Goal: Task Accomplishment & Management: Manage account settings

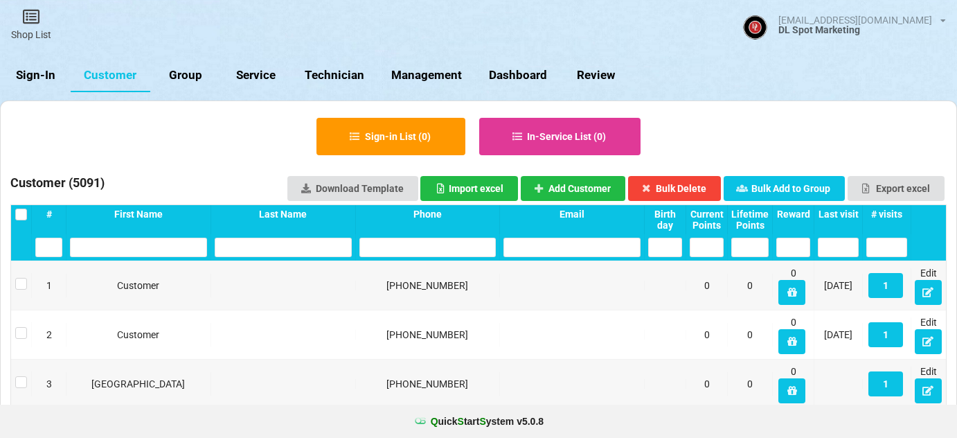
select select "25"
click at [39, 78] on link "Sign-In" at bounding box center [35, 75] width 71 height 33
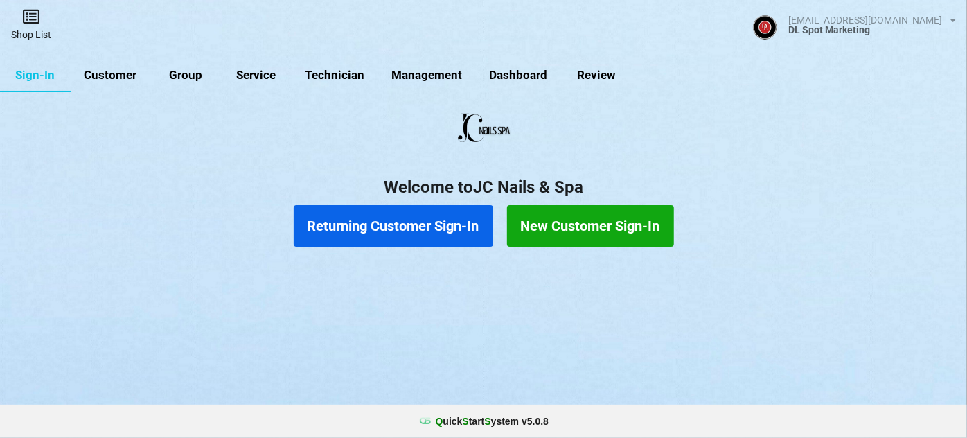
click at [29, 27] on link "Shop List" at bounding box center [31, 24] width 62 height 49
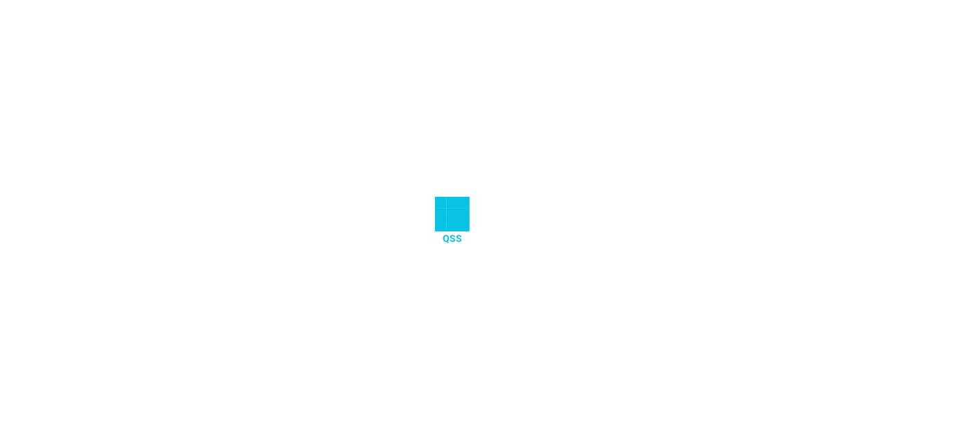
select select "25"
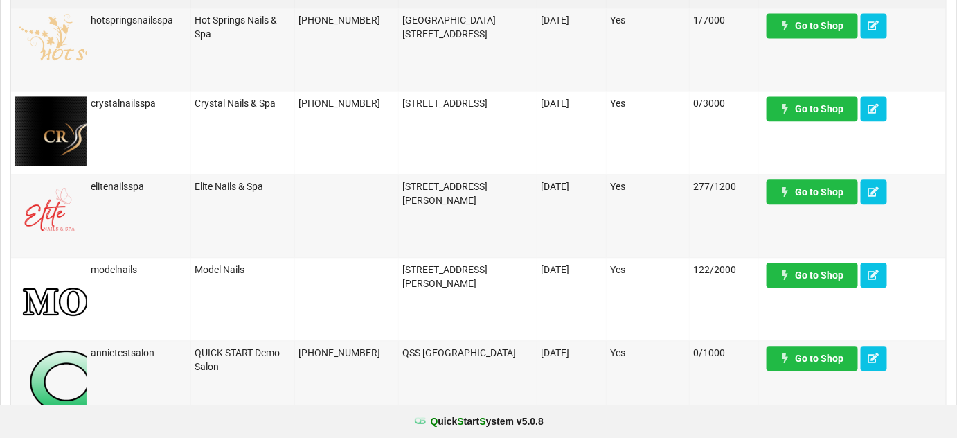
scroll to position [1007, 0]
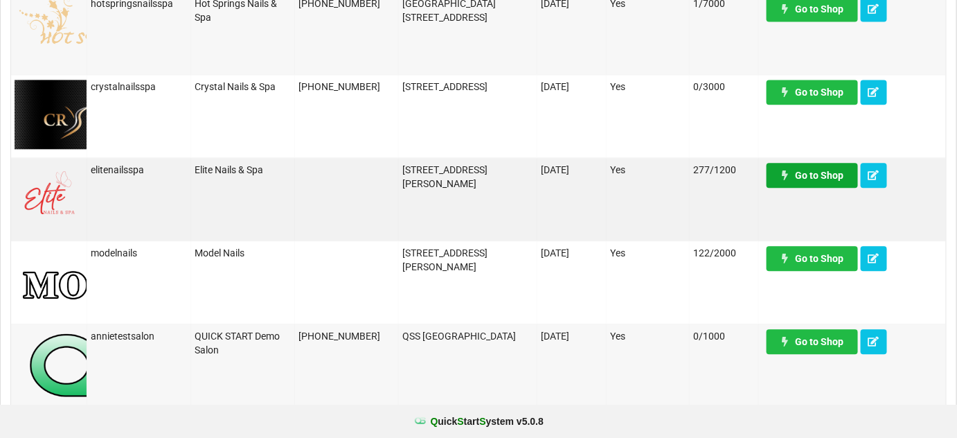
click at [821, 173] on link "Go to Shop" at bounding box center [812, 175] width 91 height 25
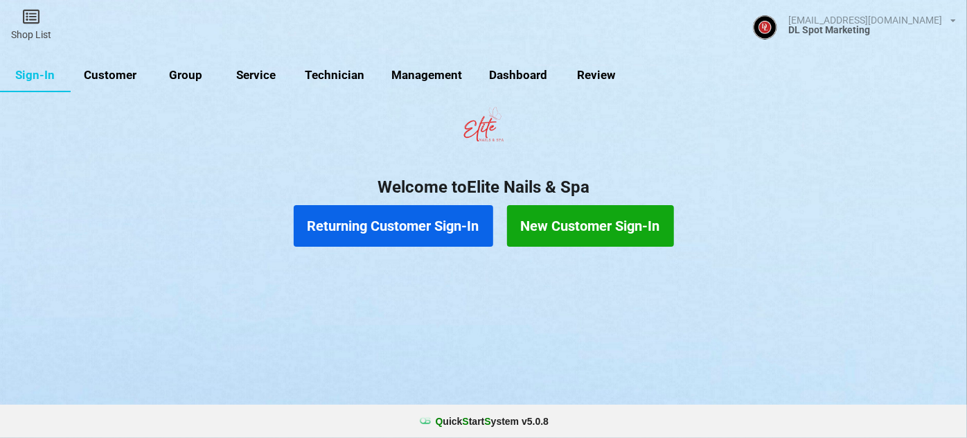
click at [112, 79] on link "Customer" at bounding box center [111, 75] width 80 height 33
select select "25"
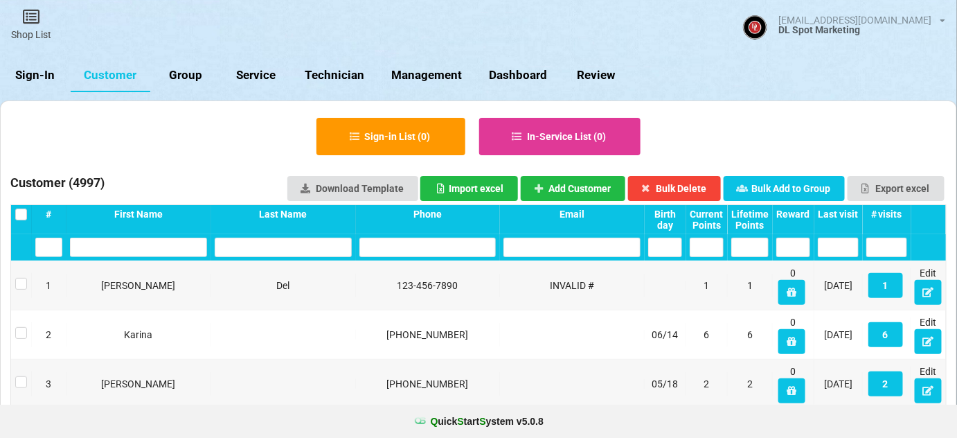
click at [851, 210] on div "Last visit" at bounding box center [838, 213] width 41 height 11
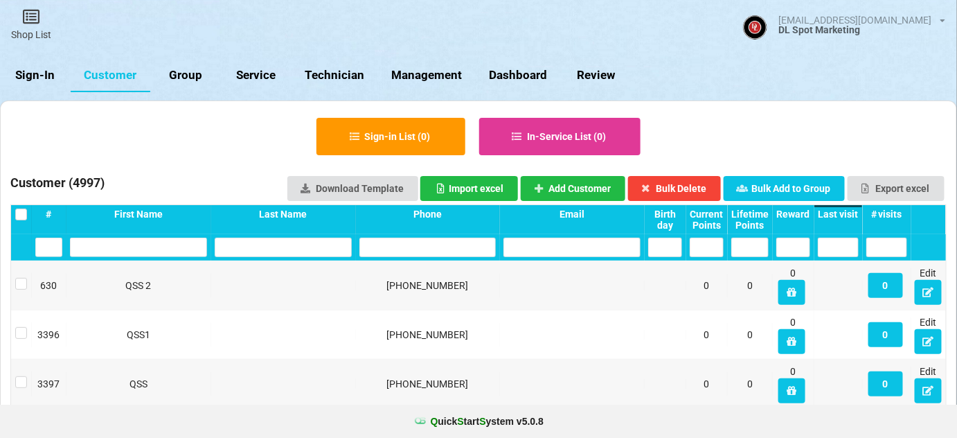
click at [851, 210] on div "Last visit" at bounding box center [838, 213] width 41 height 11
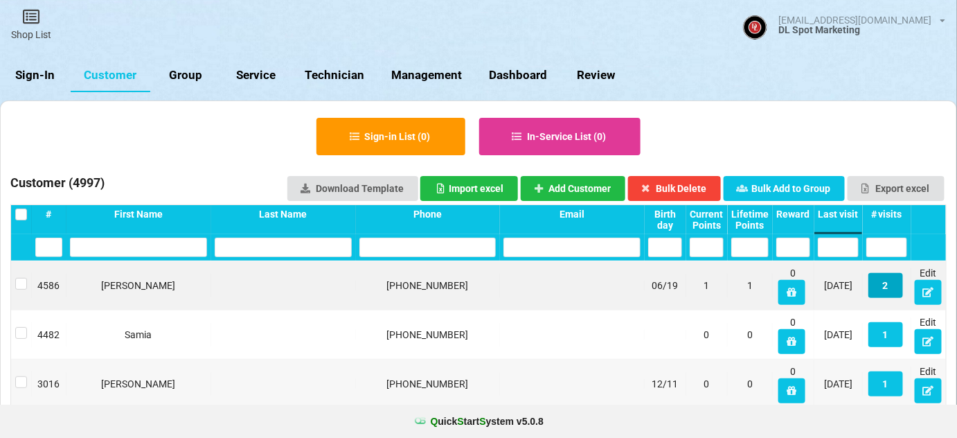
click at [887, 285] on button "2" at bounding box center [885, 285] width 35 height 25
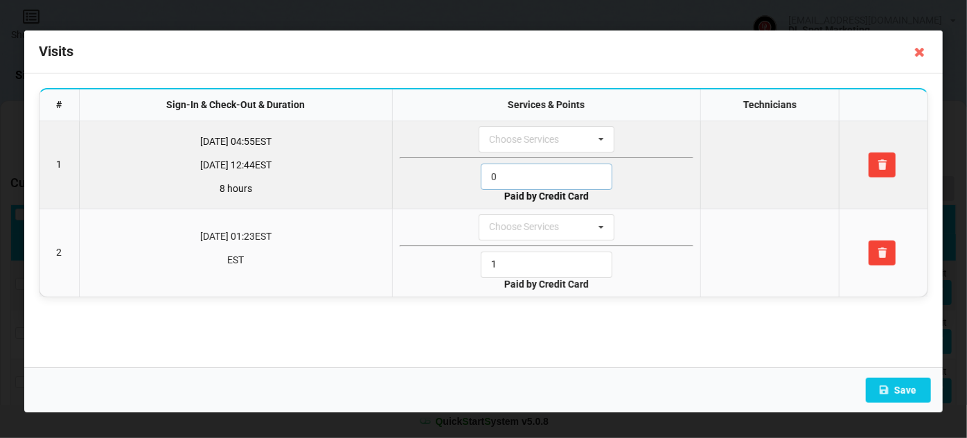
click at [510, 172] on input "0" at bounding box center [547, 176] width 132 height 26
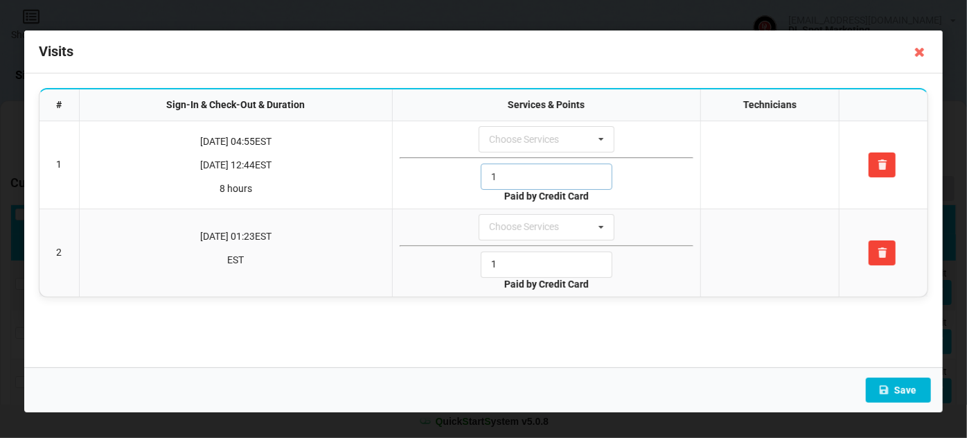
type input "1"
click at [892, 382] on button "Save" at bounding box center [898, 389] width 65 height 25
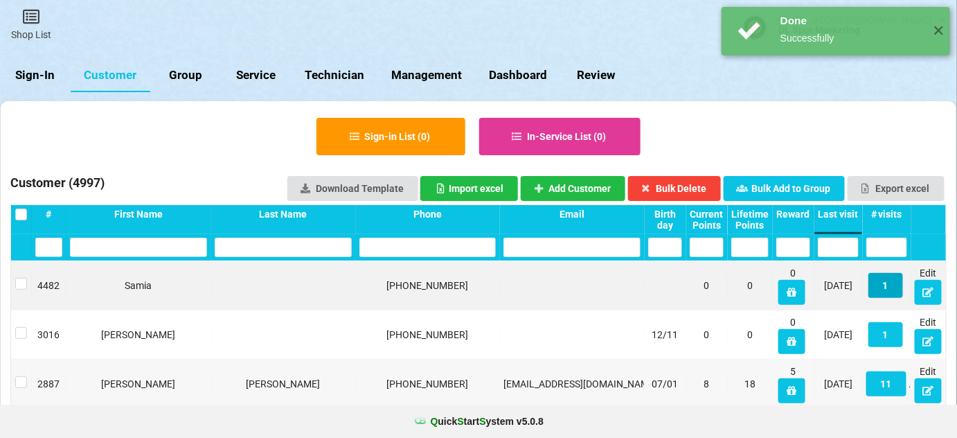
click at [887, 287] on button "1" at bounding box center [885, 285] width 35 height 25
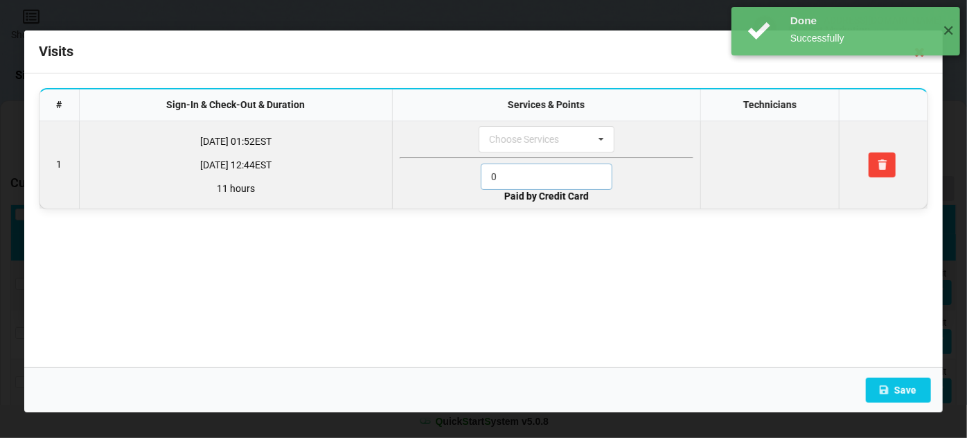
click at [532, 177] on input "0" at bounding box center [547, 176] width 132 height 26
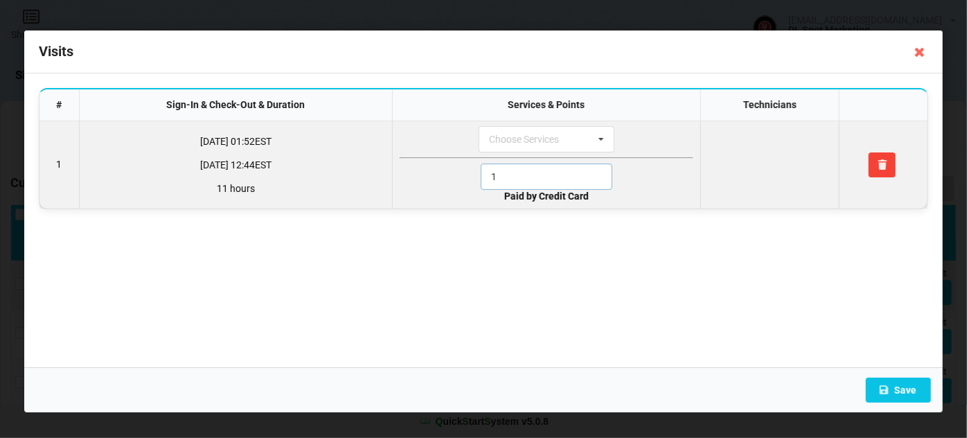
click at [532, 177] on input "1" at bounding box center [547, 176] width 132 height 26
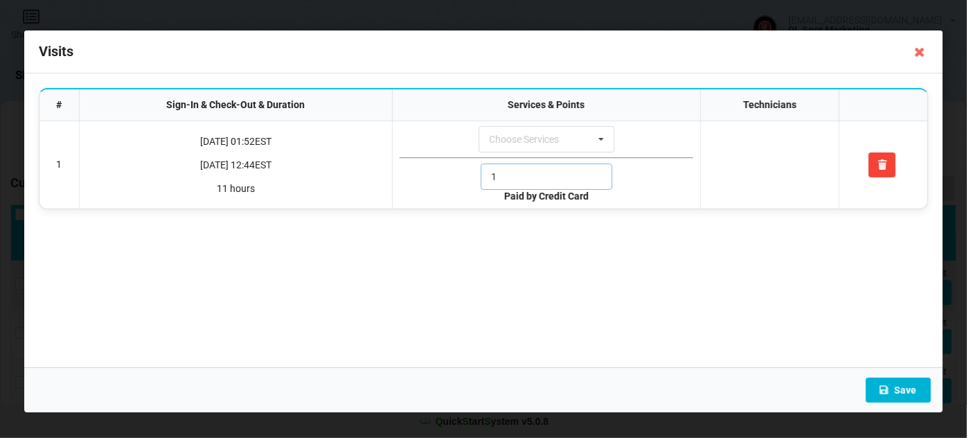
type input "1"
click at [892, 388] on button "Save" at bounding box center [898, 389] width 65 height 25
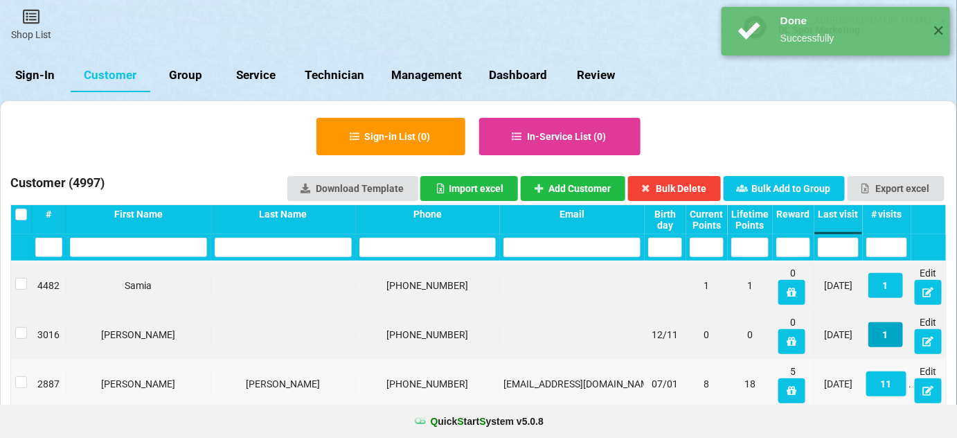
click at [881, 332] on button "1" at bounding box center [885, 334] width 35 height 25
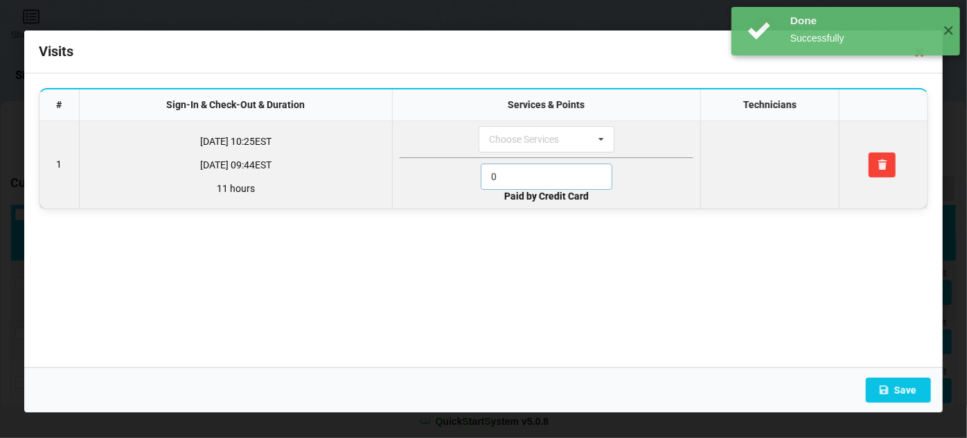
click at [523, 174] on input "0" at bounding box center [547, 176] width 132 height 26
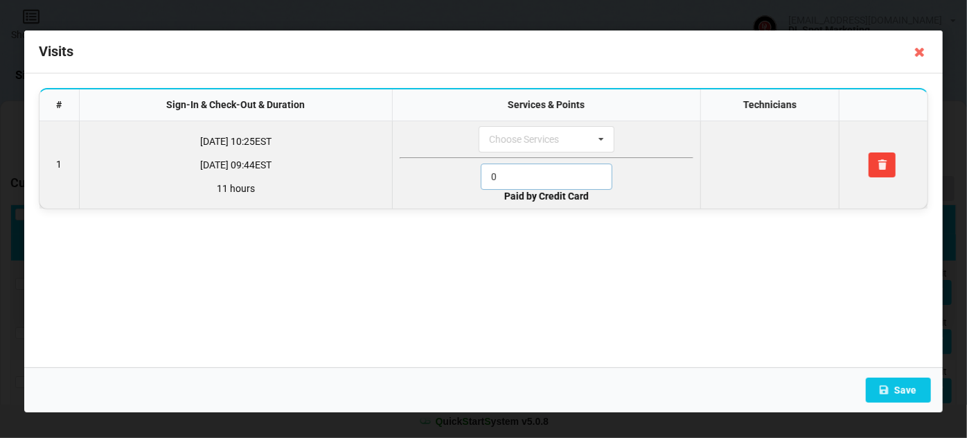
click at [523, 174] on input "0" at bounding box center [547, 176] width 132 height 26
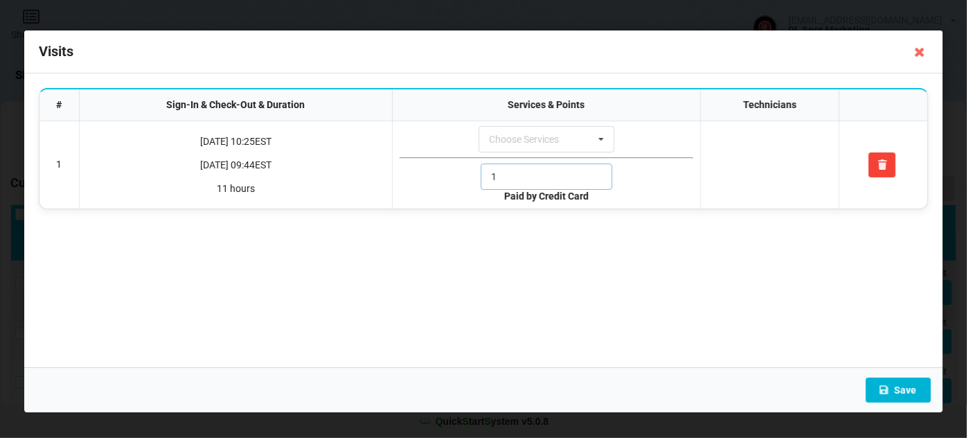
type input "1"
click at [908, 393] on button "Save" at bounding box center [898, 389] width 65 height 25
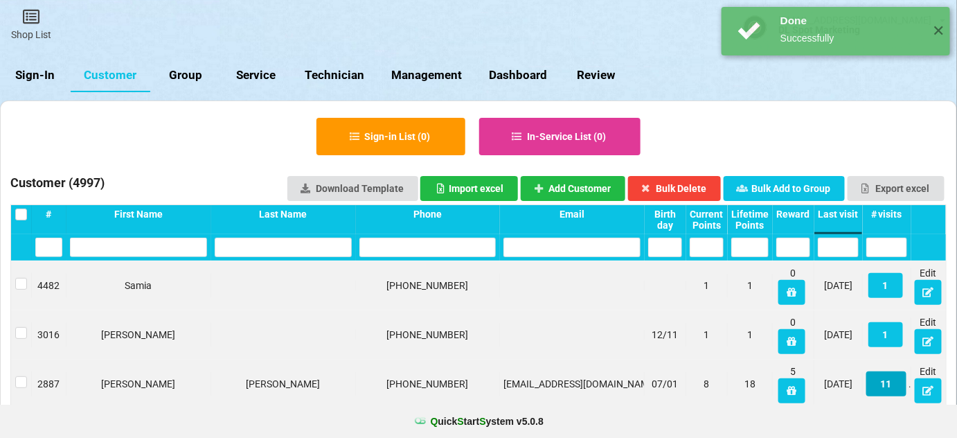
click at [890, 386] on button "11" at bounding box center [886, 383] width 40 height 25
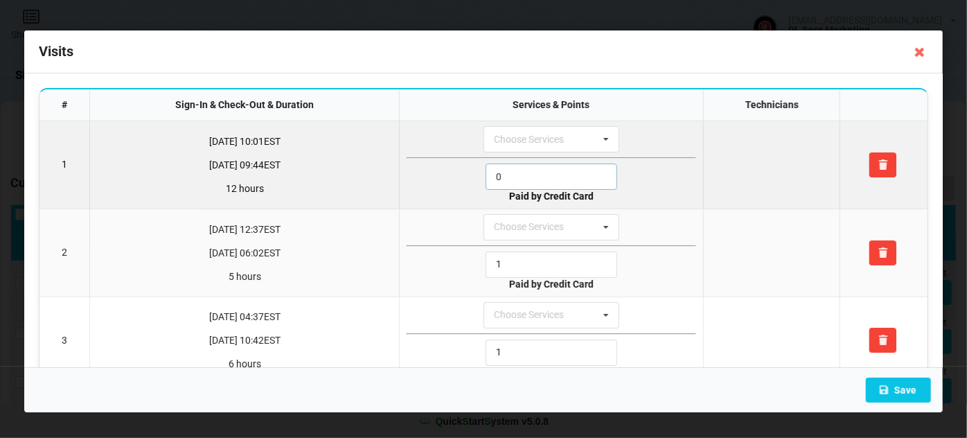
click at [549, 174] on input "0" at bounding box center [551, 176] width 132 height 26
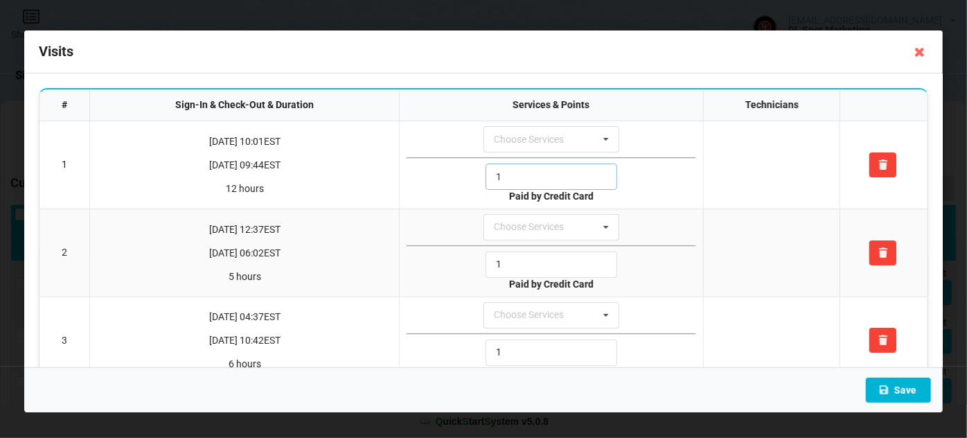
type input "1"
click at [909, 388] on button "Save" at bounding box center [898, 389] width 65 height 25
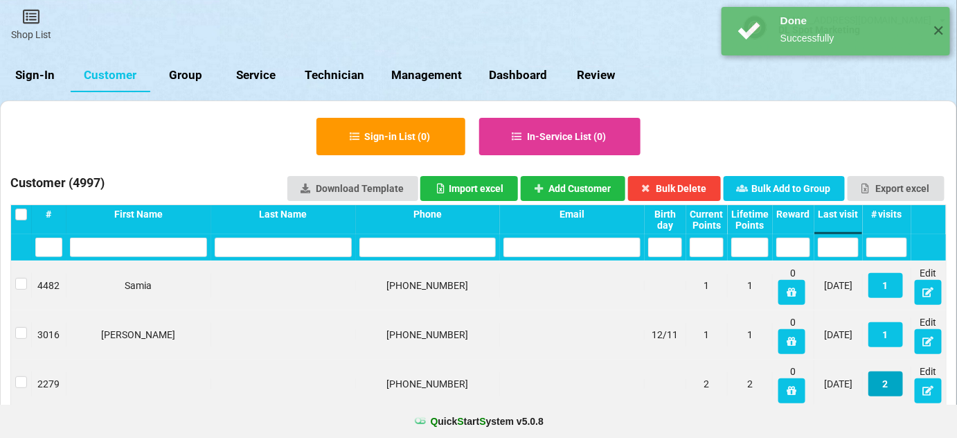
click at [888, 384] on button "2" at bounding box center [885, 383] width 35 height 25
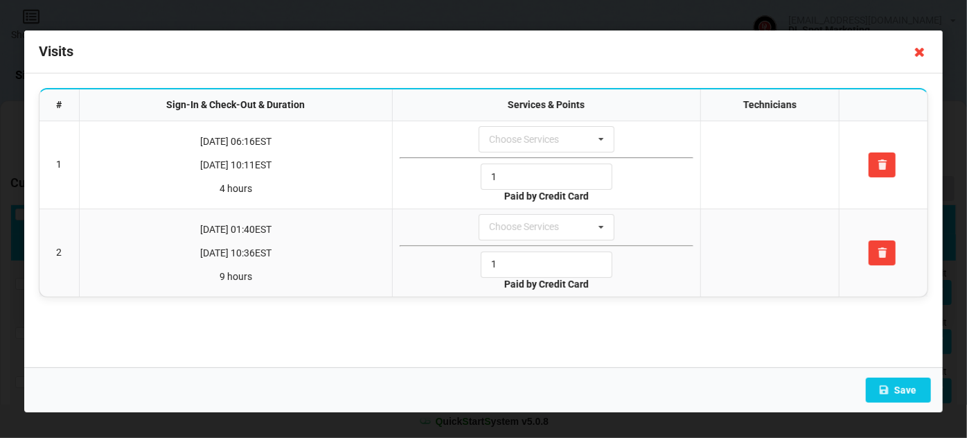
click at [920, 55] on icon at bounding box center [919, 52] width 22 height 22
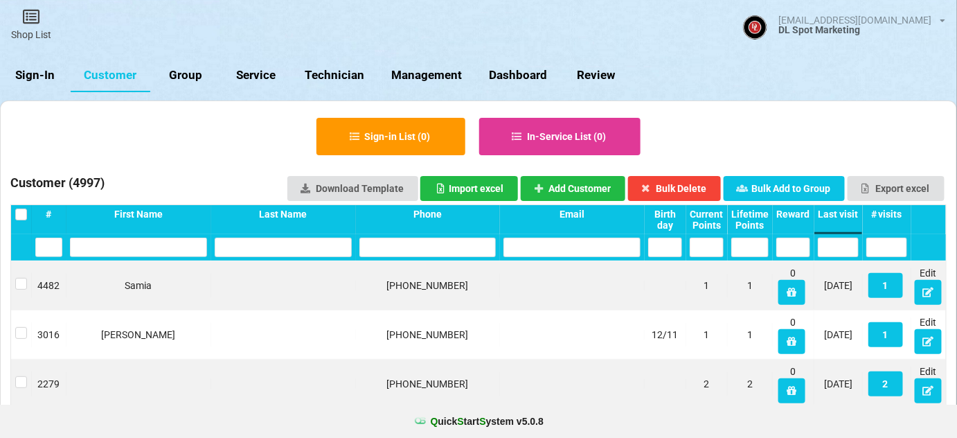
click at [48, 73] on link "Sign-In" at bounding box center [35, 75] width 71 height 33
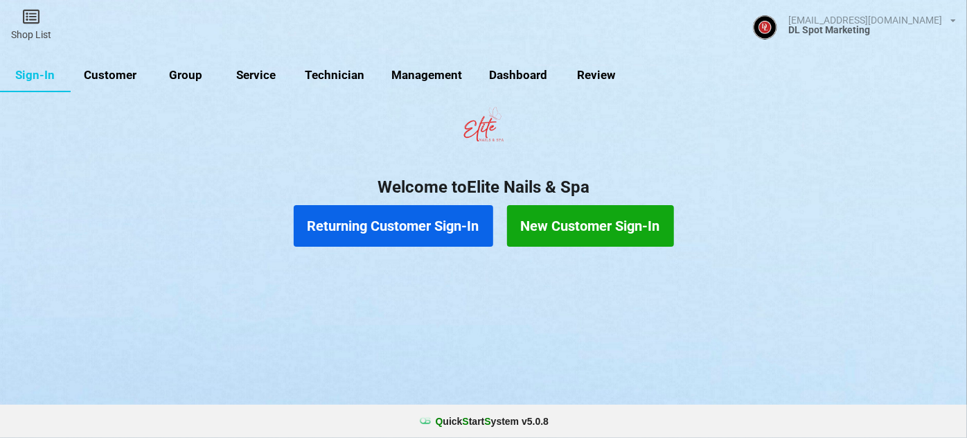
click at [117, 70] on link "Customer" at bounding box center [111, 75] width 80 height 33
select select "25"
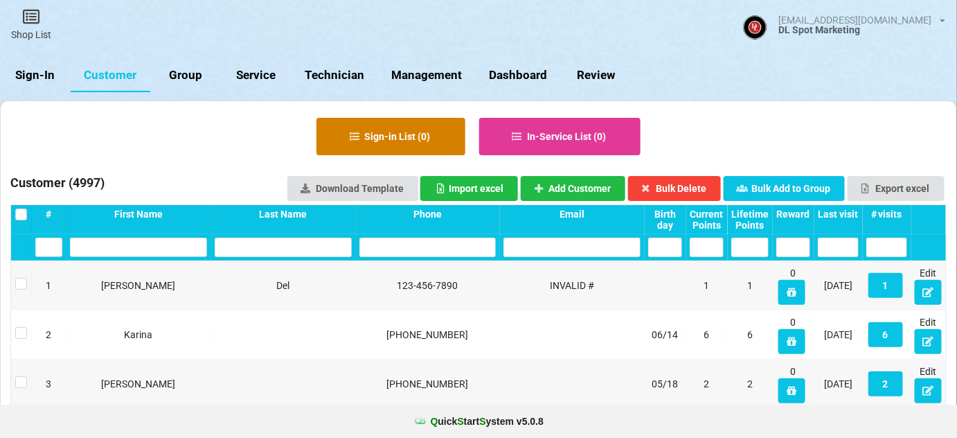
click at [415, 129] on button "Sign-in List ( 0 )" at bounding box center [390, 136] width 149 height 37
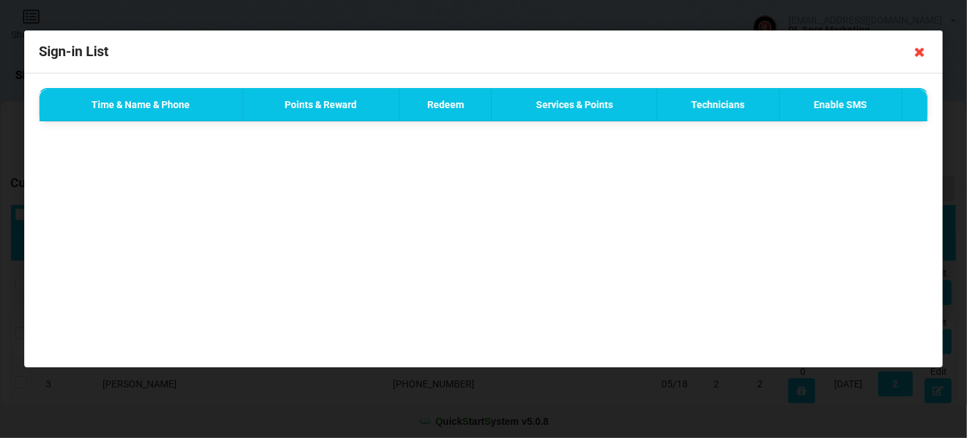
click at [922, 51] on icon at bounding box center [919, 52] width 22 height 22
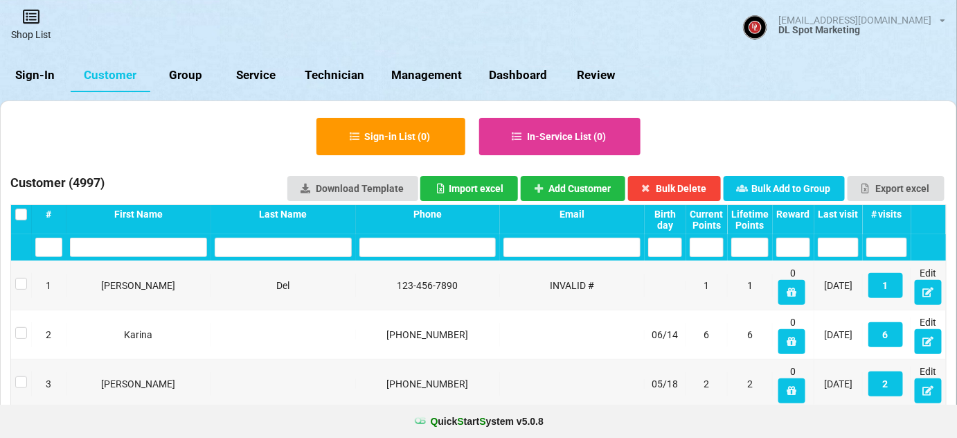
click at [33, 30] on link "Shop List" at bounding box center [31, 24] width 62 height 49
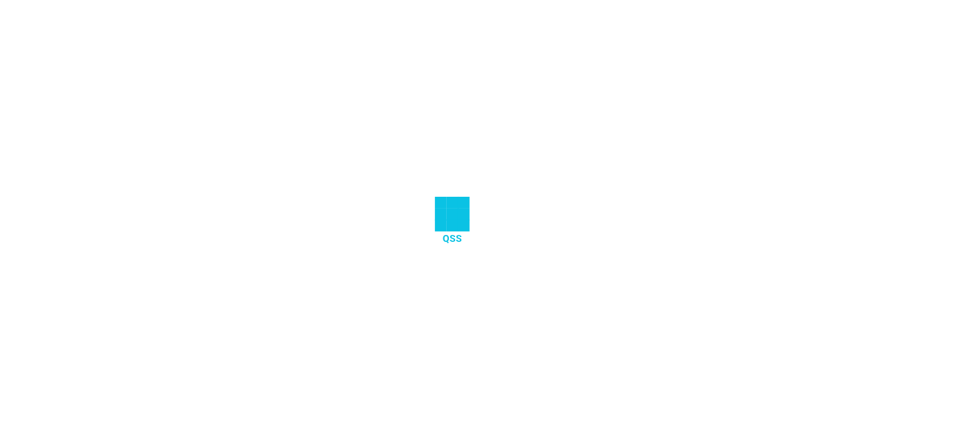
select select "25"
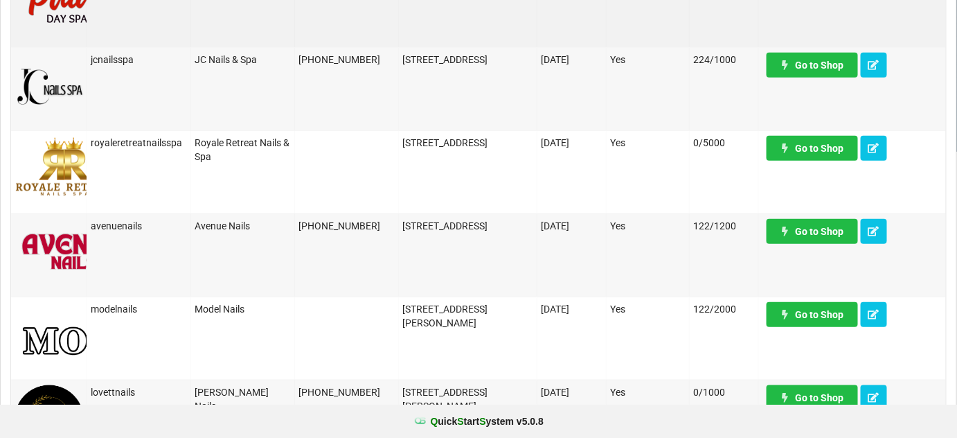
scroll to position [336, 0]
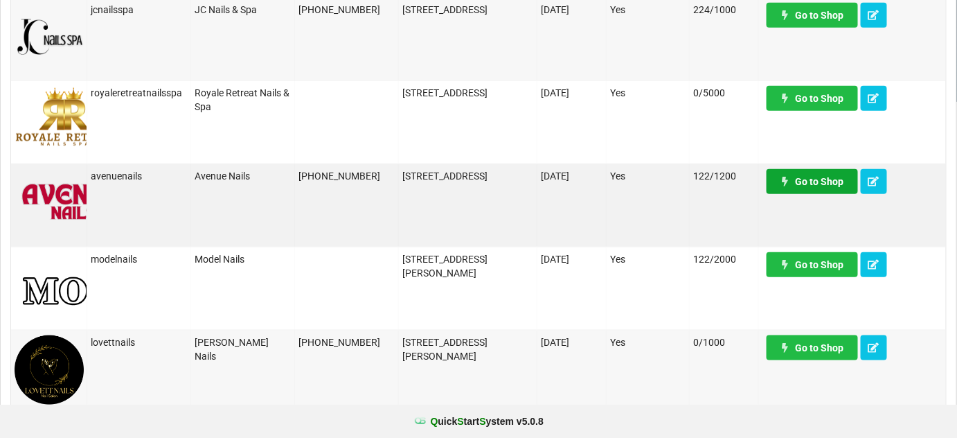
click at [820, 178] on link "Go to Shop" at bounding box center [812, 181] width 91 height 25
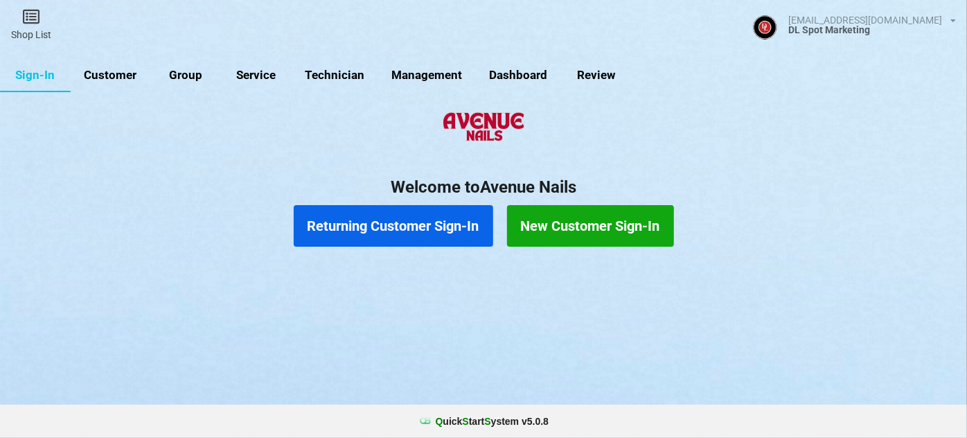
click at [115, 73] on link "Customer" at bounding box center [111, 75] width 80 height 33
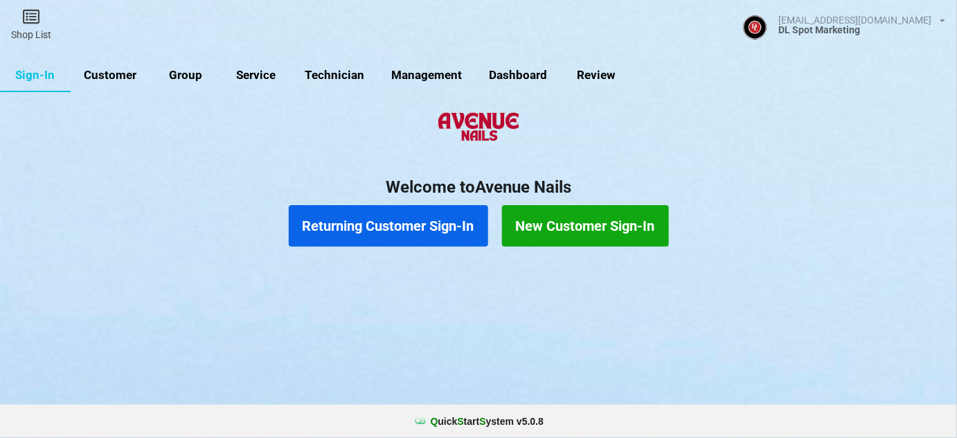
select select "25"
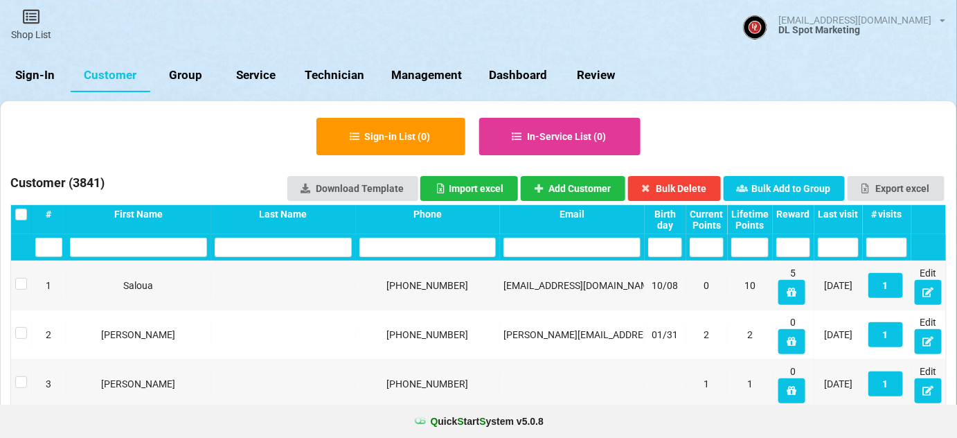
click at [845, 212] on div "Last visit" at bounding box center [838, 213] width 41 height 11
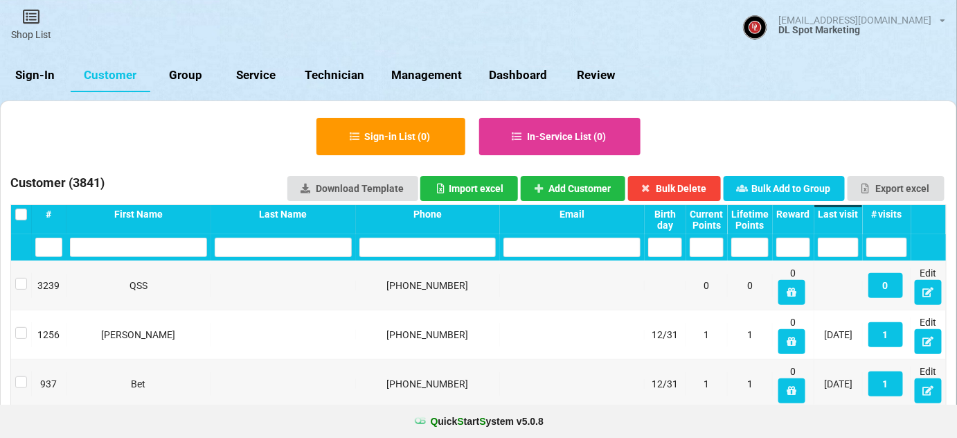
click at [848, 212] on div "Last visit" at bounding box center [838, 213] width 41 height 11
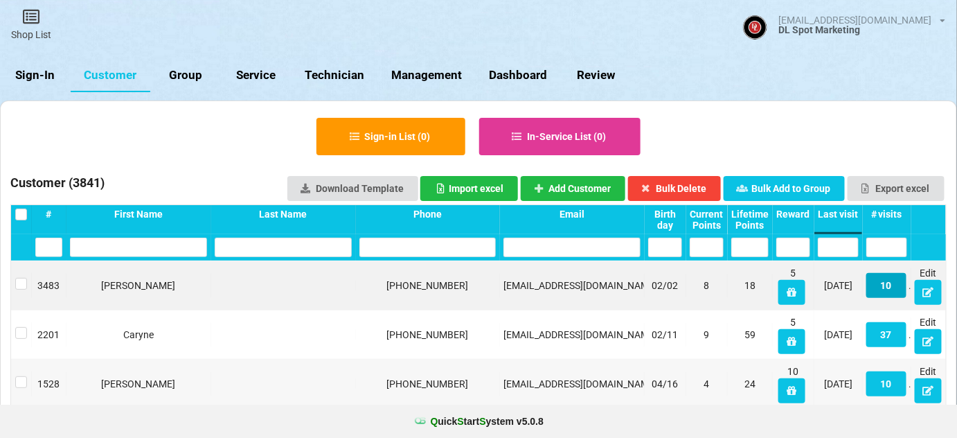
click at [886, 285] on button "10" at bounding box center [886, 285] width 40 height 25
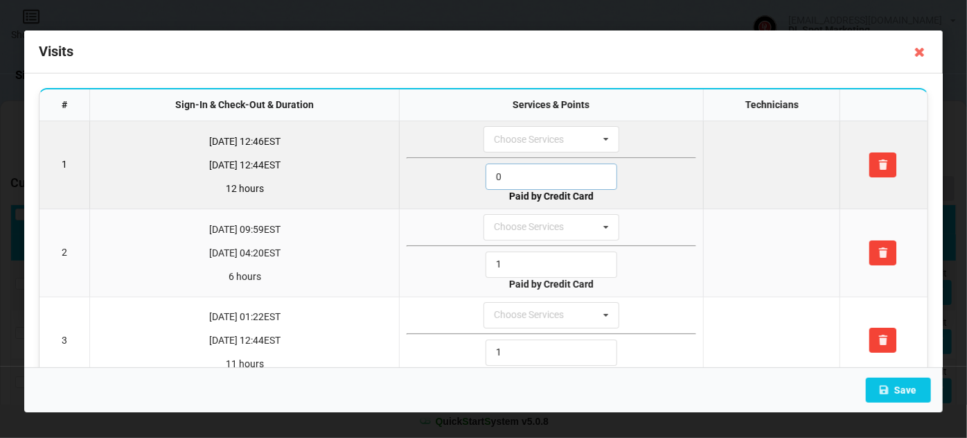
click at [523, 172] on input "0" at bounding box center [551, 176] width 132 height 26
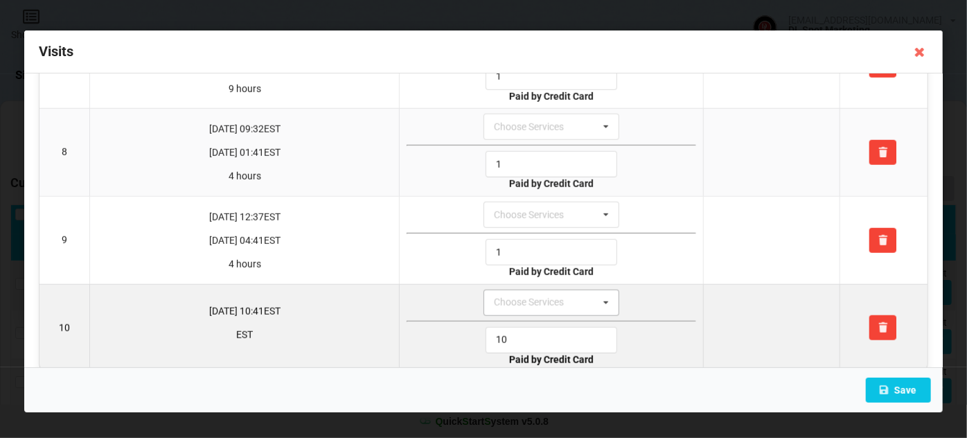
scroll to position [636, 0]
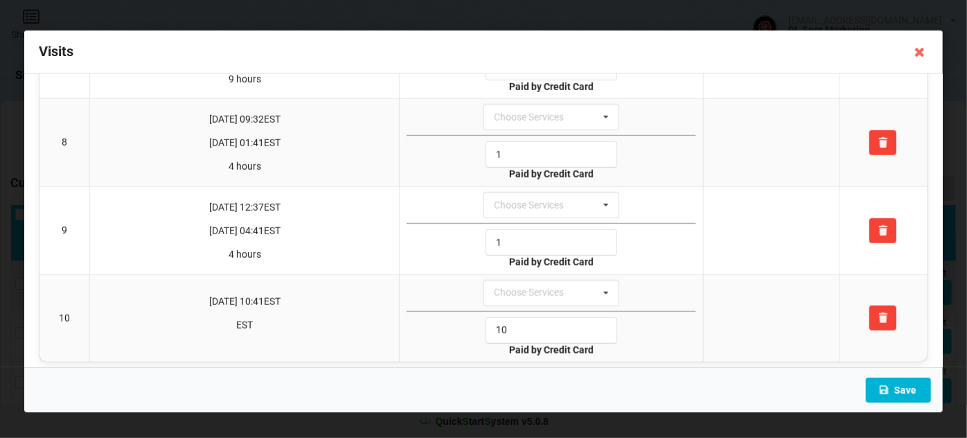
type input "1"
click at [894, 389] on button "Save" at bounding box center [898, 389] width 65 height 25
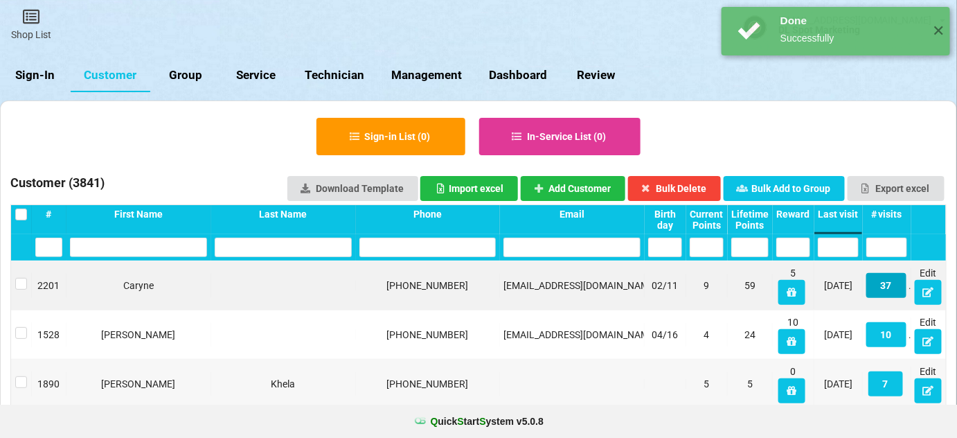
click at [890, 287] on button "37" at bounding box center [886, 285] width 40 height 25
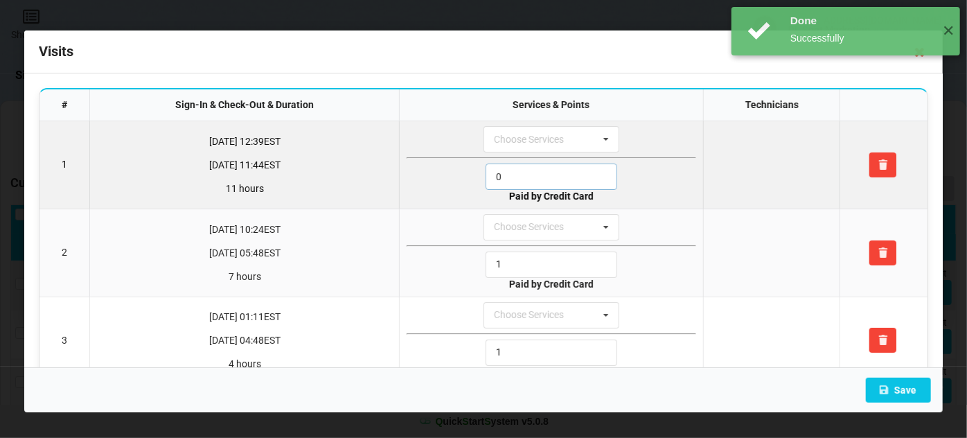
click at [535, 165] on input "0" at bounding box center [551, 176] width 132 height 26
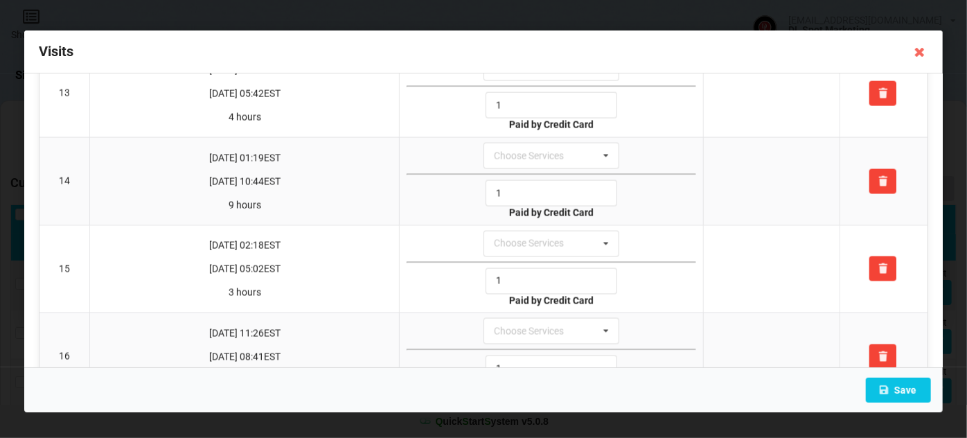
scroll to position [1343, 0]
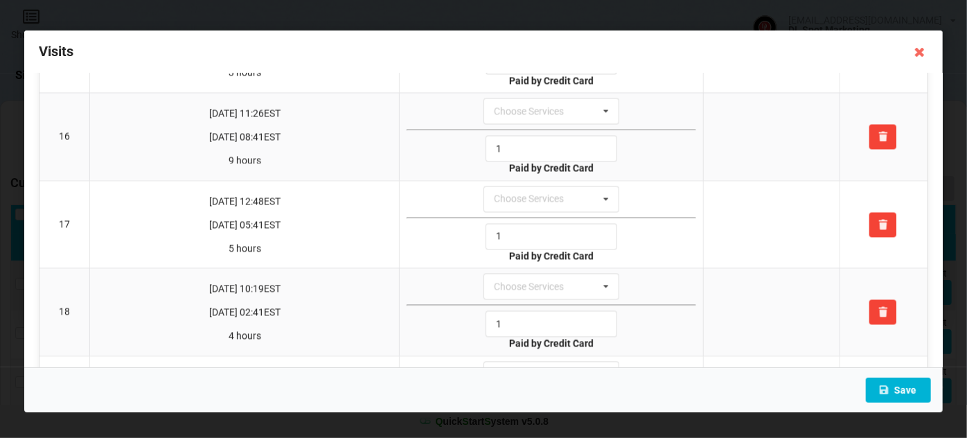
type input "1"
click at [906, 384] on button "Save" at bounding box center [898, 389] width 65 height 25
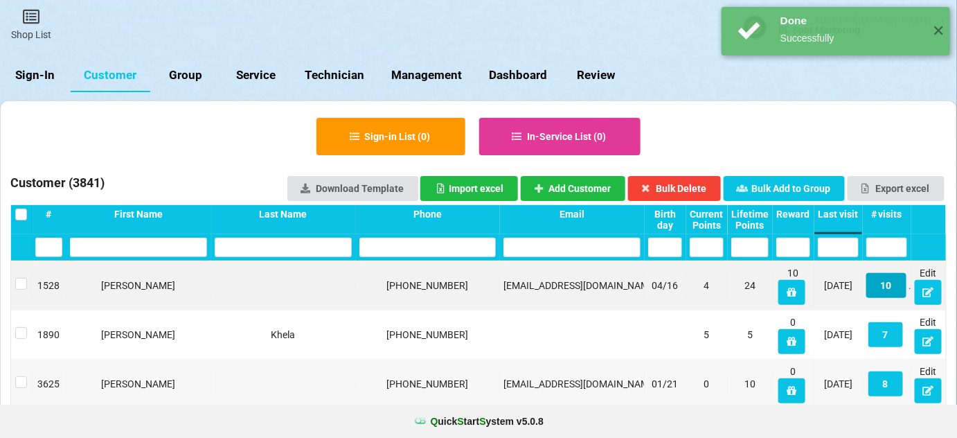
click at [888, 289] on button "10" at bounding box center [886, 285] width 40 height 25
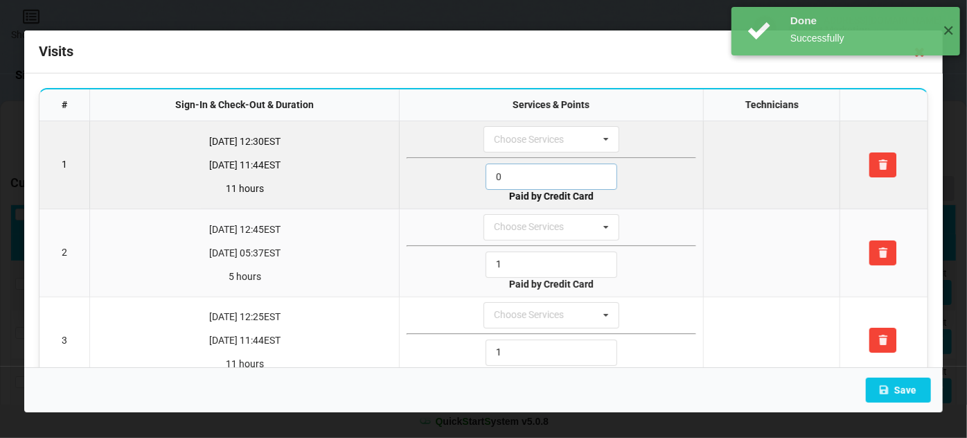
click at [539, 177] on input "0" at bounding box center [551, 176] width 132 height 26
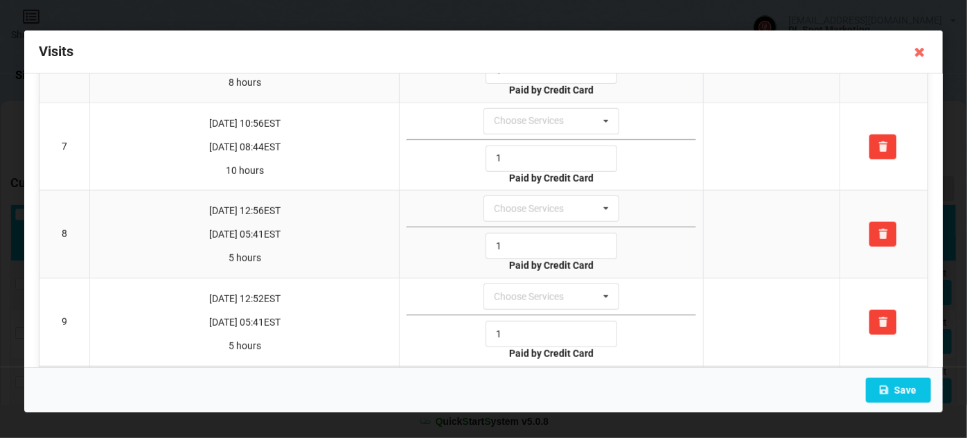
scroll to position [636, 0]
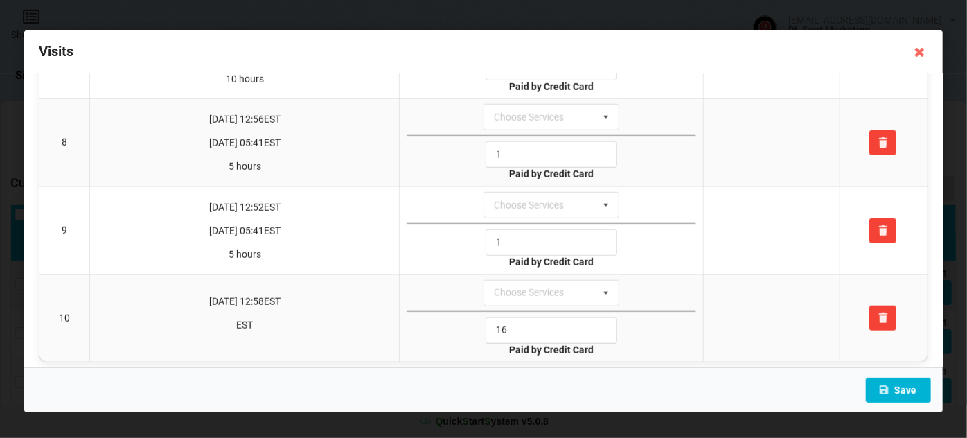
type input "1"
click at [888, 385] on icon at bounding box center [884, 389] width 12 height 8
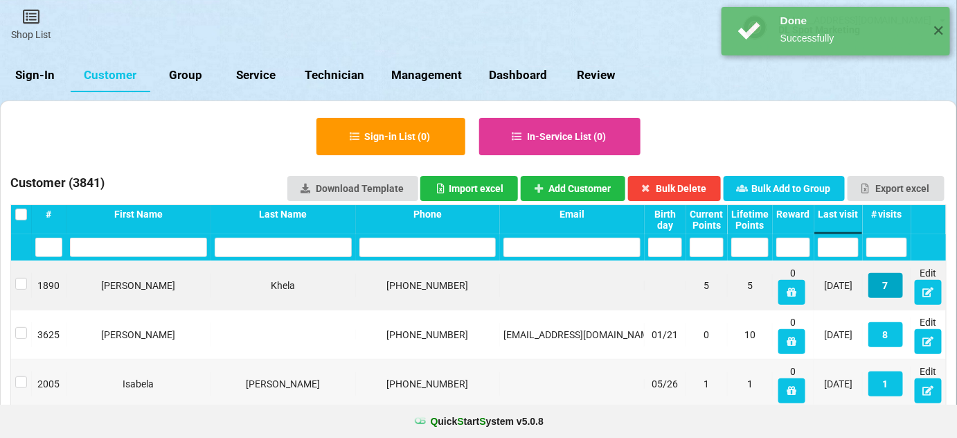
click at [886, 289] on button "7" at bounding box center [885, 285] width 35 height 25
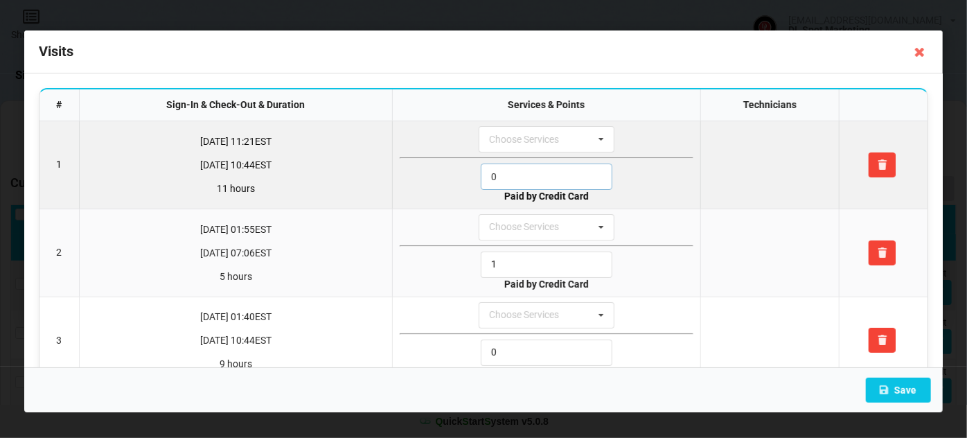
click at [530, 170] on input "0" at bounding box center [547, 176] width 132 height 26
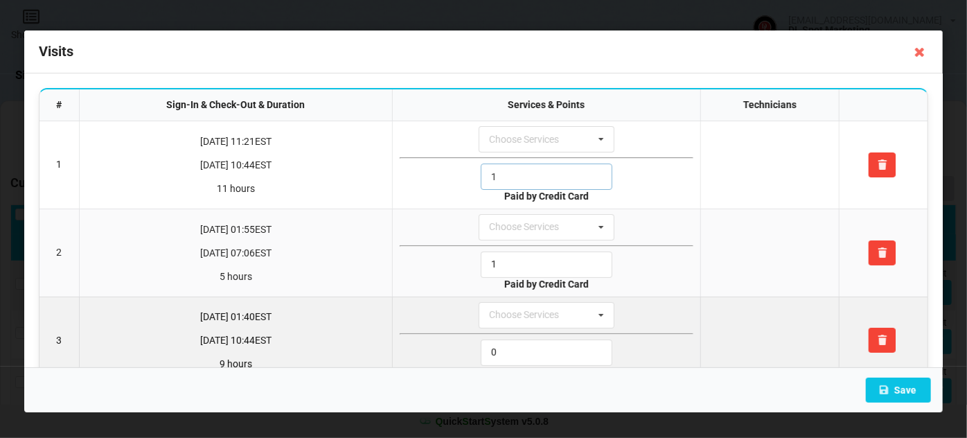
type input "1"
click at [512, 350] on input "0" at bounding box center [547, 352] width 132 height 26
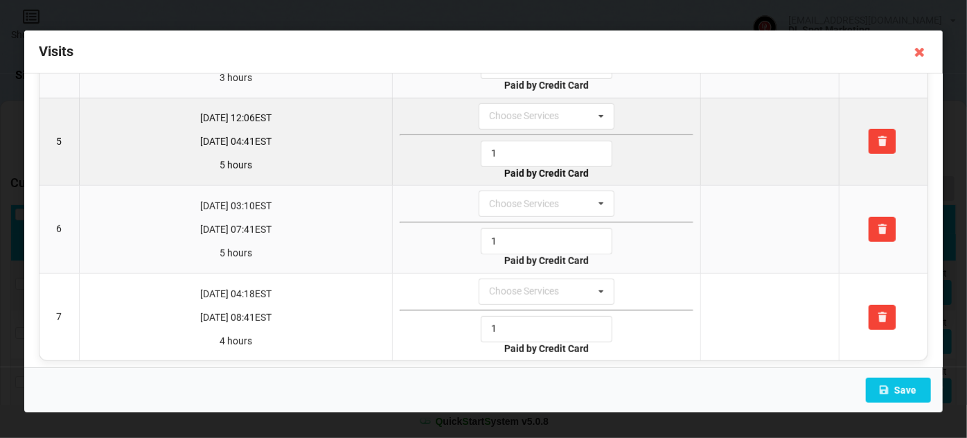
scroll to position [376, 0]
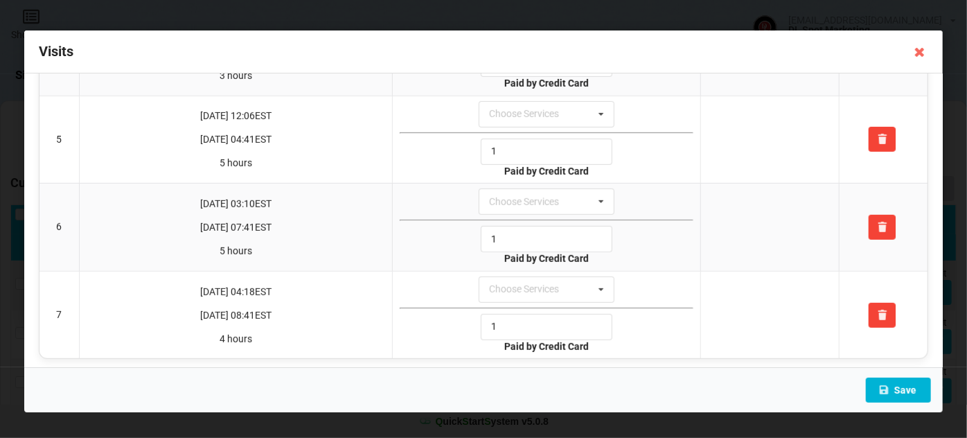
type input "1"
click at [893, 388] on button "Save" at bounding box center [898, 389] width 65 height 25
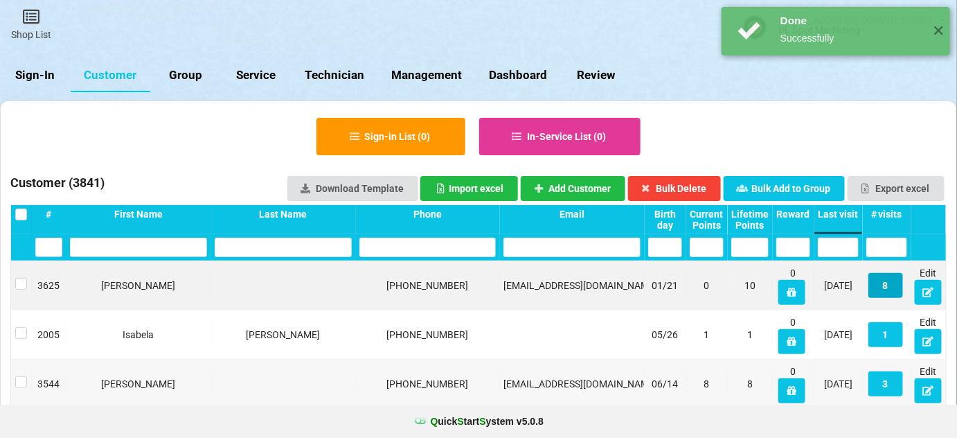
click at [889, 285] on button "8" at bounding box center [885, 285] width 35 height 25
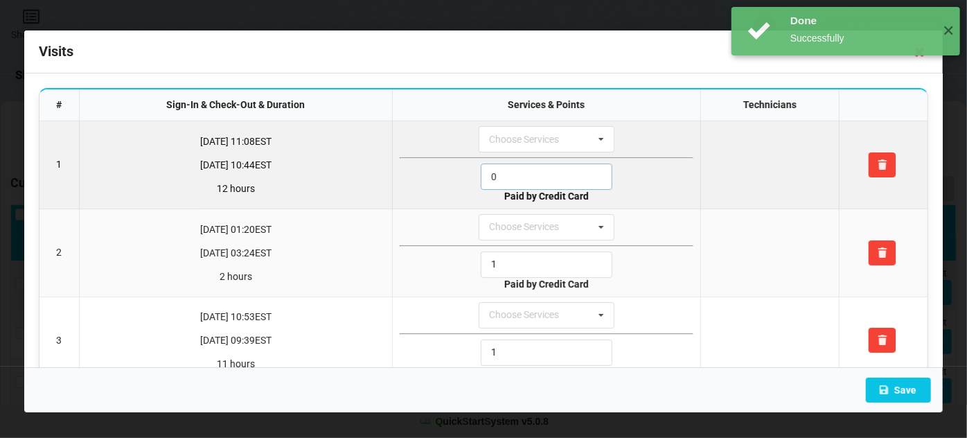
click at [521, 175] on input "0" at bounding box center [547, 176] width 132 height 26
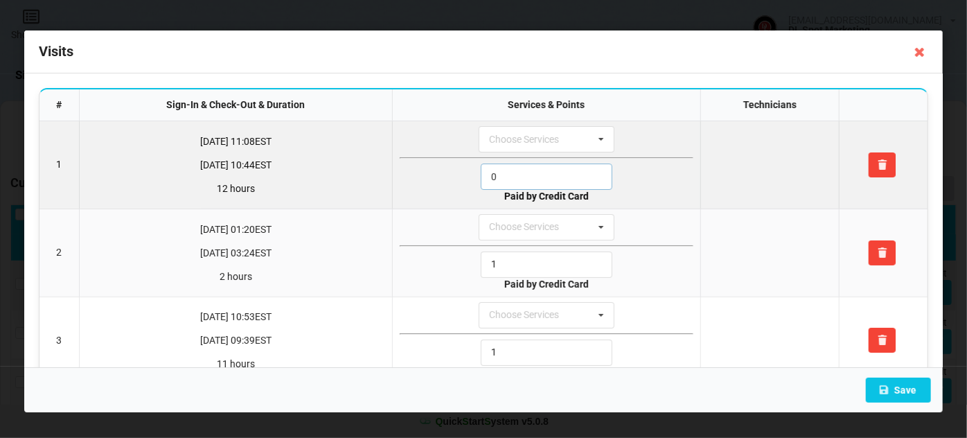
click at [521, 175] on input "0" at bounding box center [547, 176] width 132 height 26
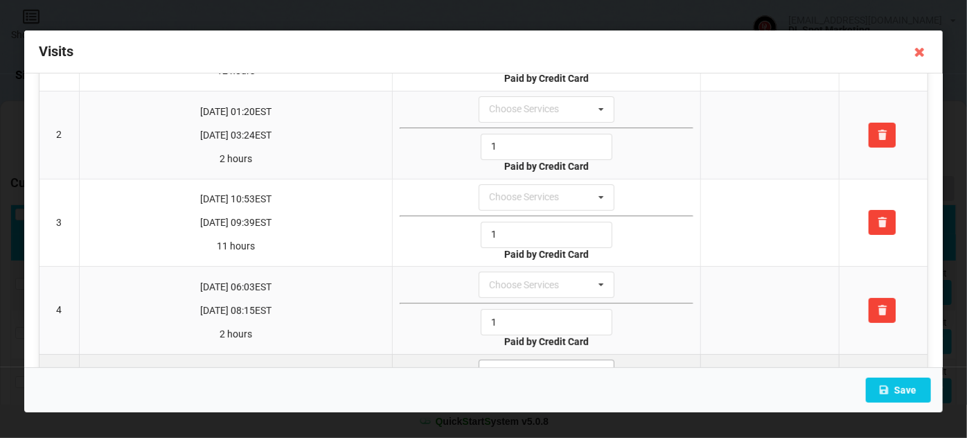
scroll to position [463, 0]
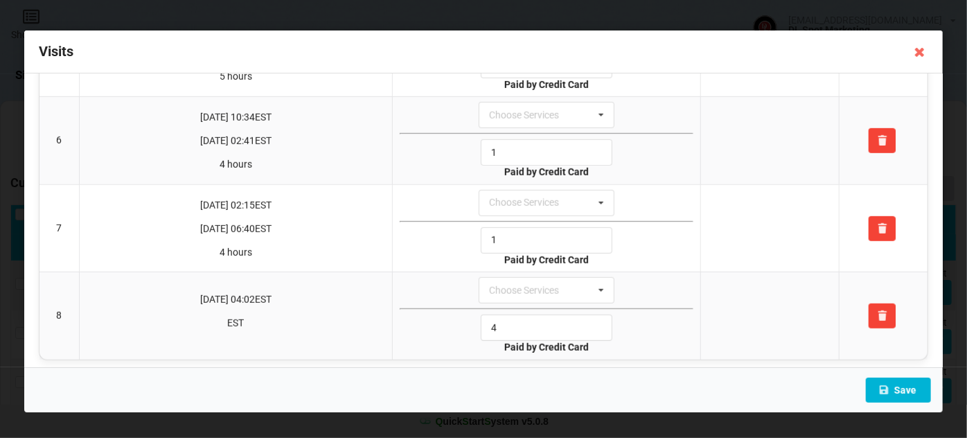
type input "1"
click at [917, 400] on button "Save" at bounding box center [898, 389] width 65 height 25
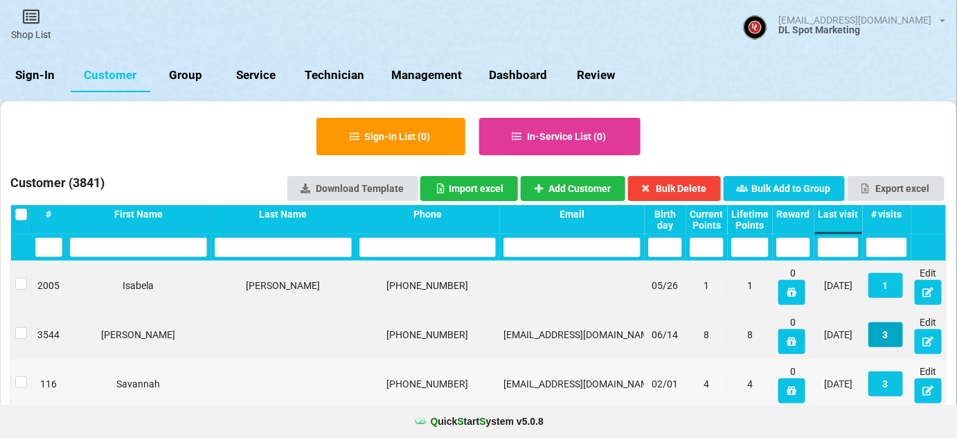
click at [888, 334] on button "3" at bounding box center [885, 334] width 35 height 25
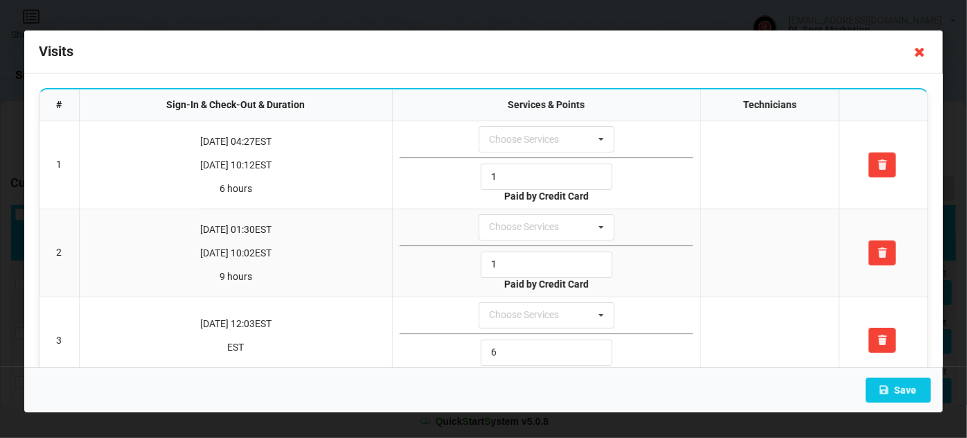
click at [918, 53] on icon at bounding box center [919, 52] width 22 height 22
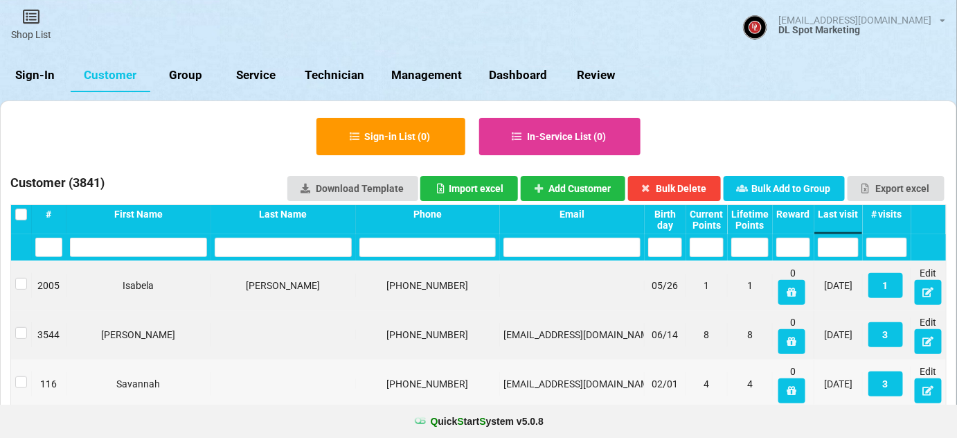
click at [36, 74] on link "Sign-In" at bounding box center [35, 75] width 71 height 33
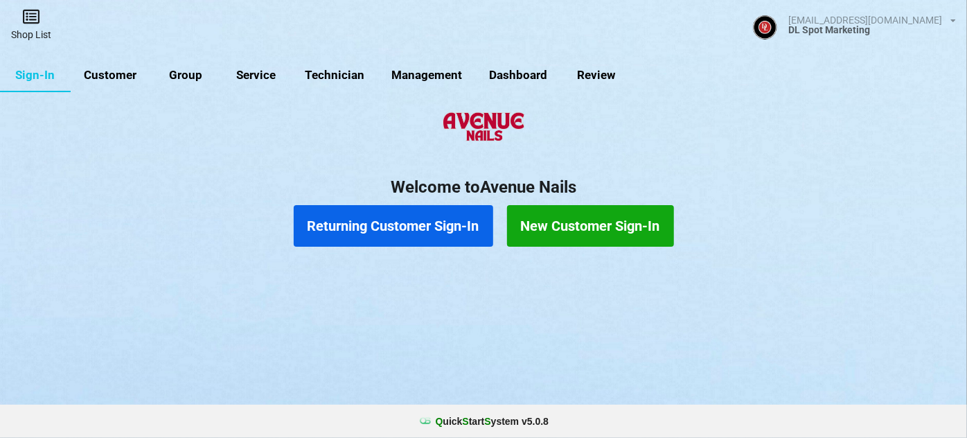
click at [44, 32] on link "Shop List" at bounding box center [31, 24] width 62 height 49
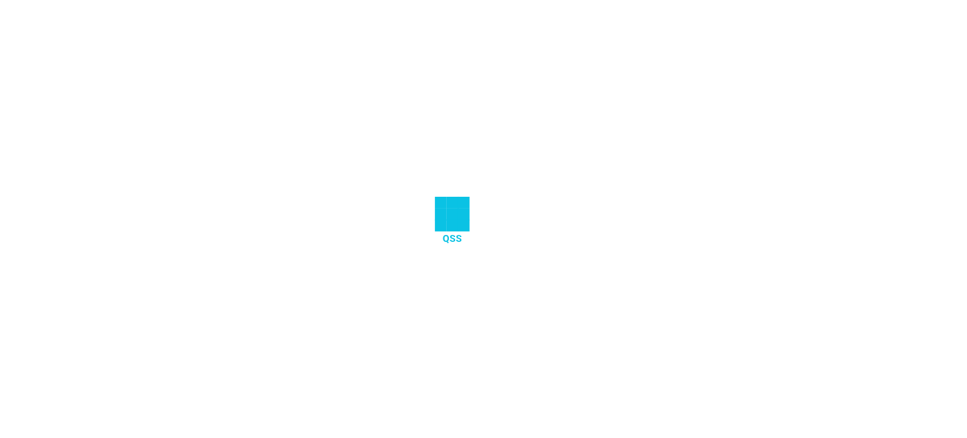
select select "25"
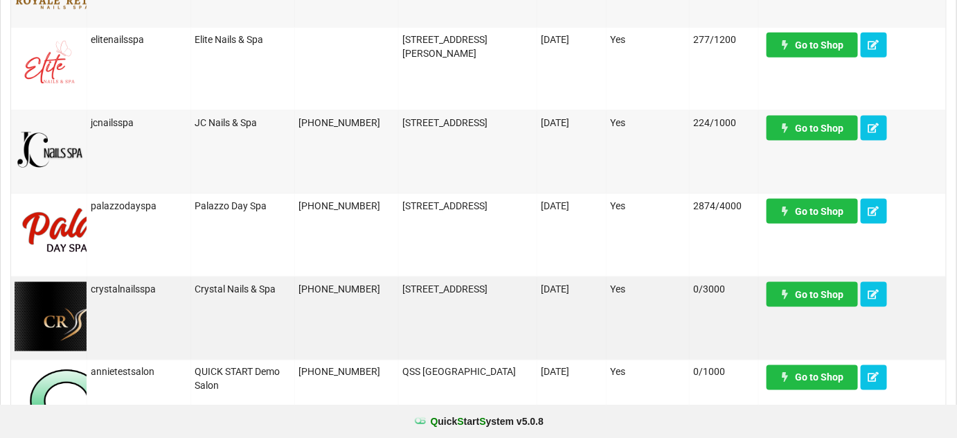
scroll to position [587, 0]
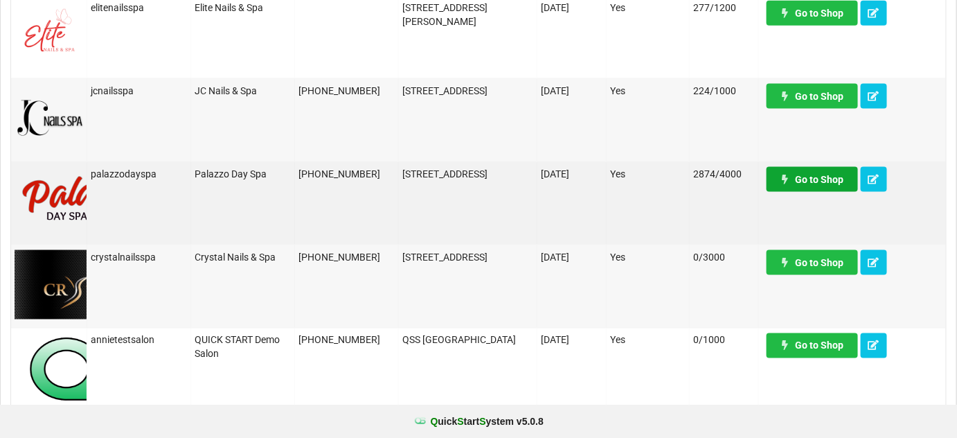
click at [828, 183] on link "Go to Shop" at bounding box center [812, 179] width 91 height 25
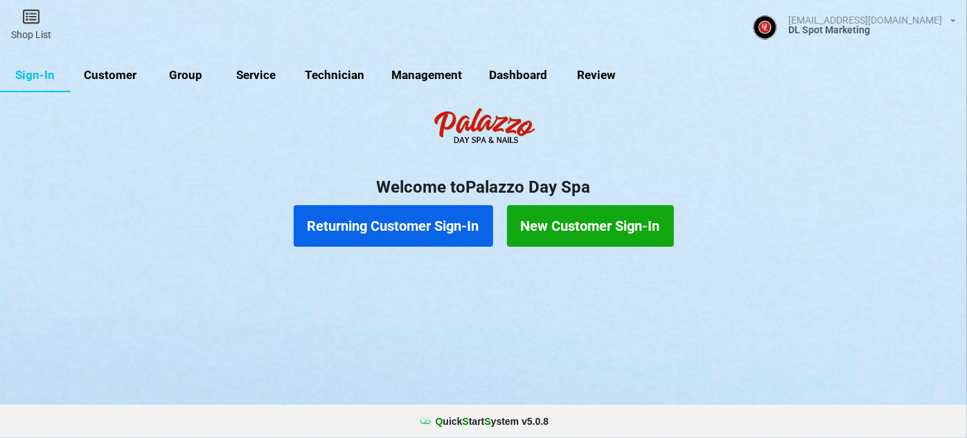
click at [118, 75] on link "Customer" at bounding box center [111, 75] width 80 height 33
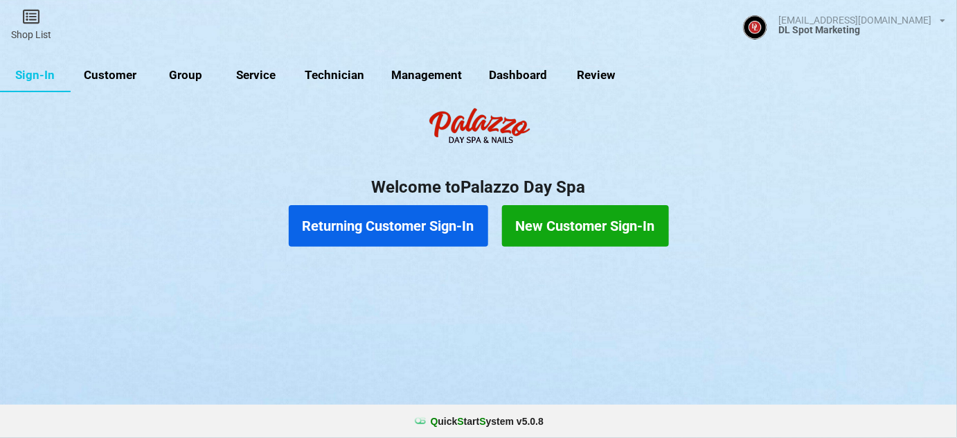
select select "25"
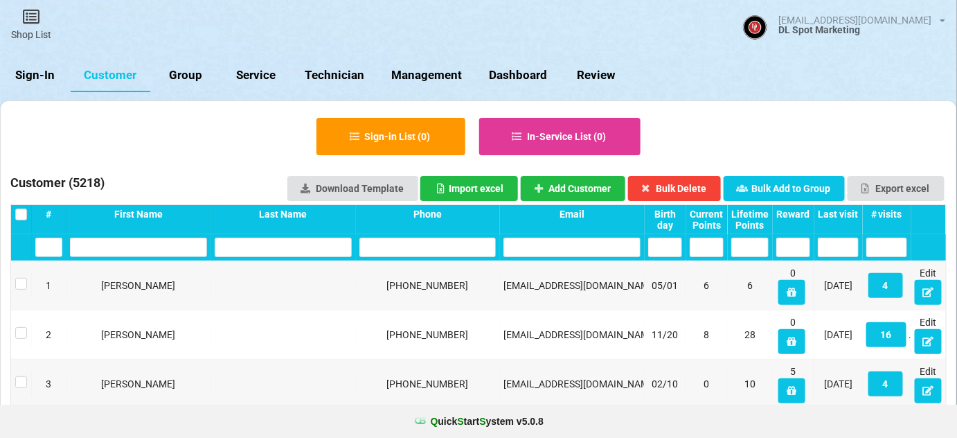
click at [836, 211] on div "Last visit" at bounding box center [838, 213] width 41 height 11
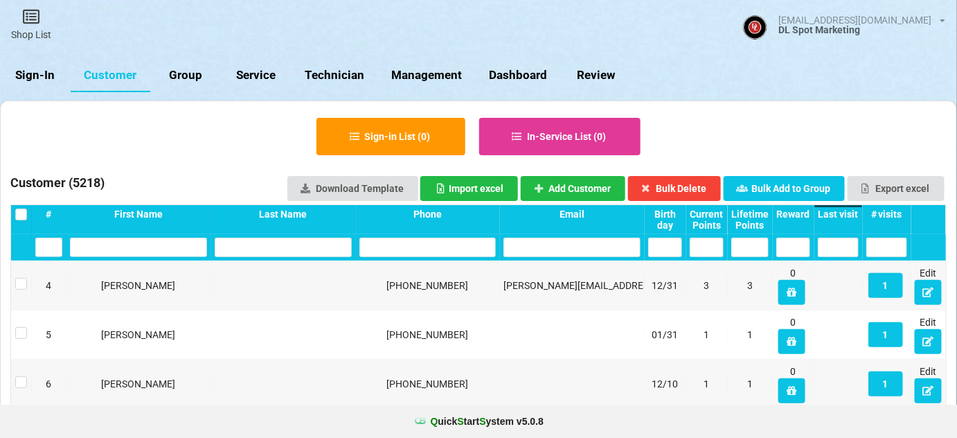
click at [837, 216] on div "Last visit" at bounding box center [838, 213] width 41 height 11
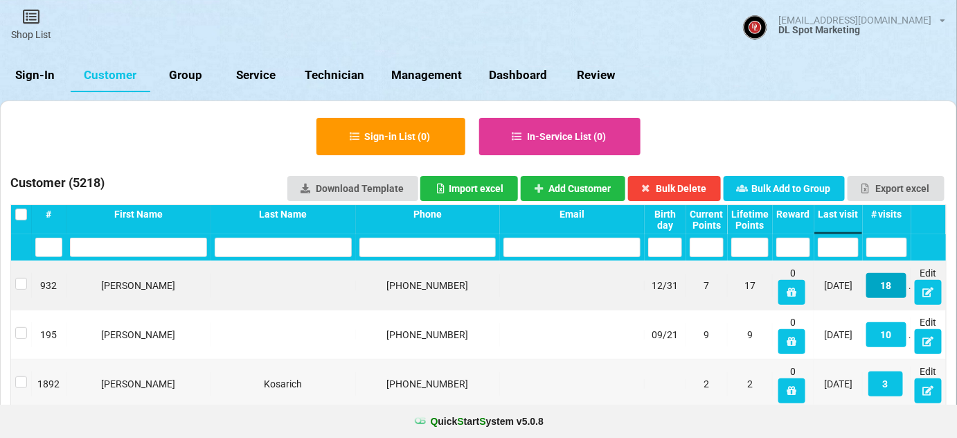
click at [888, 292] on button "18" at bounding box center [886, 285] width 40 height 25
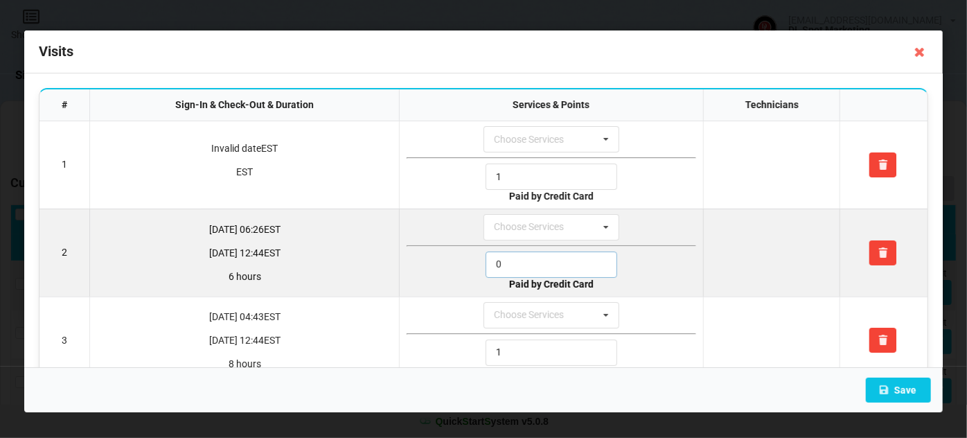
click at [523, 258] on input "0" at bounding box center [551, 264] width 132 height 26
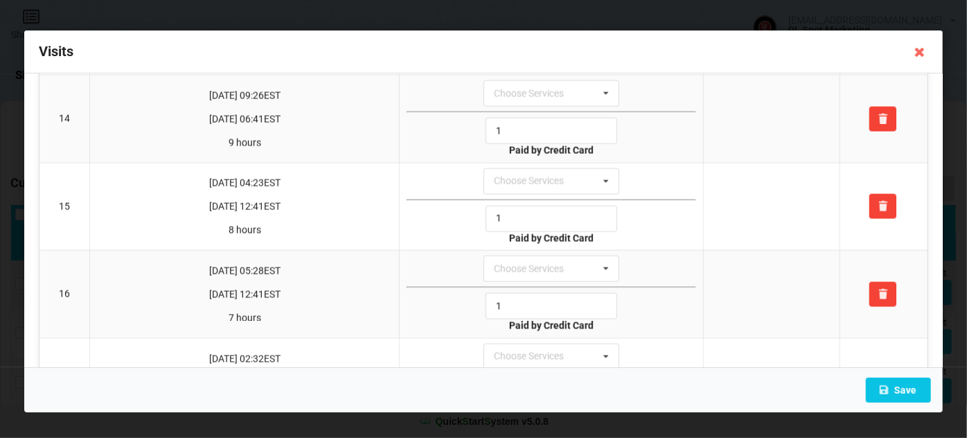
scroll to position [1329, 0]
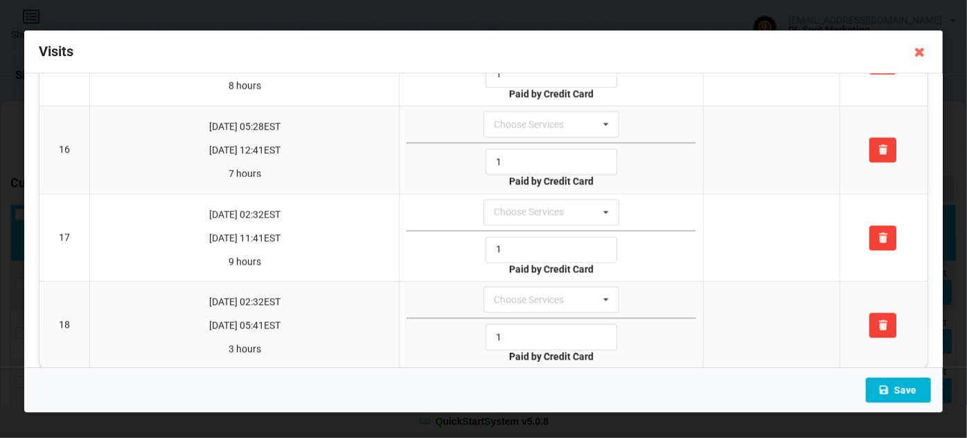
type input "1"
click at [911, 387] on button "Save" at bounding box center [898, 389] width 65 height 25
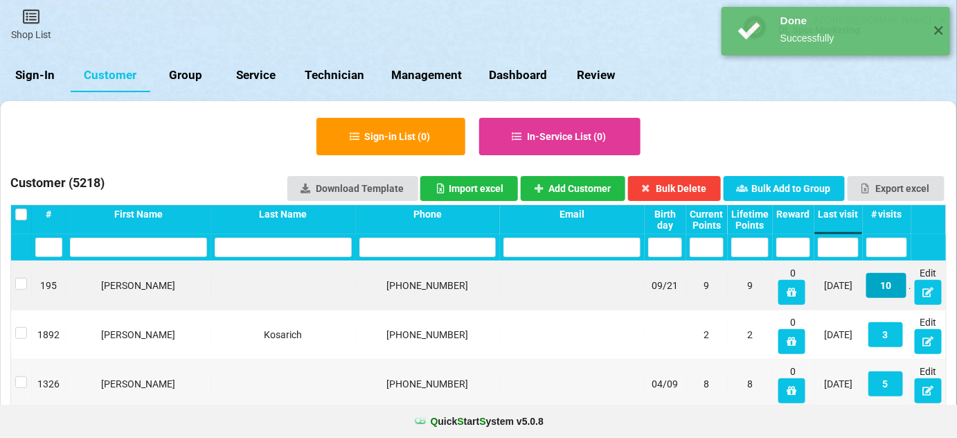
click at [891, 287] on button "10" at bounding box center [886, 285] width 40 height 25
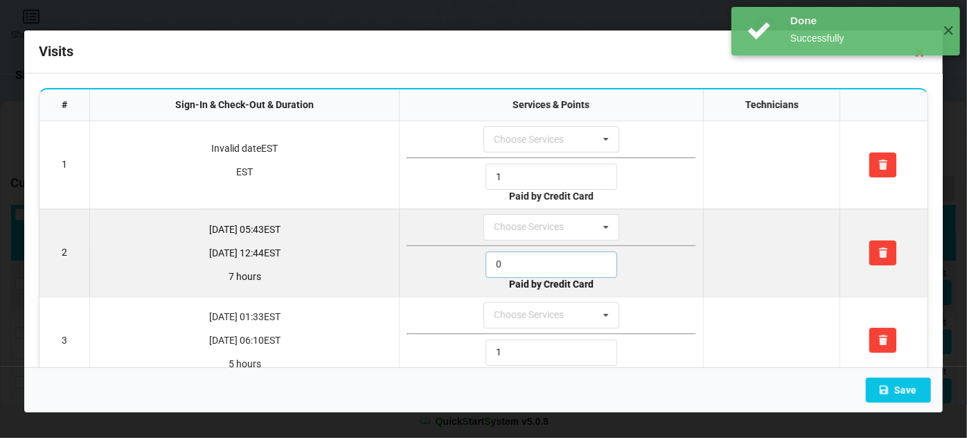
click at [549, 260] on input "0" at bounding box center [551, 264] width 132 height 26
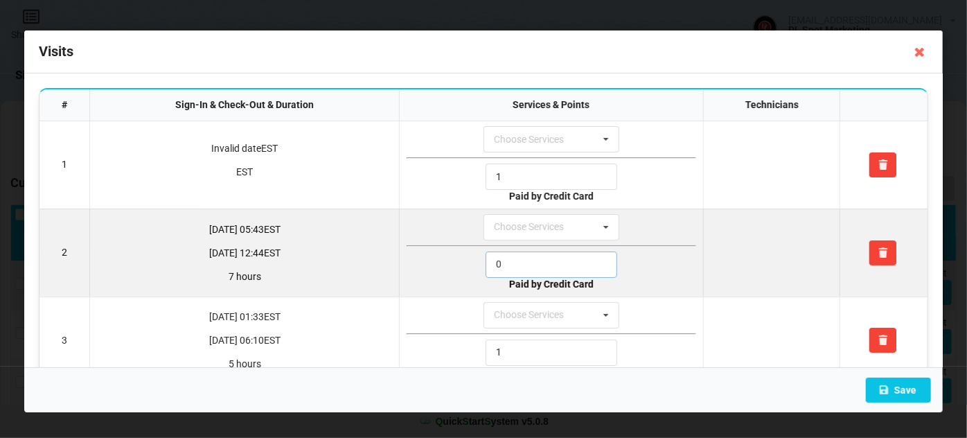
click at [549, 260] on input "0" at bounding box center [551, 264] width 132 height 26
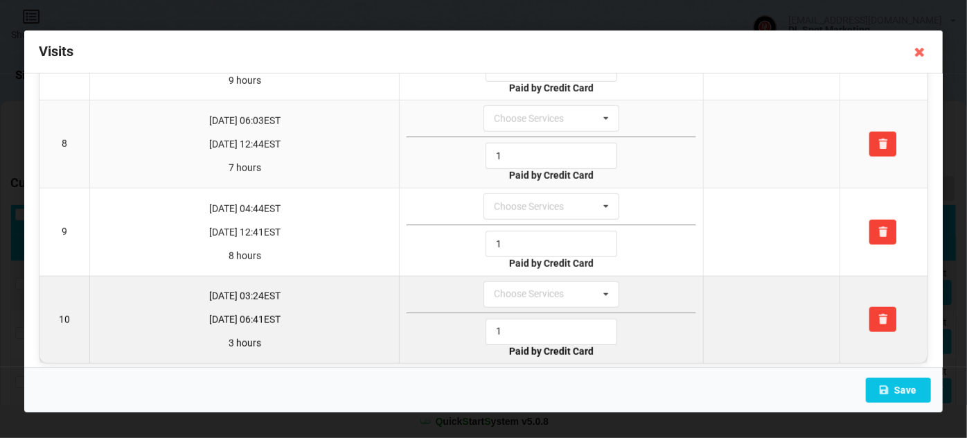
scroll to position [636, 0]
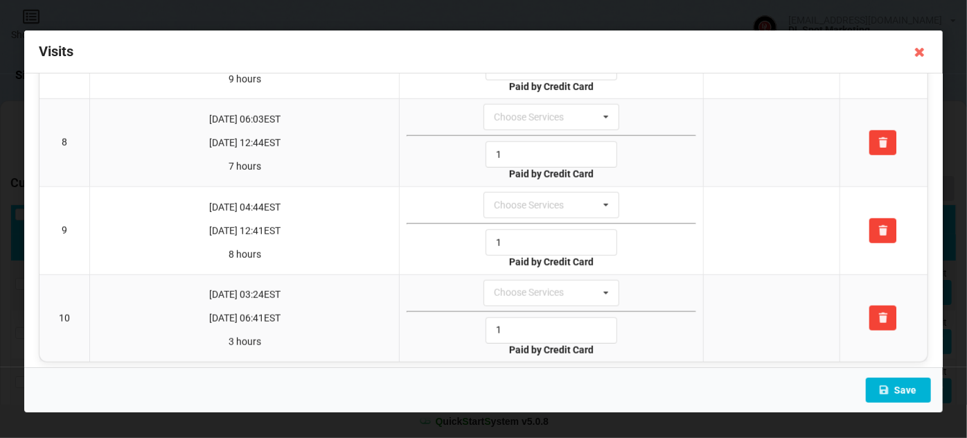
type input "1"
click at [908, 390] on button "Save" at bounding box center [898, 389] width 65 height 25
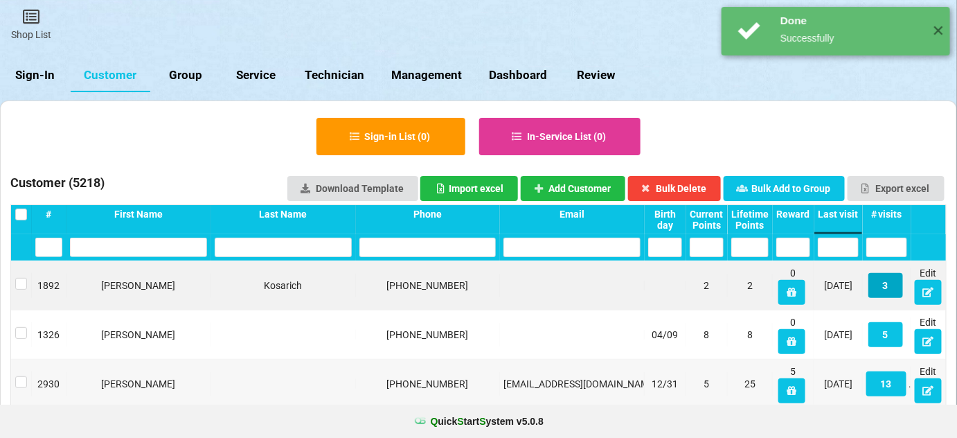
click at [886, 282] on button "3" at bounding box center [885, 285] width 35 height 25
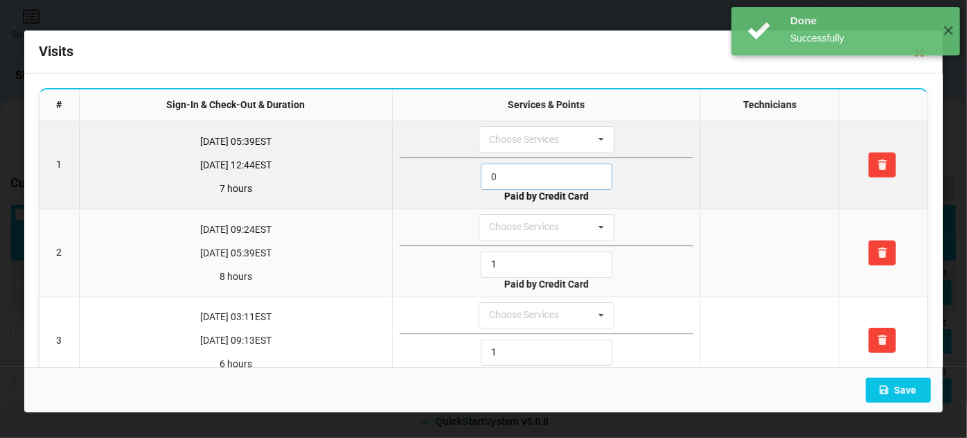
click at [532, 173] on input "0" at bounding box center [547, 176] width 132 height 26
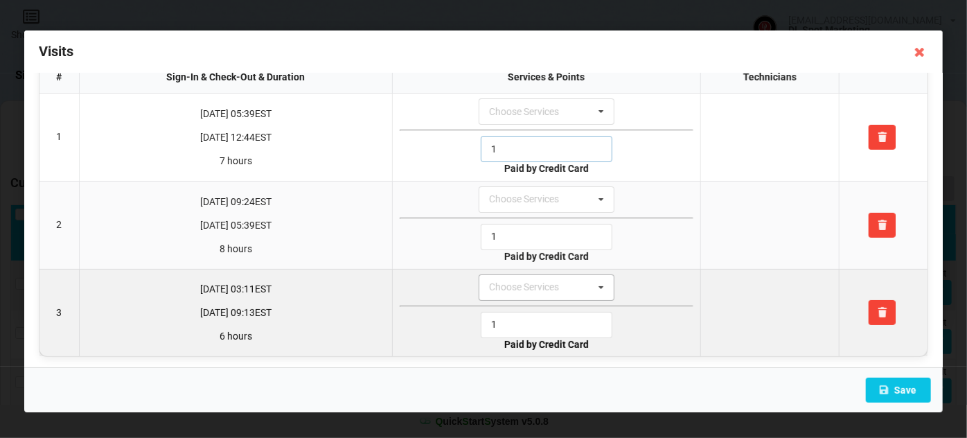
scroll to position [29, 0]
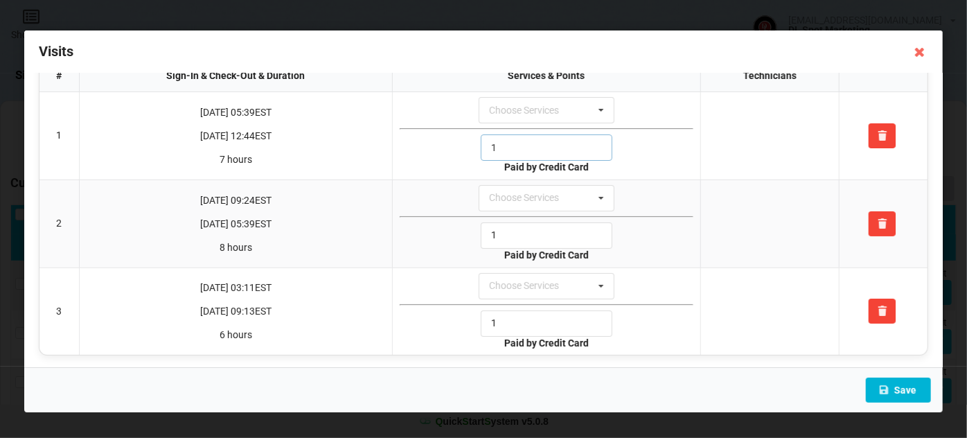
type input "1"
click at [906, 388] on button "Save" at bounding box center [898, 389] width 65 height 25
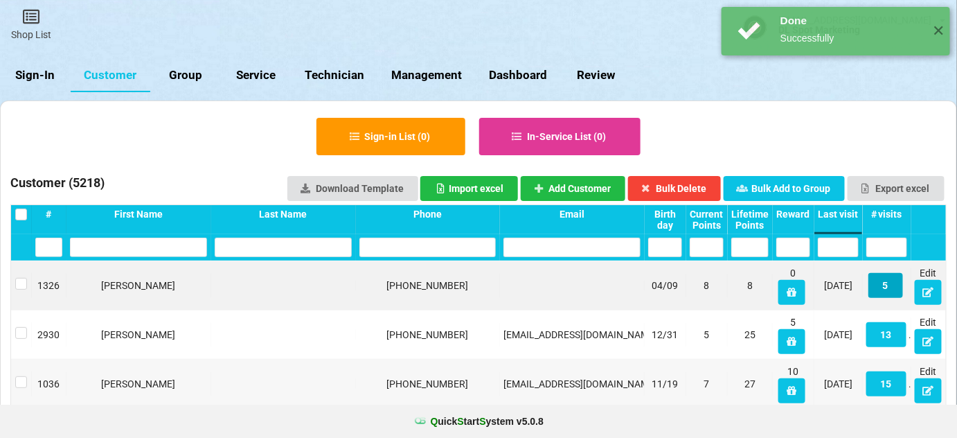
click at [884, 276] on button "5" at bounding box center [885, 285] width 35 height 25
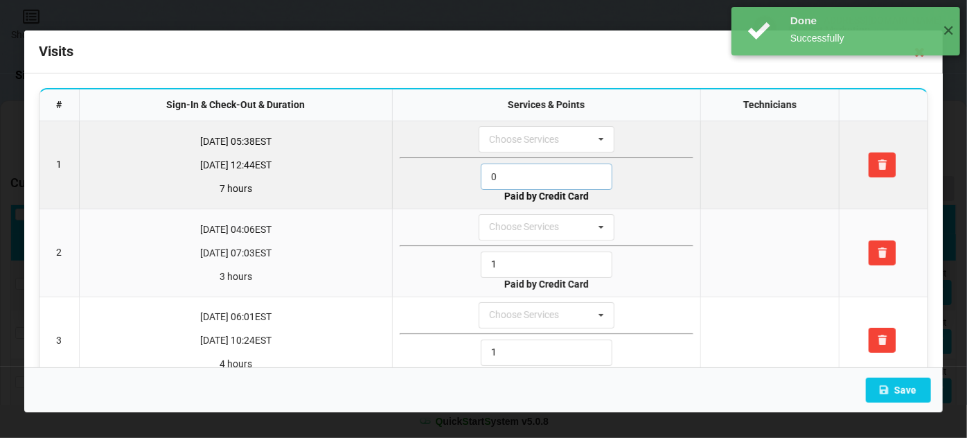
click at [527, 173] on input "0" at bounding box center [547, 176] width 132 height 26
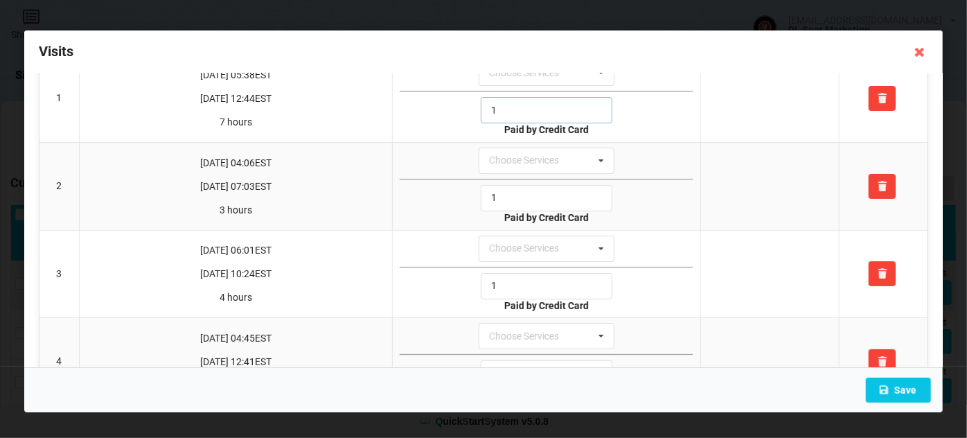
scroll to position [202, 0]
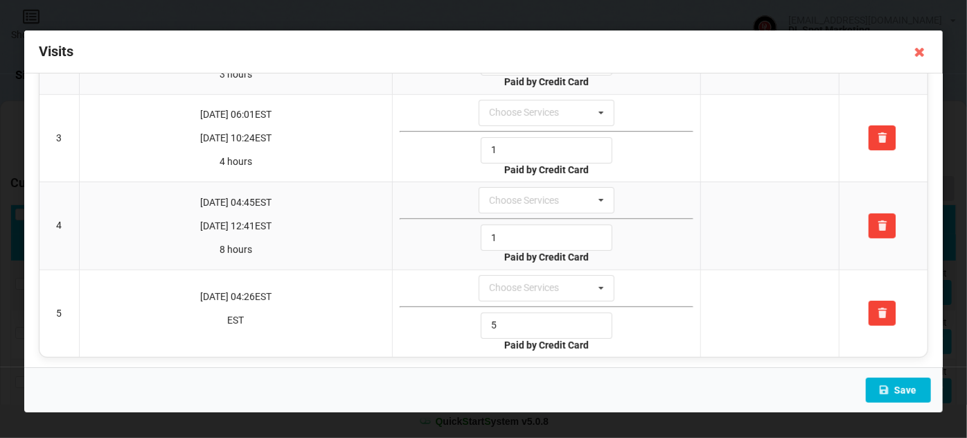
type input "1"
click at [897, 387] on button "Save" at bounding box center [898, 389] width 65 height 25
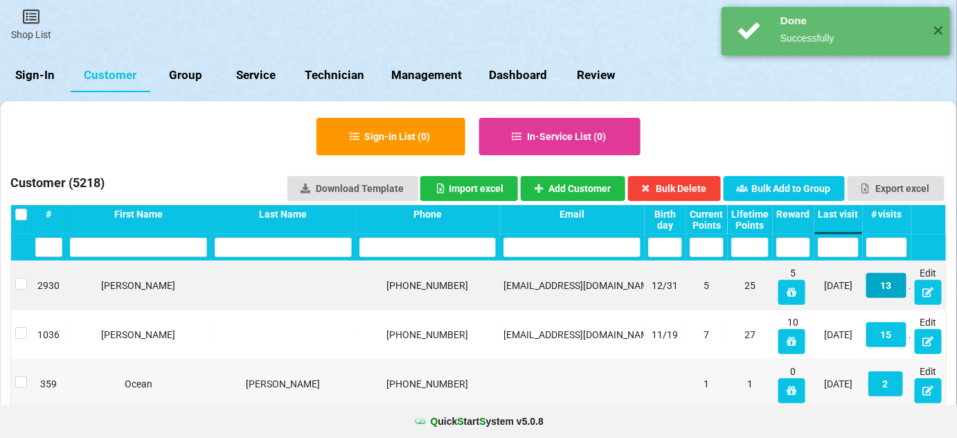
click at [886, 286] on button "13" at bounding box center [886, 285] width 40 height 25
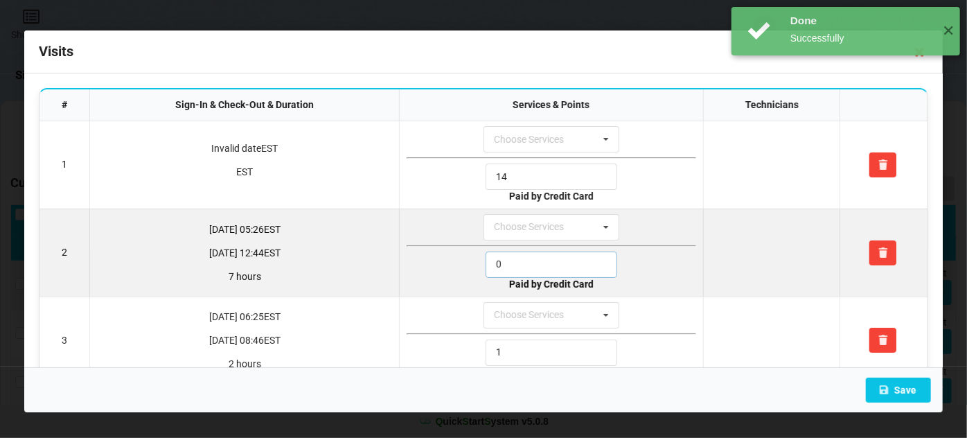
click at [550, 262] on input "0" at bounding box center [551, 264] width 132 height 26
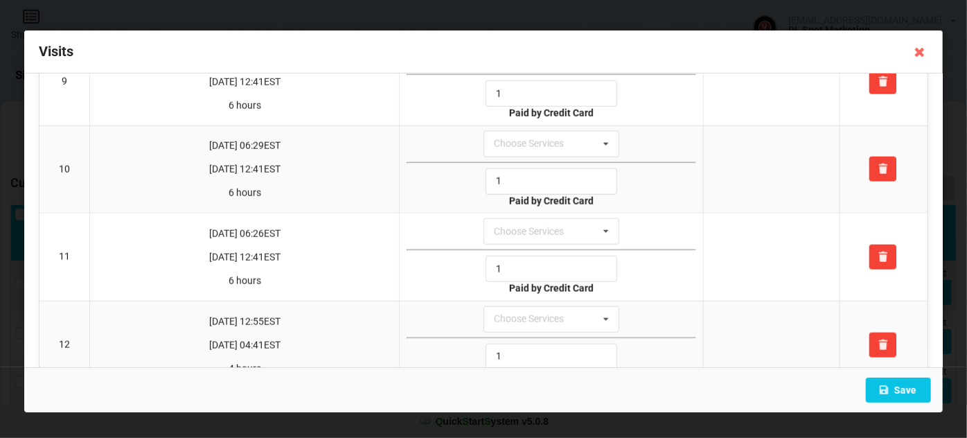
scroll to position [896, 0]
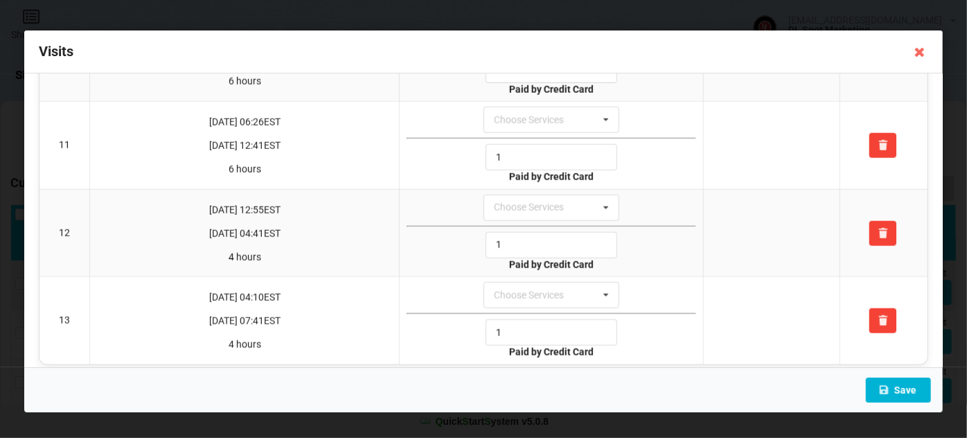
type input "1"
click at [908, 388] on button "Save" at bounding box center [898, 389] width 65 height 25
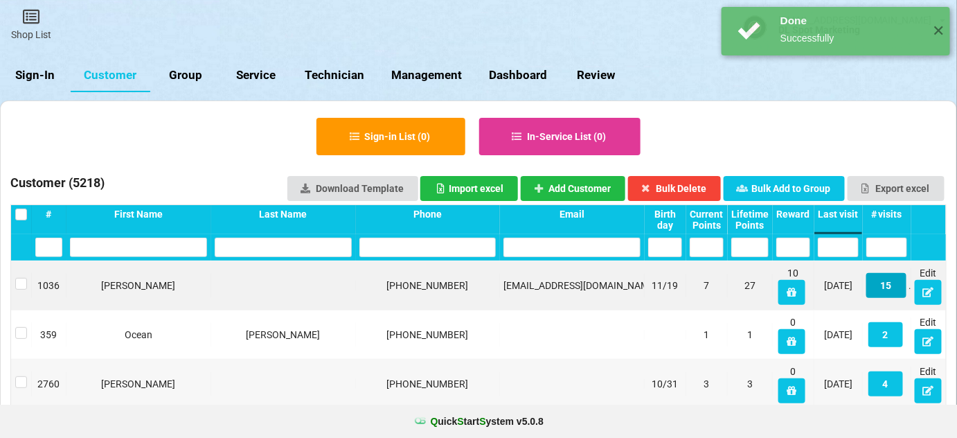
click at [890, 285] on button "15" at bounding box center [886, 285] width 40 height 25
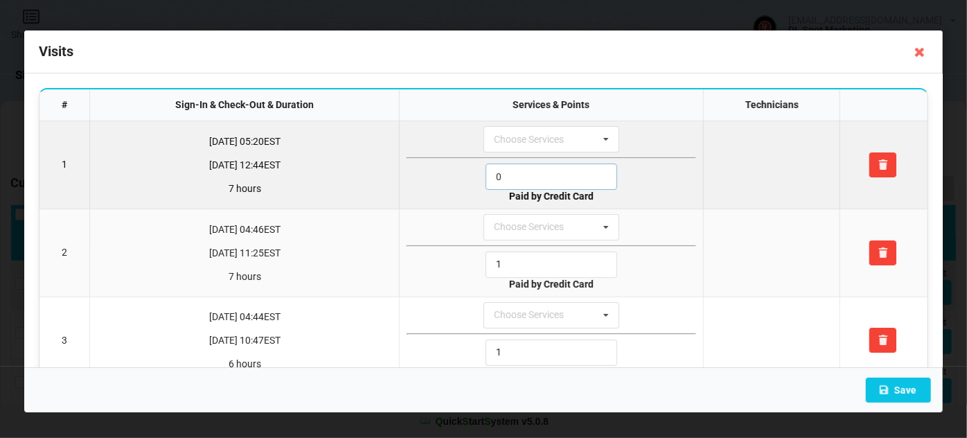
click at [515, 174] on input "0" at bounding box center [551, 176] width 132 height 26
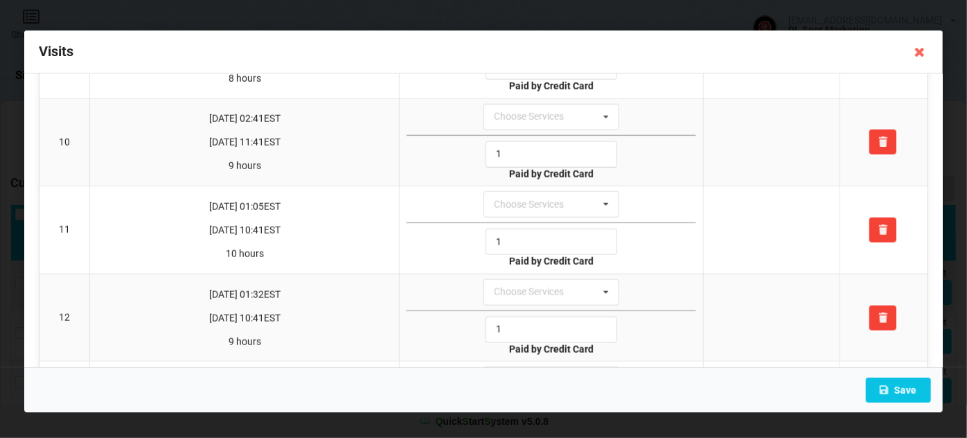
scroll to position [1069, 0]
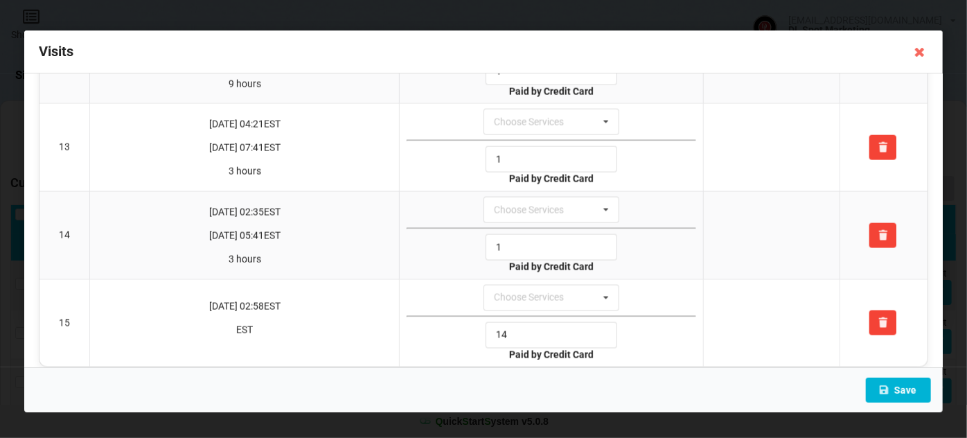
type input "1"
click at [899, 387] on button "Save" at bounding box center [898, 389] width 65 height 25
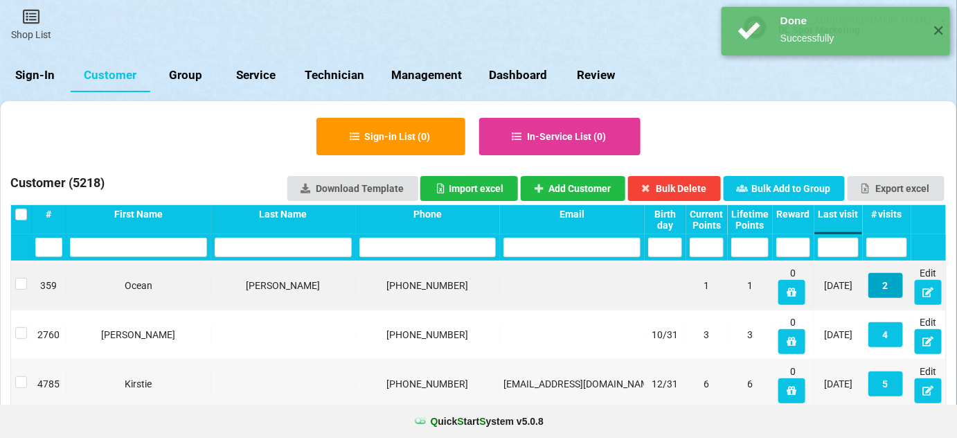
click at [888, 276] on button "2" at bounding box center [885, 285] width 35 height 25
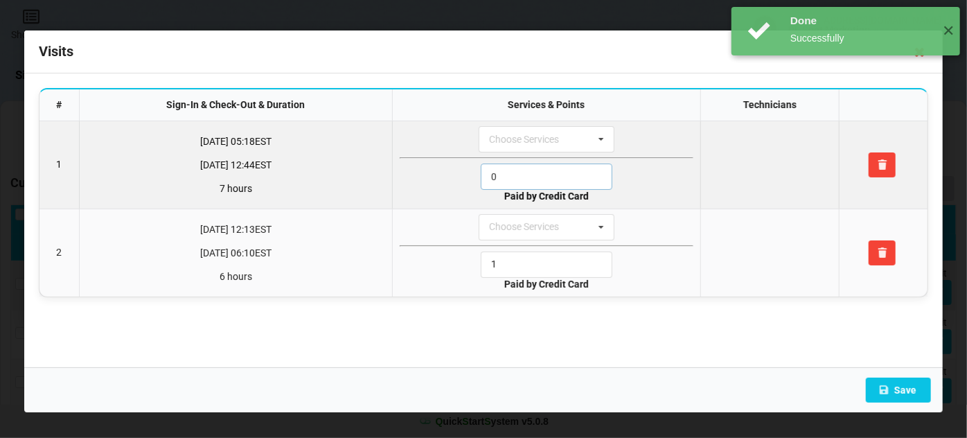
click at [528, 171] on input "0" at bounding box center [547, 176] width 132 height 26
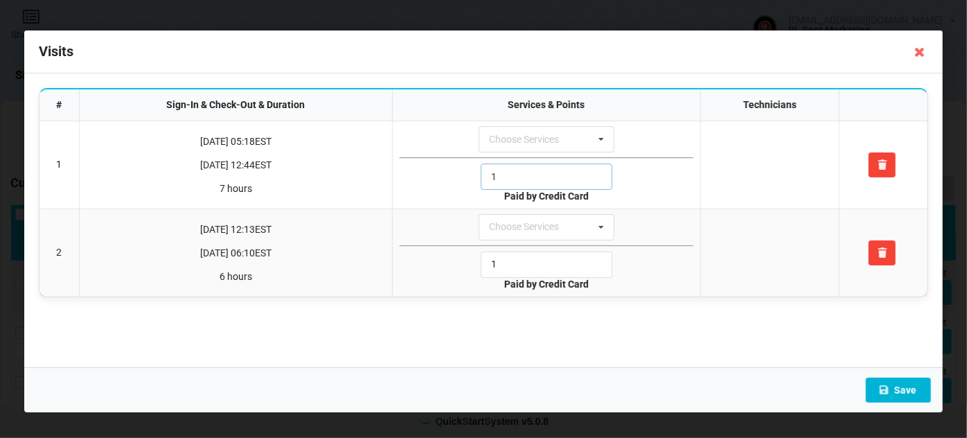
type input "1"
click at [911, 397] on button "Save" at bounding box center [898, 389] width 65 height 25
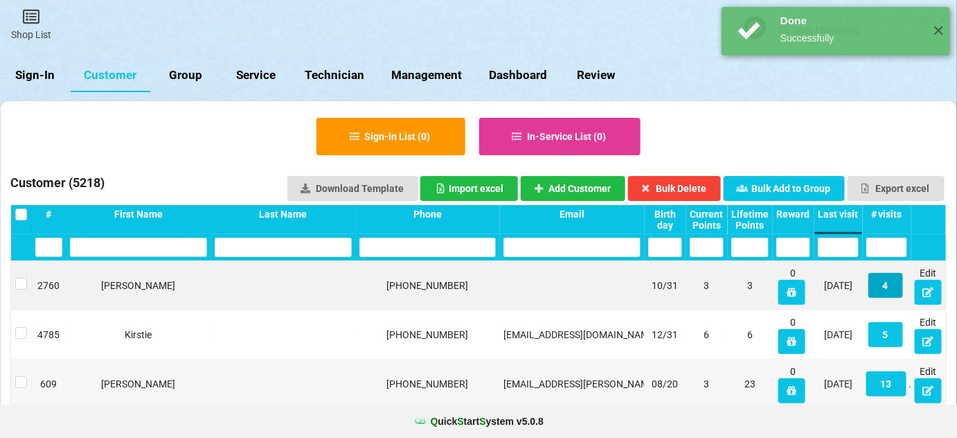
click at [890, 285] on button "4" at bounding box center [885, 285] width 35 height 25
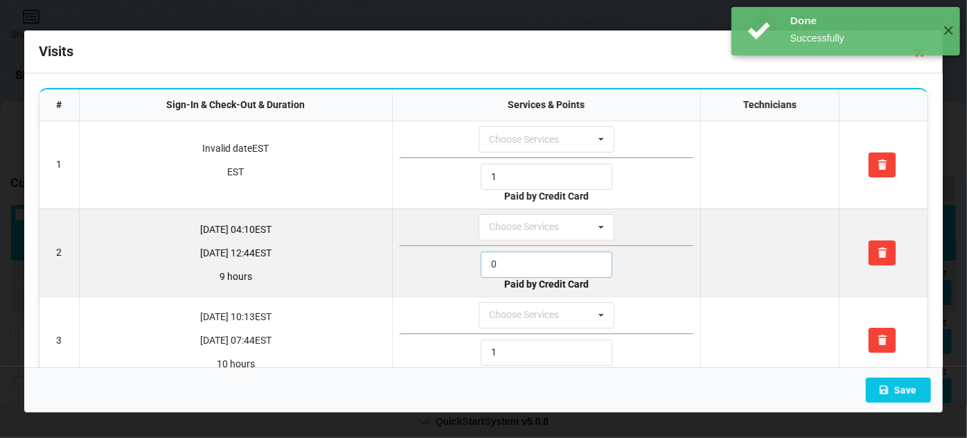
click at [514, 256] on input "0" at bounding box center [547, 264] width 132 height 26
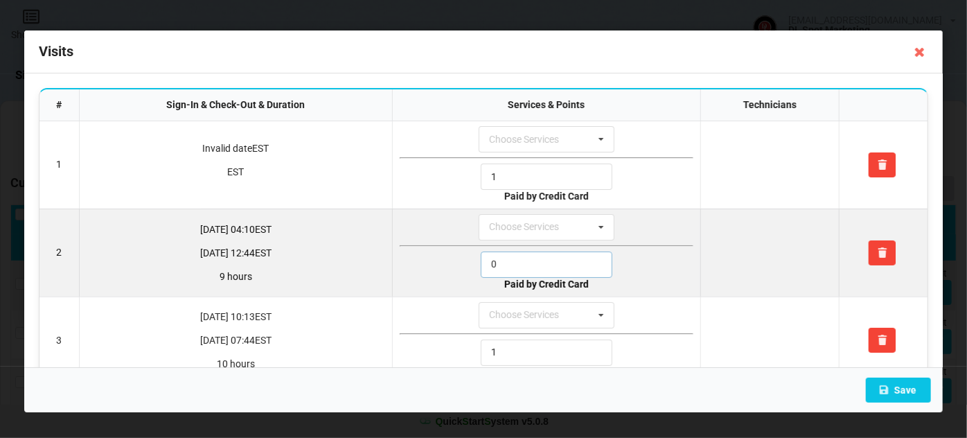
click at [514, 256] on input "0" at bounding box center [547, 264] width 132 height 26
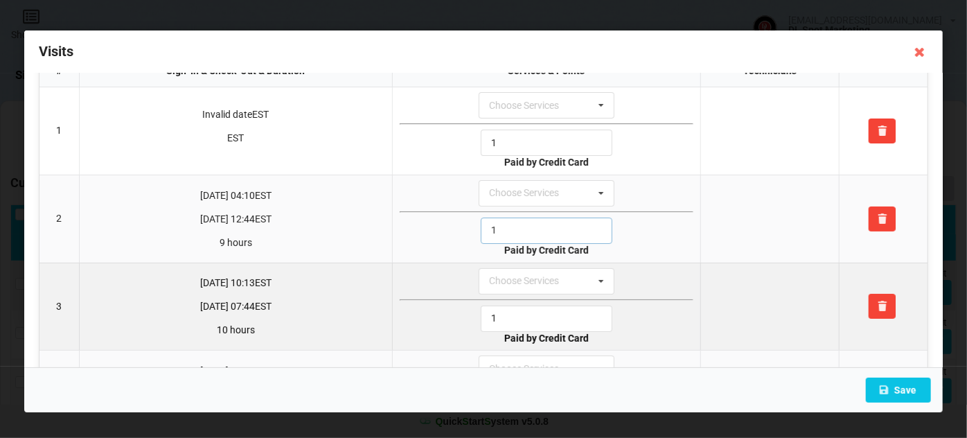
scroll to position [116, 0]
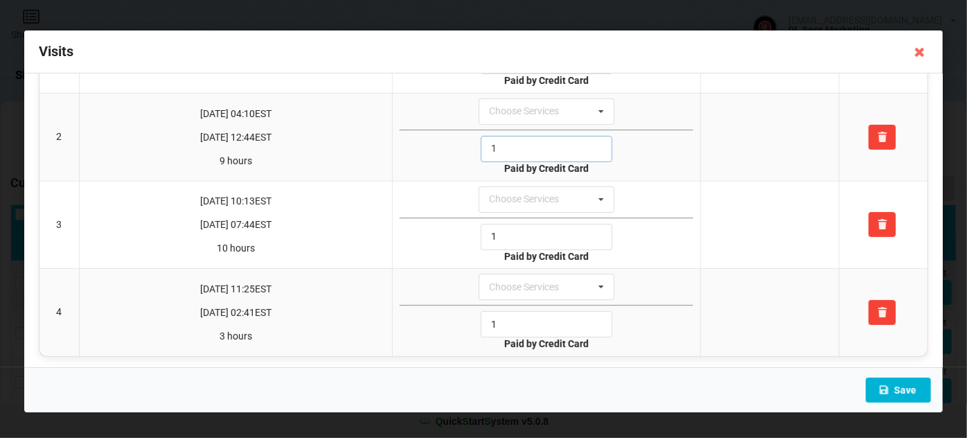
type input "1"
click at [903, 394] on button "Save" at bounding box center [898, 389] width 65 height 25
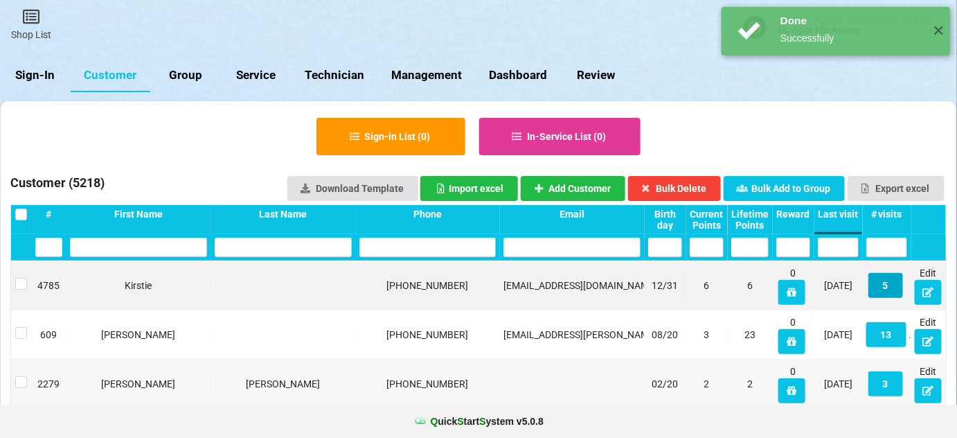
click at [891, 286] on button "5" at bounding box center [885, 285] width 35 height 25
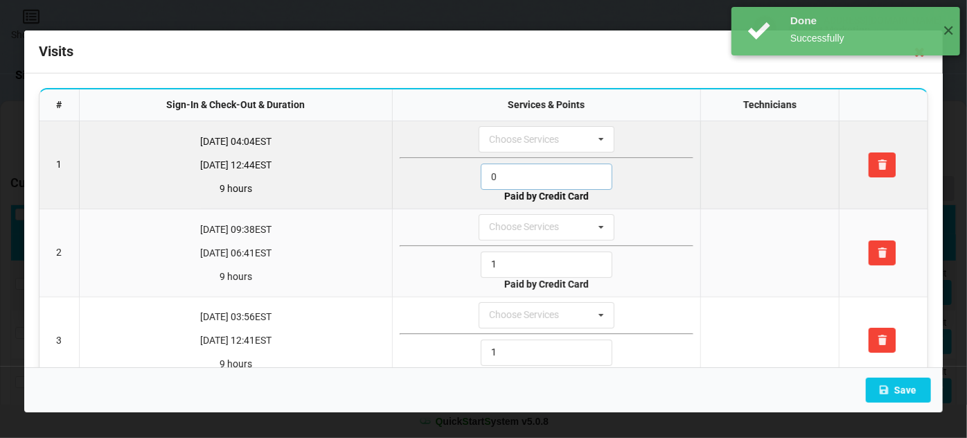
click at [505, 173] on input "0" at bounding box center [547, 176] width 132 height 26
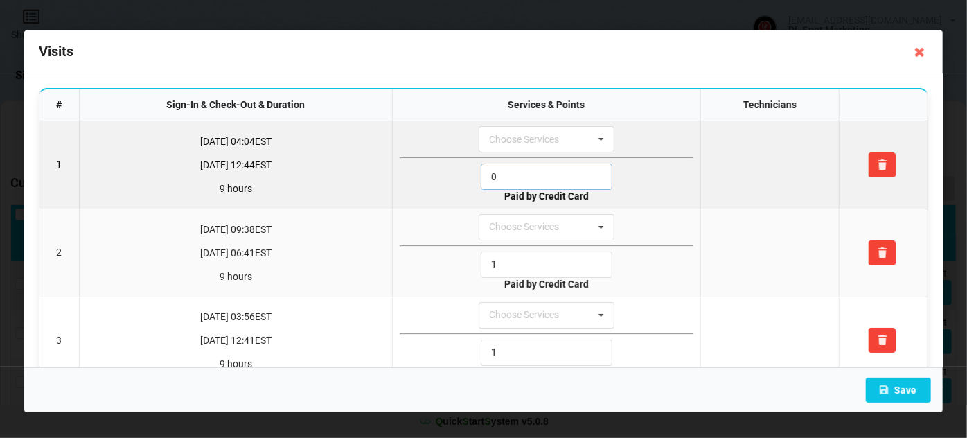
click at [505, 173] on input "0" at bounding box center [547, 176] width 132 height 26
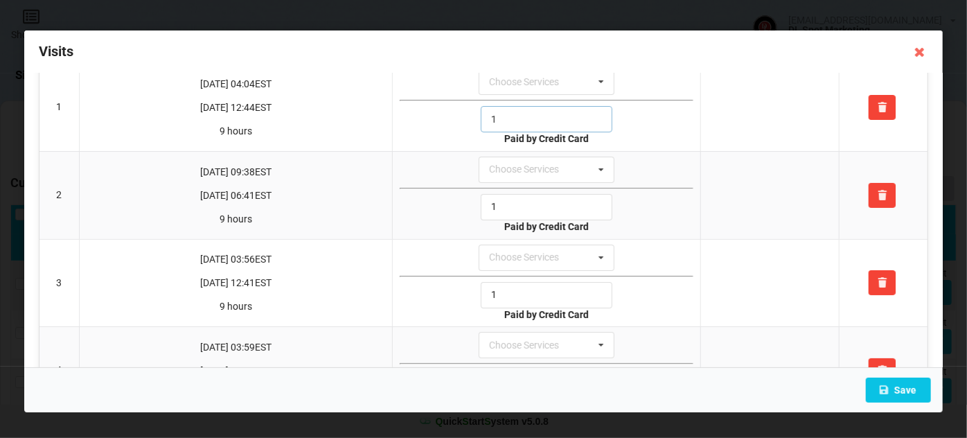
scroll to position [202, 0]
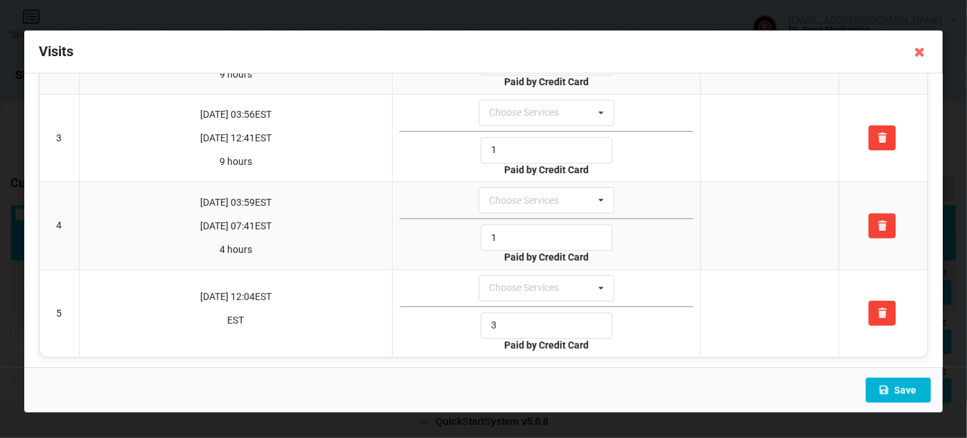
type input "1"
click at [899, 390] on button "Save" at bounding box center [898, 389] width 65 height 25
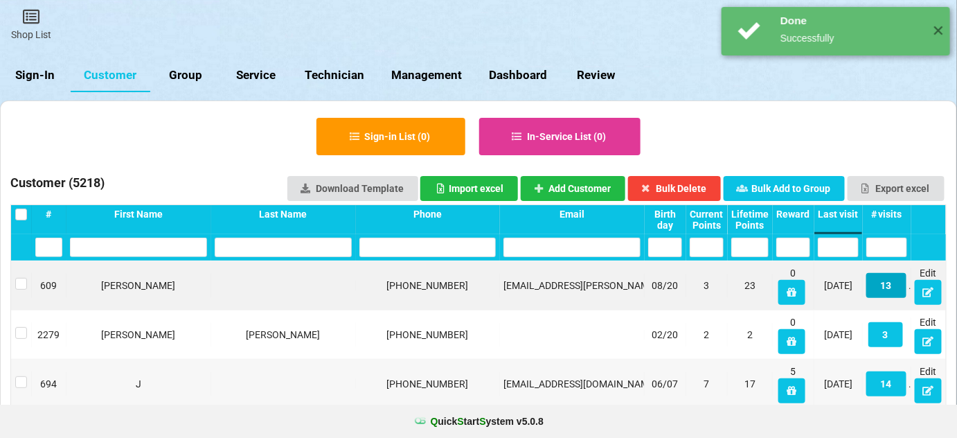
click at [884, 284] on button "13" at bounding box center [886, 285] width 40 height 25
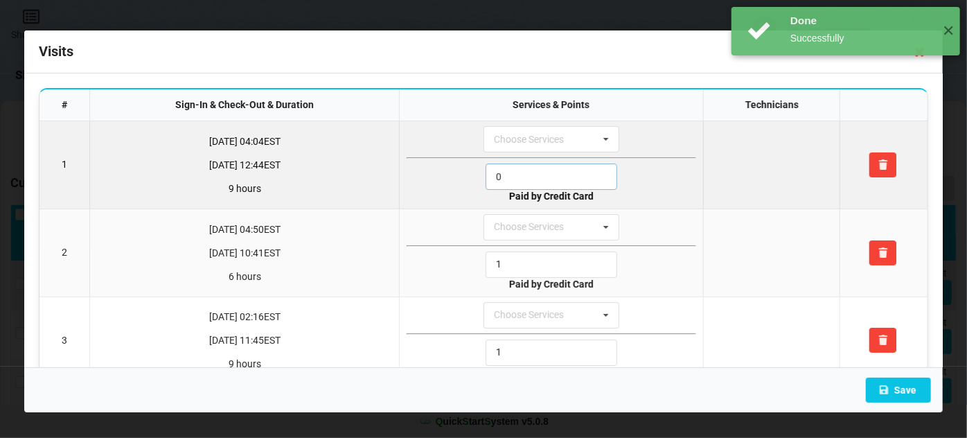
click at [510, 176] on input "0" at bounding box center [551, 176] width 132 height 26
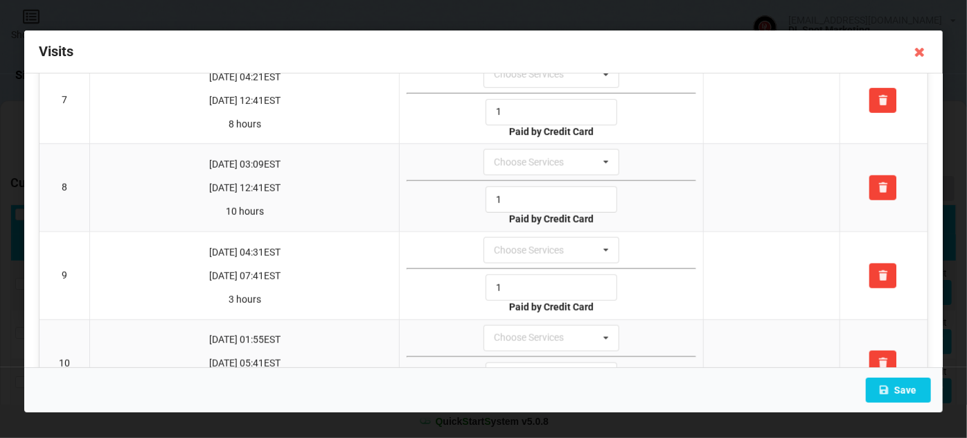
scroll to position [896, 0]
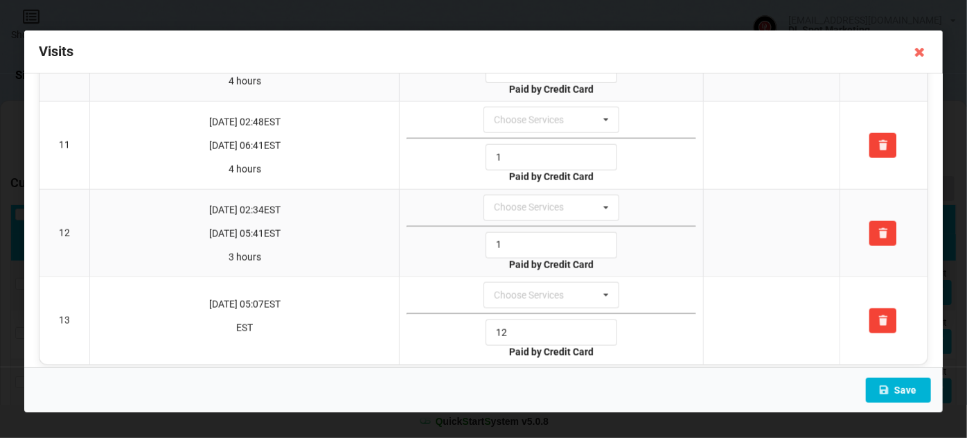
type input "1"
click at [895, 384] on button "Save" at bounding box center [898, 389] width 65 height 25
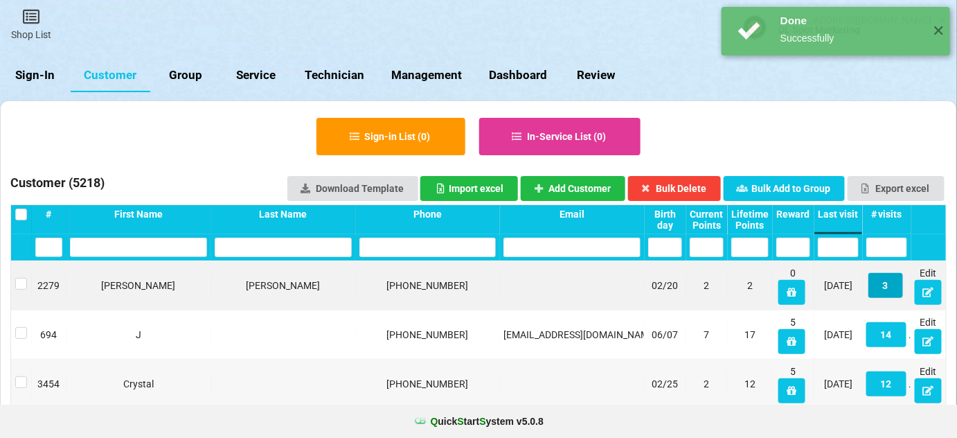
click at [888, 286] on button "3" at bounding box center [885, 285] width 35 height 25
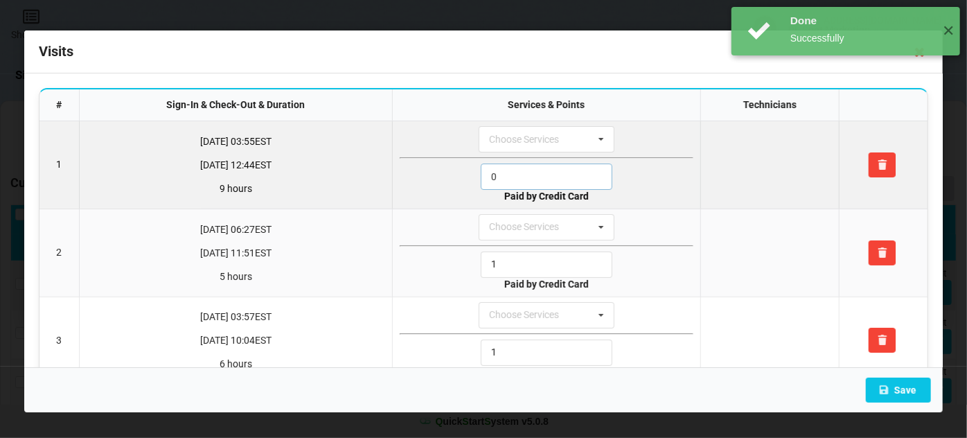
click at [513, 174] on input "0" at bounding box center [547, 176] width 132 height 26
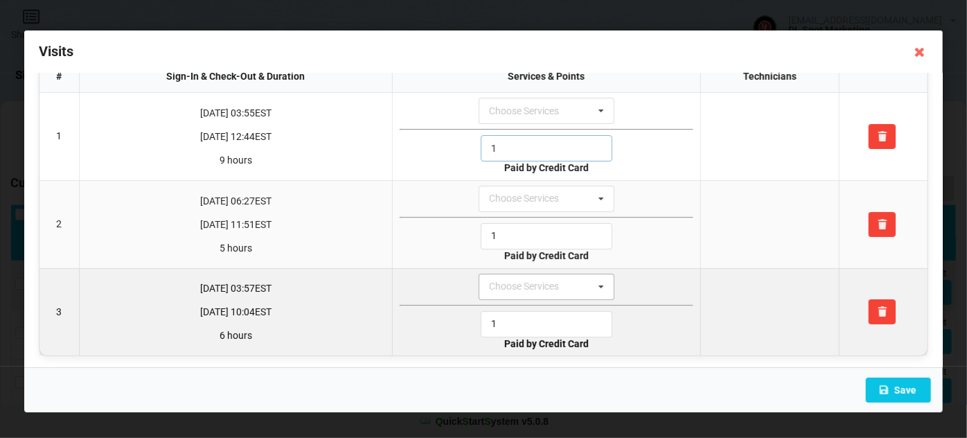
scroll to position [29, 0]
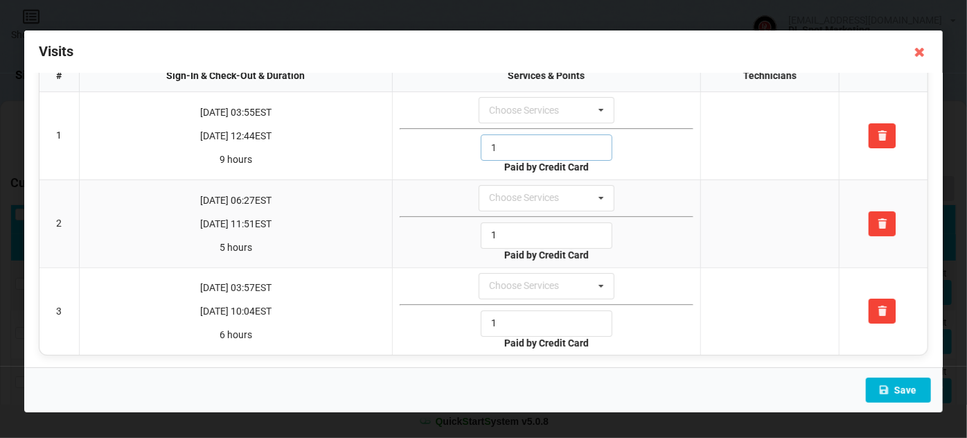
type input "1"
click at [898, 387] on button "Save" at bounding box center [898, 389] width 65 height 25
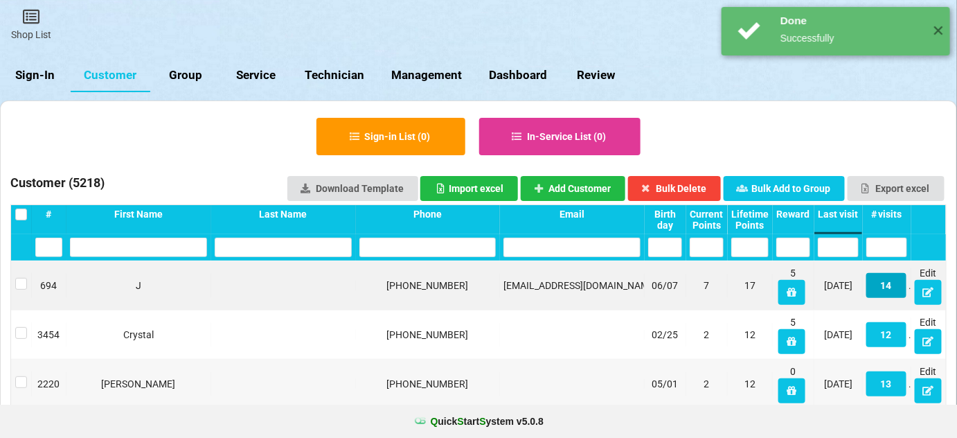
click at [884, 280] on button "14" at bounding box center [886, 285] width 40 height 25
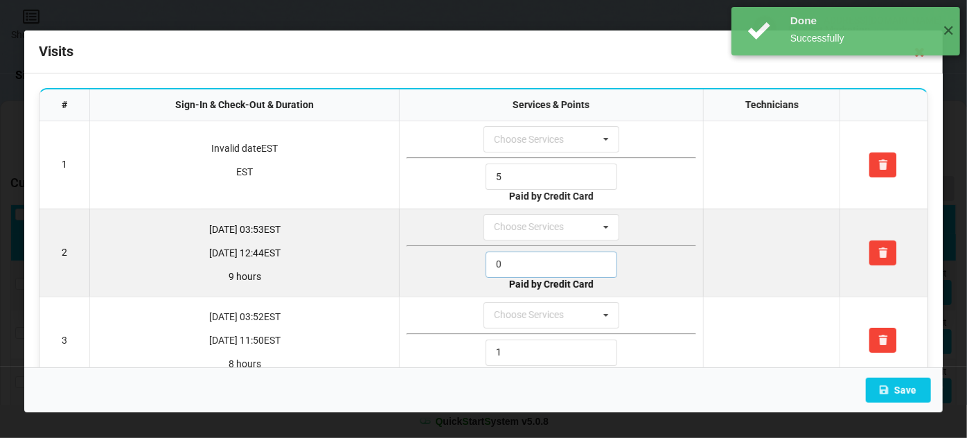
click at [521, 262] on input "0" at bounding box center [551, 264] width 132 height 26
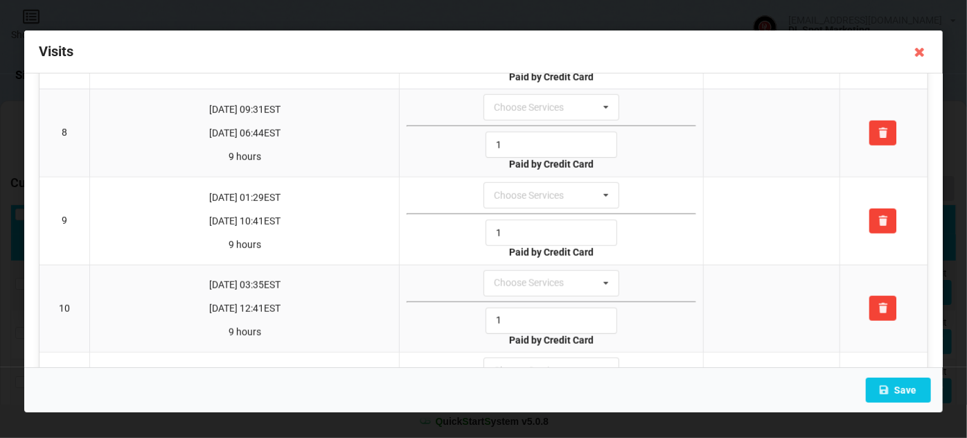
scroll to position [983, 0]
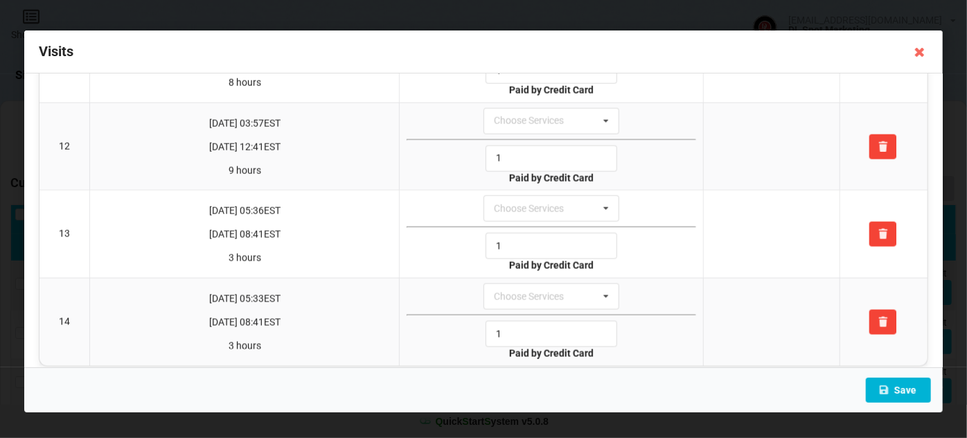
type input "1"
click at [904, 387] on button "Save" at bounding box center [898, 389] width 65 height 25
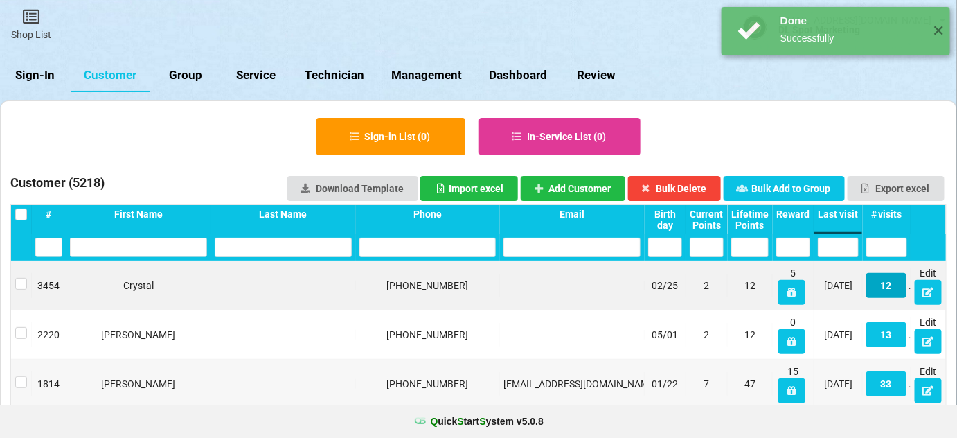
click at [892, 287] on button "12" at bounding box center [886, 285] width 40 height 25
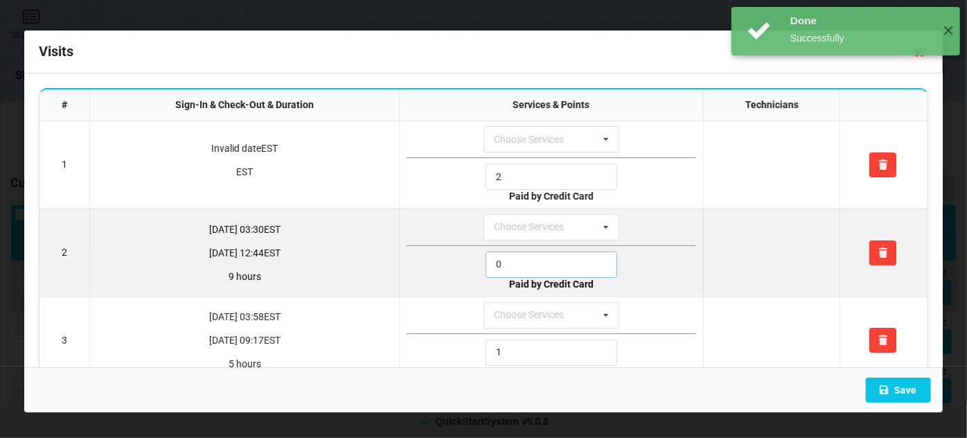
click at [541, 255] on input "0" at bounding box center [551, 264] width 132 height 26
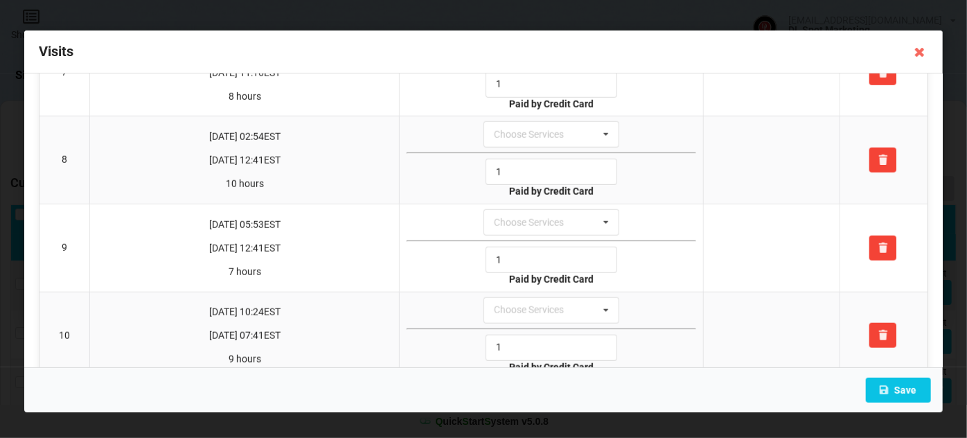
scroll to position [809, 0]
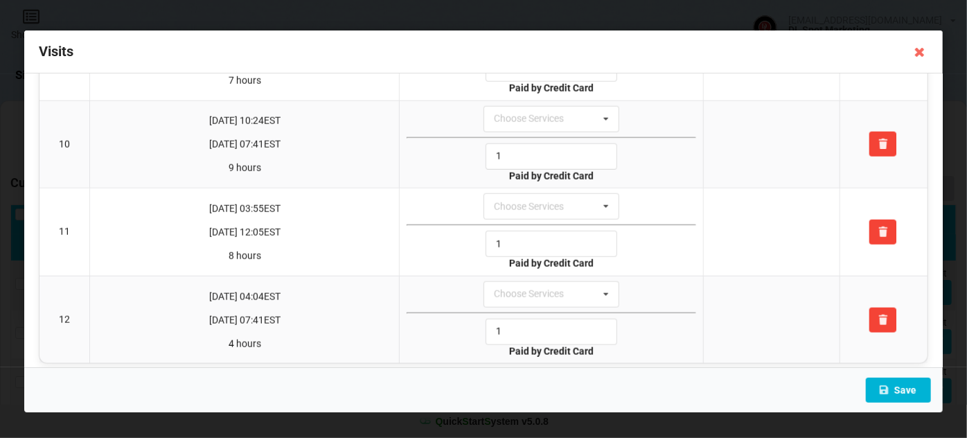
type input "1"
click at [912, 387] on button "Save" at bounding box center [898, 389] width 65 height 25
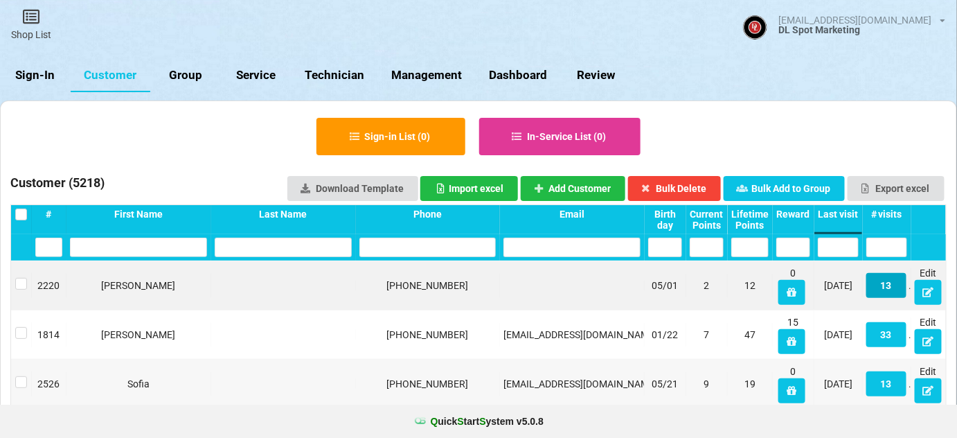
click at [889, 287] on button "13" at bounding box center [886, 285] width 40 height 25
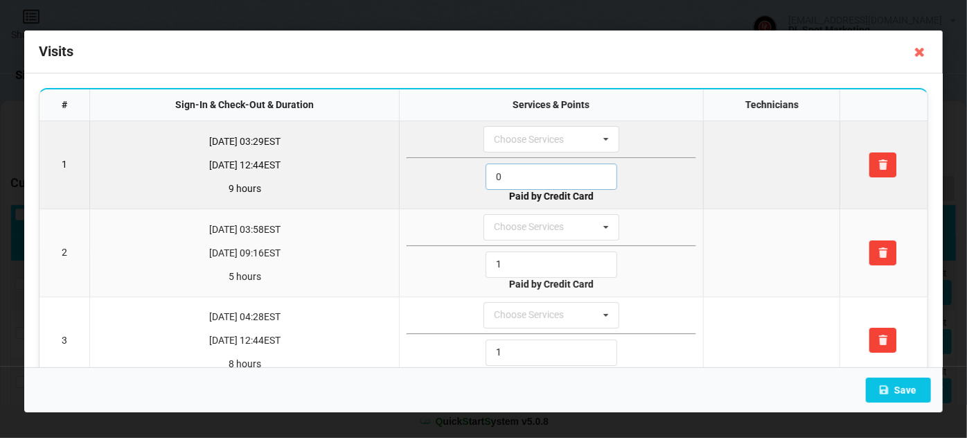
click at [512, 177] on input "0" at bounding box center [551, 176] width 132 height 26
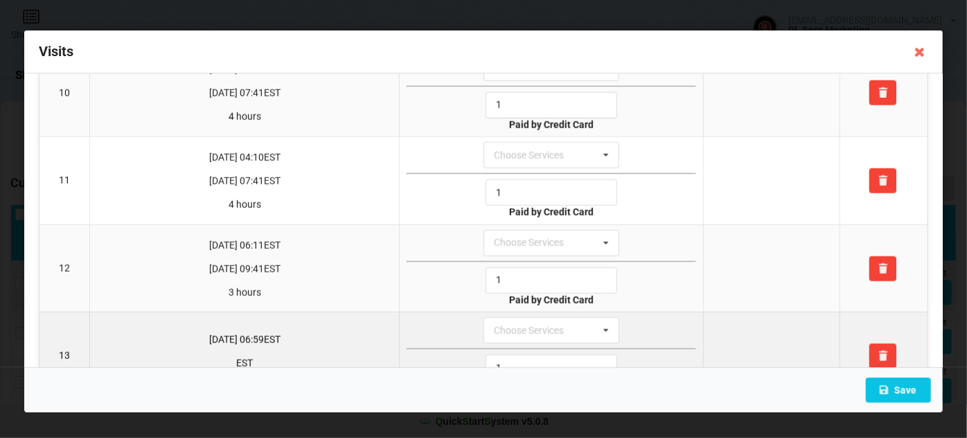
scroll to position [896, 0]
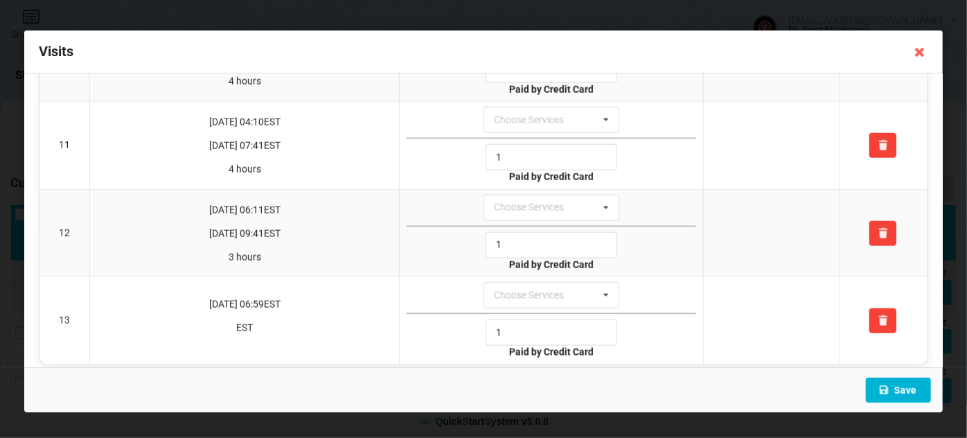
type input "1"
click at [914, 391] on button "Save" at bounding box center [898, 389] width 65 height 25
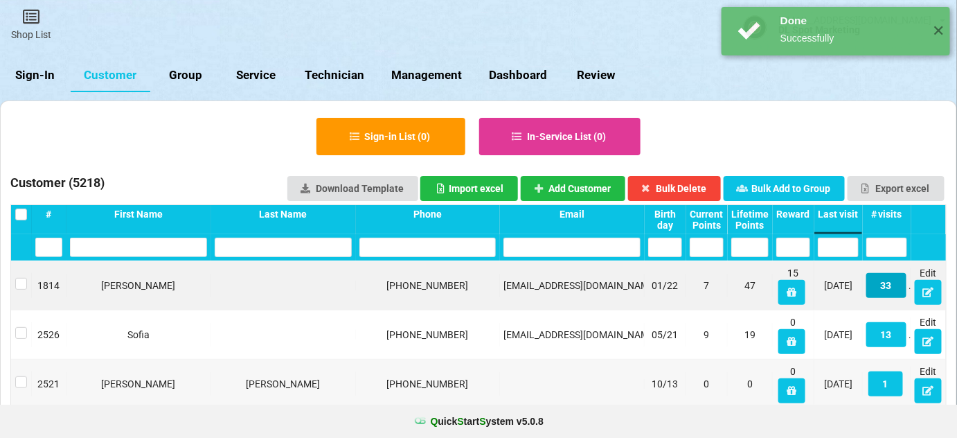
click at [893, 289] on button "33" at bounding box center [886, 285] width 40 height 25
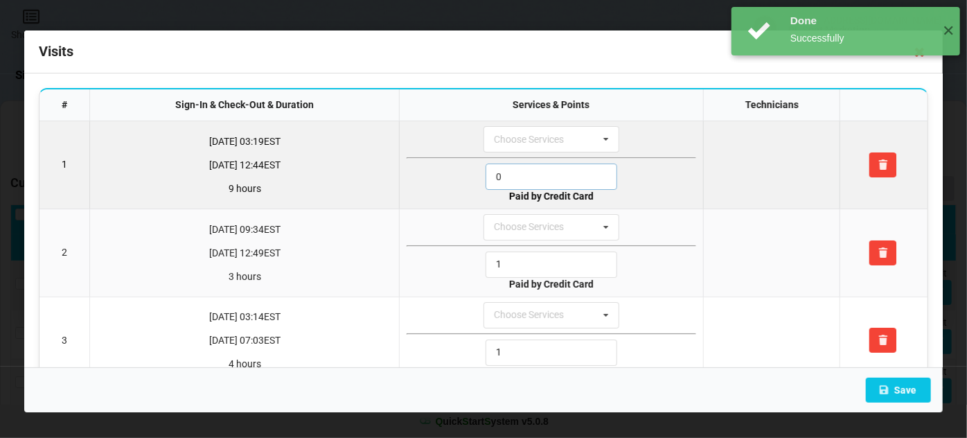
click at [517, 171] on input "0" at bounding box center [551, 176] width 132 height 26
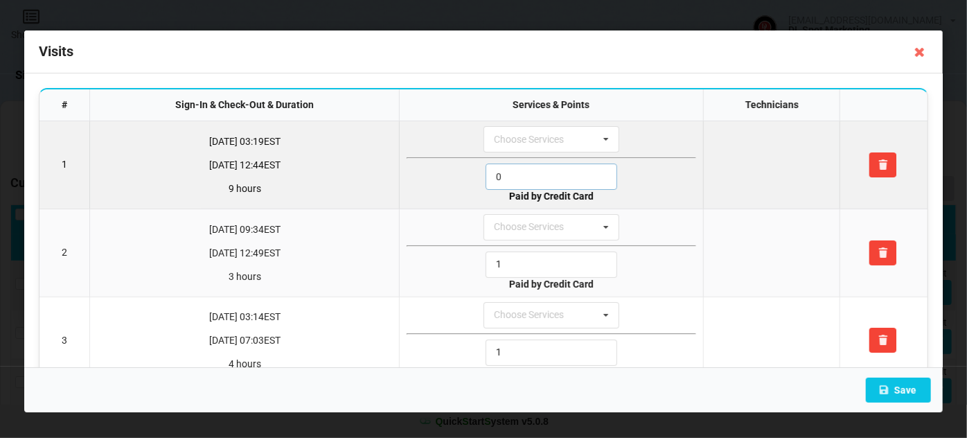
click at [517, 171] on input "0" at bounding box center [551, 176] width 132 height 26
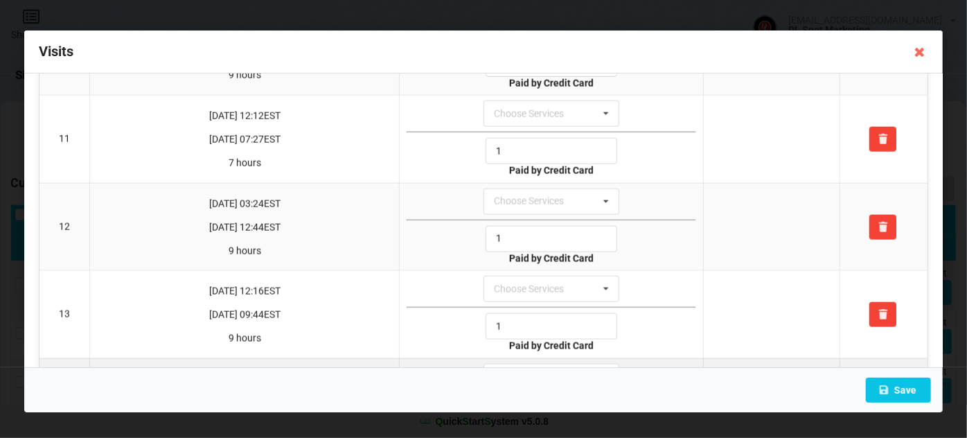
scroll to position [923, 0]
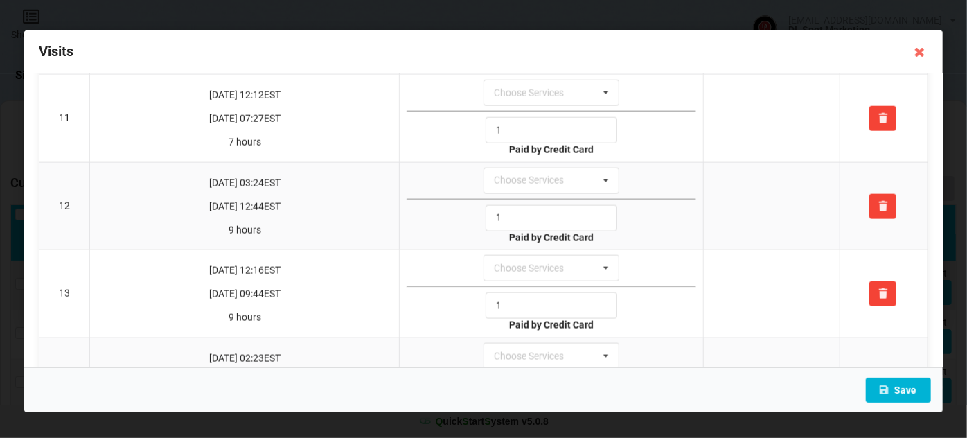
type input "1"
click at [912, 385] on button "Save" at bounding box center [898, 389] width 65 height 25
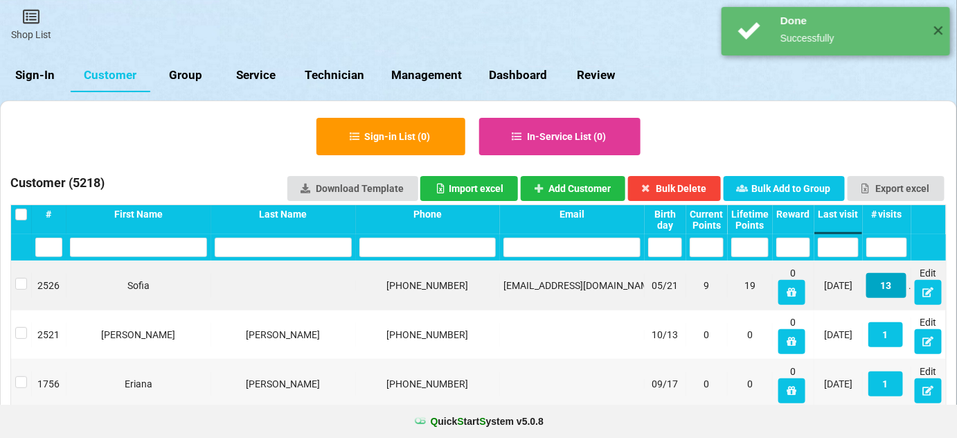
click at [890, 288] on button "13" at bounding box center [886, 285] width 40 height 25
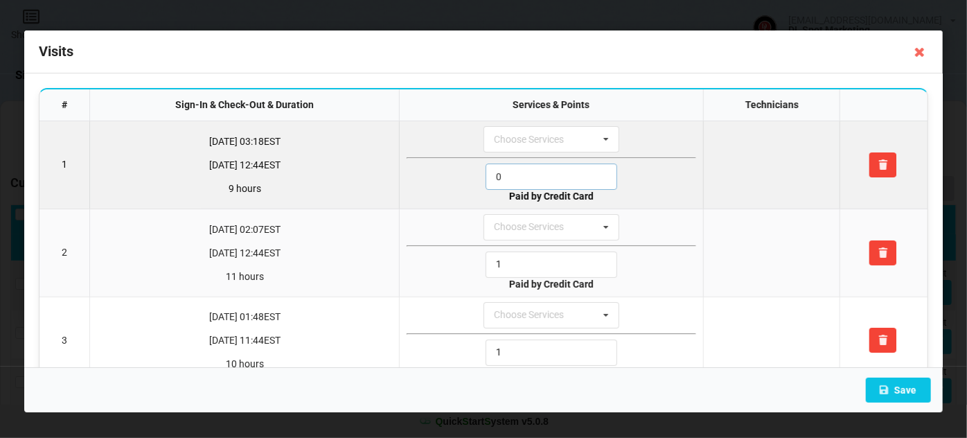
click at [522, 174] on input "0" at bounding box center [551, 176] width 132 height 26
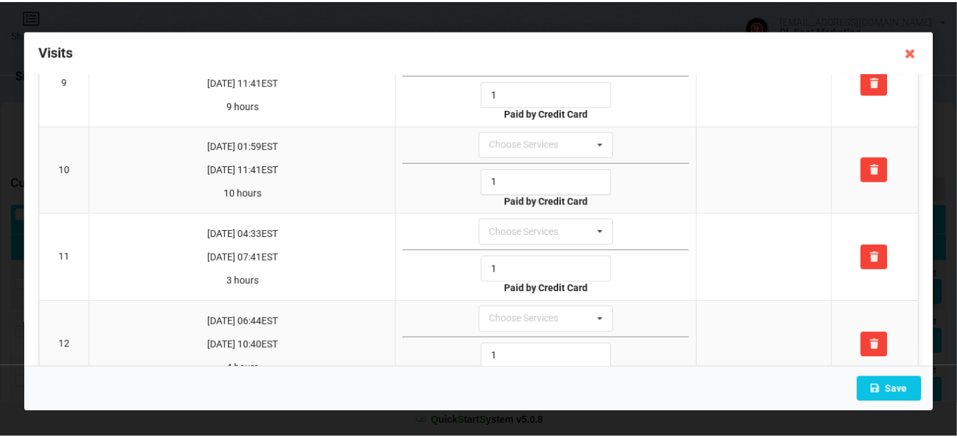
scroll to position [896, 0]
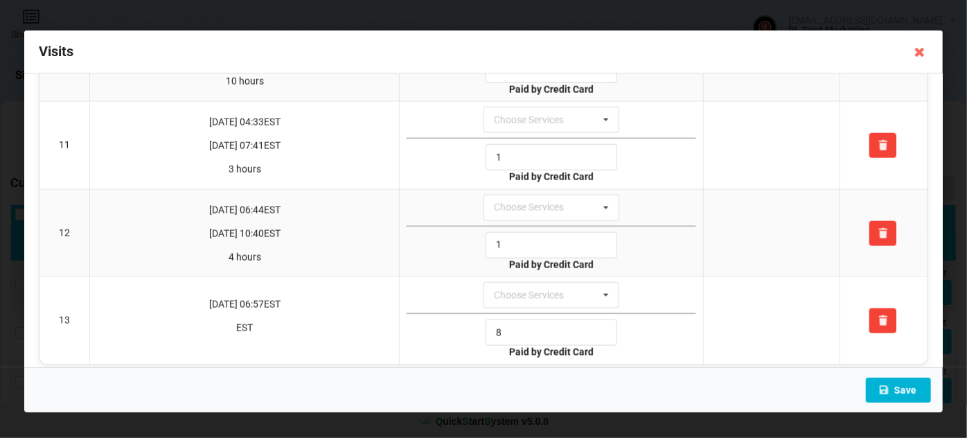
type input "1"
click at [899, 387] on button "Save" at bounding box center [898, 389] width 65 height 25
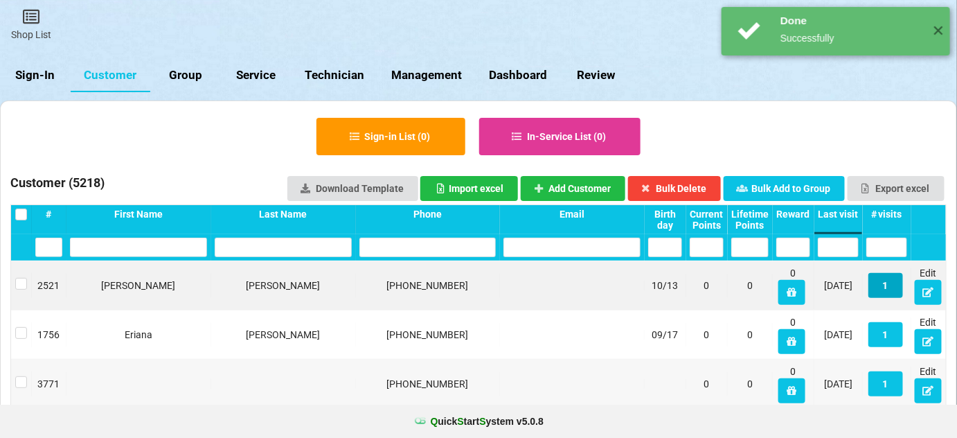
click at [887, 281] on button "1" at bounding box center [885, 285] width 35 height 25
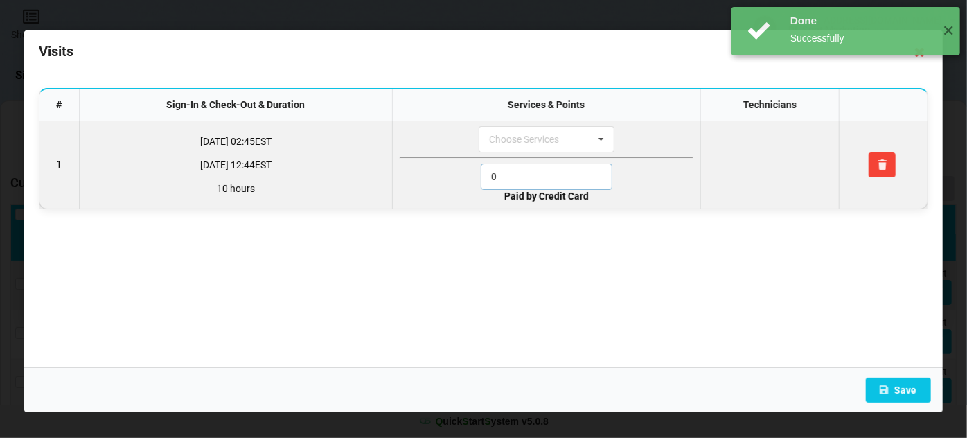
click at [506, 174] on input "0" at bounding box center [547, 176] width 132 height 26
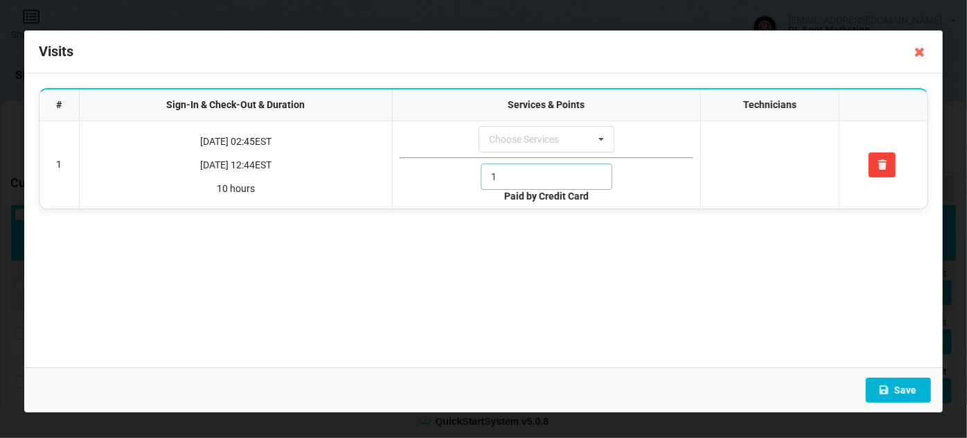
type input "1"
click at [906, 392] on button "Save" at bounding box center [898, 389] width 65 height 25
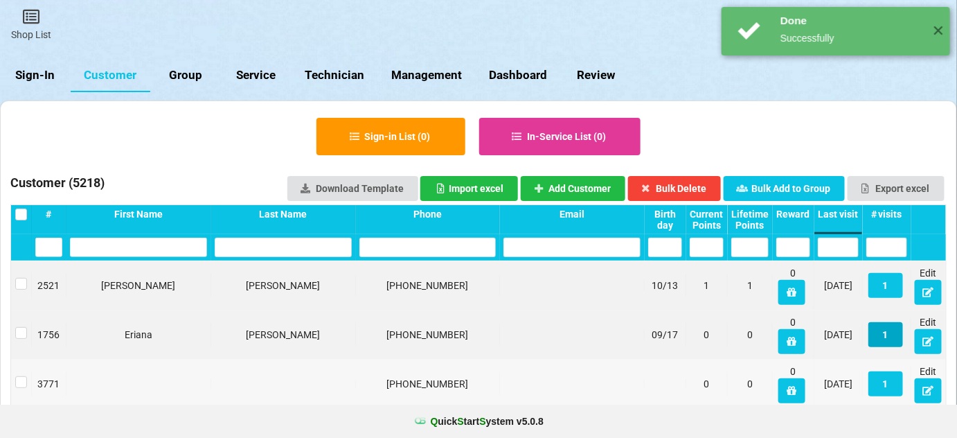
click at [888, 329] on button "1" at bounding box center [885, 334] width 35 height 25
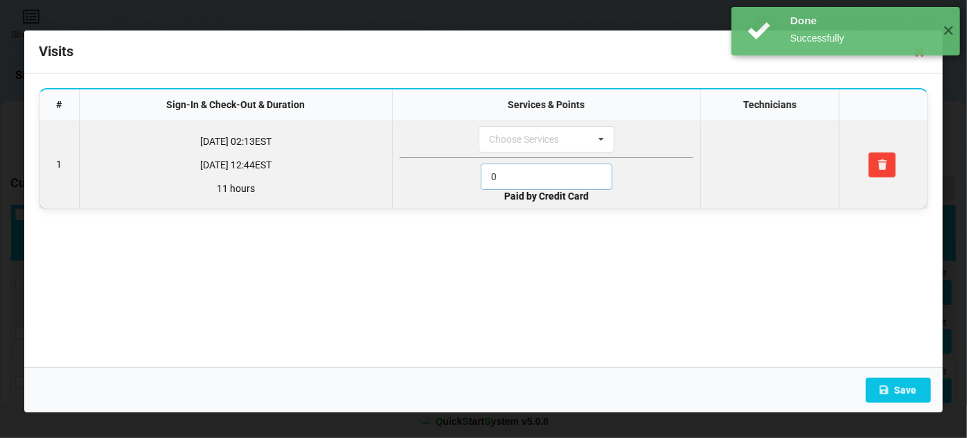
click at [526, 174] on input "0" at bounding box center [547, 176] width 132 height 26
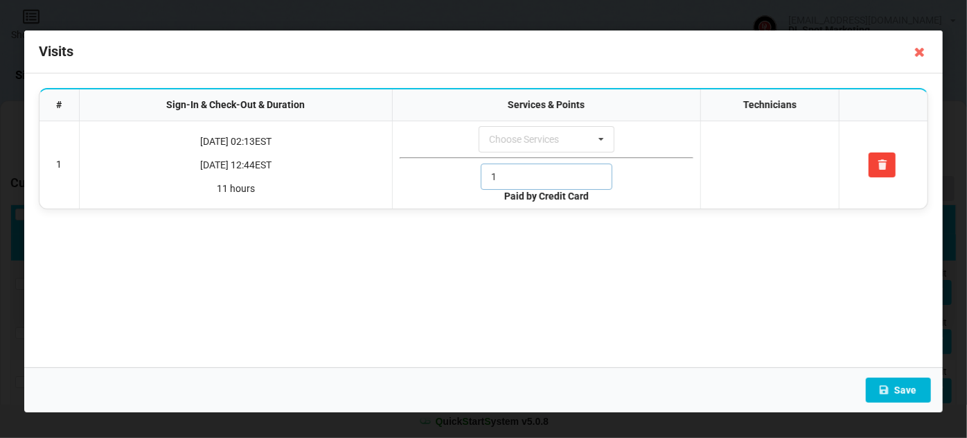
type input "1"
click at [904, 391] on button "Save" at bounding box center [898, 389] width 65 height 25
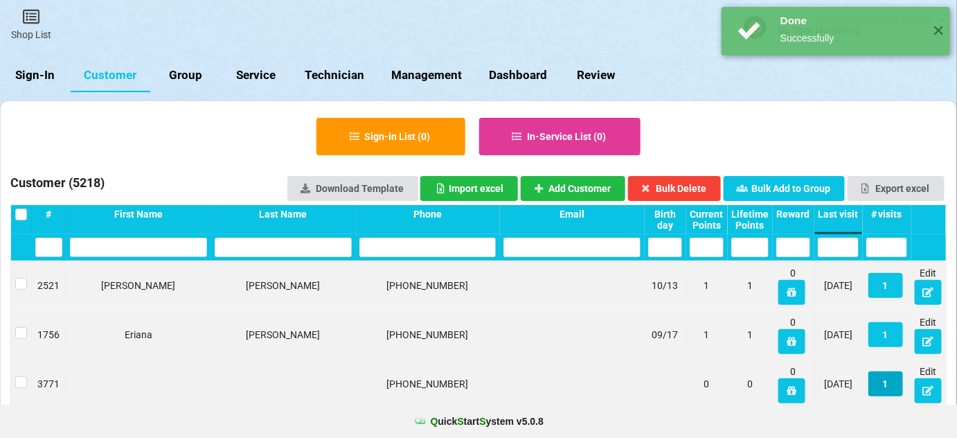
click at [887, 384] on button "1" at bounding box center [885, 383] width 35 height 25
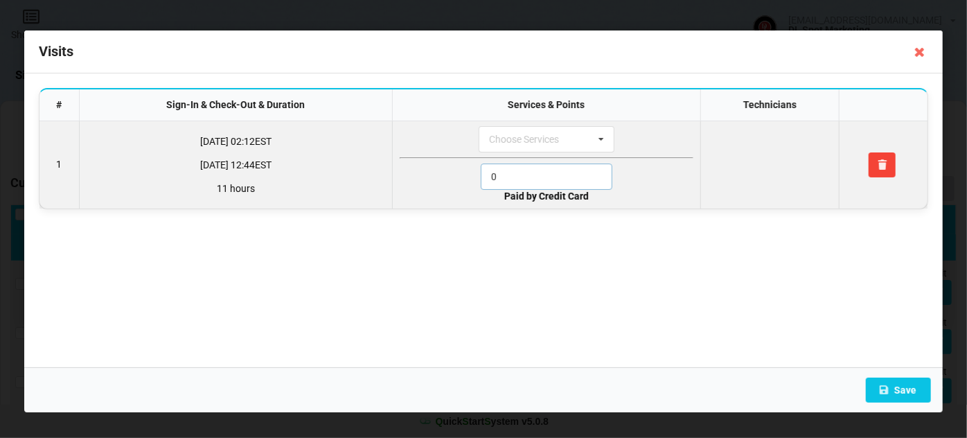
click at [537, 169] on input "0" at bounding box center [547, 176] width 132 height 26
click at [537, 169] on input "1" at bounding box center [547, 176] width 132 height 26
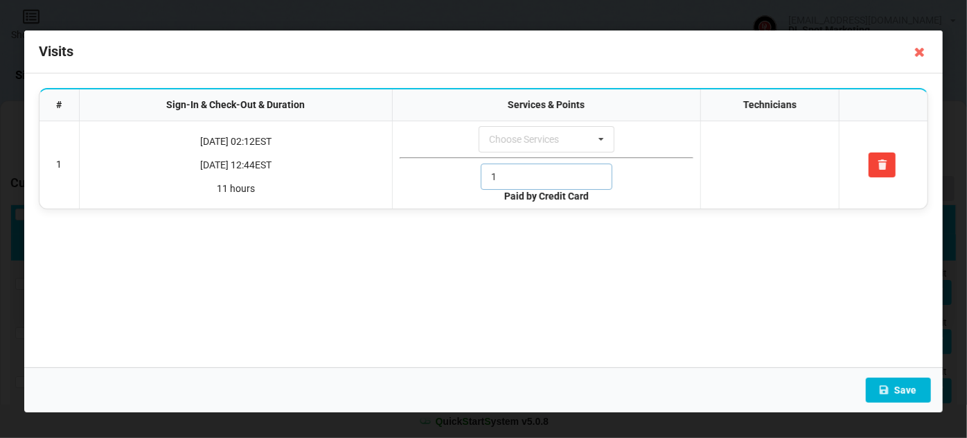
type input "1"
click at [907, 393] on button "Save" at bounding box center [898, 389] width 65 height 25
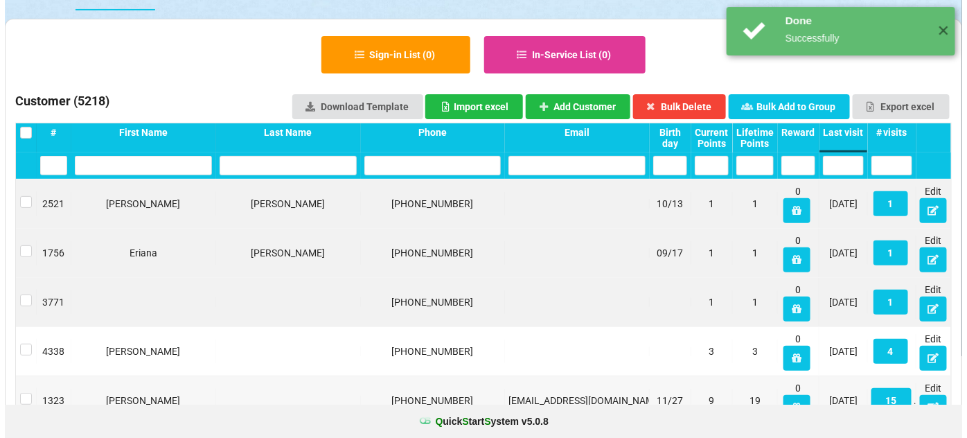
scroll to position [84, 0]
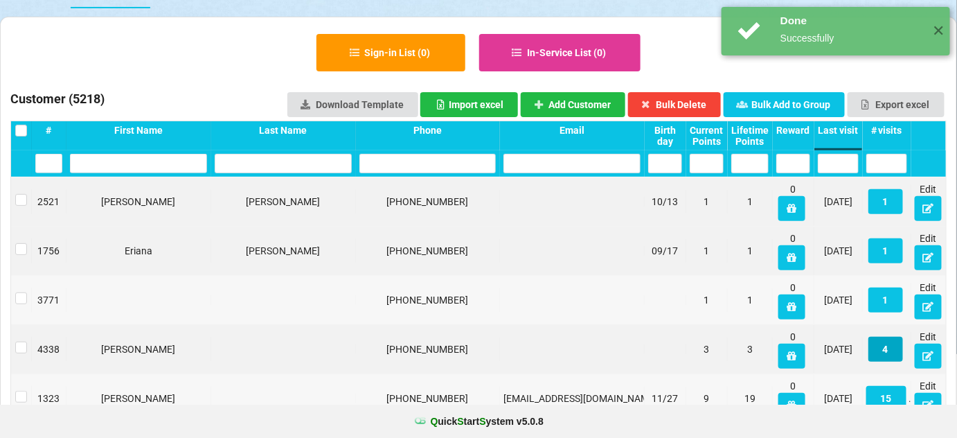
click at [890, 348] on button "4" at bounding box center [885, 349] width 35 height 25
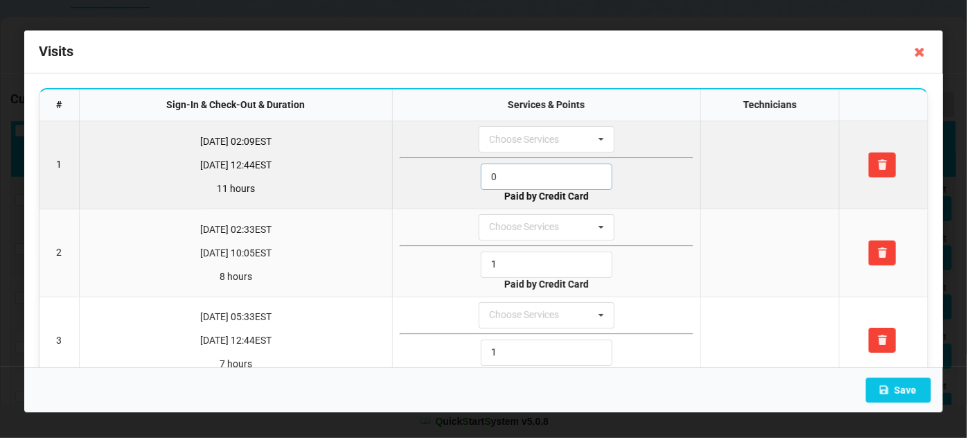
click at [512, 177] on input "0" at bounding box center [547, 176] width 132 height 26
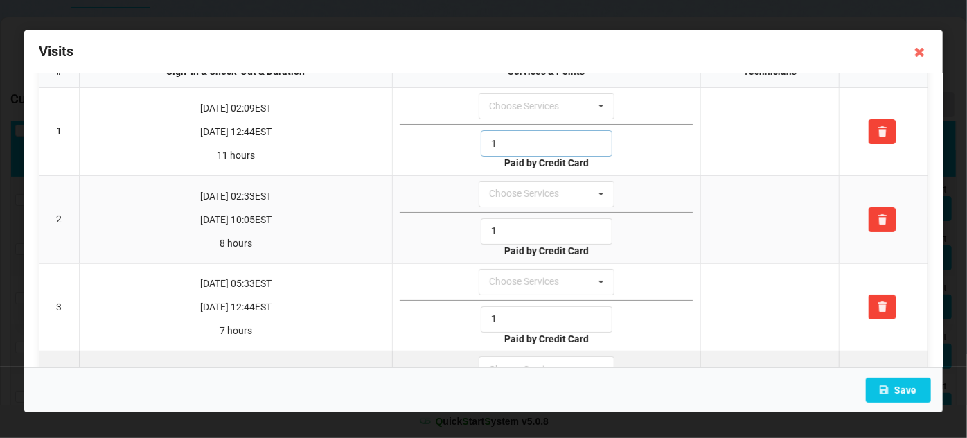
scroll to position [116, 0]
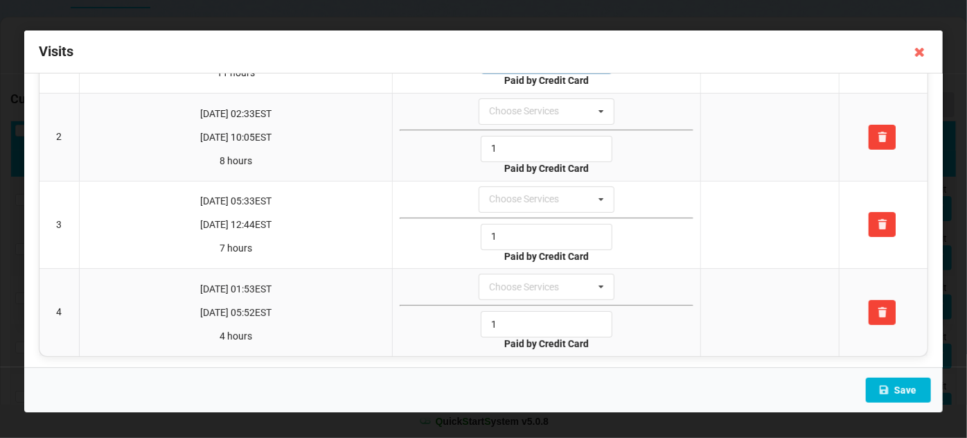
type input "1"
click at [904, 389] on button "Save" at bounding box center [898, 389] width 65 height 25
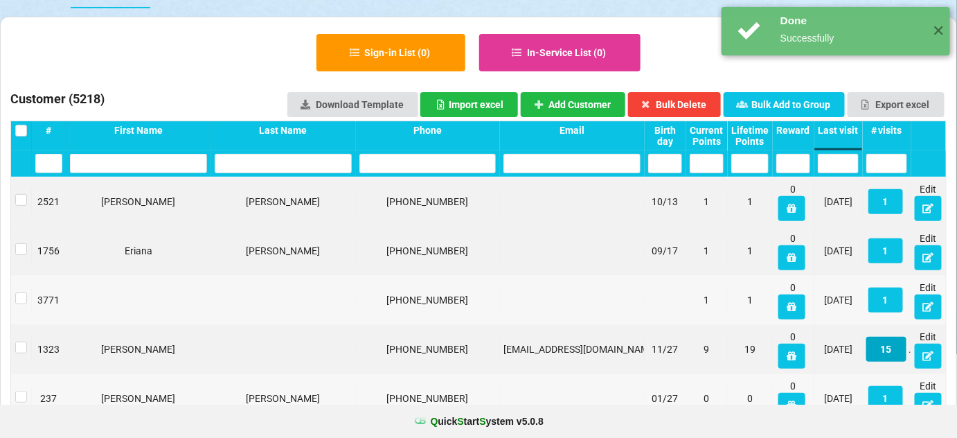
click at [889, 354] on button "15" at bounding box center [886, 349] width 40 height 25
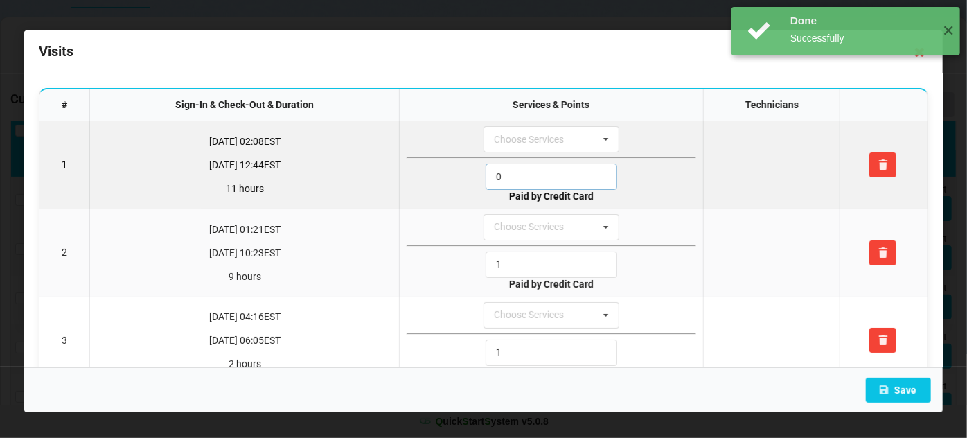
click at [510, 174] on input "0" at bounding box center [551, 176] width 132 height 26
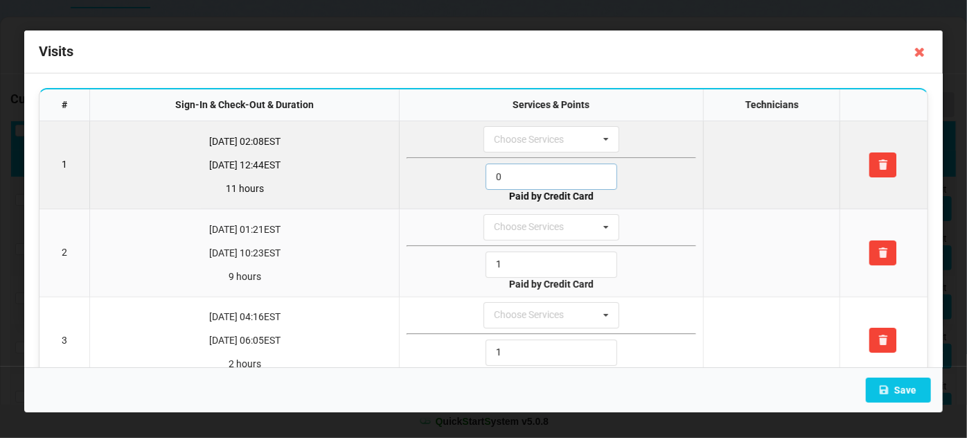
click at [510, 174] on input "0" at bounding box center [551, 176] width 132 height 26
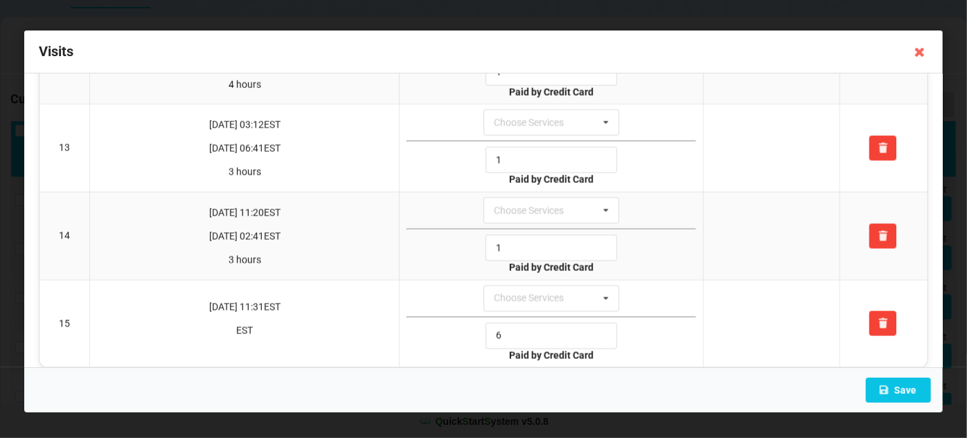
scroll to position [1069, 0]
type input "1"
click at [911, 389] on button "Save" at bounding box center [898, 389] width 65 height 25
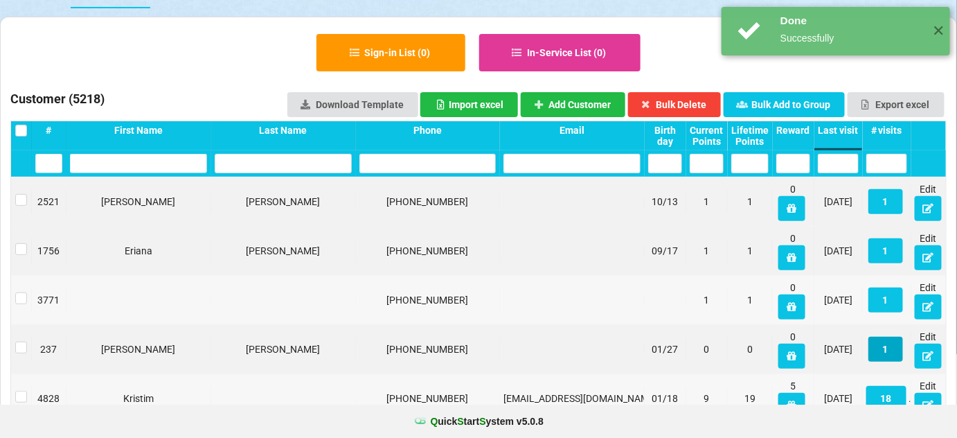
click at [883, 352] on button "1" at bounding box center [885, 349] width 35 height 25
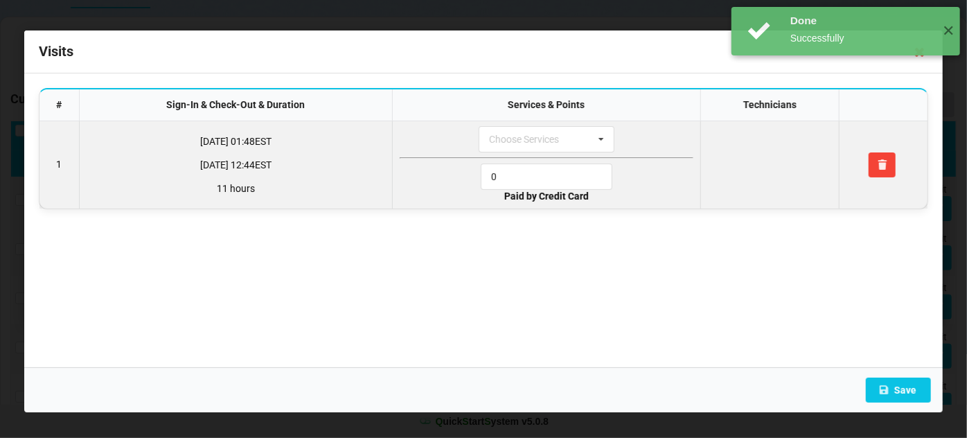
click at [517, 159] on td "Choose Services 2. French Tips 6. T.A.P. Fills 4. Hot Stone Manicure 2. Acrylic…" at bounding box center [545, 164] width 307 height 87
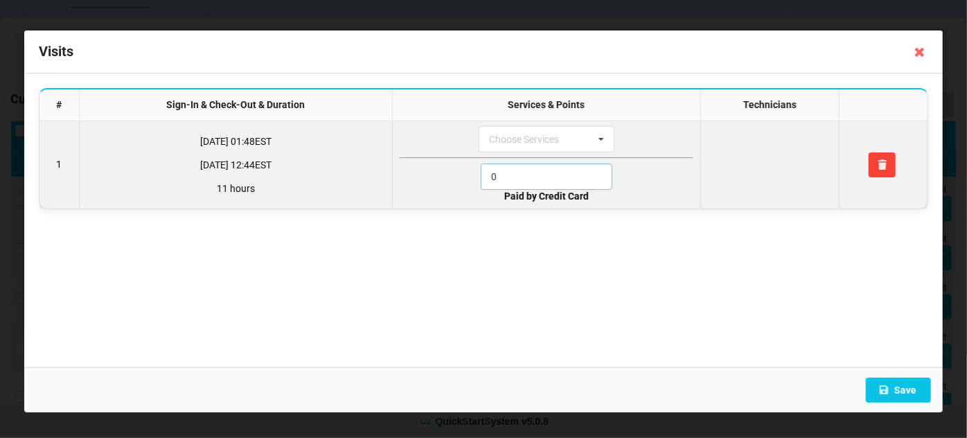
click at [512, 175] on input "0" at bounding box center [547, 176] width 132 height 26
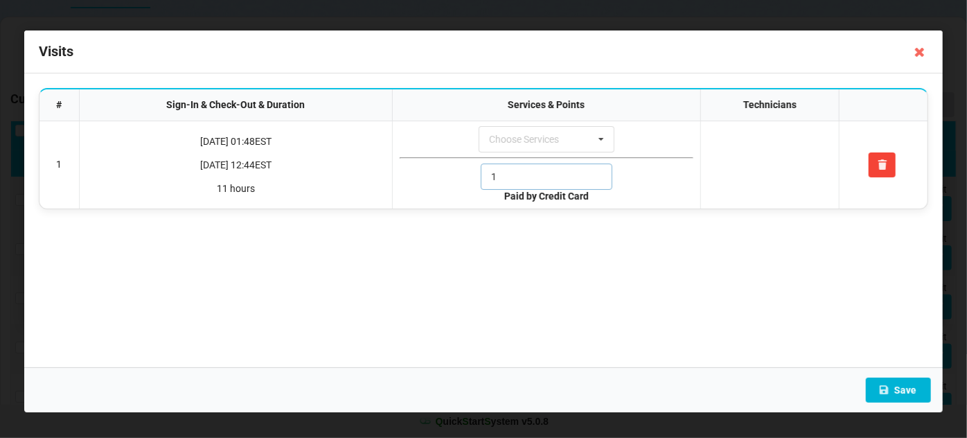
type input "1"
click at [906, 390] on button "Save" at bounding box center [898, 389] width 65 height 25
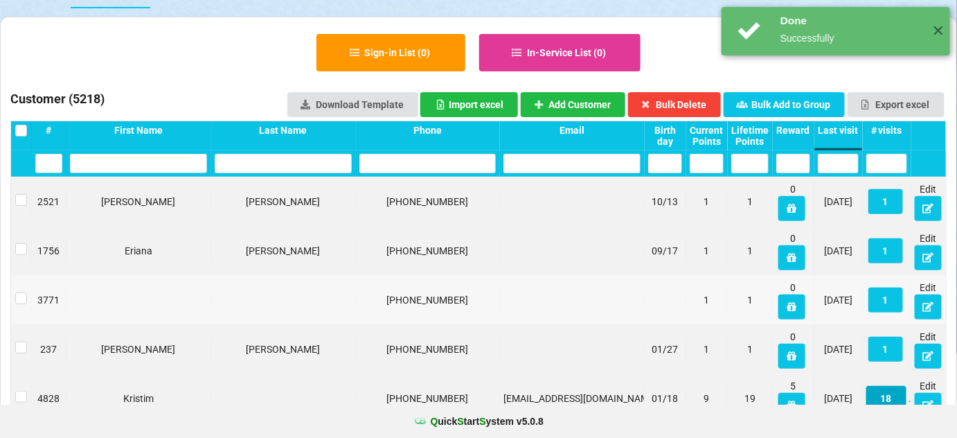
click at [888, 395] on button "18" at bounding box center [886, 398] width 40 height 25
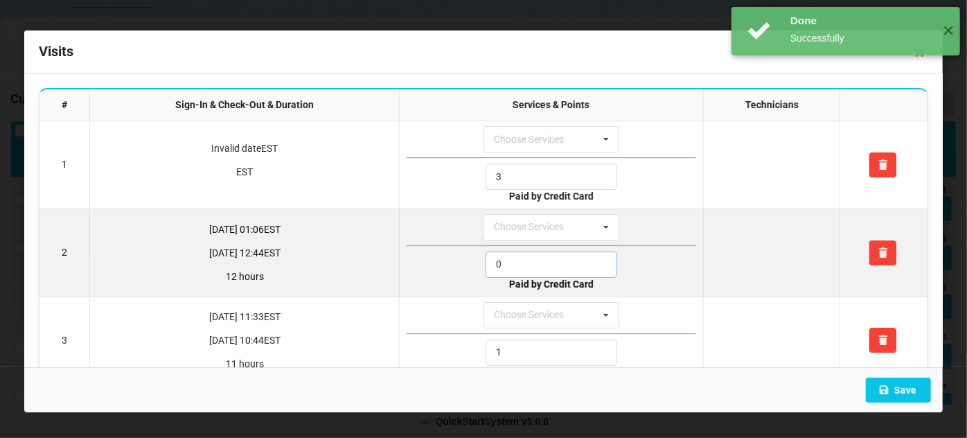
click at [543, 260] on input "0" at bounding box center [551, 264] width 132 height 26
click at [543, 259] on input "0" at bounding box center [551, 264] width 132 height 26
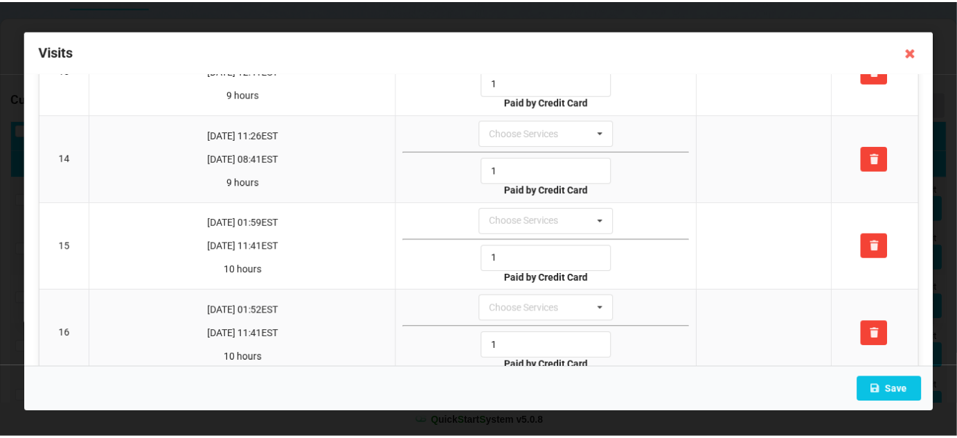
scroll to position [1329, 0]
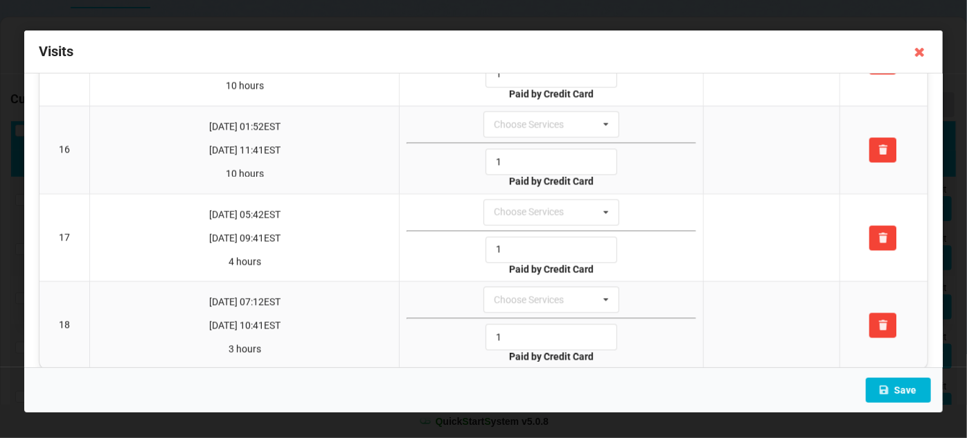
type input "1"
click at [917, 392] on button "Save" at bounding box center [898, 389] width 65 height 25
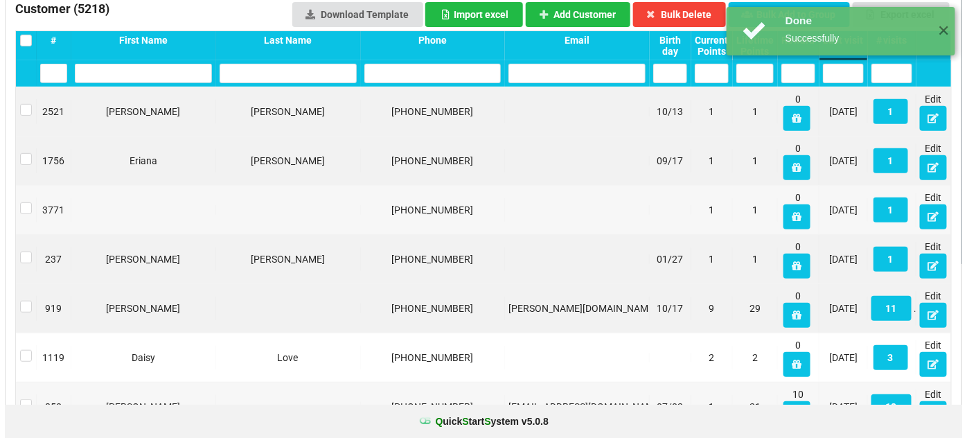
scroll to position [251, 0]
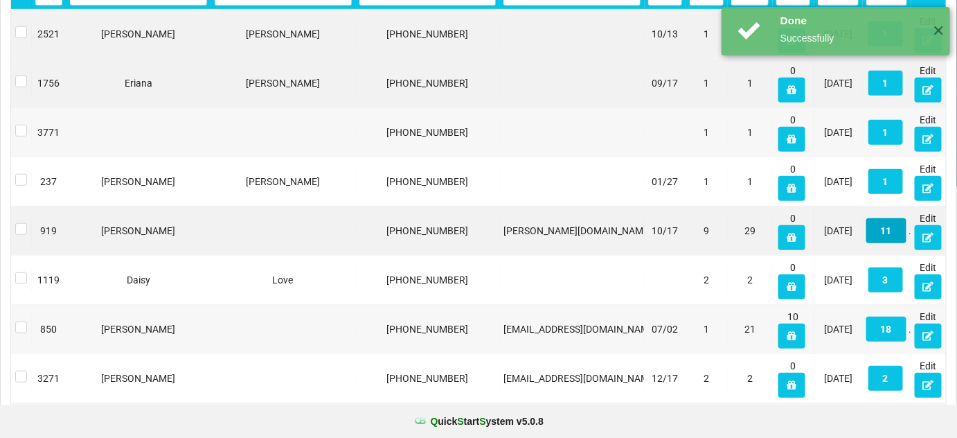
click at [893, 235] on button "11" at bounding box center [886, 230] width 40 height 25
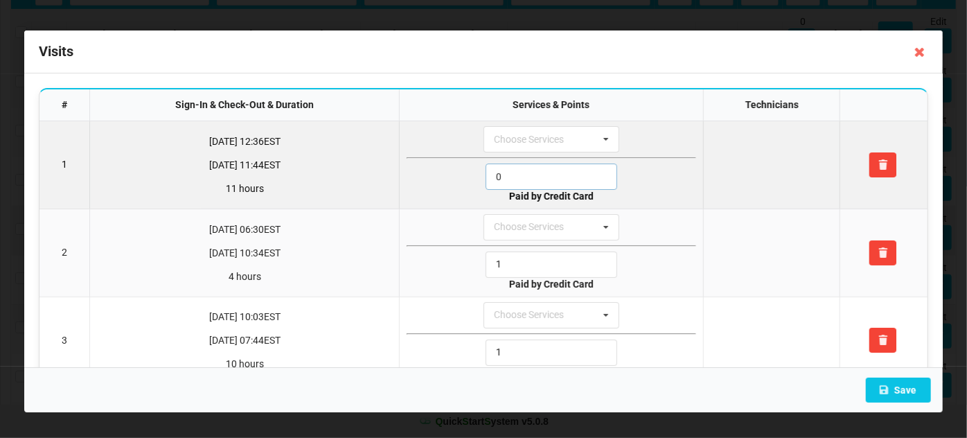
click at [502, 172] on input "0" at bounding box center [551, 176] width 132 height 26
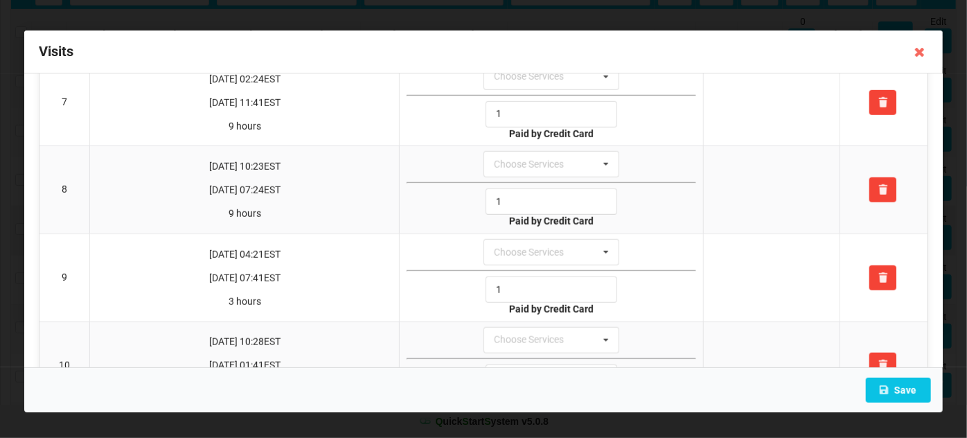
scroll to position [723, 0]
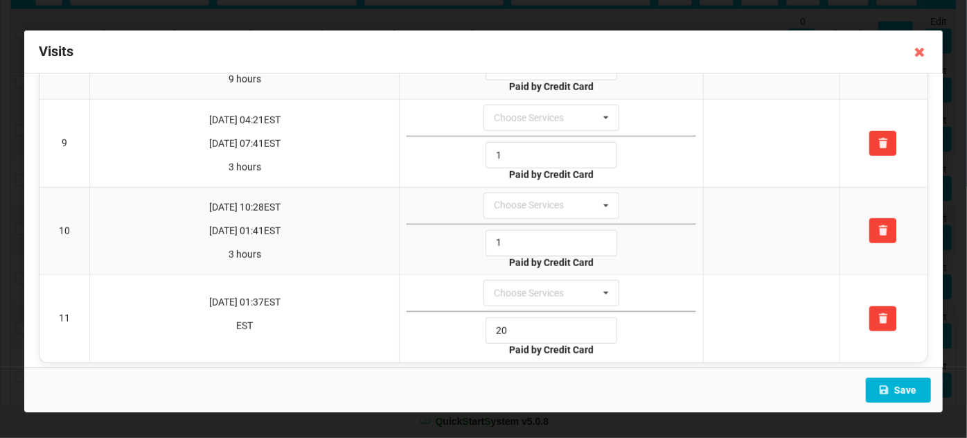
type input "1"
click at [927, 388] on button "Save" at bounding box center [898, 389] width 65 height 25
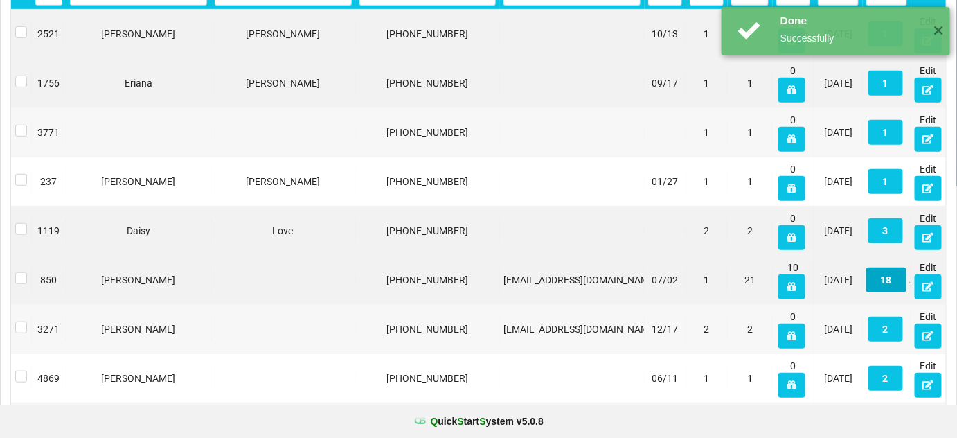
click at [895, 280] on button "18" at bounding box center [886, 279] width 40 height 25
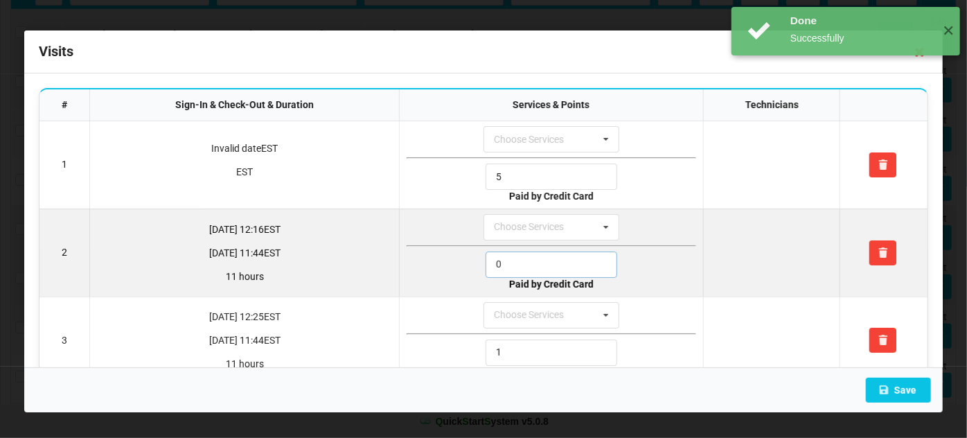
click at [521, 260] on input "0" at bounding box center [551, 264] width 132 height 26
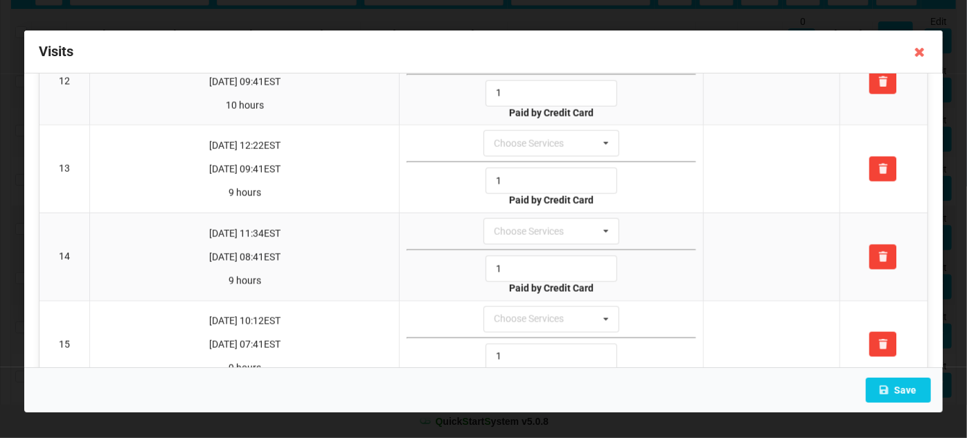
scroll to position [1329, 0]
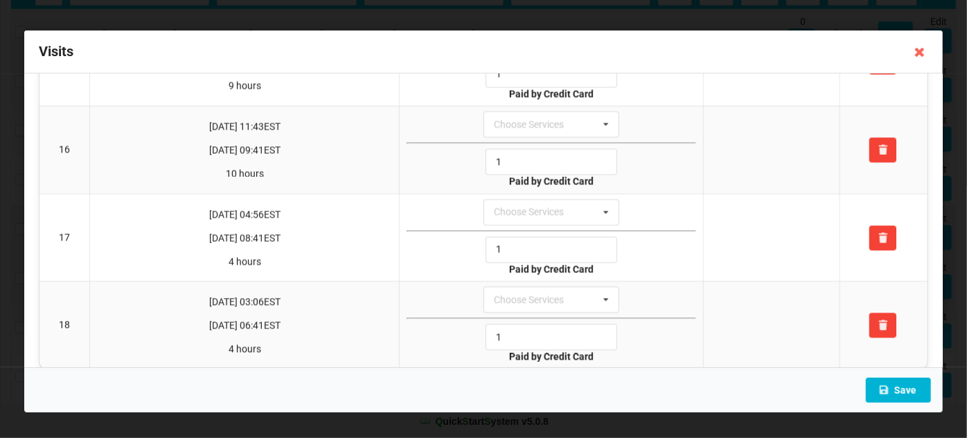
type input "1"
click at [907, 386] on button "Save" at bounding box center [898, 389] width 65 height 25
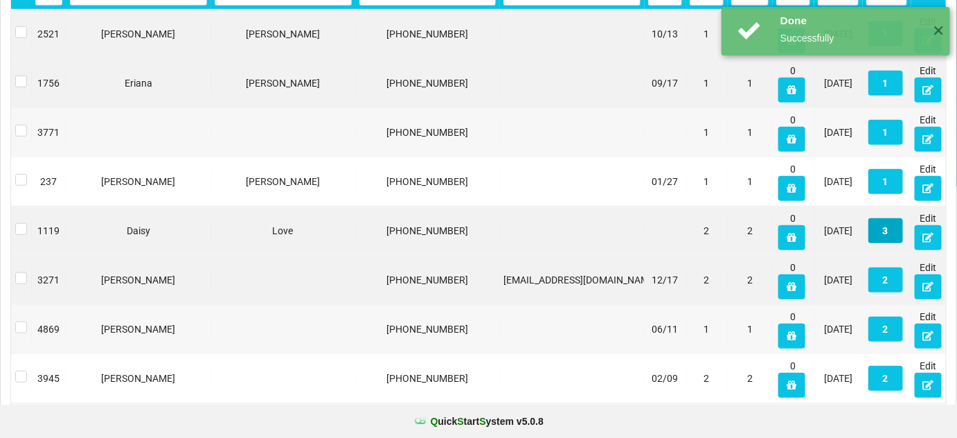
click at [890, 233] on button "3" at bounding box center [885, 230] width 35 height 25
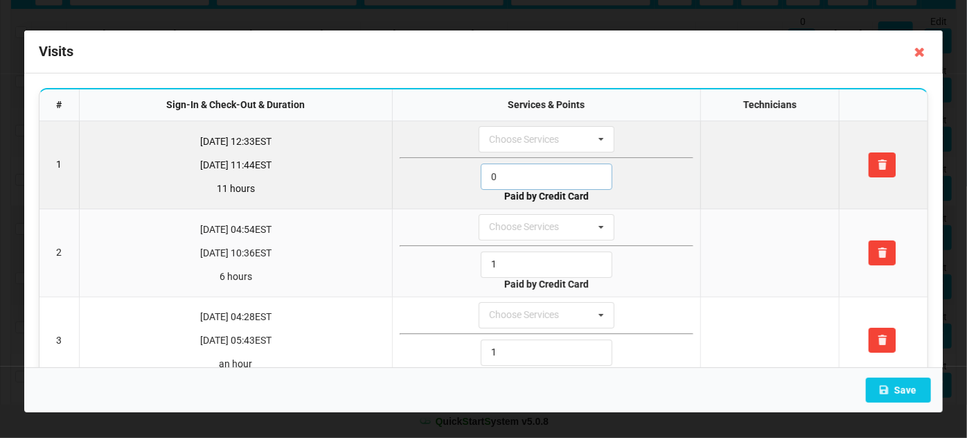
click at [531, 178] on input "0" at bounding box center [547, 176] width 132 height 26
click at [530, 178] on input "0" at bounding box center [547, 176] width 132 height 26
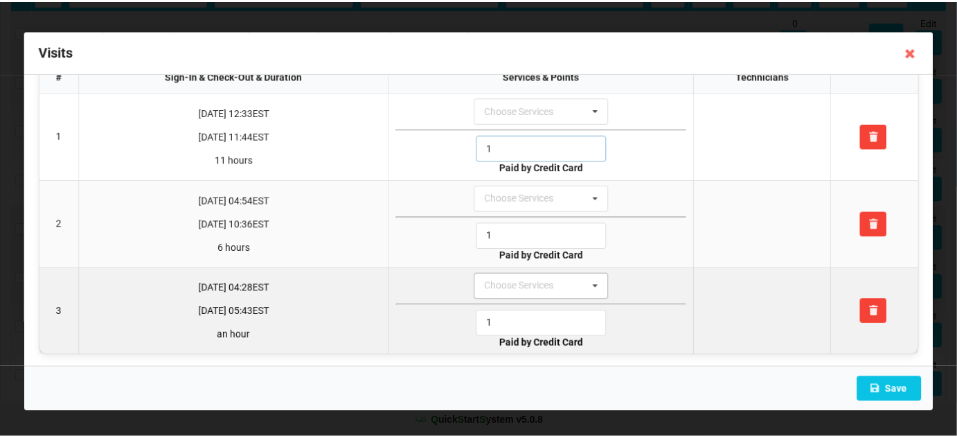
scroll to position [29, 0]
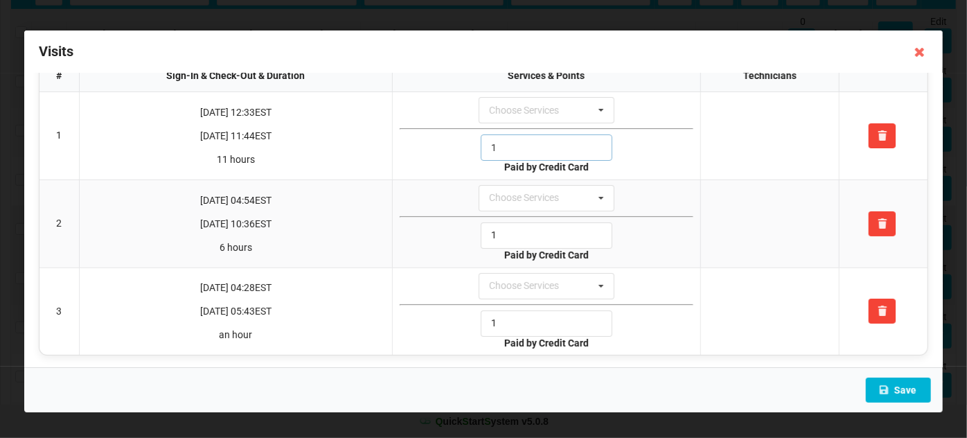
type input "1"
click at [907, 384] on button "Save" at bounding box center [898, 389] width 65 height 25
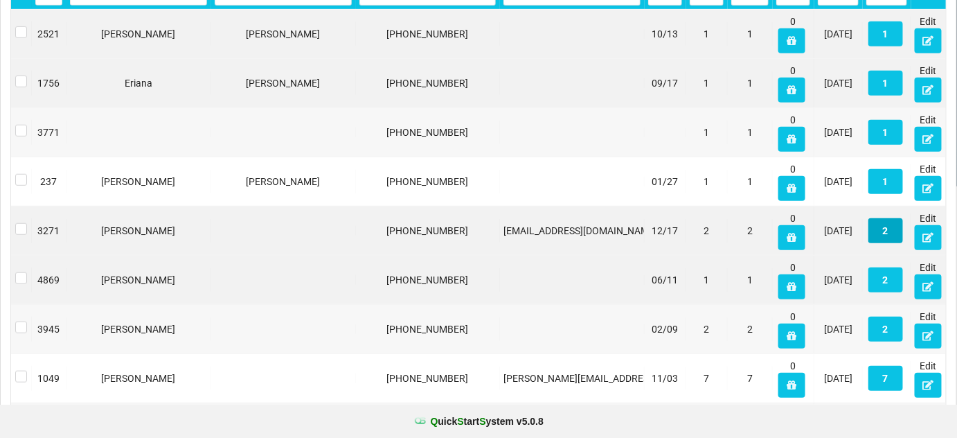
click at [886, 226] on button "2" at bounding box center [885, 230] width 35 height 25
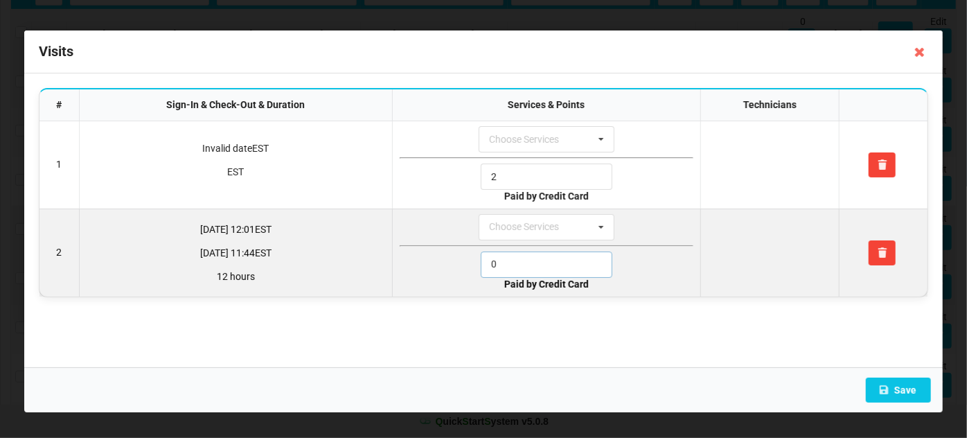
click at [554, 267] on input "0" at bounding box center [547, 264] width 132 height 26
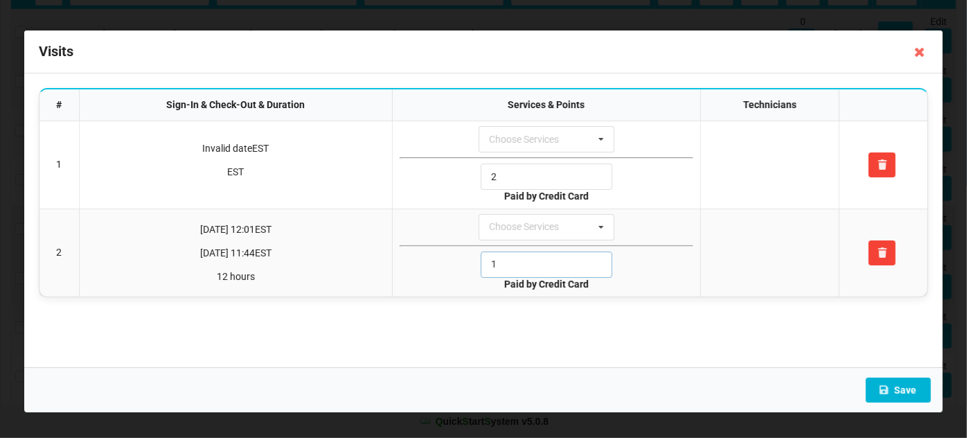
type input "1"
click at [897, 389] on button "Save" at bounding box center [898, 389] width 65 height 25
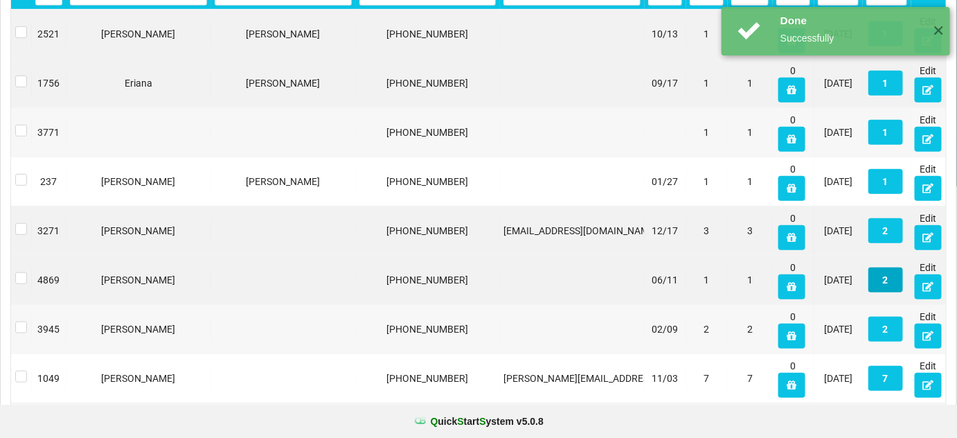
click at [883, 278] on button "2" at bounding box center [885, 279] width 35 height 25
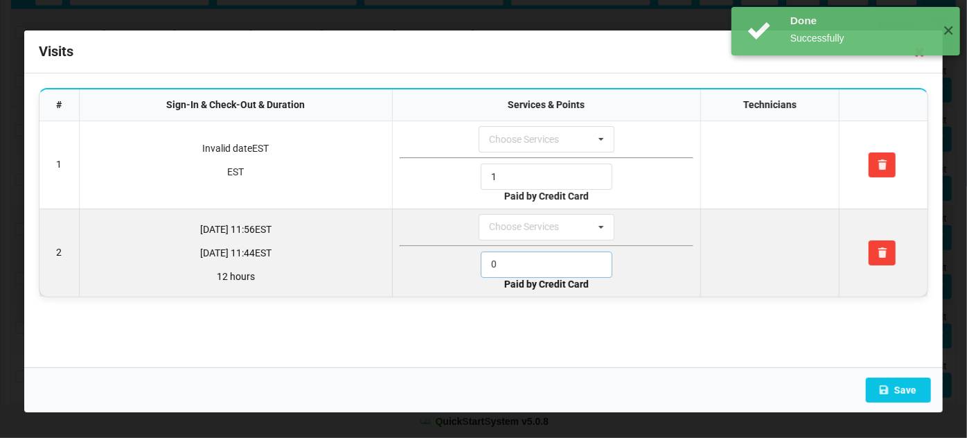
click at [529, 263] on input "0" at bounding box center [547, 264] width 132 height 26
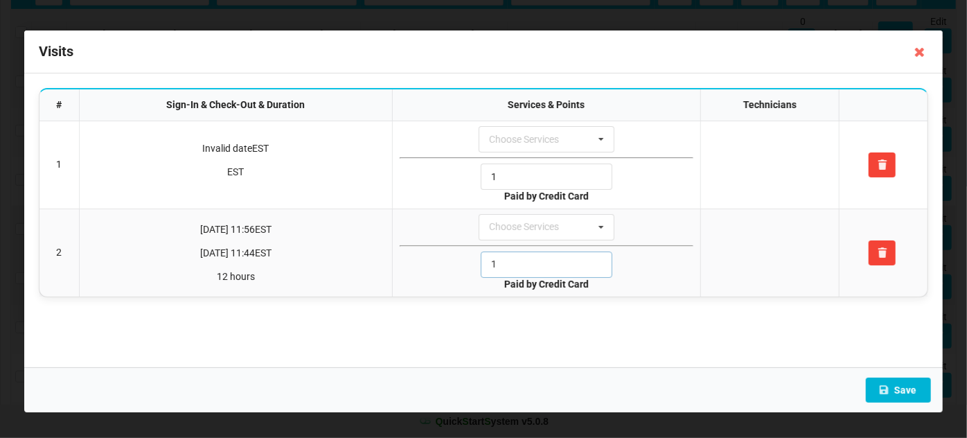
type input "1"
click at [914, 390] on button "Save" at bounding box center [898, 389] width 65 height 25
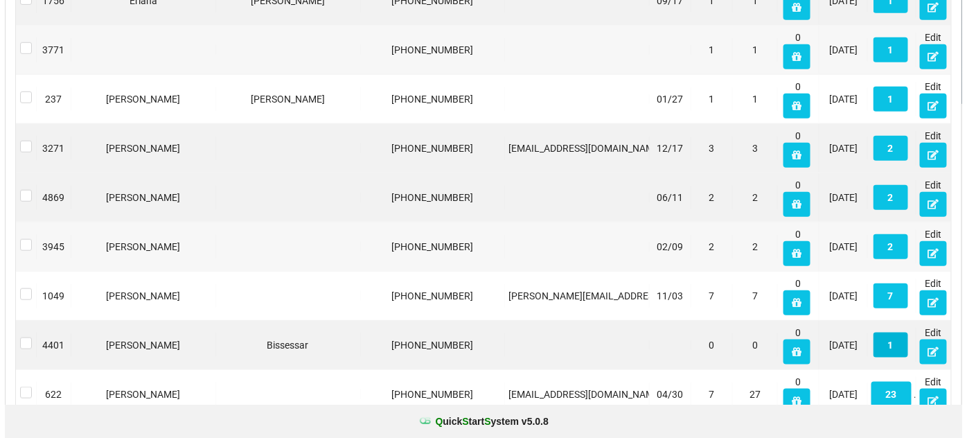
scroll to position [336, 0]
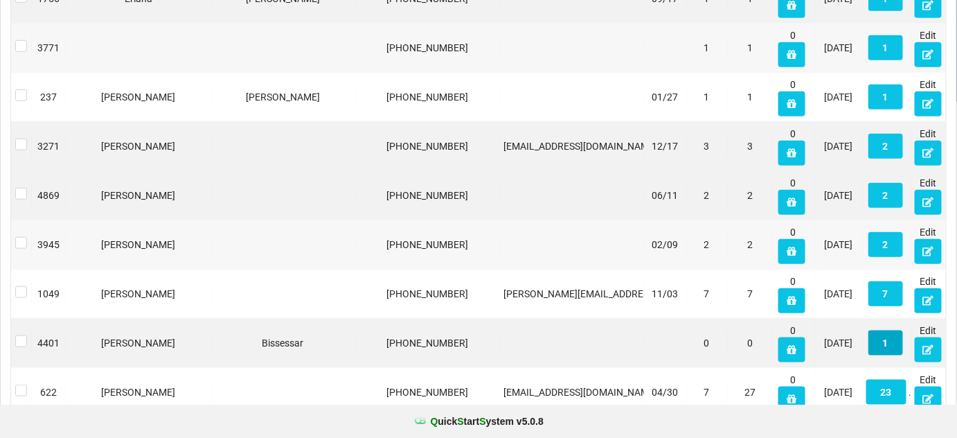
click at [890, 339] on button "1" at bounding box center [885, 342] width 35 height 25
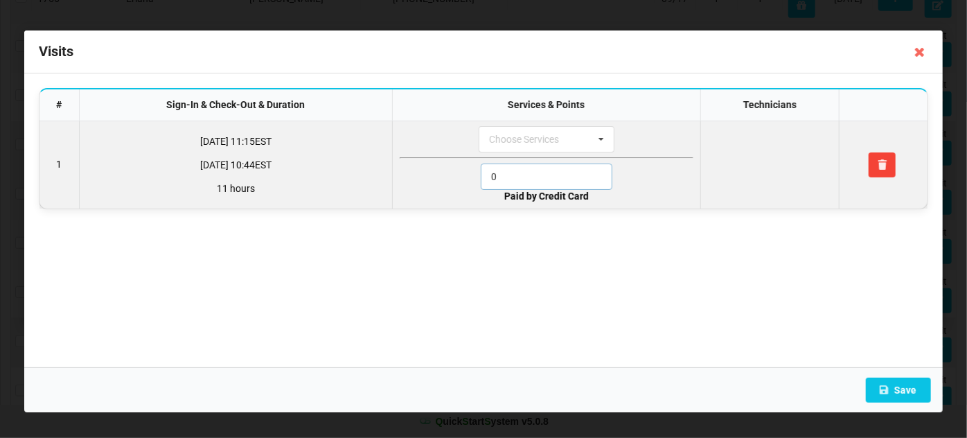
click at [528, 175] on input "0" at bounding box center [547, 176] width 132 height 26
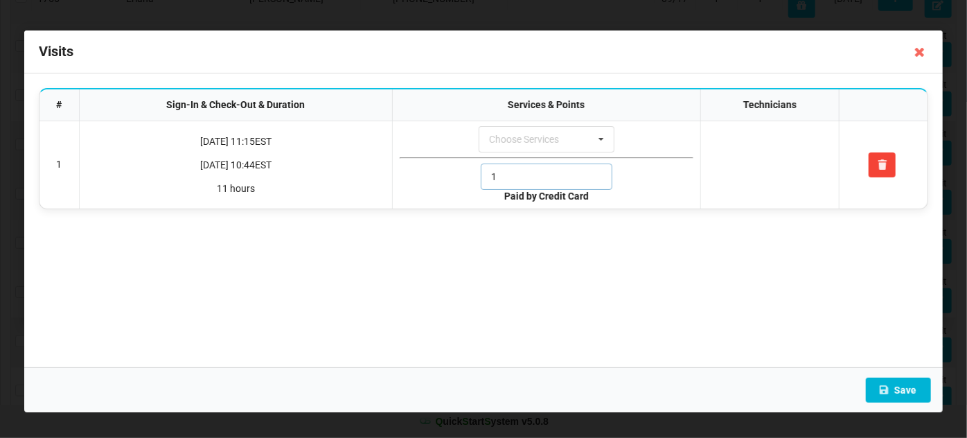
type input "1"
click at [909, 387] on button "Save" at bounding box center [898, 389] width 65 height 25
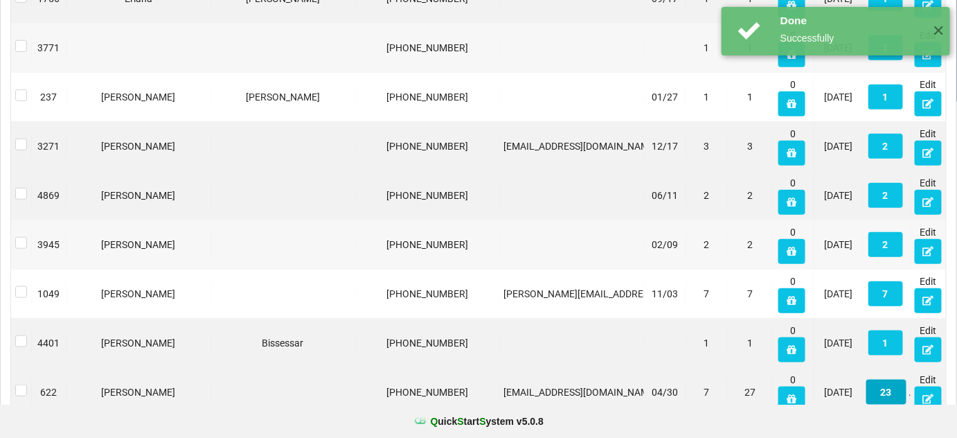
click at [890, 391] on button "23" at bounding box center [886, 391] width 40 height 25
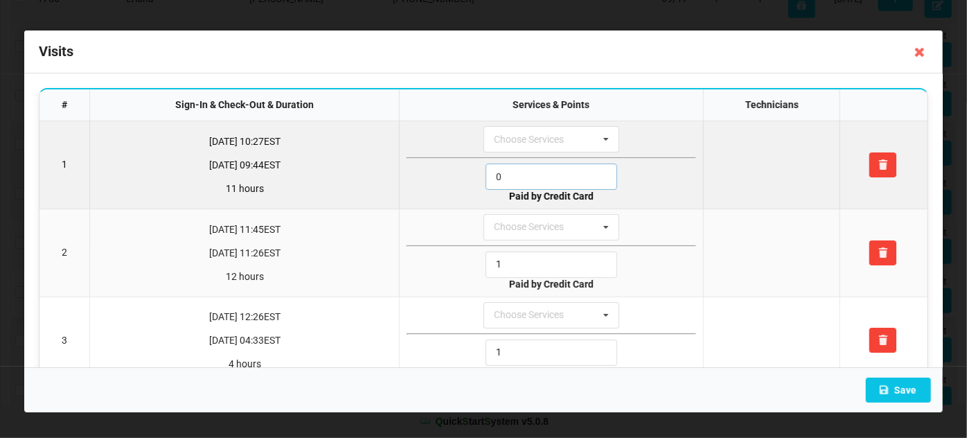
click at [522, 176] on input "0" at bounding box center [551, 176] width 132 height 26
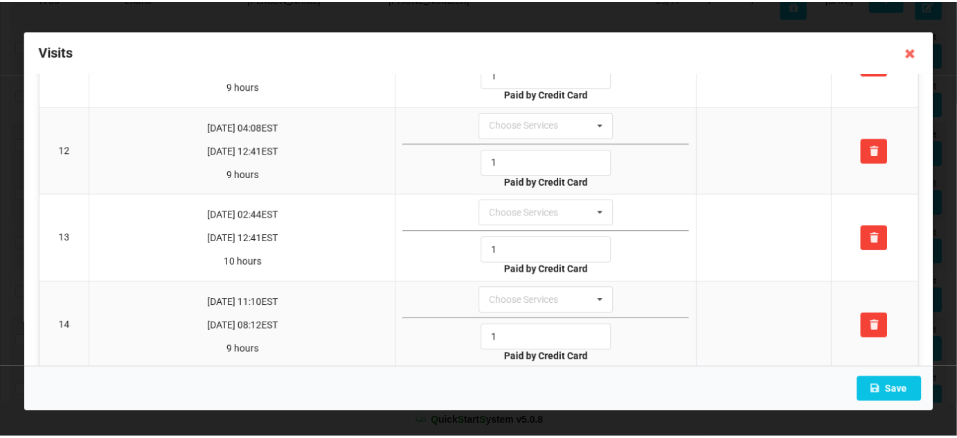
scroll to position [1259, 0]
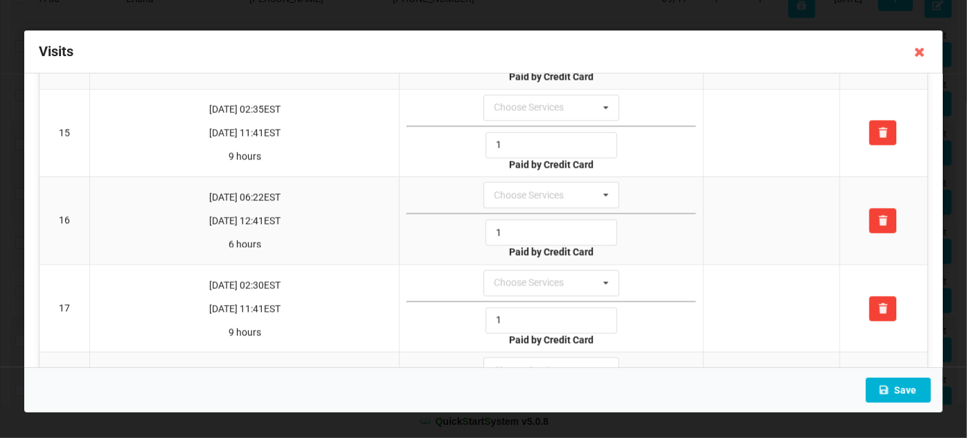
type input "1"
click at [905, 384] on button "Save" at bounding box center [898, 389] width 65 height 25
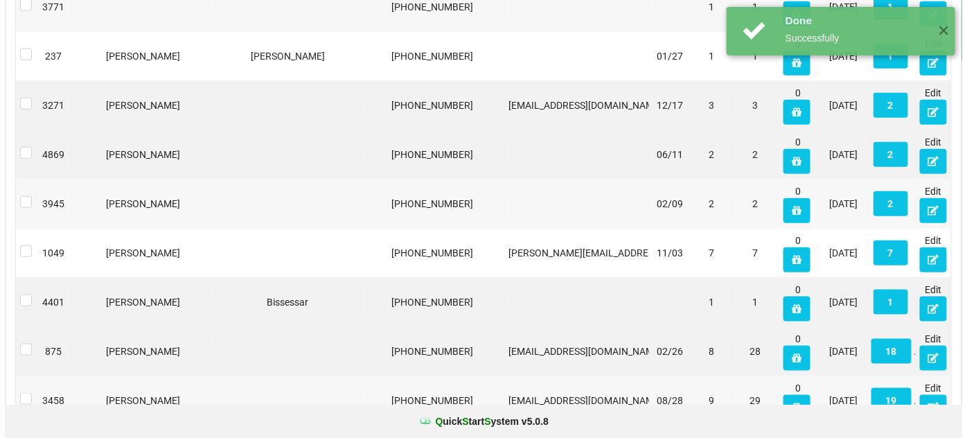
scroll to position [419, 0]
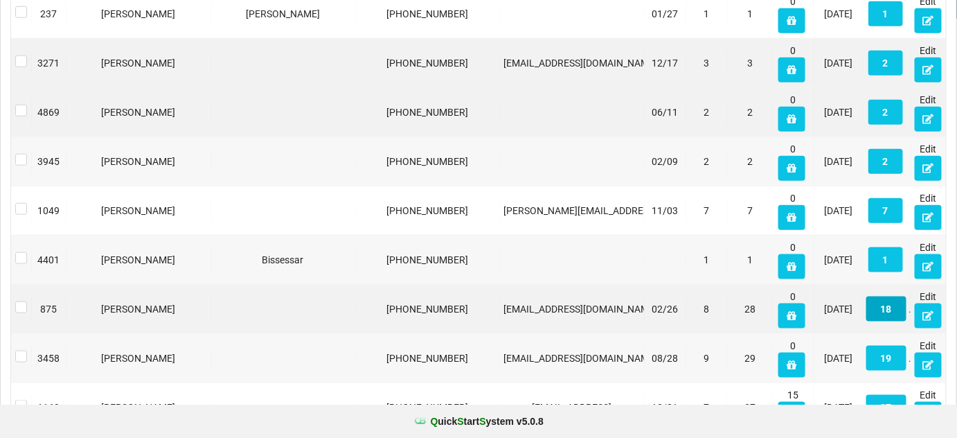
click at [895, 307] on button "18" at bounding box center [886, 308] width 40 height 25
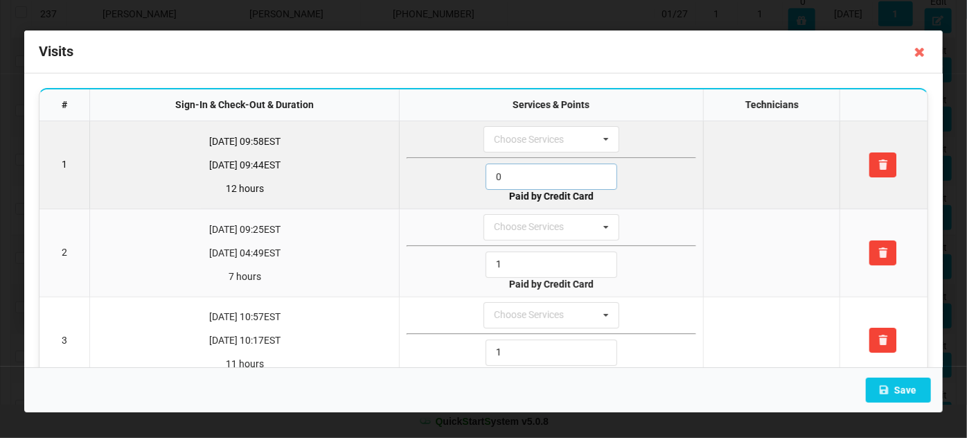
click at [537, 179] on input "0" at bounding box center [551, 176] width 132 height 26
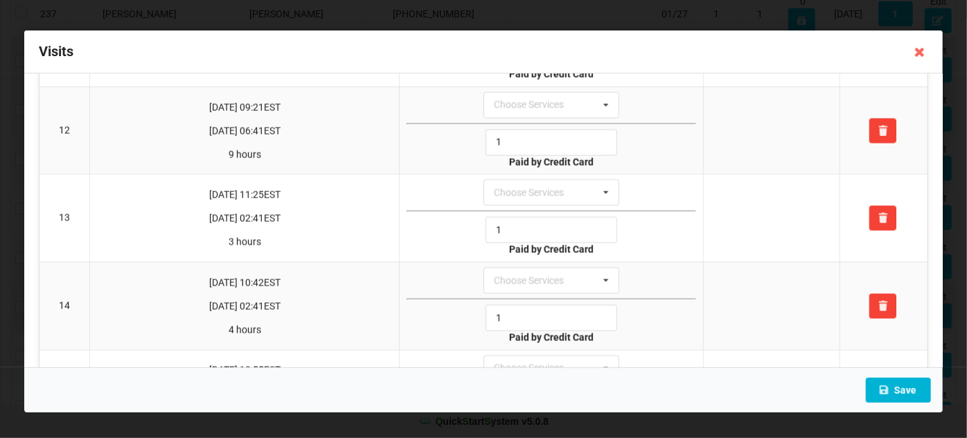
scroll to position [1259, 0]
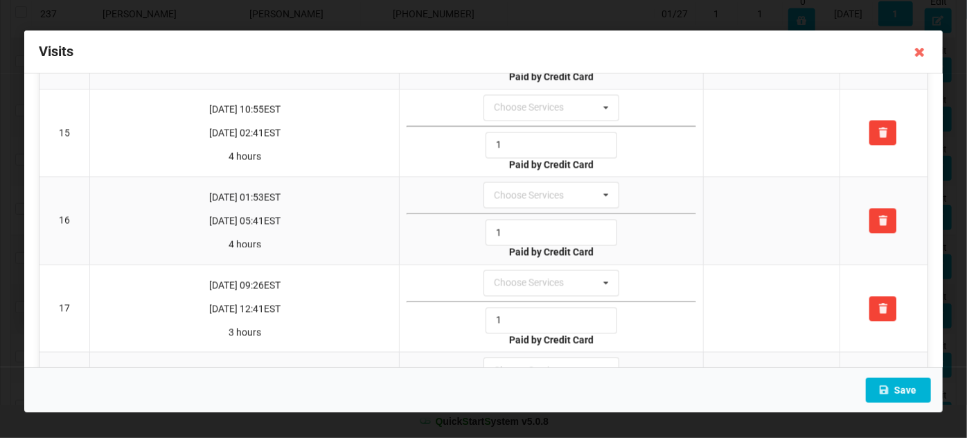
type input "1"
click at [909, 388] on button "Save" at bounding box center [898, 389] width 65 height 25
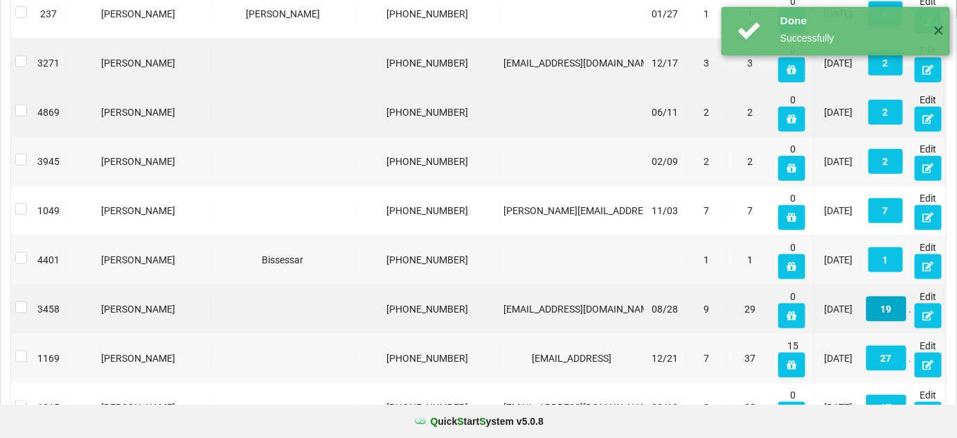
click at [895, 308] on button "19" at bounding box center [886, 308] width 40 height 25
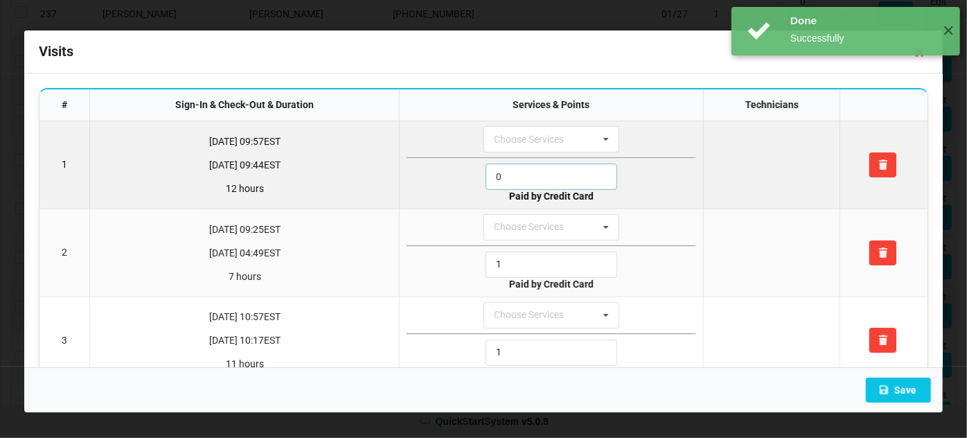
click at [535, 182] on input "0" at bounding box center [551, 176] width 132 height 26
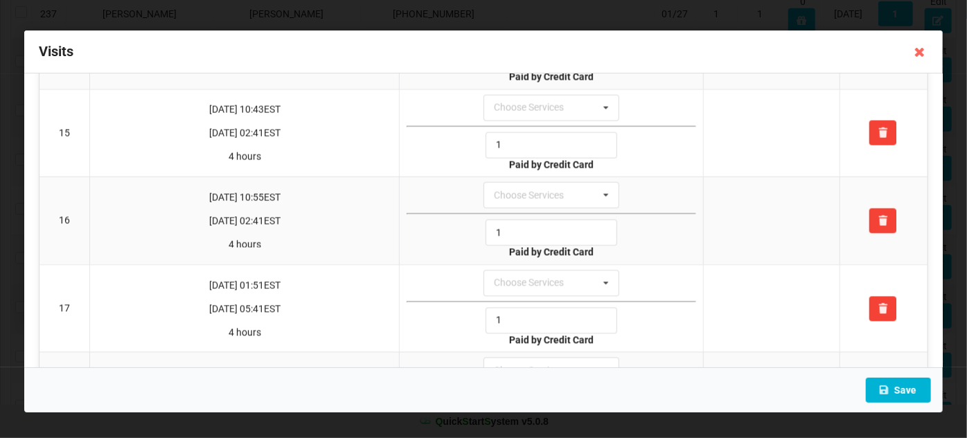
type input "1"
click at [908, 386] on button "Save" at bounding box center [898, 389] width 65 height 25
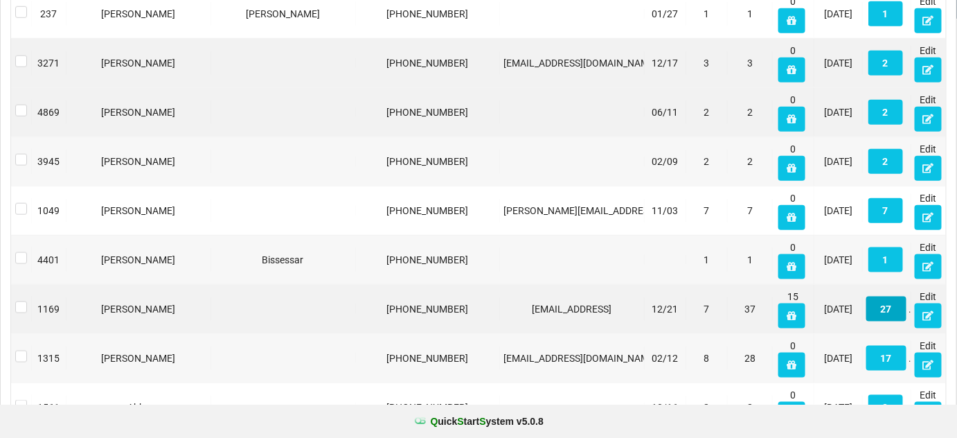
click at [890, 309] on button "27" at bounding box center [886, 308] width 40 height 25
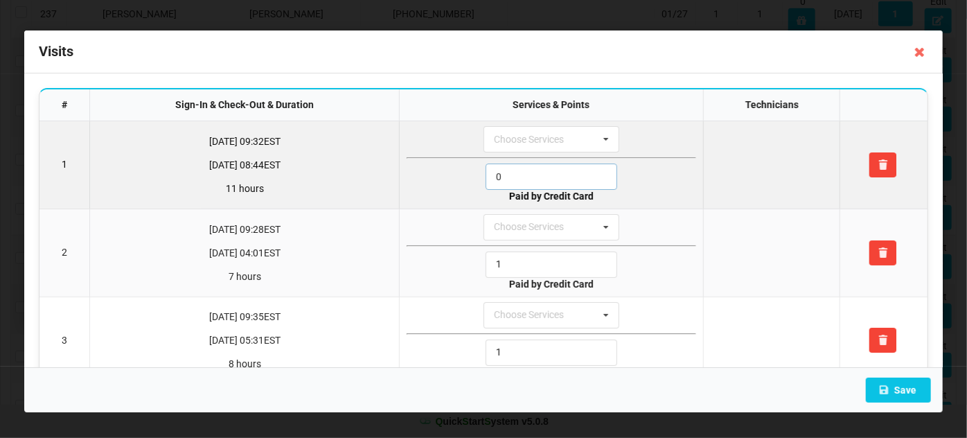
click at [550, 177] on input "0" at bounding box center [551, 176] width 132 height 26
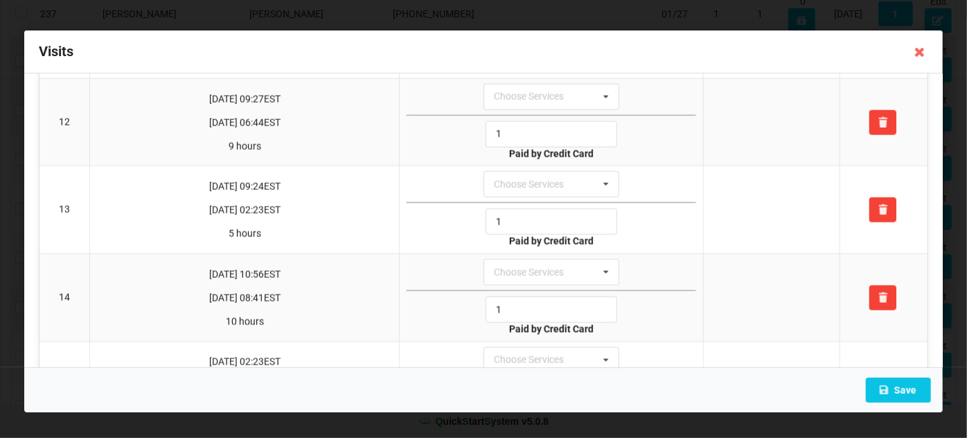
scroll to position [1426, 0]
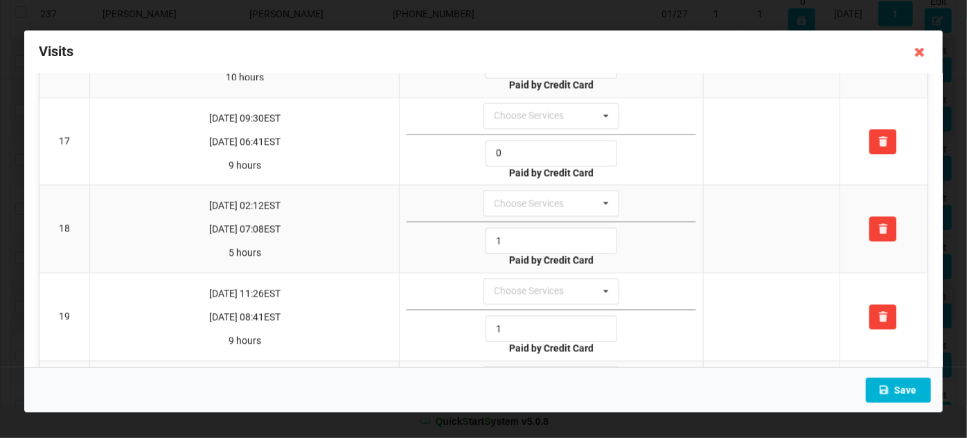
type input "1"
click at [902, 391] on button "Save" at bounding box center [898, 389] width 65 height 25
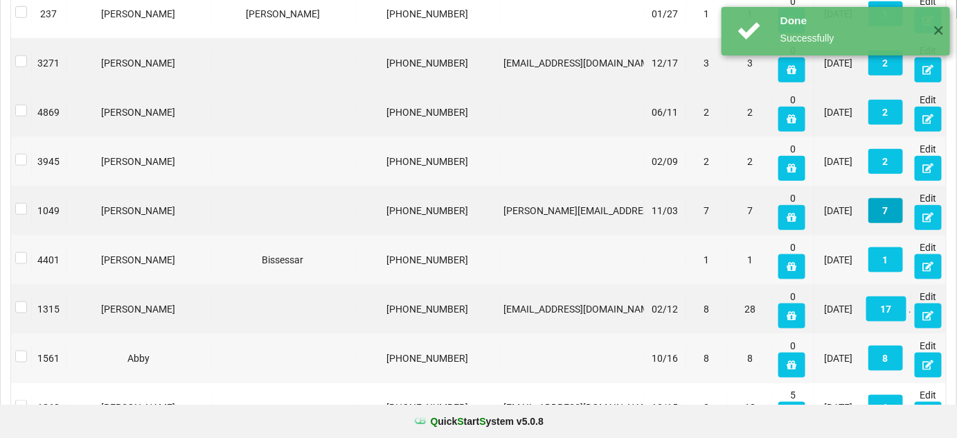
click at [884, 208] on button "7" at bounding box center [885, 210] width 35 height 25
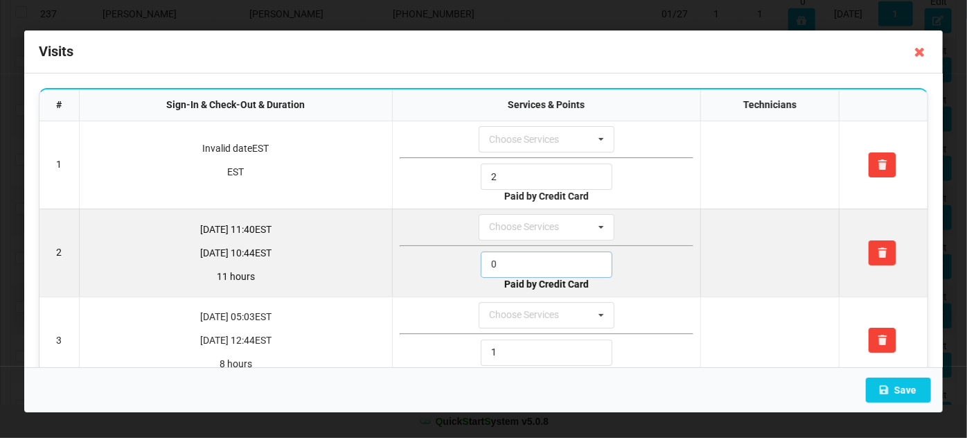
click at [539, 266] on input "0" at bounding box center [547, 264] width 132 height 26
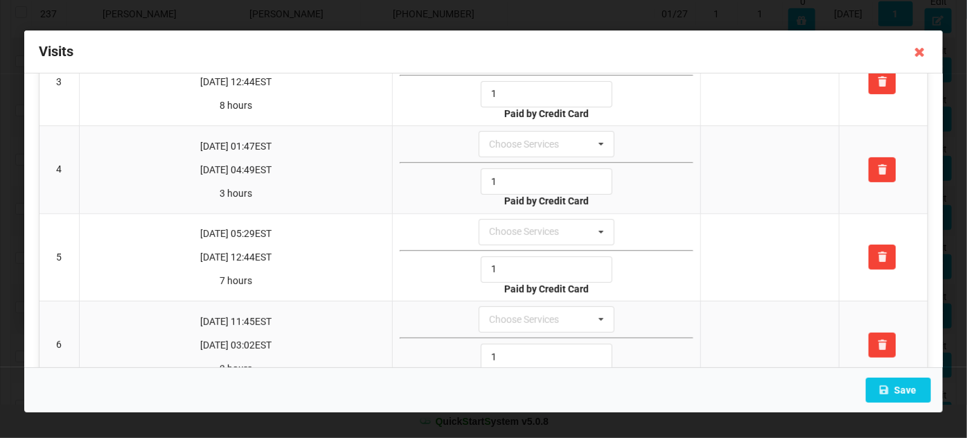
scroll to position [376, 0]
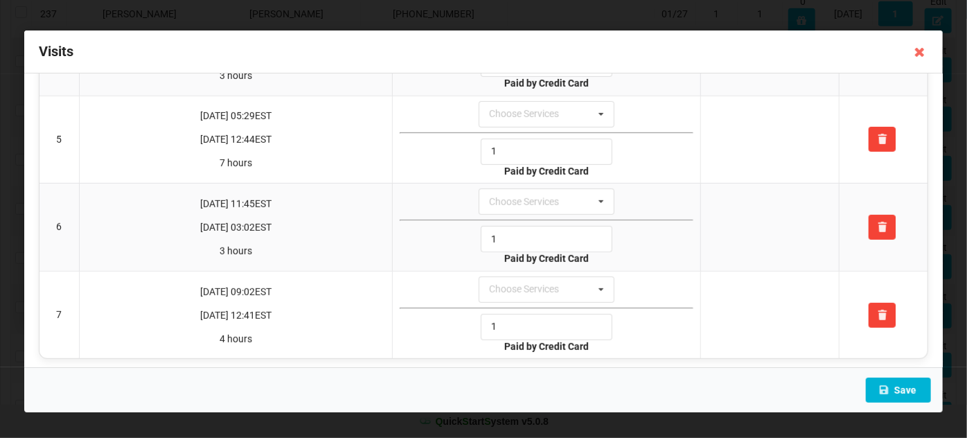
type input "1"
click at [905, 391] on button "Save" at bounding box center [898, 389] width 65 height 25
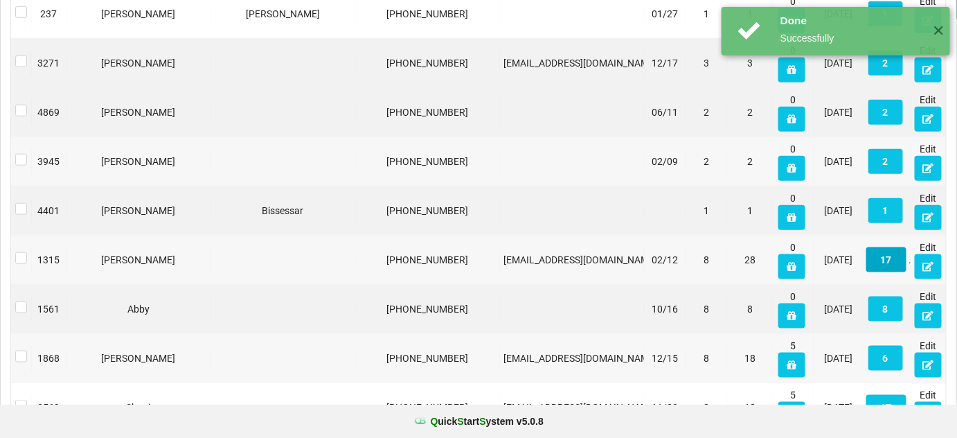
click at [894, 258] on button "17" at bounding box center [886, 259] width 40 height 25
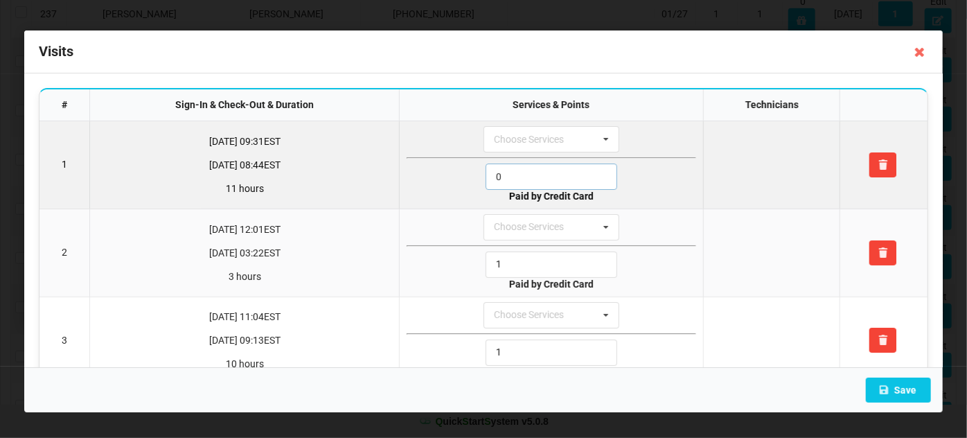
click at [550, 179] on input "0" at bounding box center [551, 176] width 132 height 26
click at [548, 178] on input "0" at bounding box center [551, 176] width 132 height 26
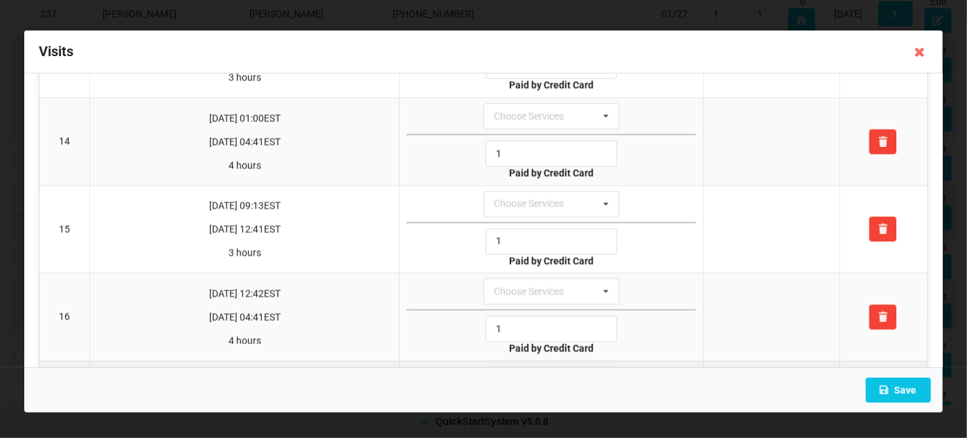
scroll to position [1243, 0]
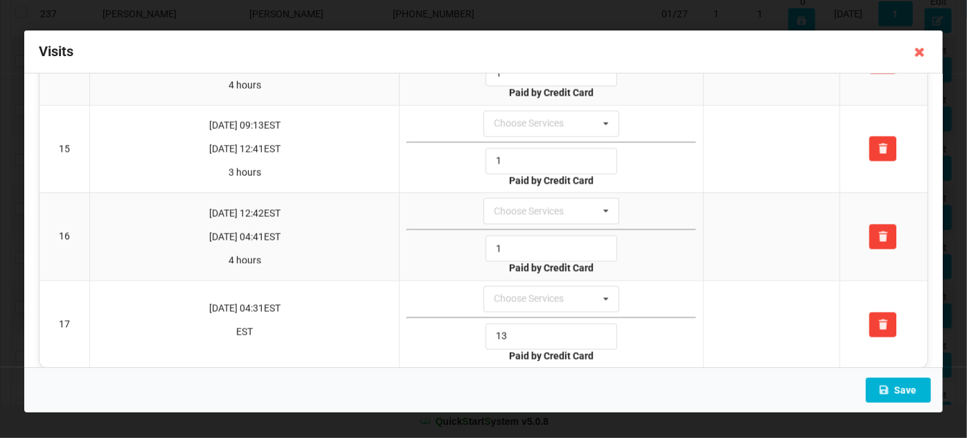
type input "1"
click at [904, 388] on button "Save" at bounding box center [898, 389] width 65 height 25
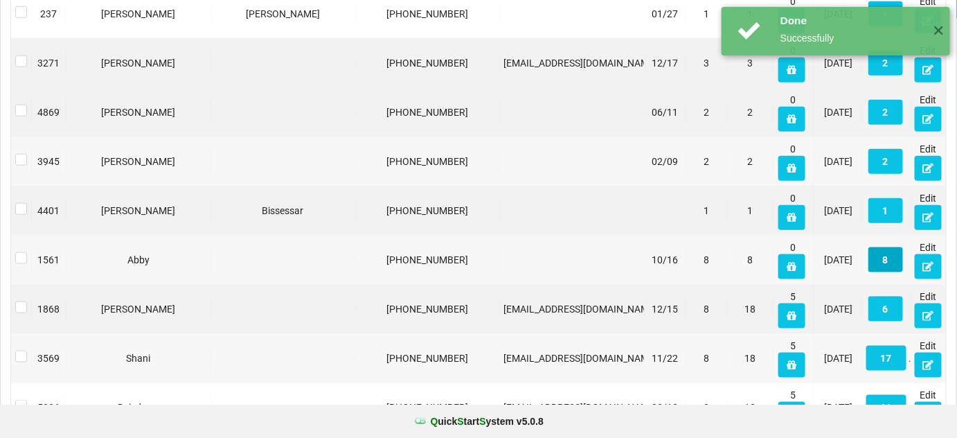
click at [886, 260] on button "8" at bounding box center [885, 259] width 35 height 25
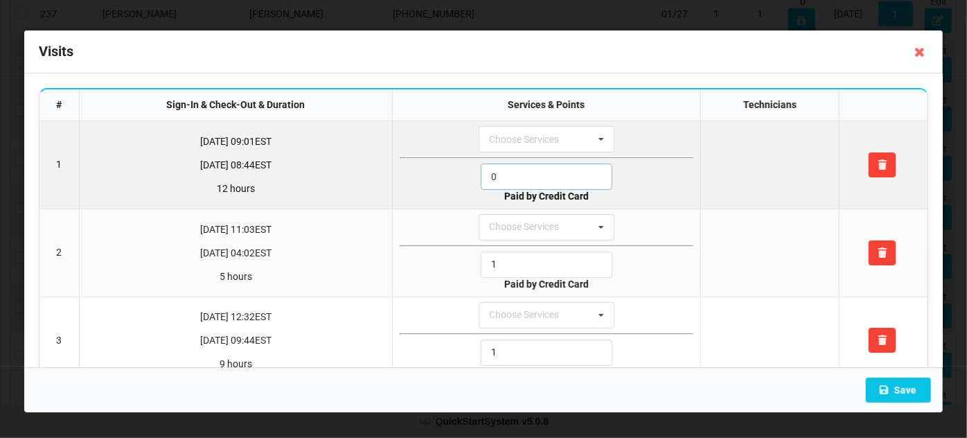
click at [533, 177] on input "0" at bounding box center [547, 176] width 132 height 26
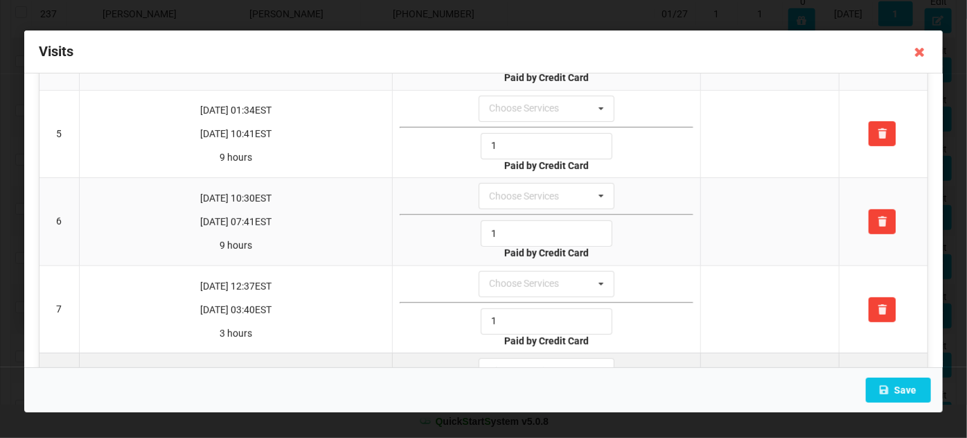
scroll to position [463, 0]
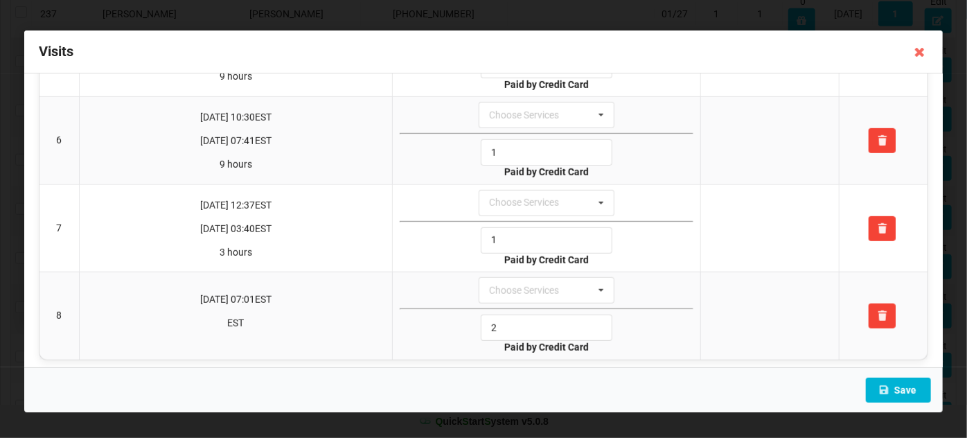
type input "1"
click at [903, 393] on button "Save" at bounding box center [898, 389] width 65 height 25
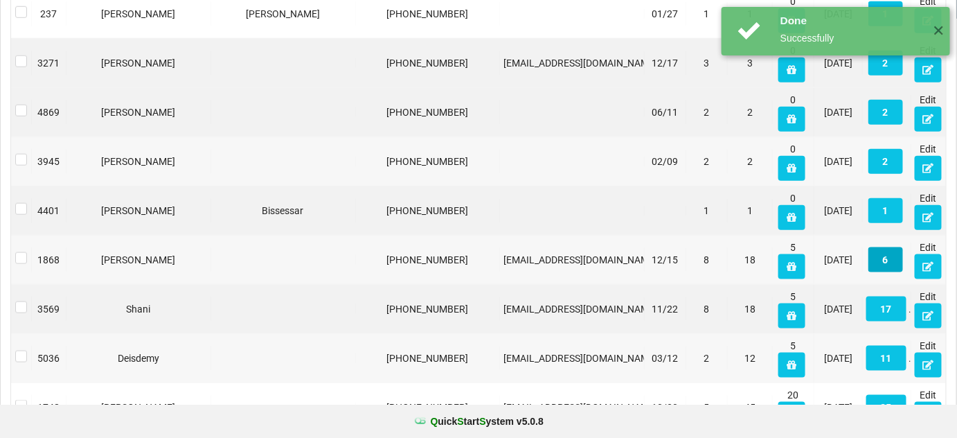
click at [884, 253] on button "6" at bounding box center [885, 259] width 35 height 25
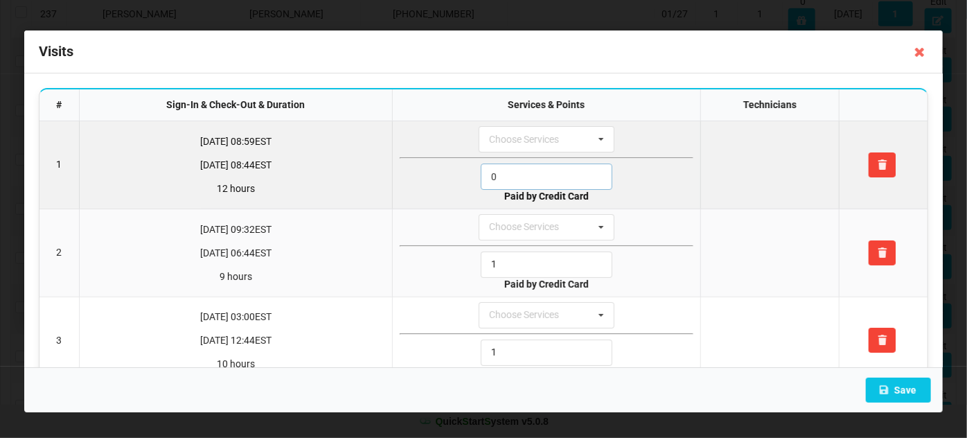
click at [522, 176] on input "0" at bounding box center [547, 176] width 132 height 26
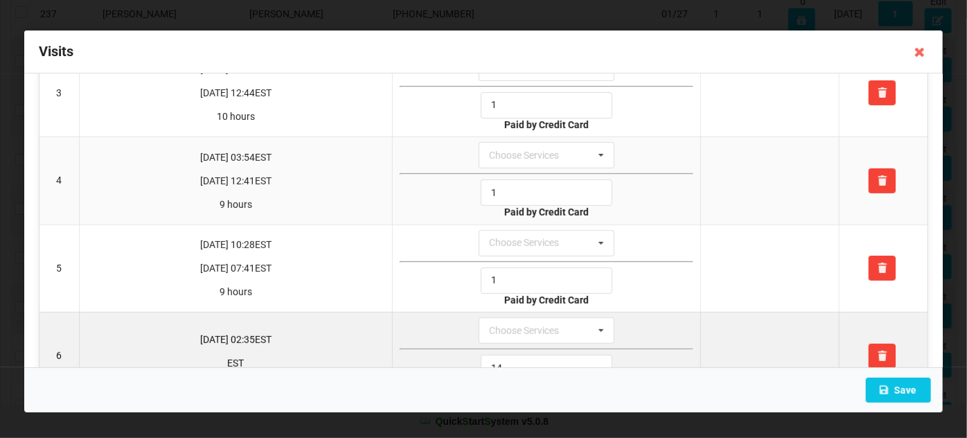
scroll to position [289, 0]
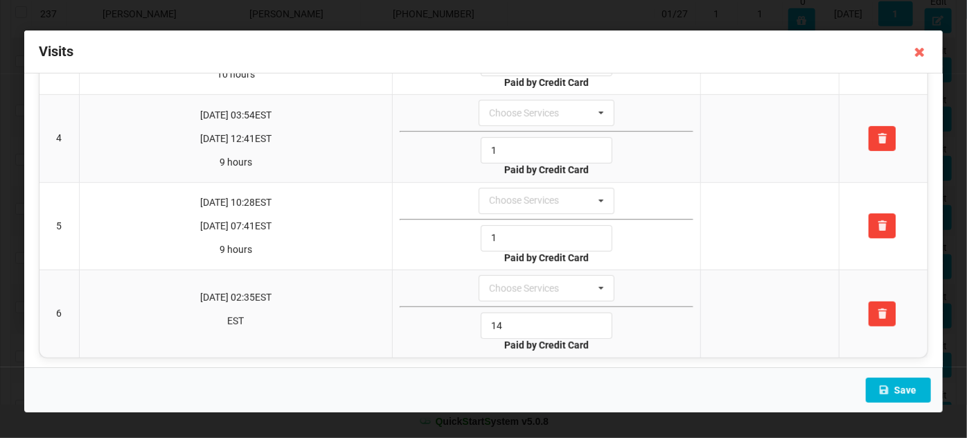
type input "1"
click at [913, 385] on button "Save" at bounding box center [898, 389] width 65 height 25
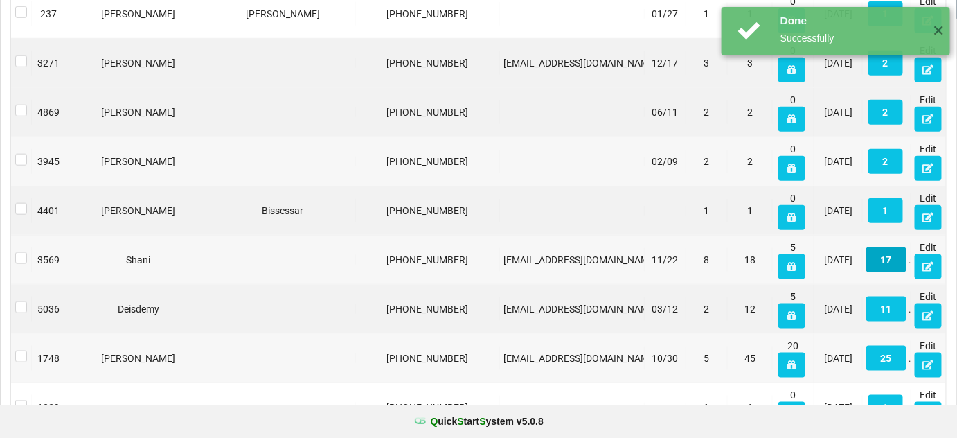
click at [891, 262] on button "17" at bounding box center [886, 259] width 40 height 25
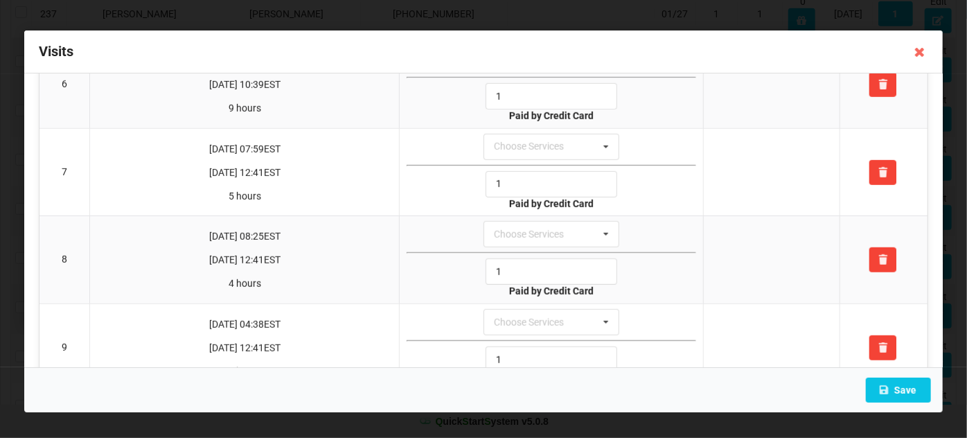
scroll to position [671, 0]
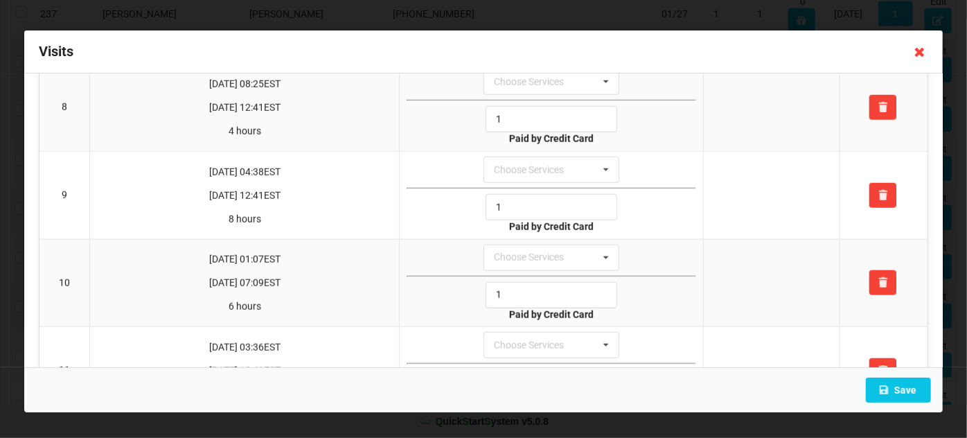
click at [921, 48] on icon at bounding box center [919, 52] width 22 height 22
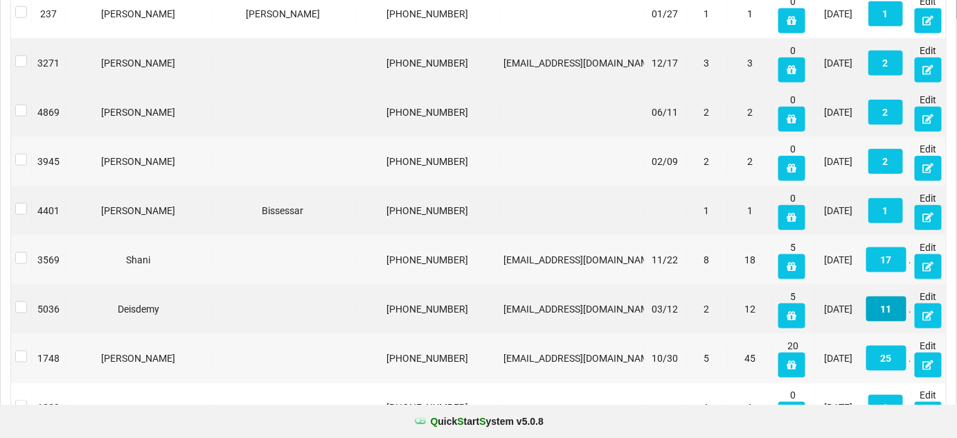
click at [897, 312] on button "11" at bounding box center [886, 308] width 40 height 25
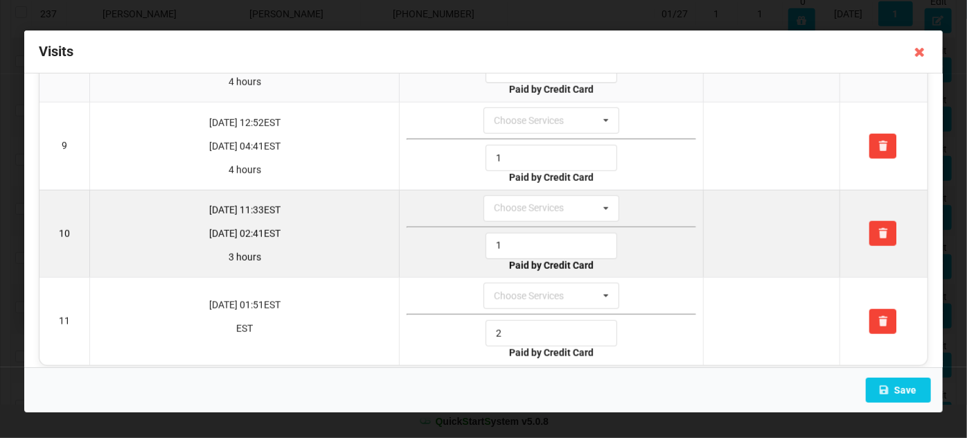
scroll to position [723, 0]
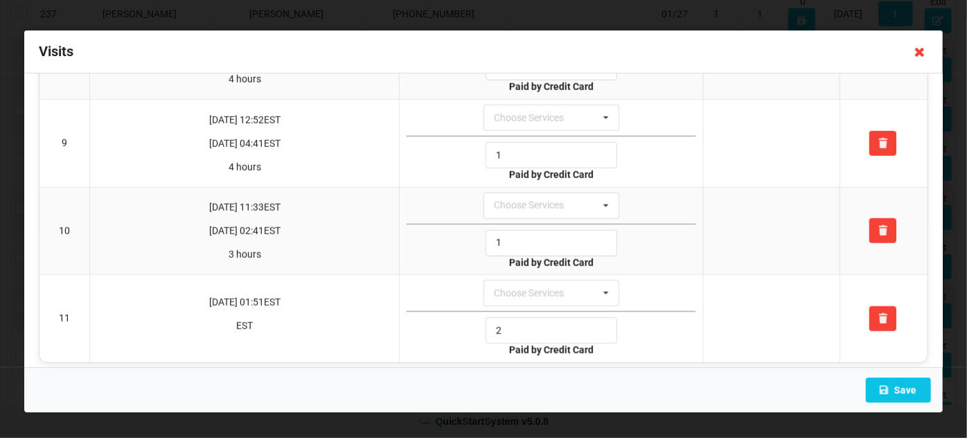
click at [922, 55] on icon at bounding box center [919, 52] width 22 height 22
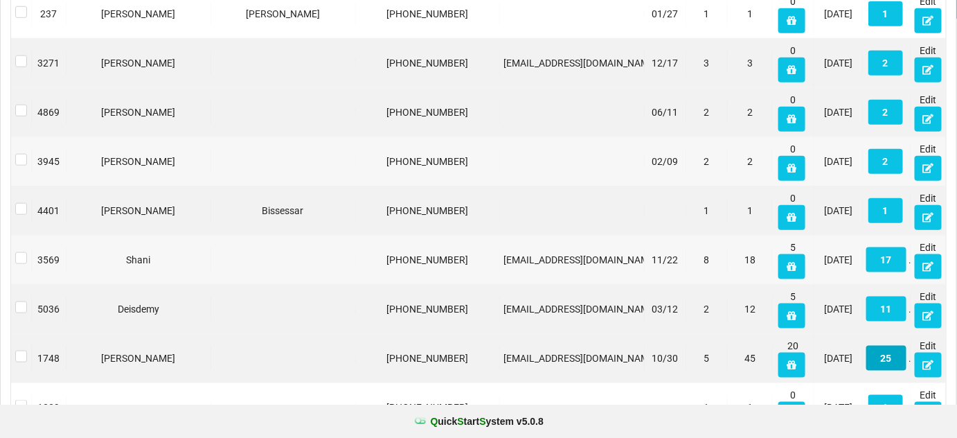
click at [895, 362] on button "25" at bounding box center [886, 358] width 40 height 25
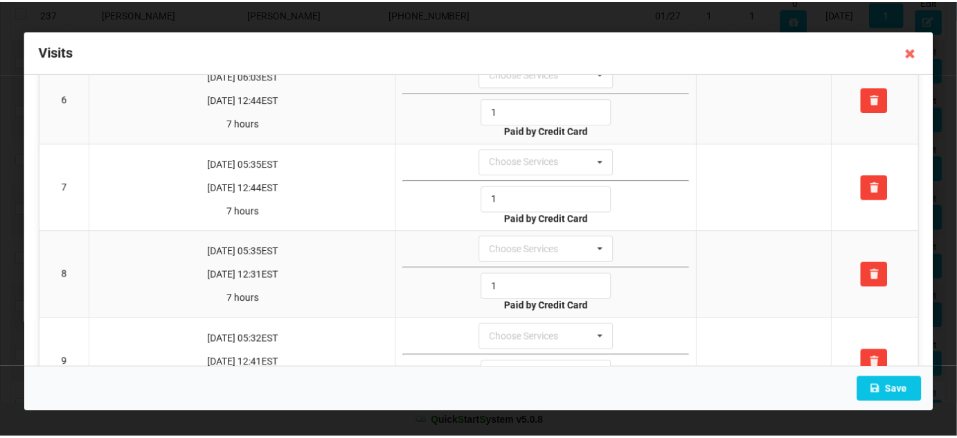
scroll to position [923, 0]
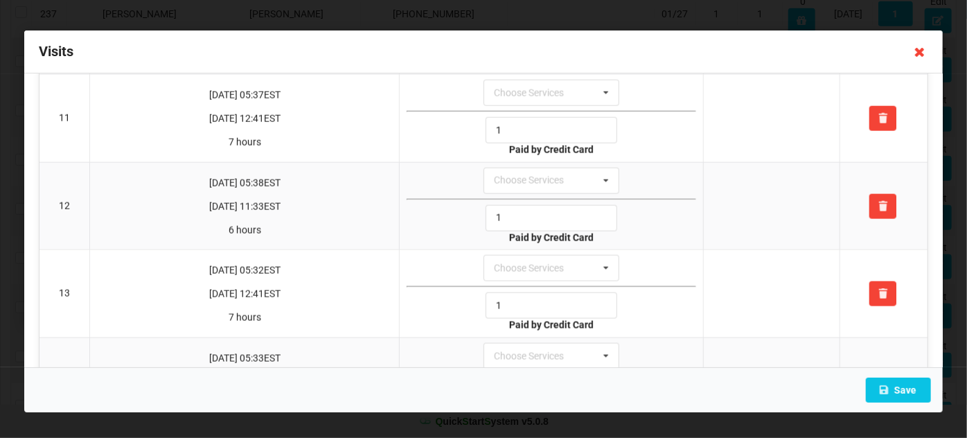
click at [923, 52] on icon at bounding box center [919, 52] width 22 height 22
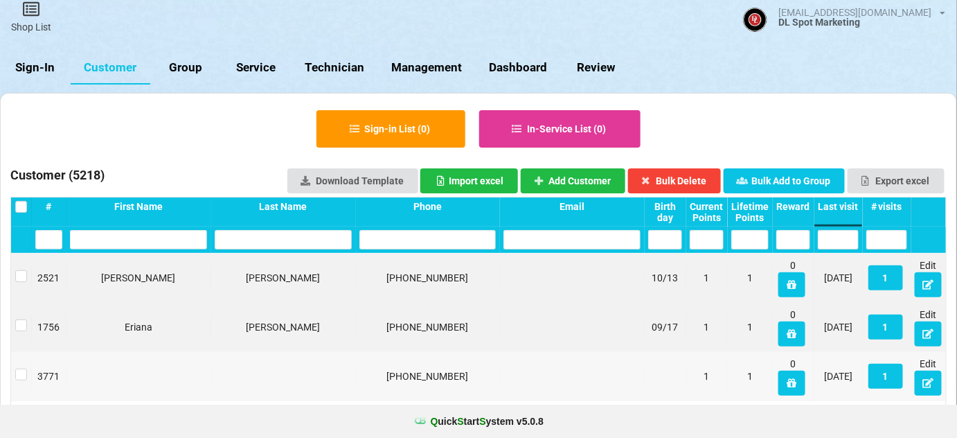
scroll to position [0, 0]
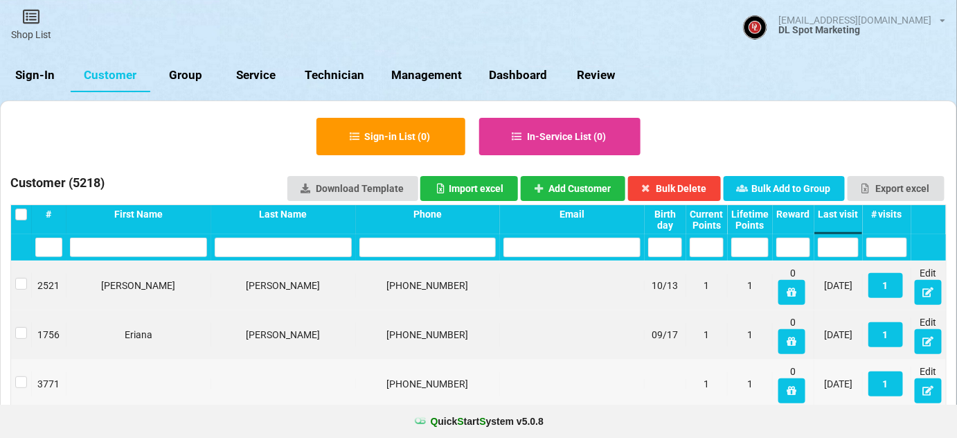
click at [42, 77] on link "Sign-In" at bounding box center [35, 75] width 71 height 33
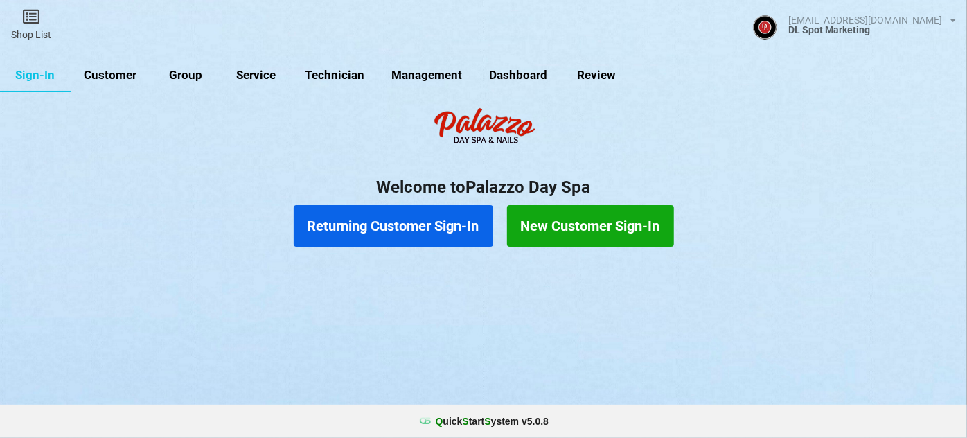
click at [375, 230] on button "Returning Customer Sign-In" at bounding box center [393, 226] width 199 height 42
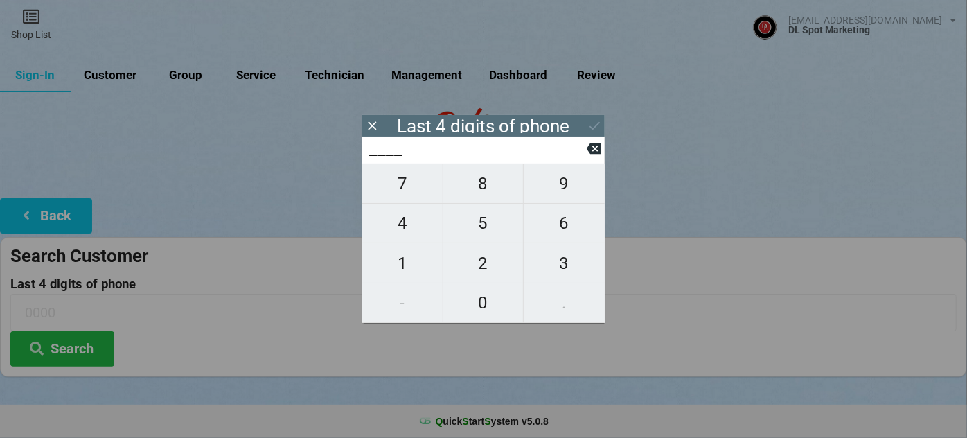
type input "7___"
type input "77__"
type input "774_"
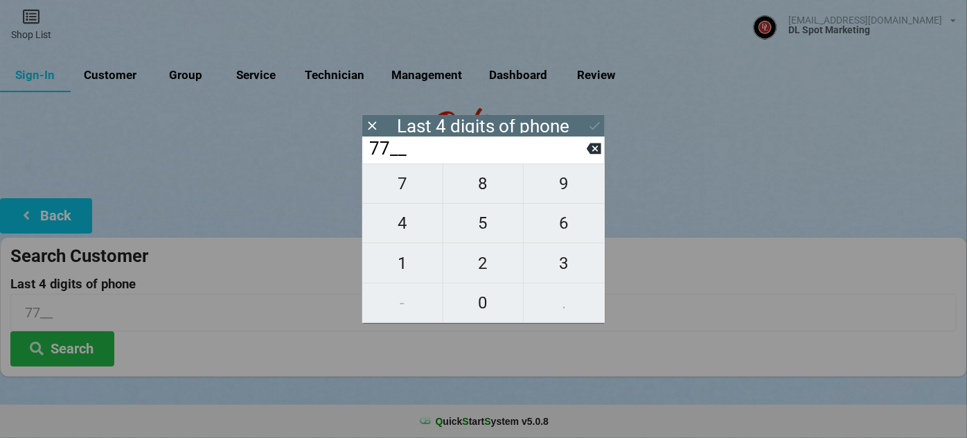
type input "774_"
type input "7740"
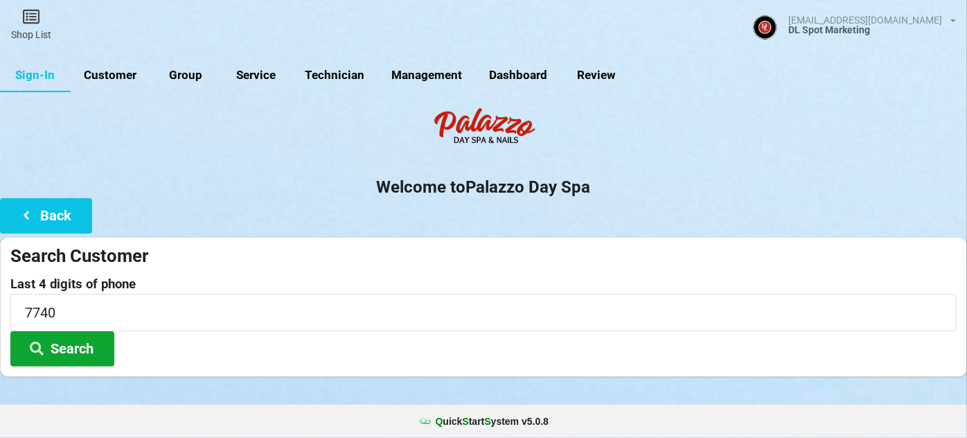
click at [59, 350] on button "Search" at bounding box center [62, 348] width 104 height 35
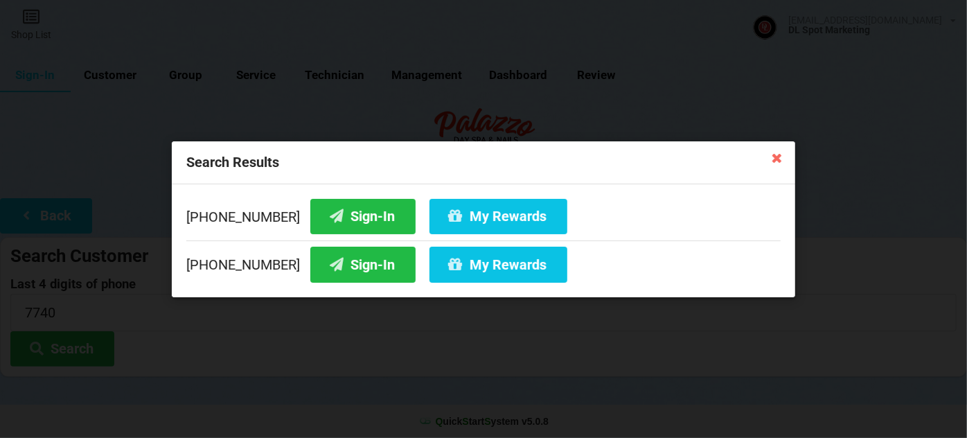
click at [780, 160] on icon at bounding box center [777, 157] width 22 height 22
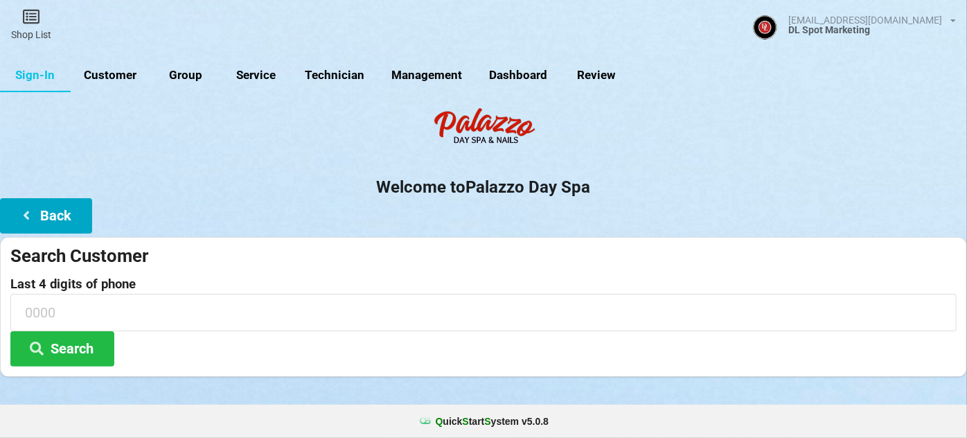
click at [49, 213] on button "Back" at bounding box center [46, 215] width 92 height 35
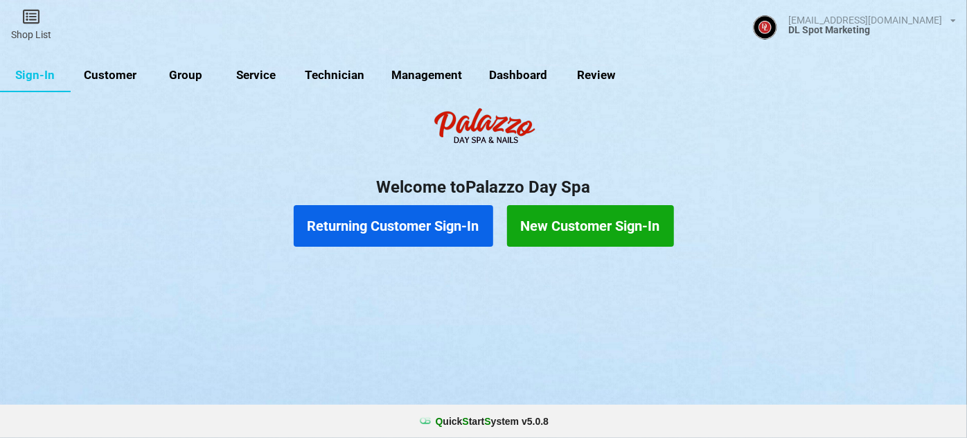
click at [561, 226] on button "New Customer Sign-In" at bounding box center [590, 226] width 167 height 42
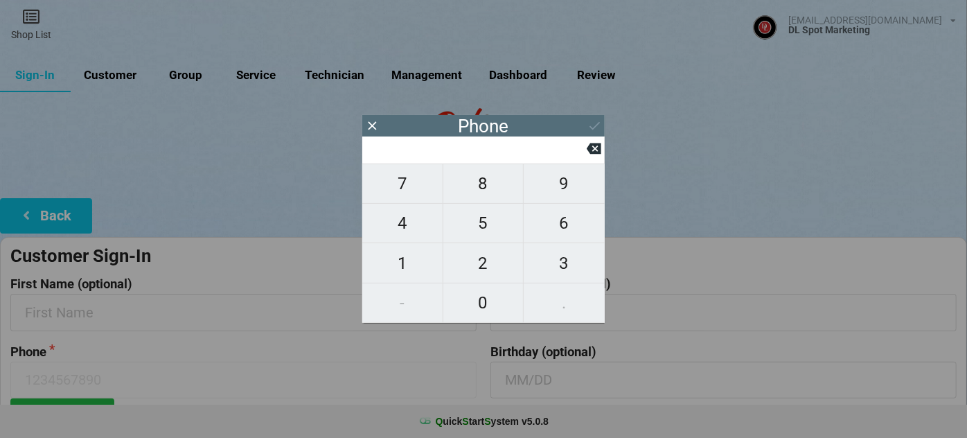
type input "9"
type input "92"
type input "925"
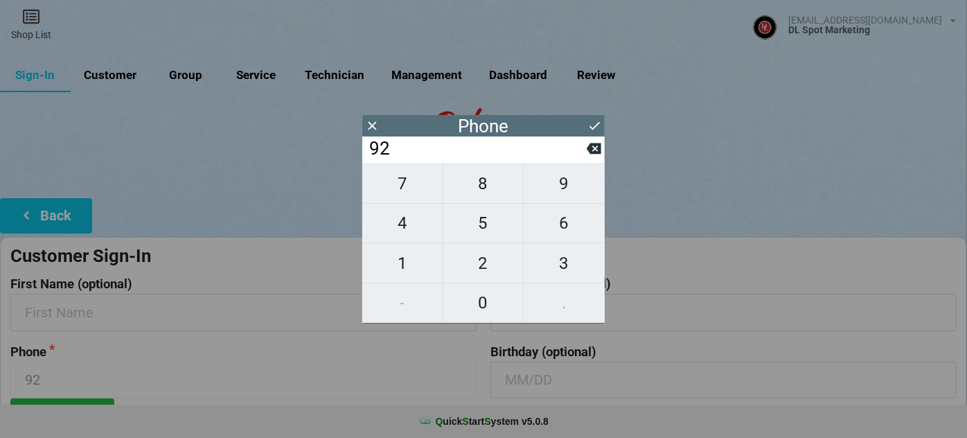
type input "925"
type input "9253"
type input "92535"
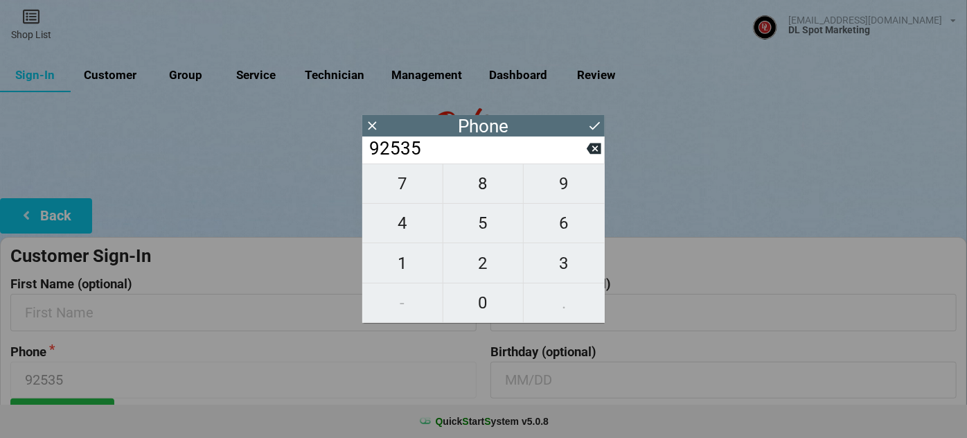
type input "925353"
type input "9253537"
type input "92535377"
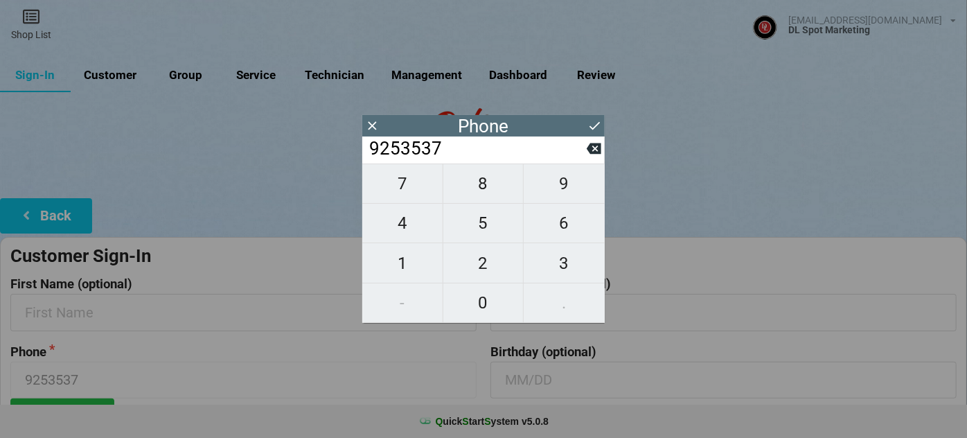
type input "92535377"
type input "925353774"
type input "9253537740"
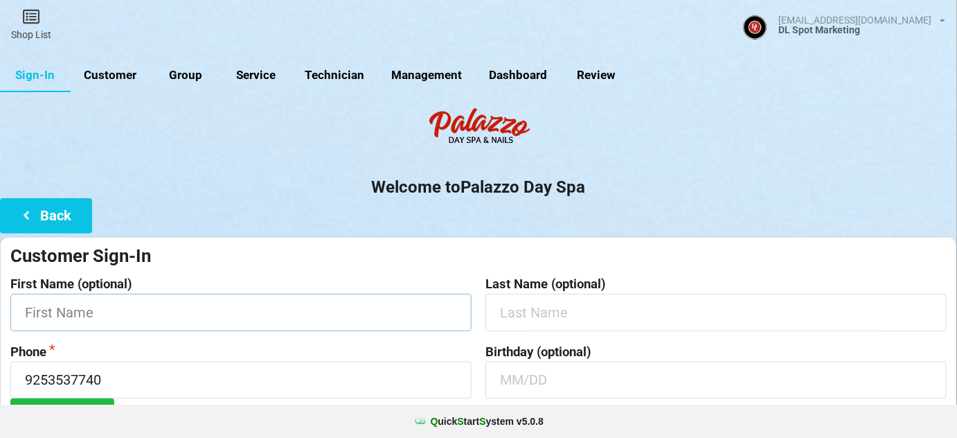
click at [92, 319] on input "text" at bounding box center [240, 312] width 461 height 37
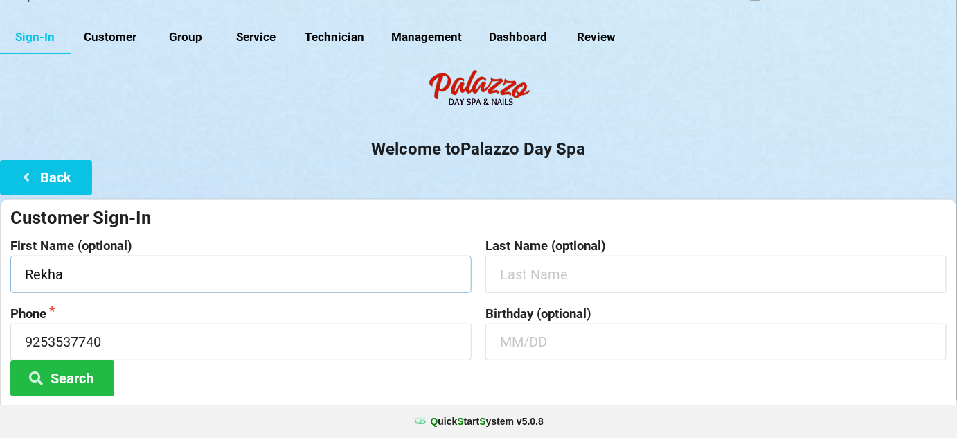
scroll to position [132, 0]
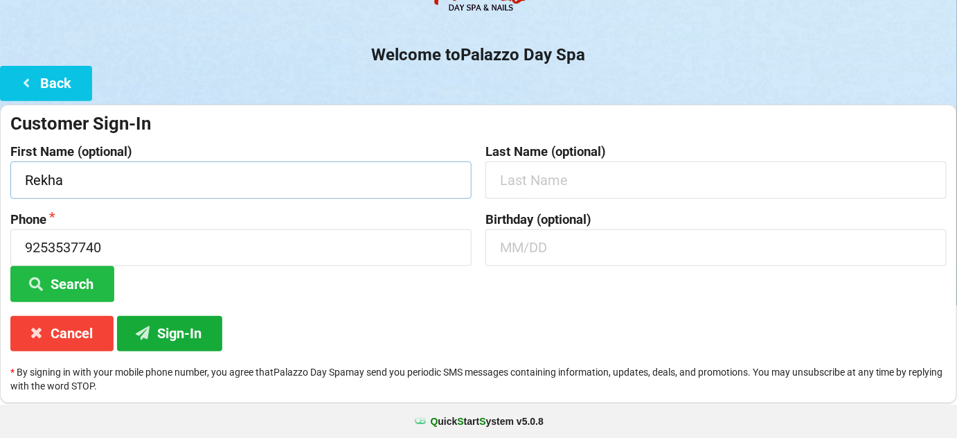
type input "Rekha"
click at [197, 334] on button "Sign-In" at bounding box center [169, 333] width 105 height 35
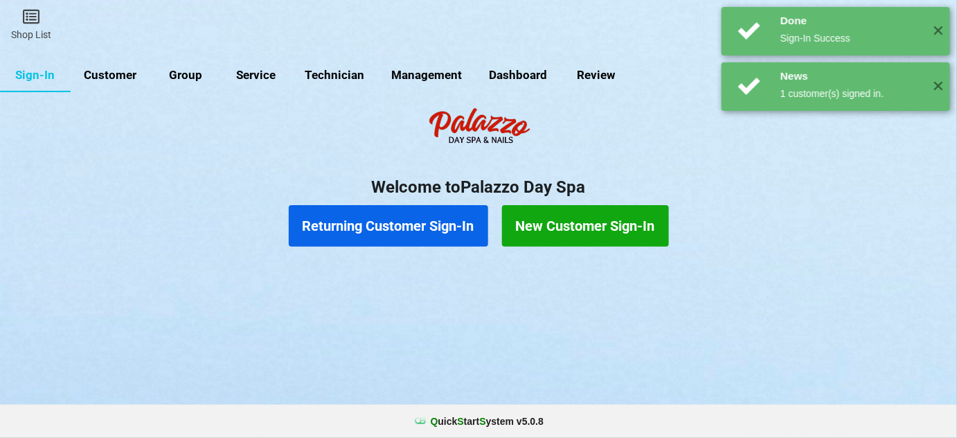
scroll to position [0, 0]
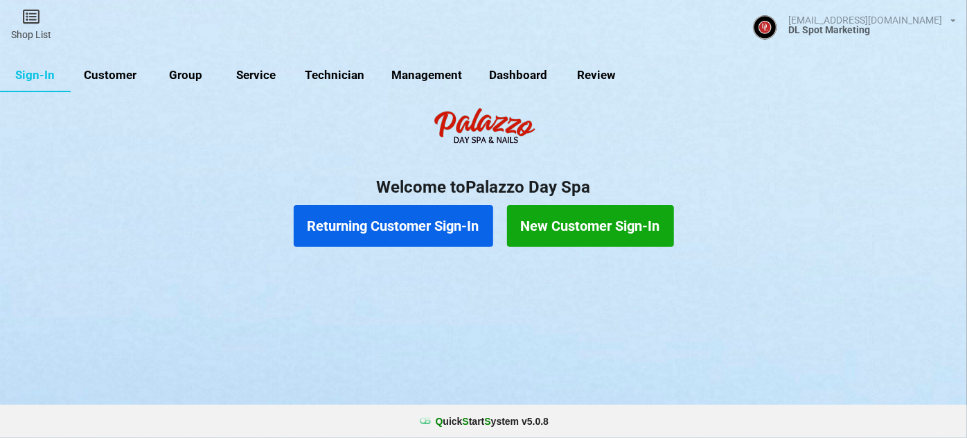
click at [415, 227] on button "Returning Customer Sign-In" at bounding box center [393, 226] width 199 height 42
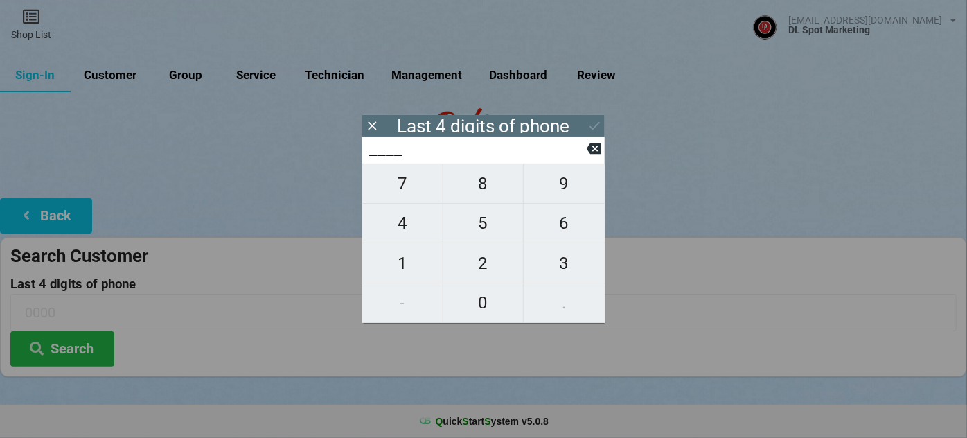
type input "9___"
type input "95__"
type input "955_"
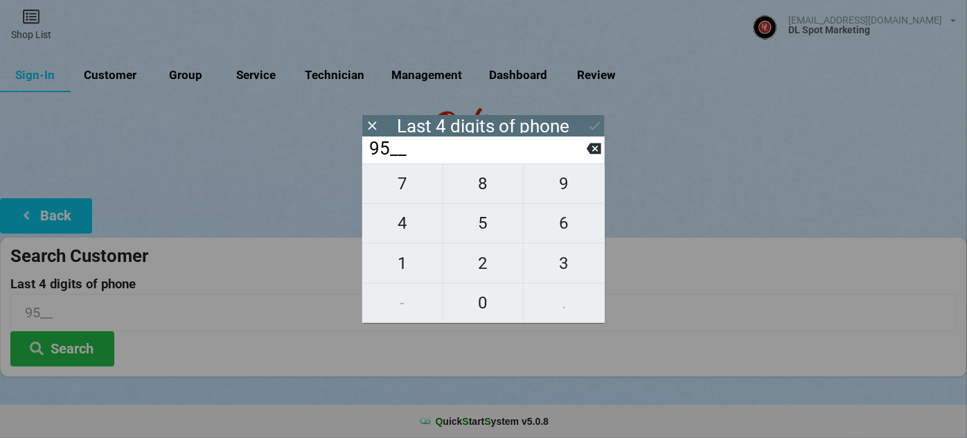
type input "955_"
type input "9559"
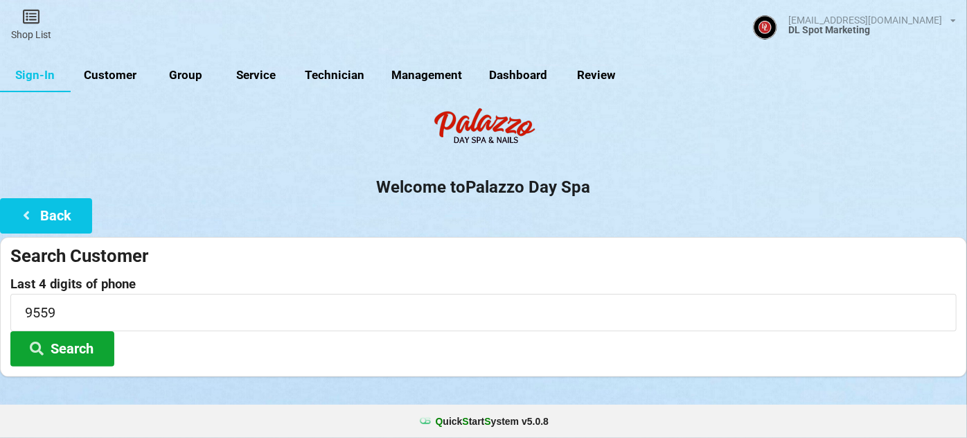
click at [77, 348] on button "Search" at bounding box center [62, 348] width 104 height 35
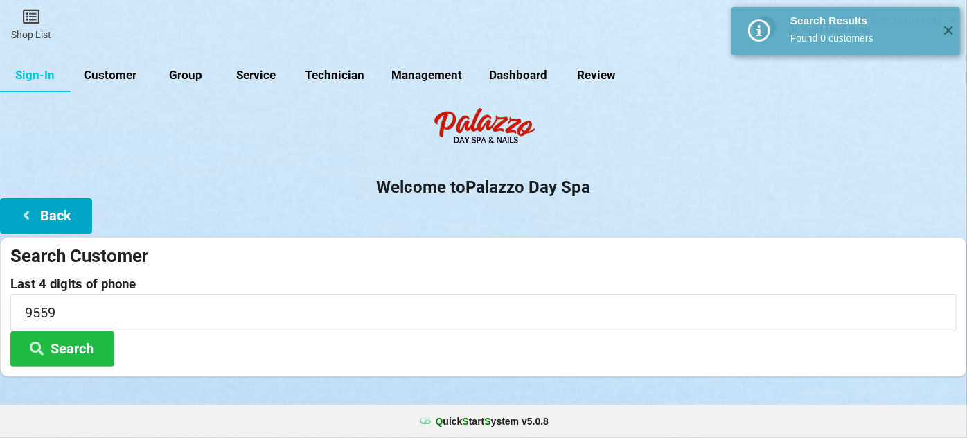
click at [72, 204] on button "Back" at bounding box center [46, 215] width 92 height 35
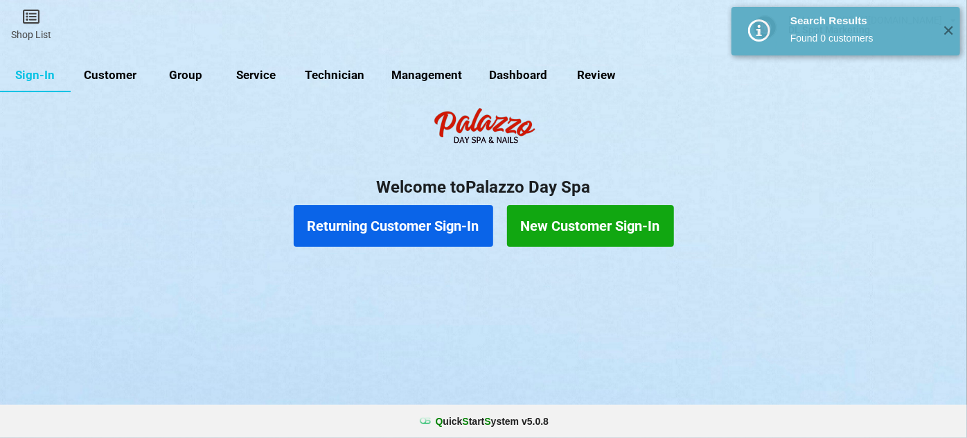
click at [593, 224] on button "New Customer Sign-In" at bounding box center [590, 226] width 167 height 42
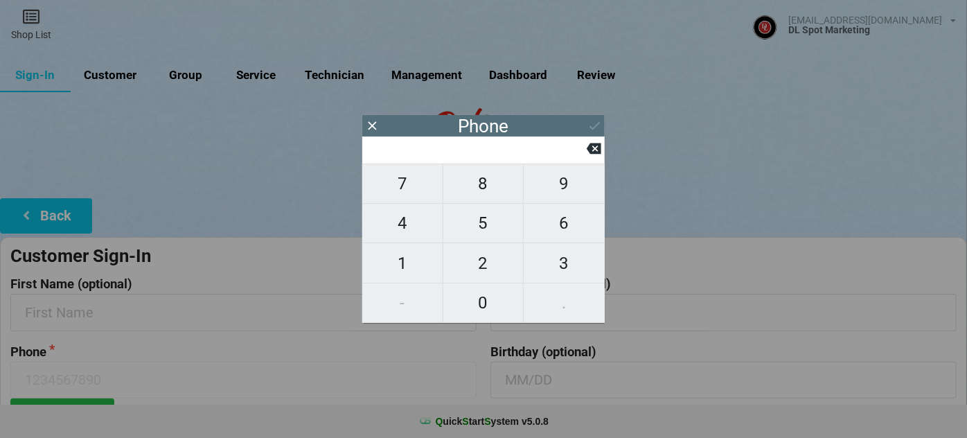
type input "9"
type input "92"
type input "925"
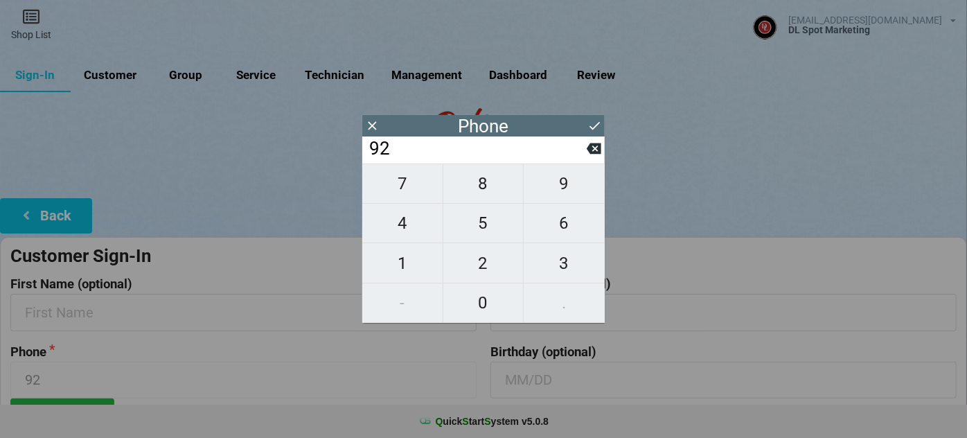
type input "925"
type input "9255"
type input "92557"
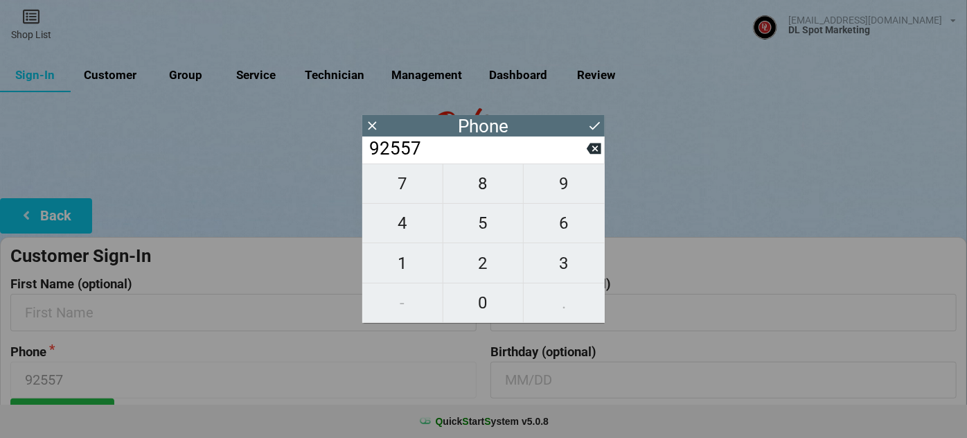
type input "925577"
type input "9255779"
type input "92557795"
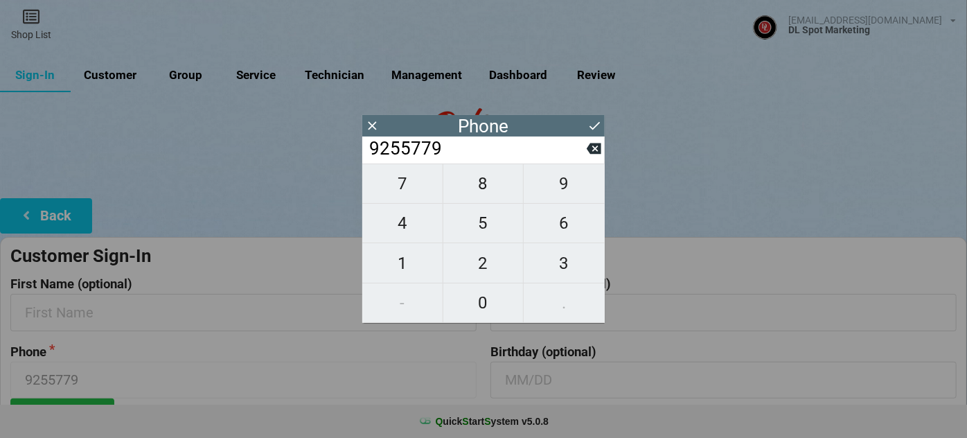
type input "92557795"
type input "925577955"
type input "9255779559"
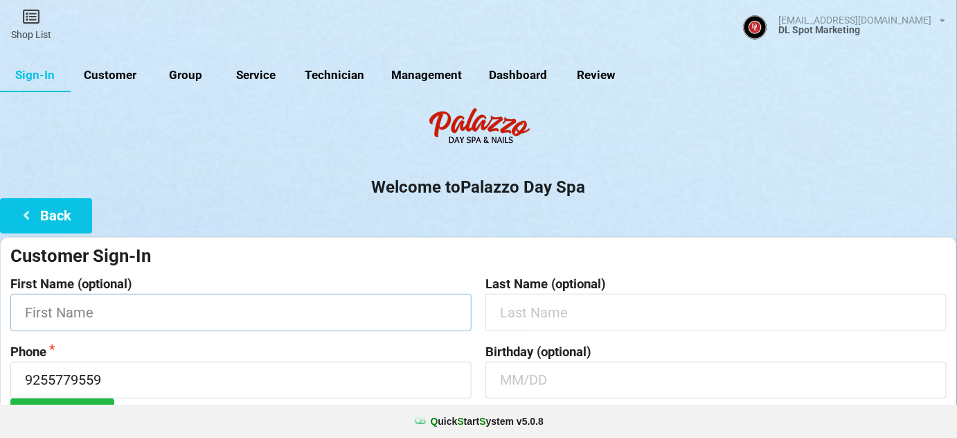
click at [127, 315] on input "text" at bounding box center [240, 312] width 461 height 37
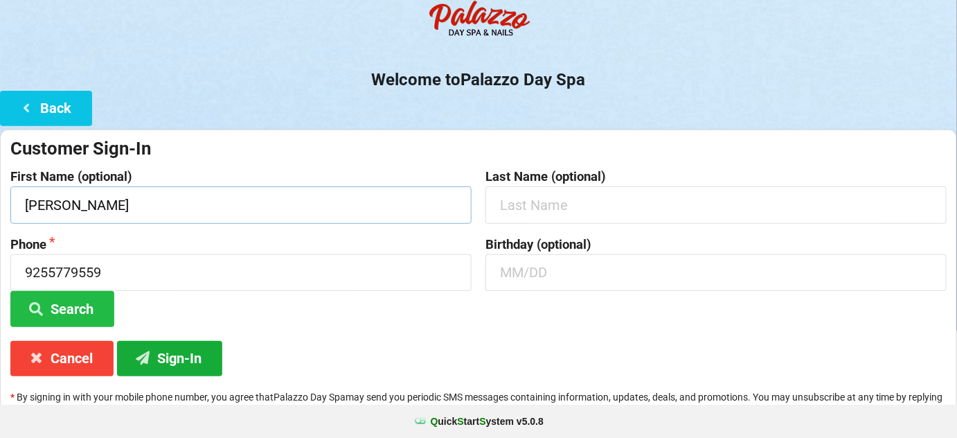
scroll to position [132, 0]
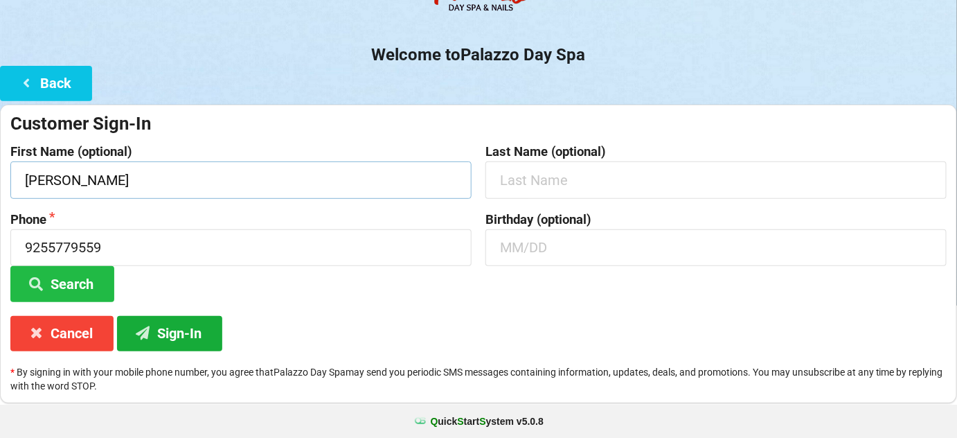
type input "Adhiti"
click at [188, 334] on button "Sign-In" at bounding box center [169, 333] width 105 height 35
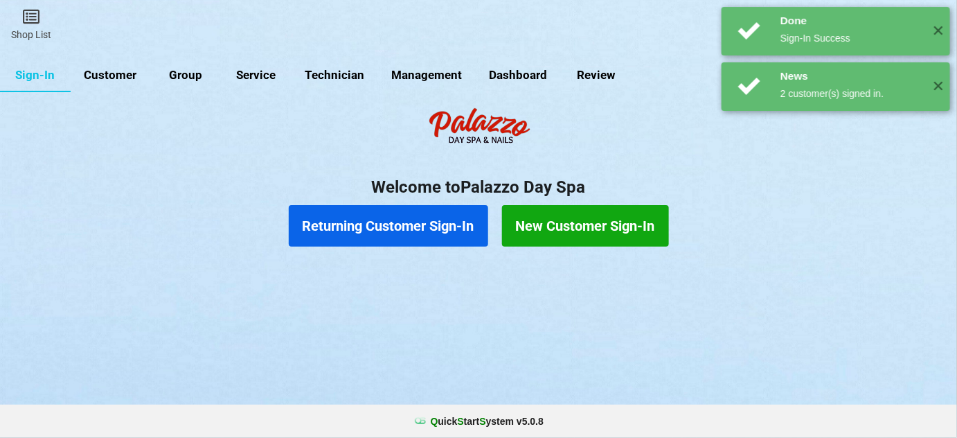
scroll to position [0, 0]
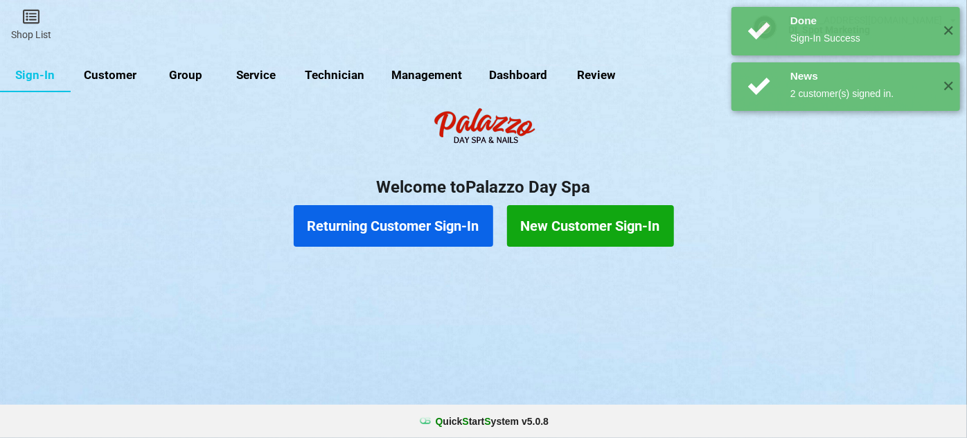
click at [386, 230] on button "Returning Customer Sign-In" at bounding box center [393, 226] width 199 height 42
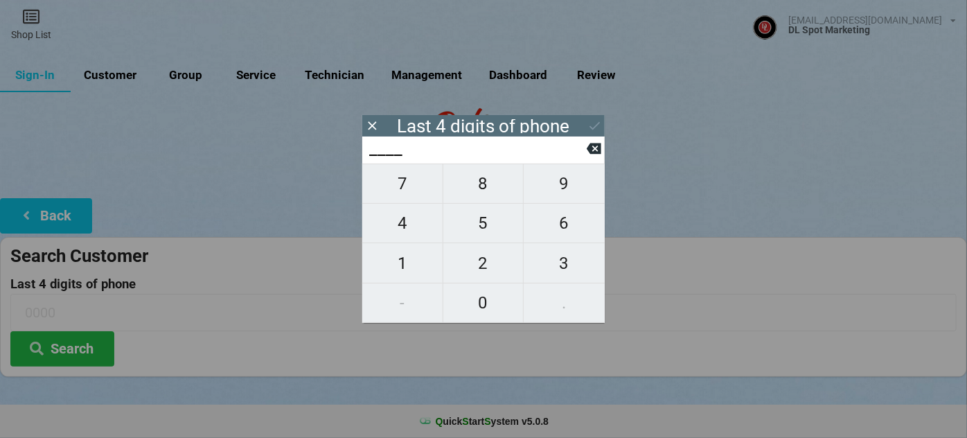
type input "1___"
type input "16__"
type input "169_"
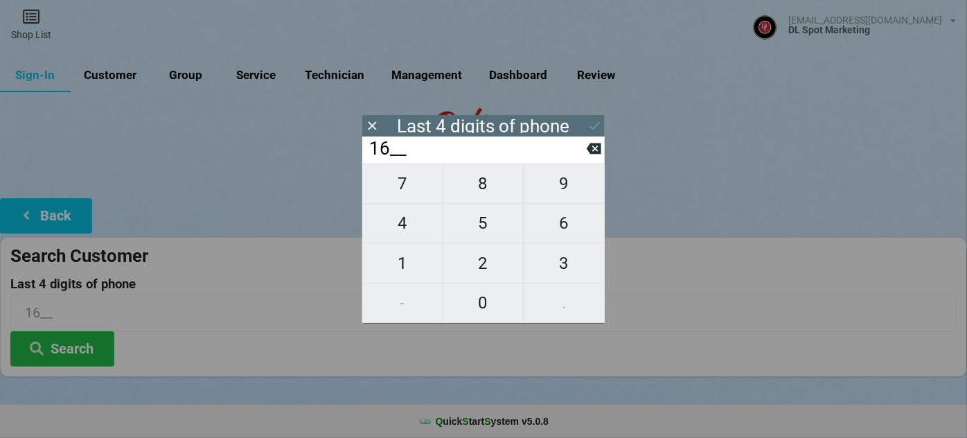
type input "169_"
type input "1693"
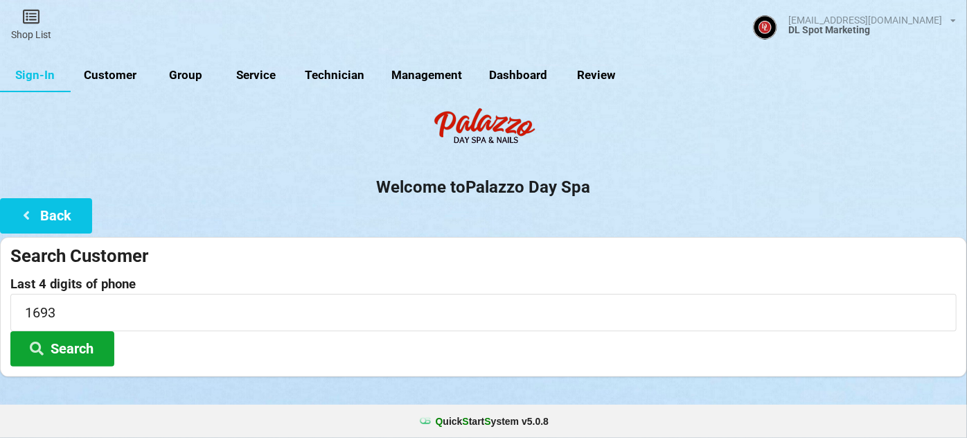
click at [71, 350] on button "Search" at bounding box center [62, 348] width 104 height 35
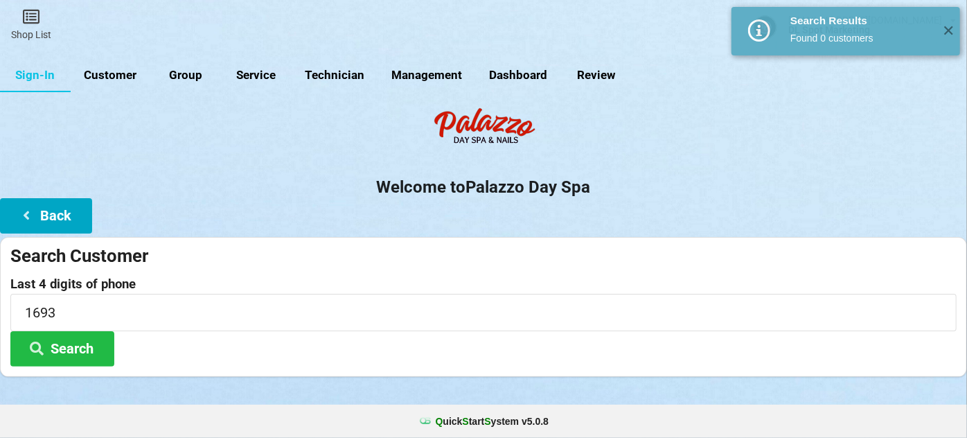
click at [56, 219] on button "Back" at bounding box center [46, 215] width 92 height 35
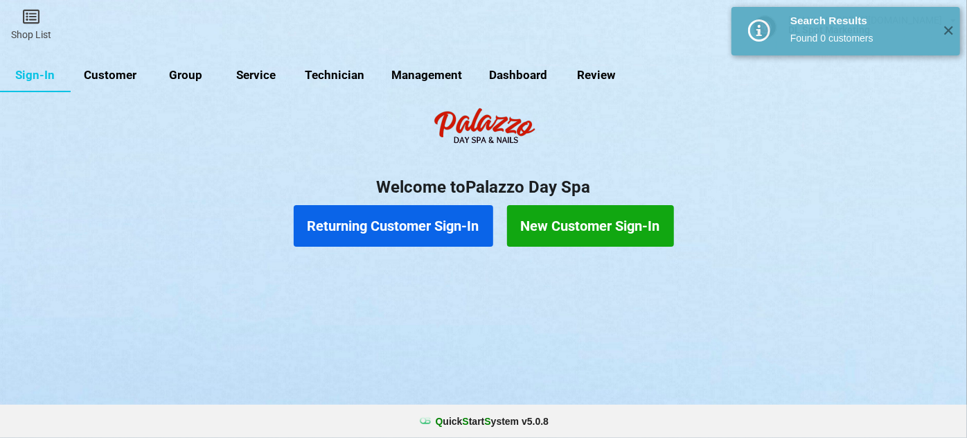
click at [602, 229] on button "New Customer Sign-In" at bounding box center [590, 226] width 167 height 42
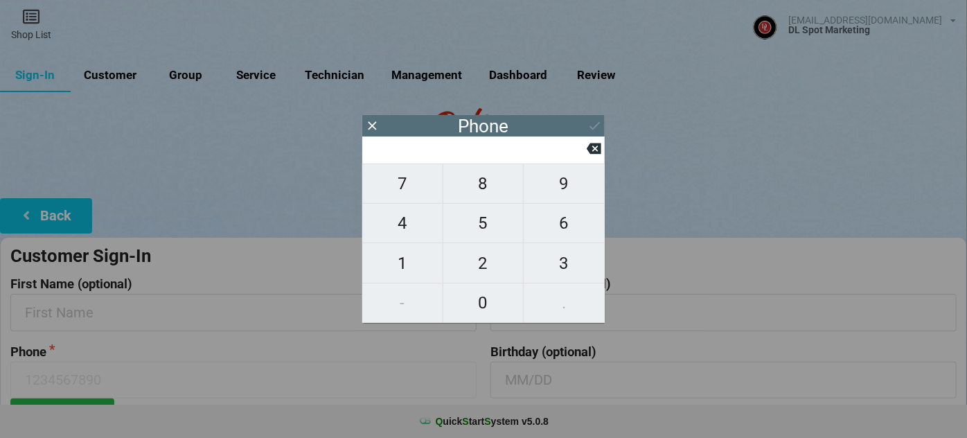
type input "9"
type input "92"
type input "925"
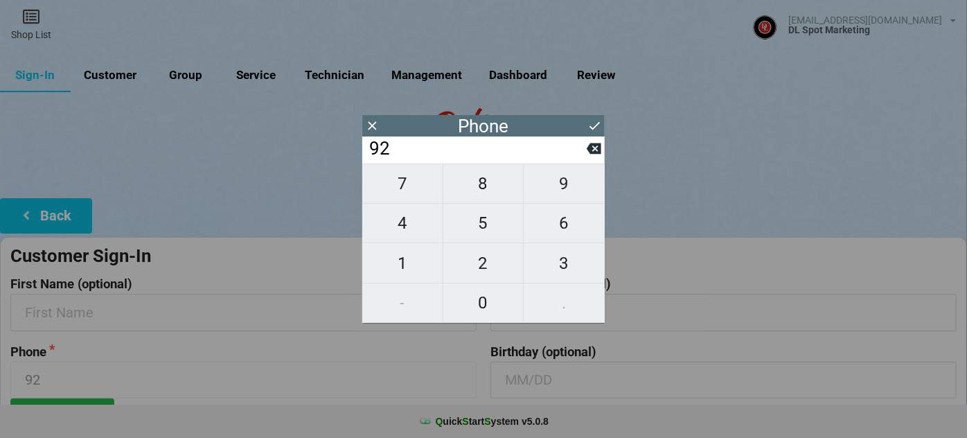
type input "925"
type input "9255"
type input "92552"
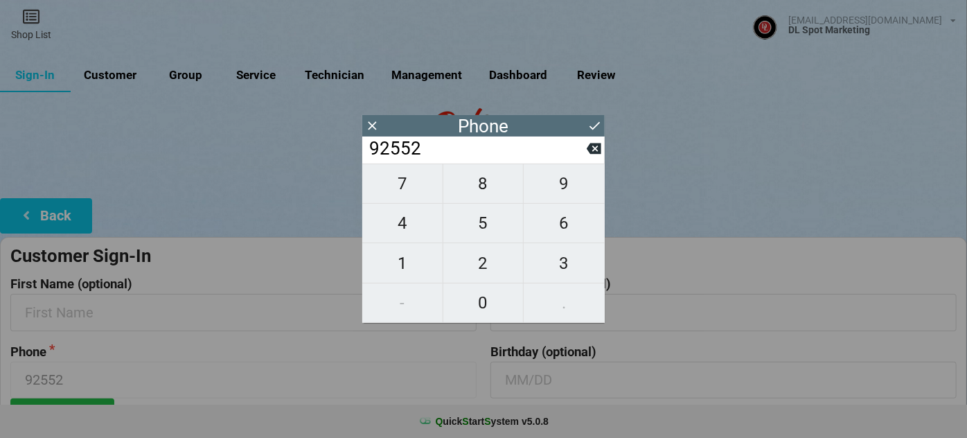
type input "925523"
type input "9255231"
type input "92552316"
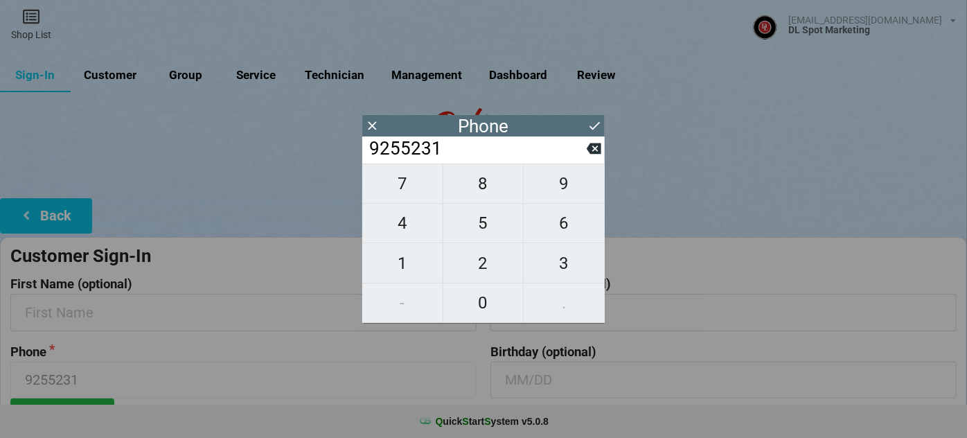
type input "92552316"
type input "925523169"
type input "9255231692"
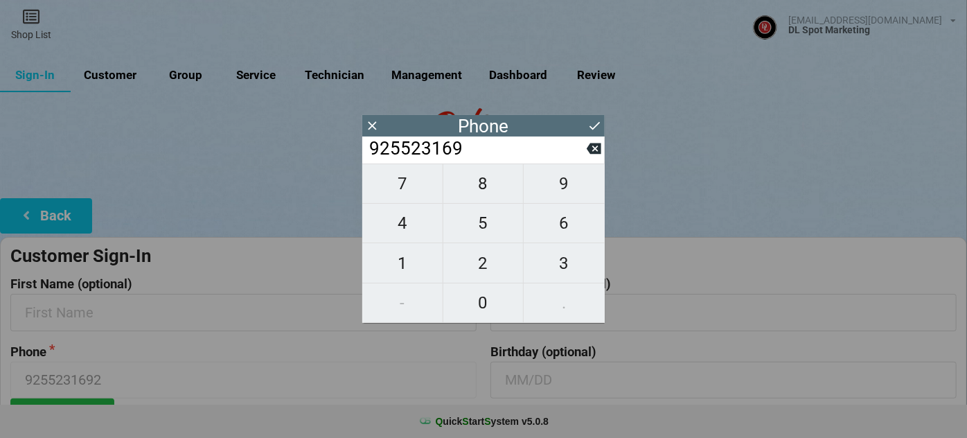
type input "9255231693"
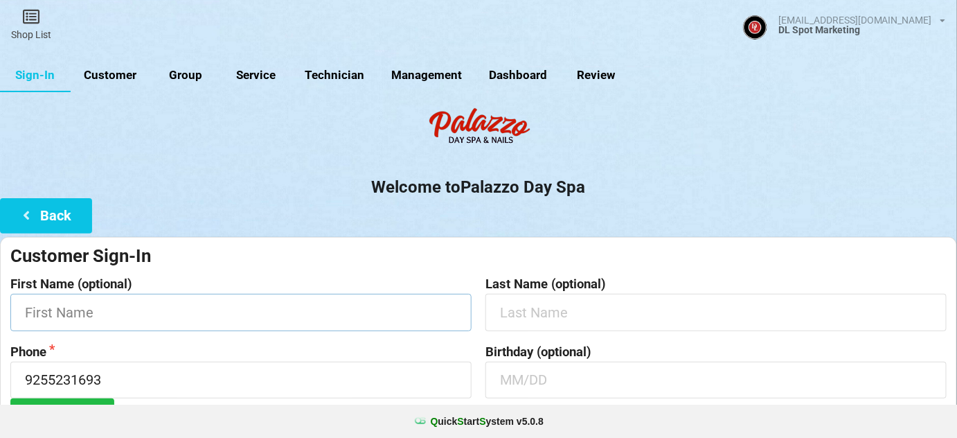
click at [160, 315] on input "text" at bounding box center [240, 312] width 461 height 37
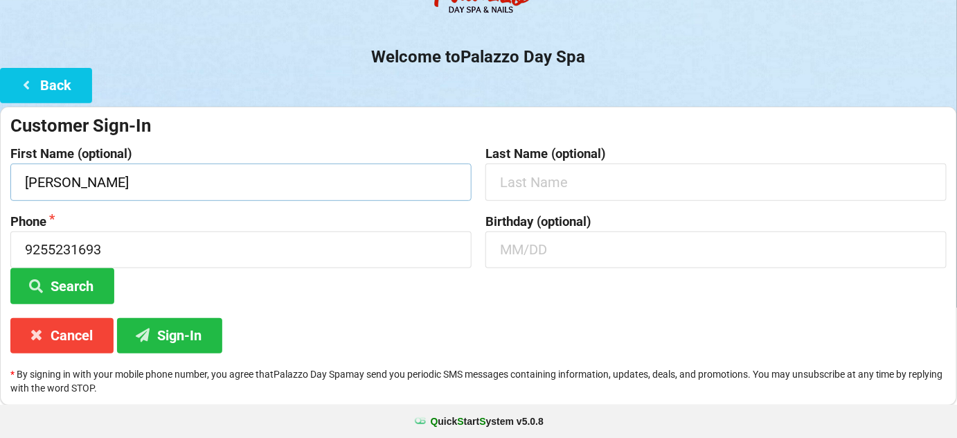
scroll to position [132, 0]
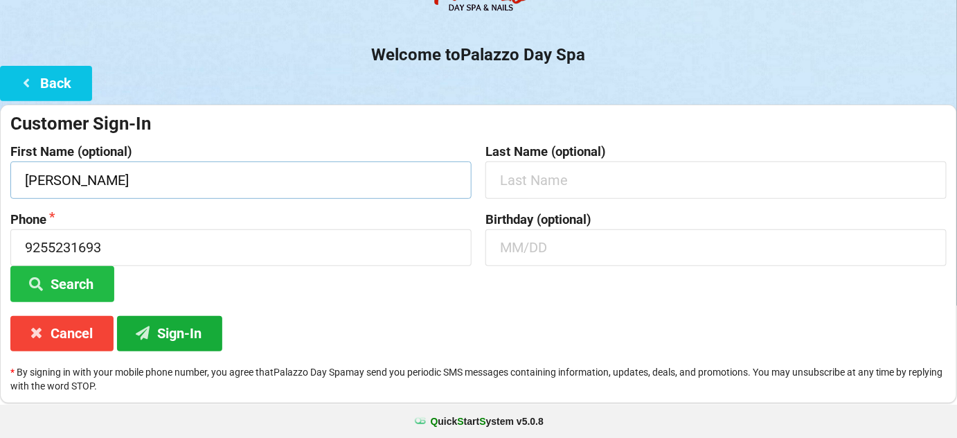
type input "Kathleen"
click at [191, 337] on button "Sign-In" at bounding box center [169, 333] width 105 height 35
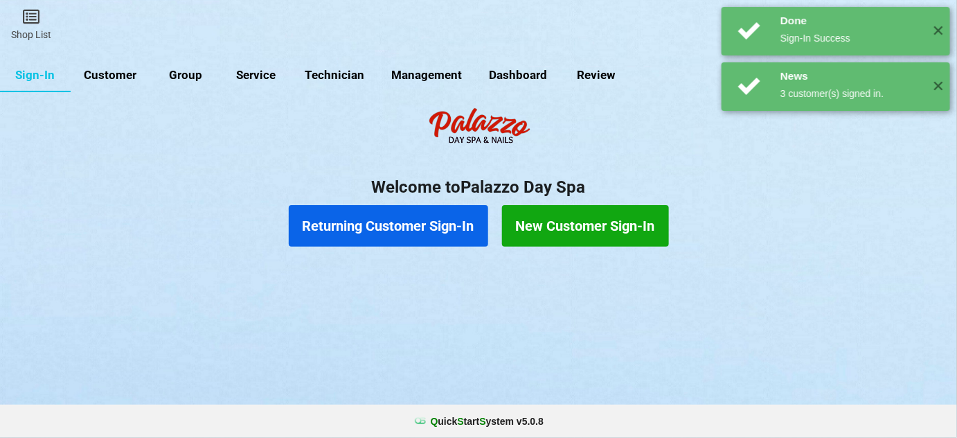
scroll to position [0, 0]
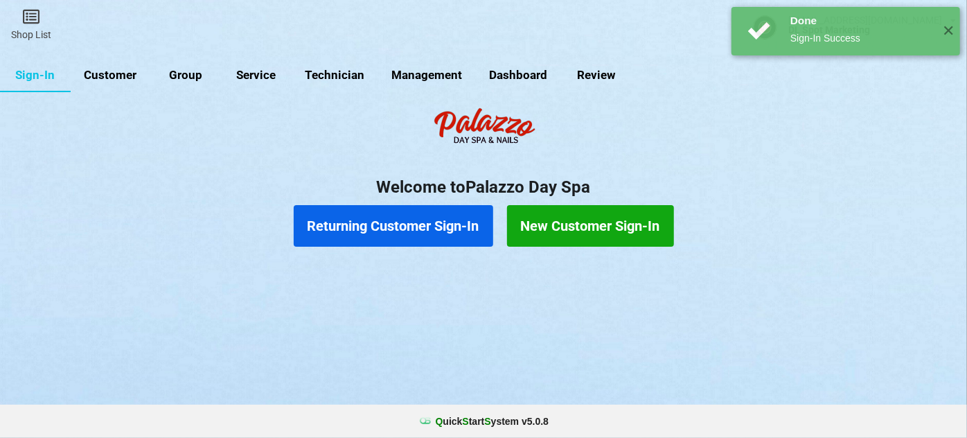
click at [391, 224] on button "Returning Customer Sign-In" at bounding box center [393, 226] width 199 height 42
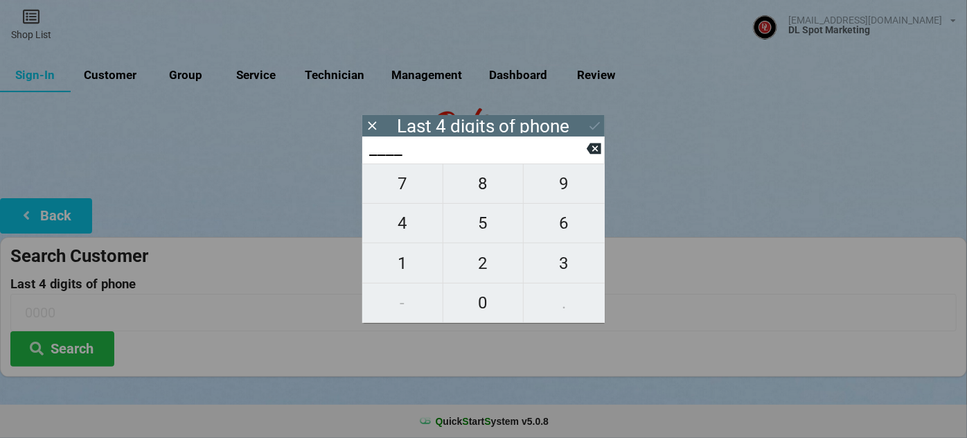
type input "5___"
type input "56__"
type input "560_"
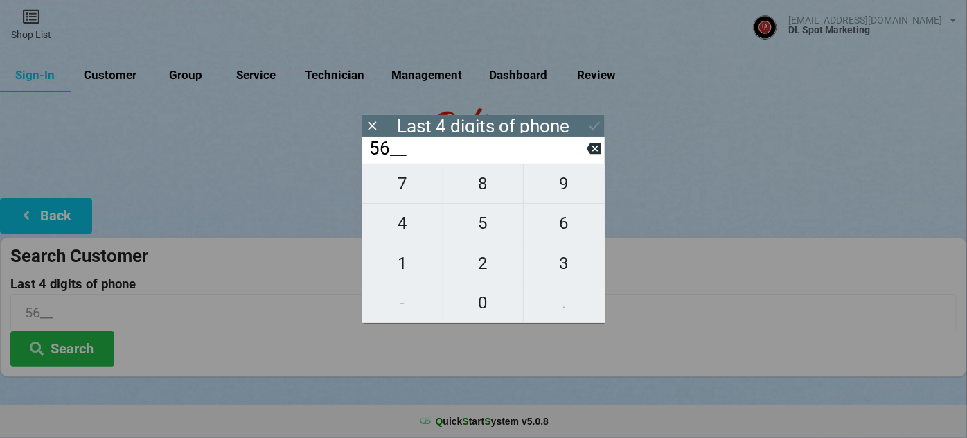
type input "560_"
type input "5605"
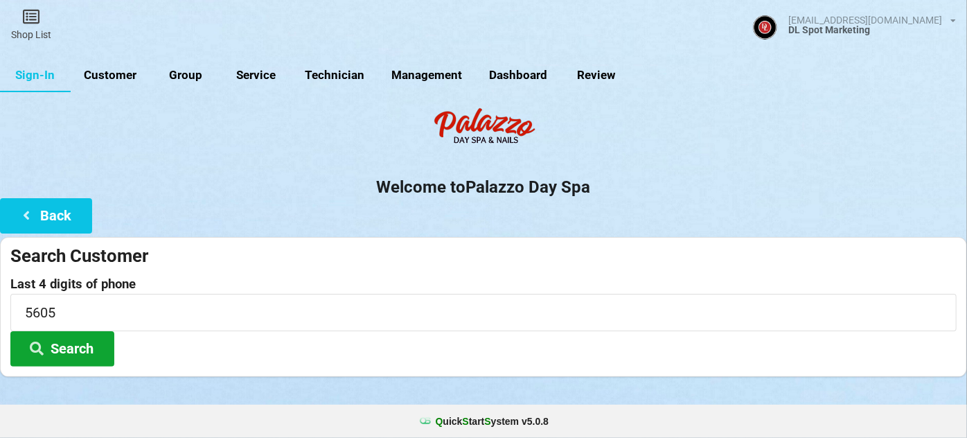
click at [71, 346] on button "Search" at bounding box center [62, 348] width 104 height 35
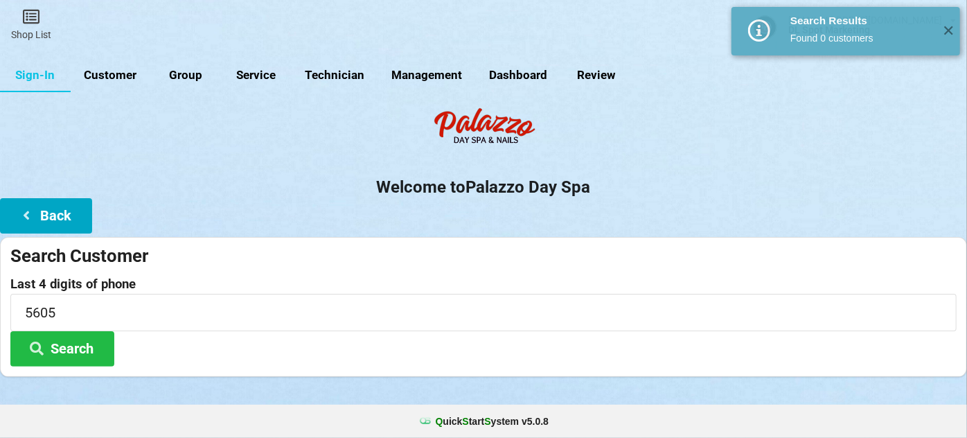
click at [66, 219] on button "Back" at bounding box center [46, 215] width 92 height 35
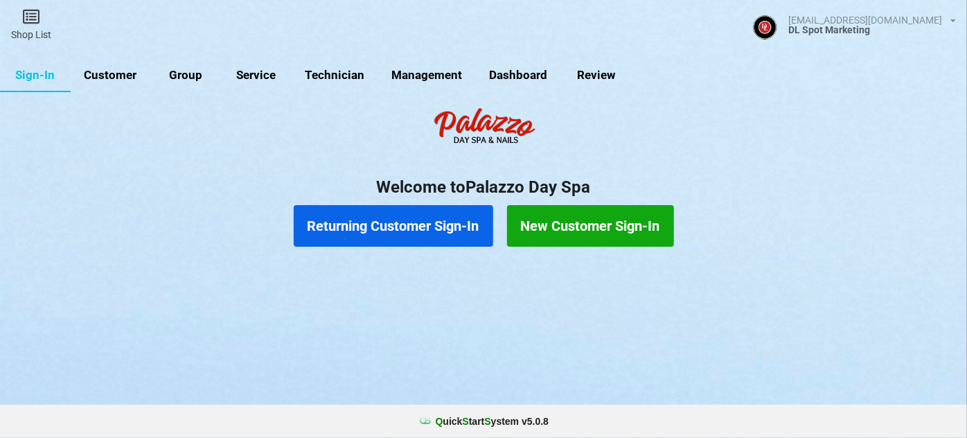
click at [587, 225] on button "New Customer Sign-In" at bounding box center [590, 226] width 167 height 42
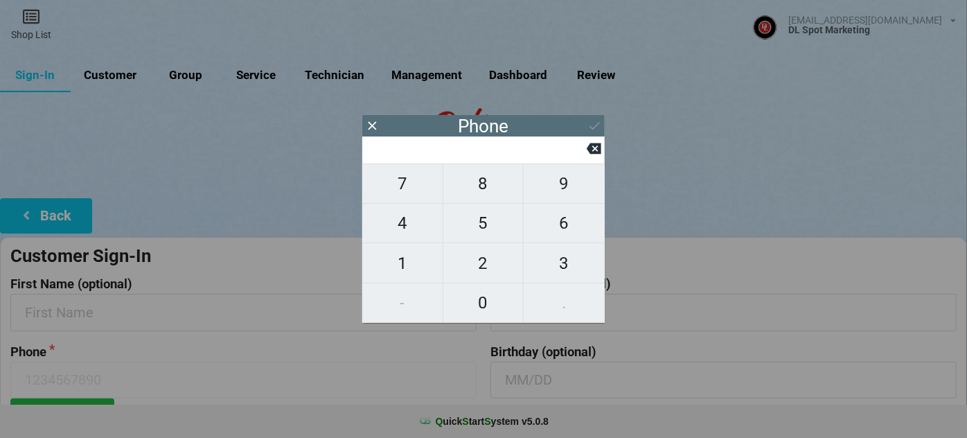
type input "5"
type input "56"
type input "560"
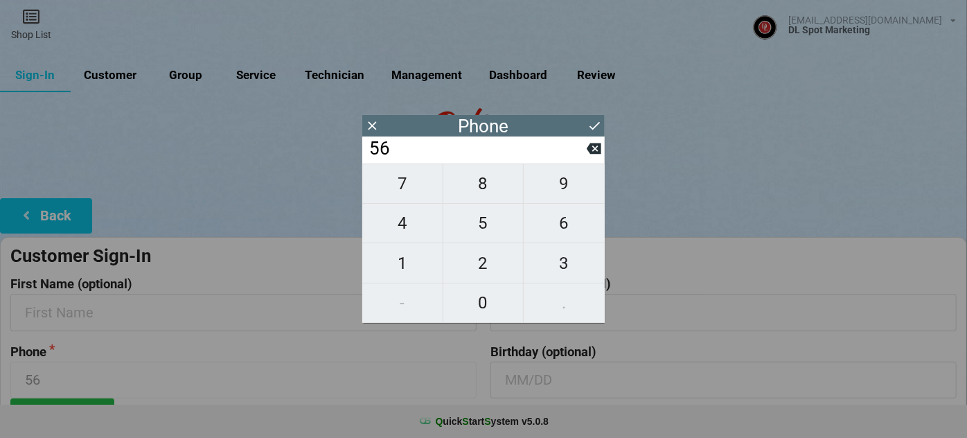
type input "560"
type input "5"
type input "56"
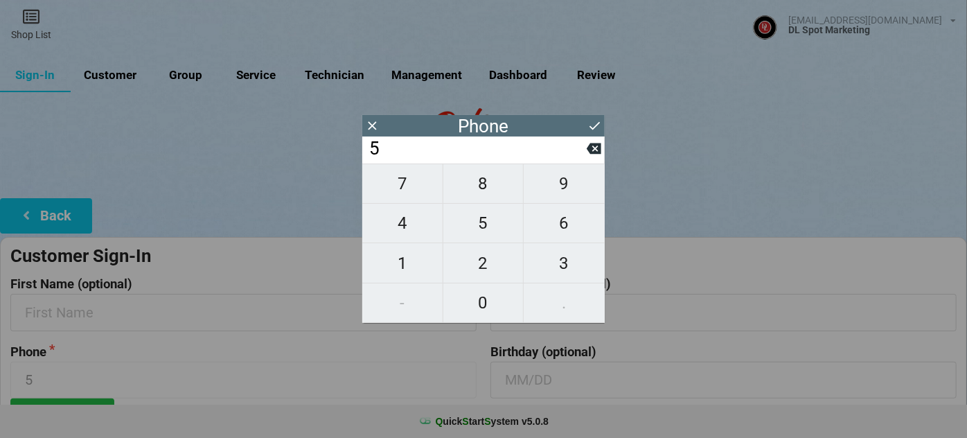
type input "56"
type input "560"
type input "5605"
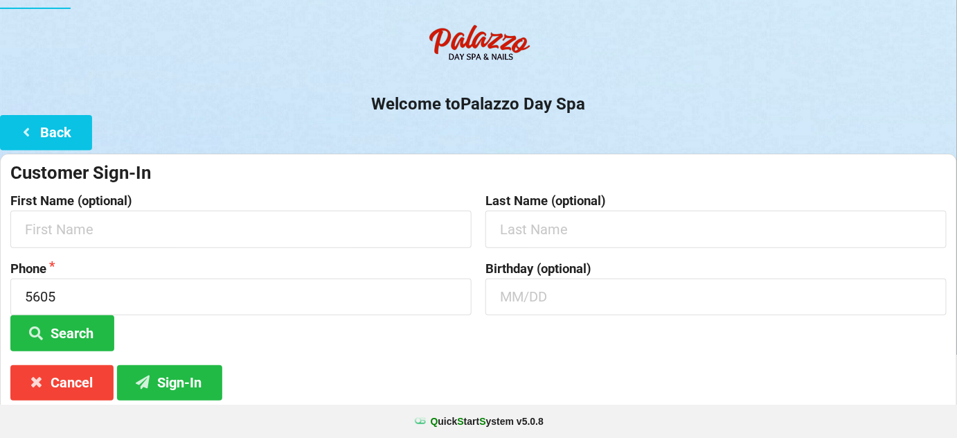
scroll to position [84, 0]
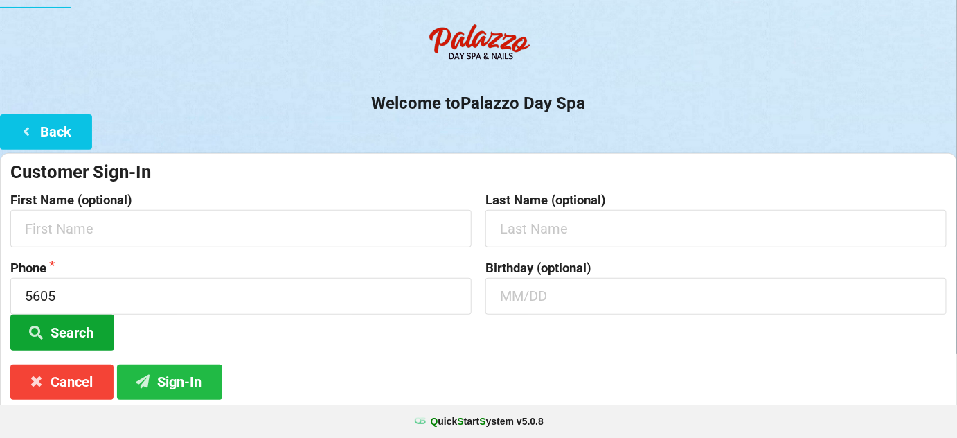
click at [75, 327] on button "Search" at bounding box center [62, 331] width 104 height 35
click at [66, 325] on button "Search" at bounding box center [62, 331] width 104 height 35
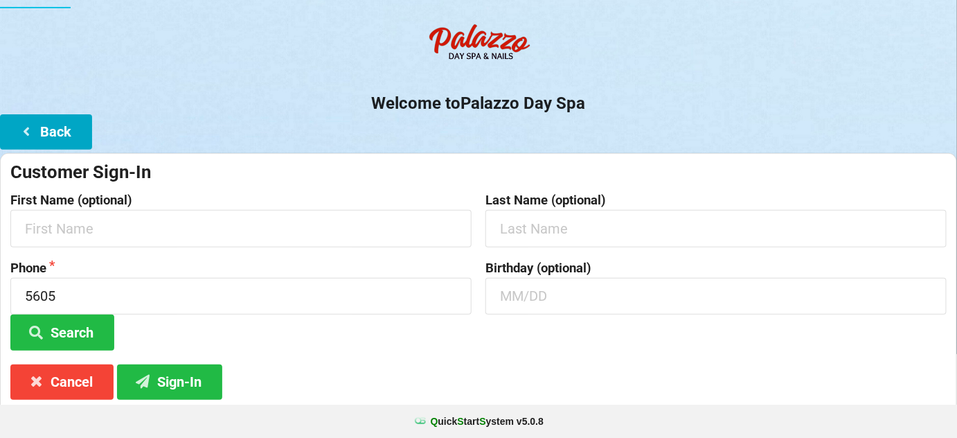
click at [62, 136] on button "Back" at bounding box center [46, 131] width 92 height 35
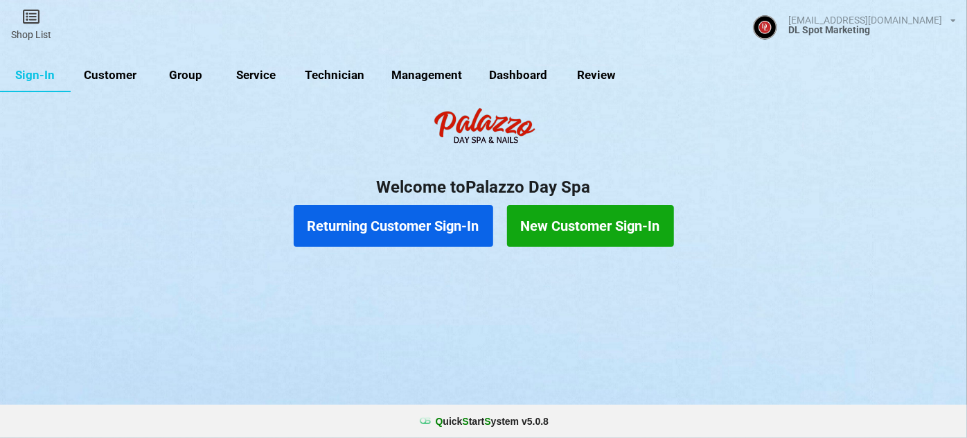
click at [390, 234] on button "Returning Customer Sign-In" at bounding box center [393, 226] width 199 height 42
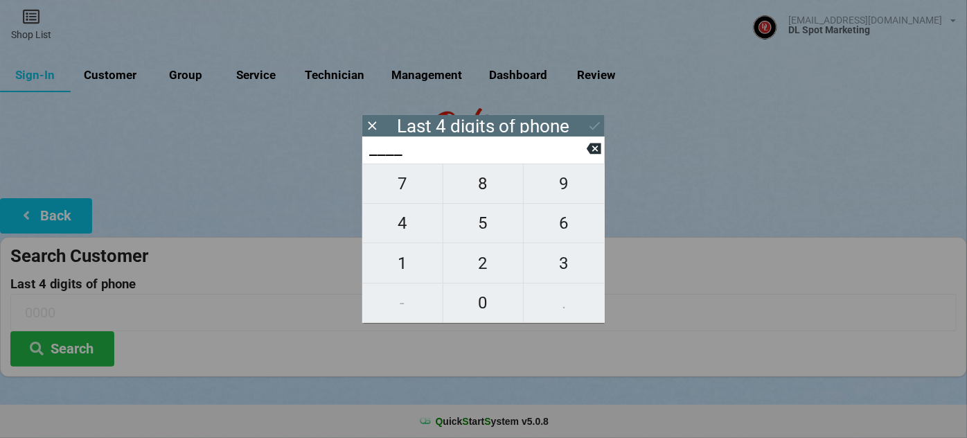
type input "5___"
type input "56__"
type input "560_"
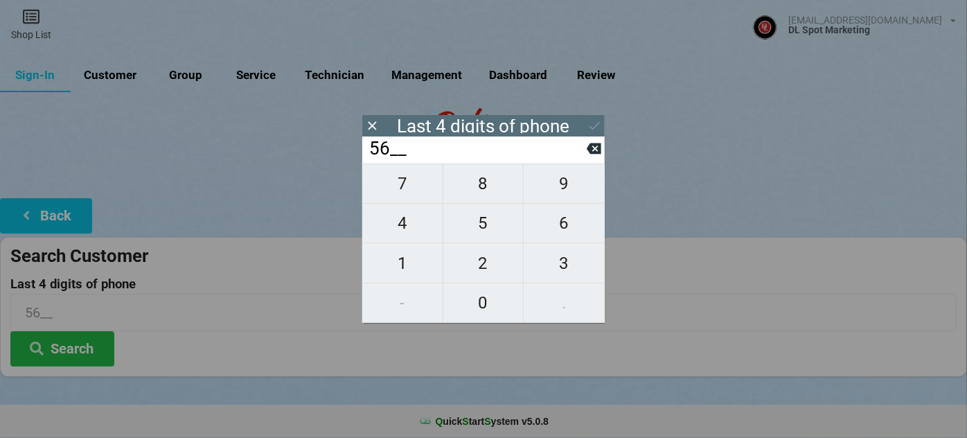
type input "560_"
type input "5605"
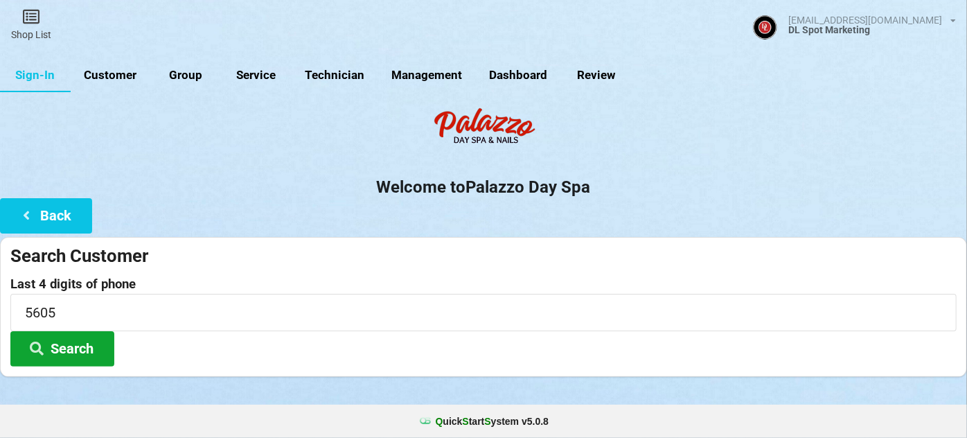
click at [75, 346] on button "Search" at bounding box center [62, 348] width 104 height 35
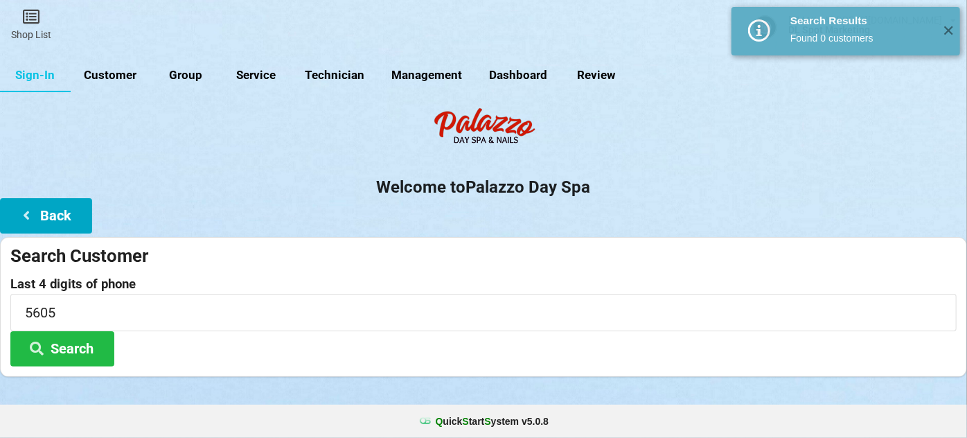
click at [73, 224] on button "Back" at bounding box center [46, 215] width 92 height 35
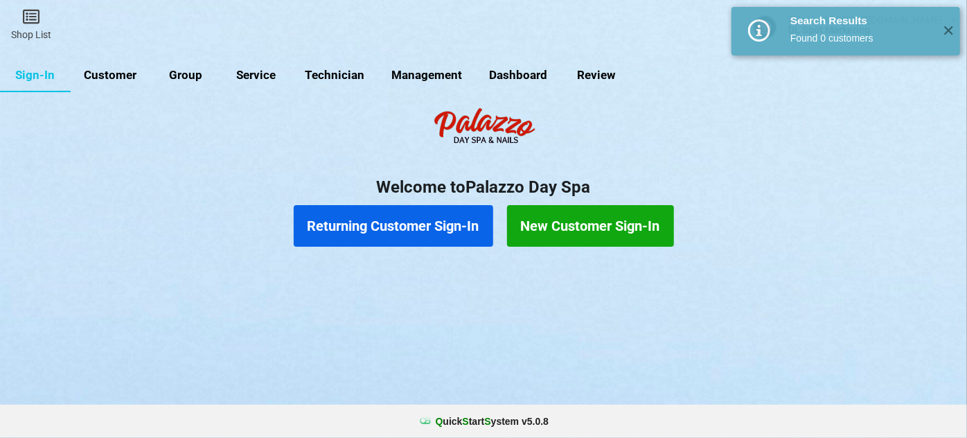
click at [566, 228] on button "New Customer Sign-In" at bounding box center [590, 226] width 167 height 42
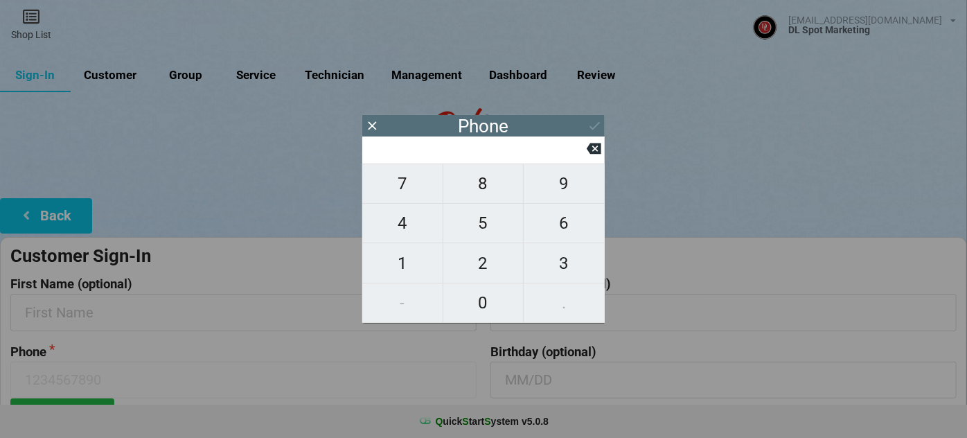
type input "9"
type input "92"
type input "925"
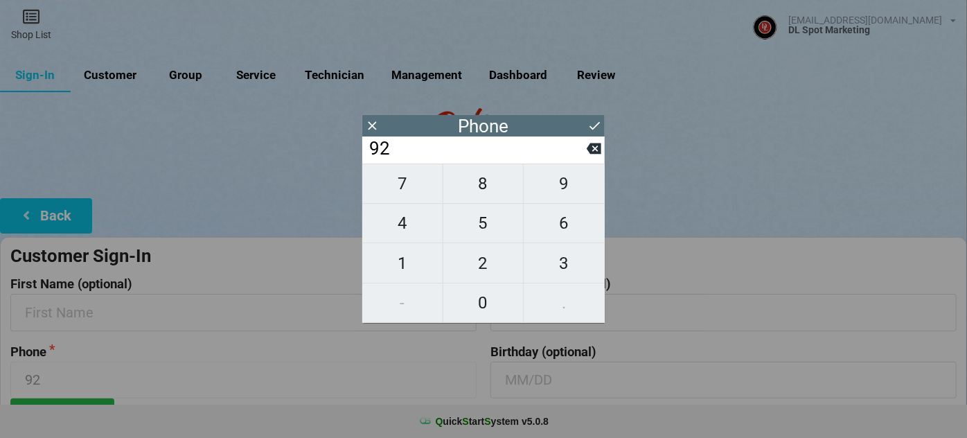
type input "925"
type input "9254"
type input "92548"
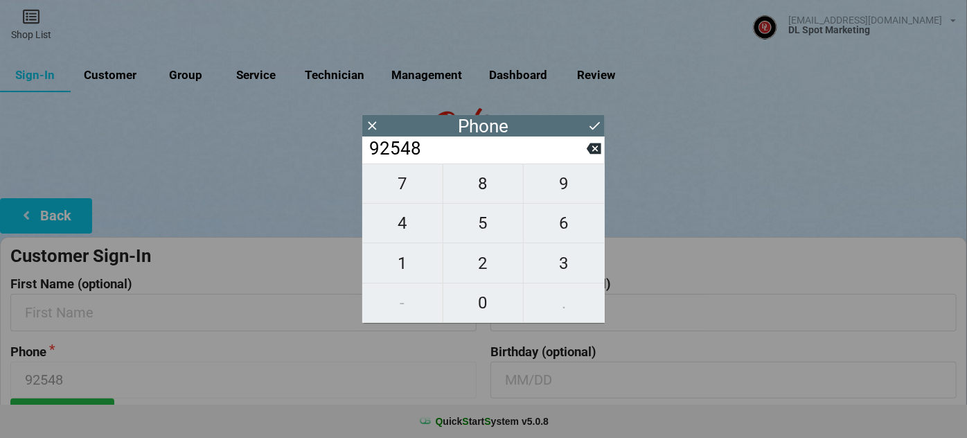
type input "925487"
type input "9254875"
type input "92548756"
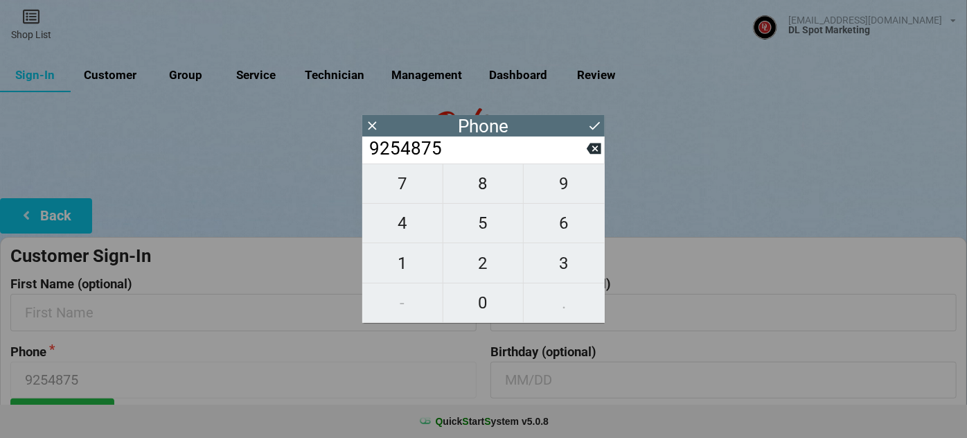
type input "92548756"
type input "925487560"
type input "9254875605"
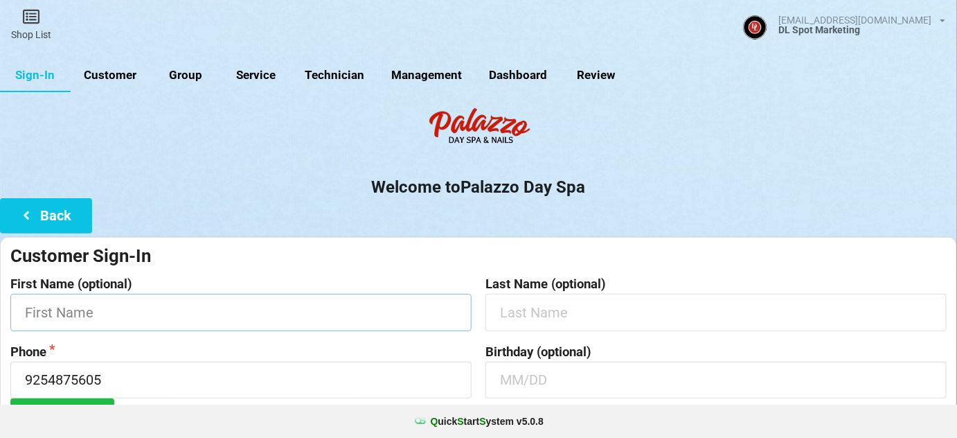
click at [147, 318] on input "text" at bounding box center [240, 312] width 461 height 37
type input "Jennifer"
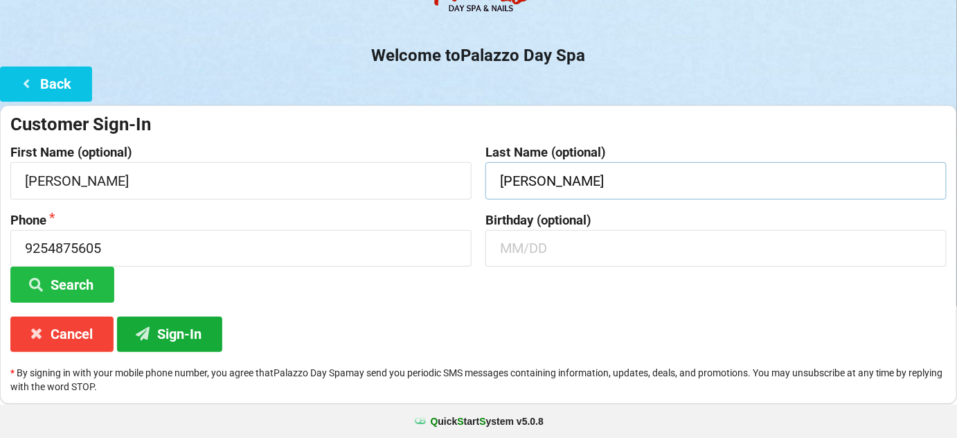
scroll to position [132, 0]
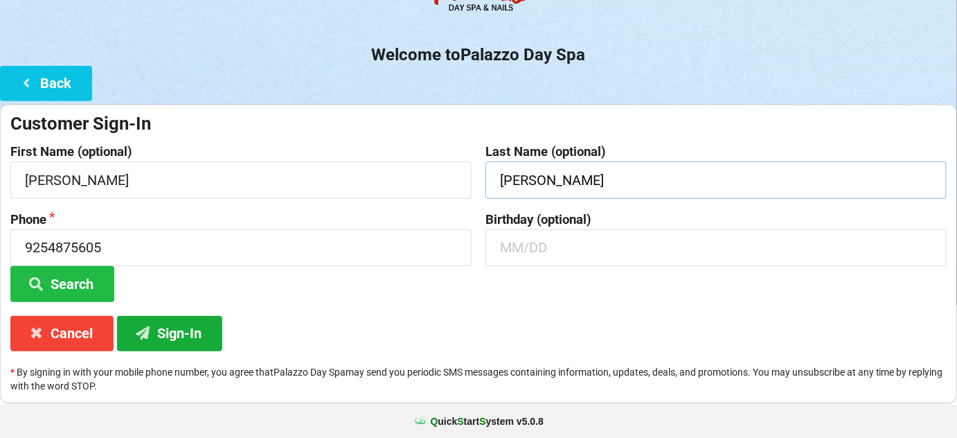
type input "Shea"
click at [179, 331] on button "Sign-In" at bounding box center [169, 333] width 105 height 35
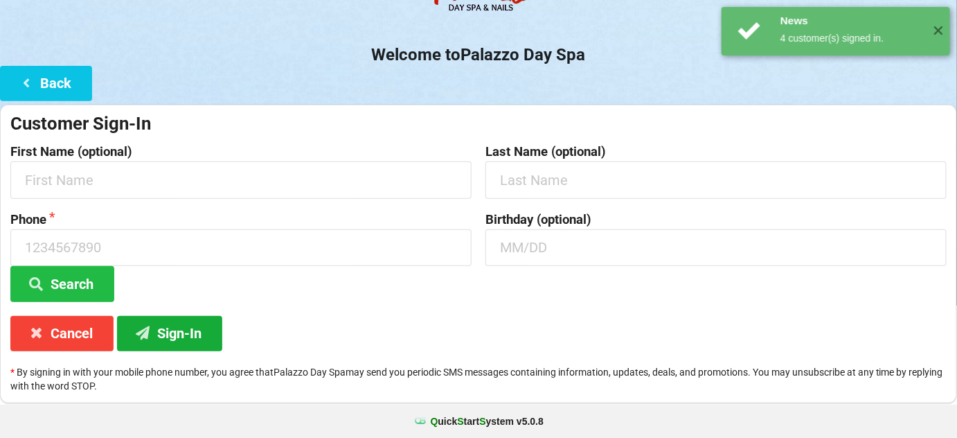
scroll to position [0, 0]
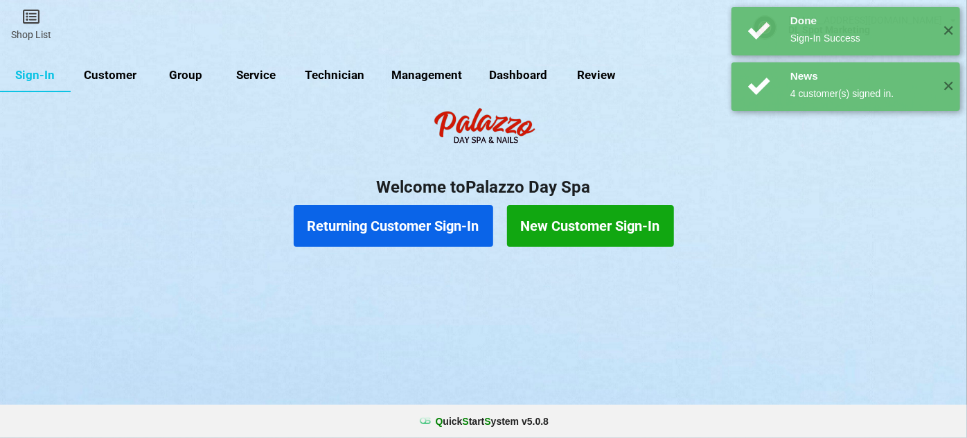
click at [424, 230] on button "Returning Customer Sign-In" at bounding box center [393, 226] width 199 height 42
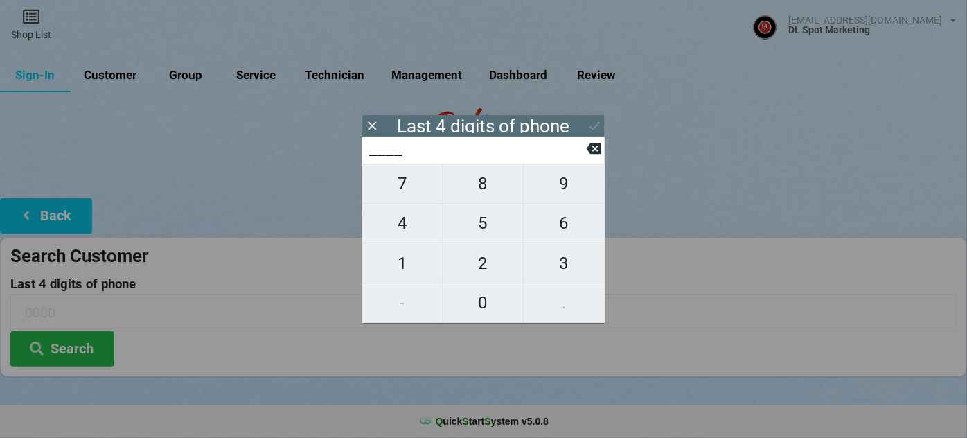
type input "9___"
type input "97__"
type input "970_"
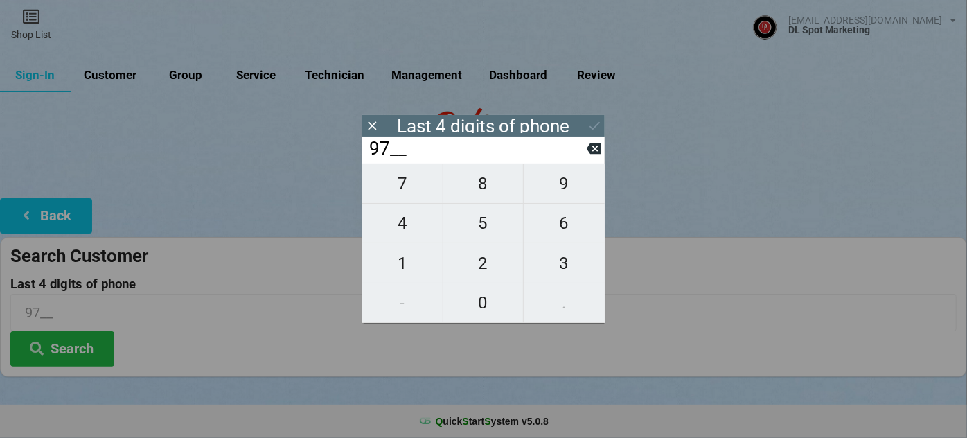
type input "970_"
type input "9709"
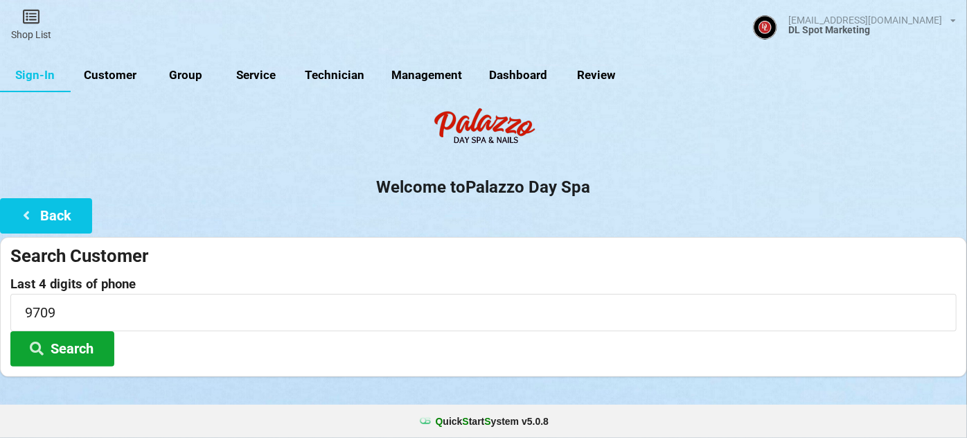
click at [69, 350] on button "Search" at bounding box center [62, 348] width 104 height 35
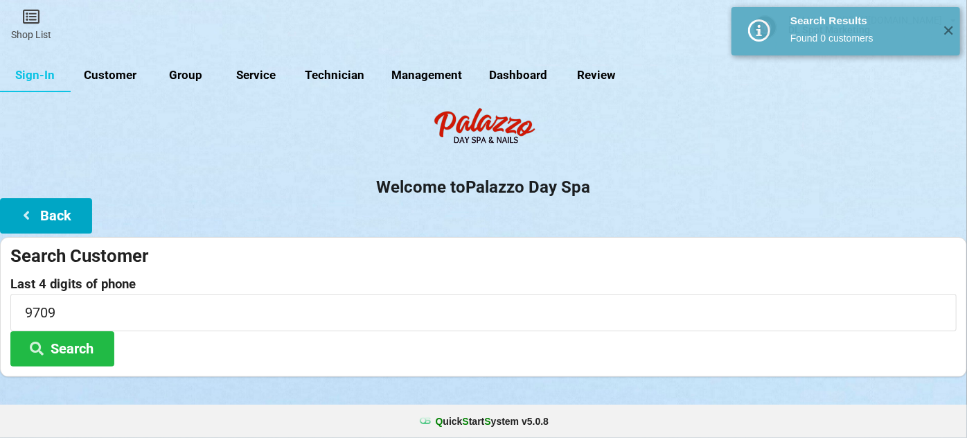
click at [64, 200] on button "Back" at bounding box center [46, 215] width 92 height 35
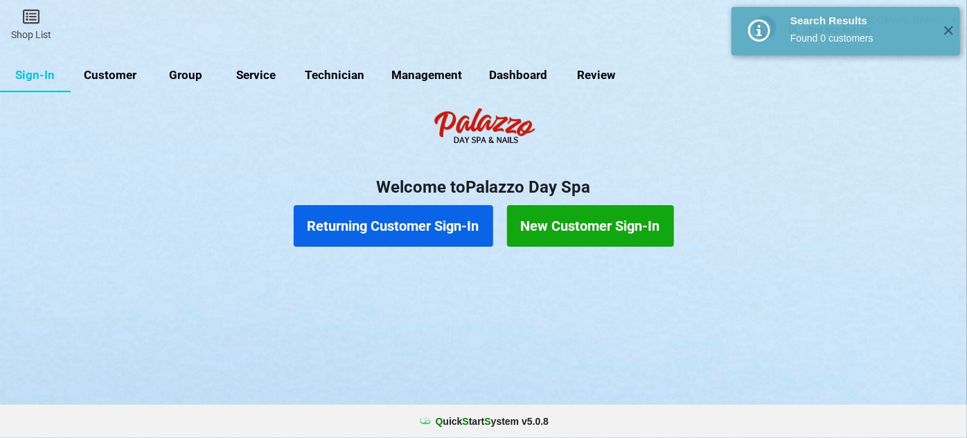
click at [582, 222] on button "New Customer Sign-In" at bounding box center [590, 226] width 167 height 42
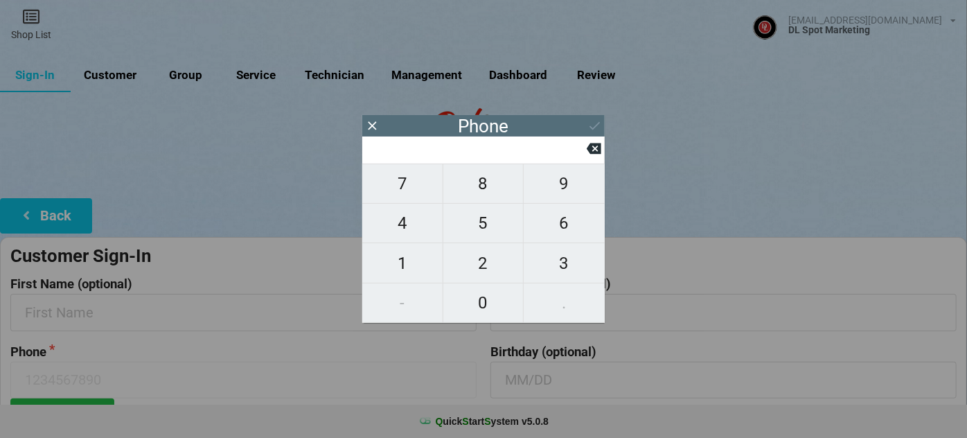
type input "5"
type input "51"
type input "510"
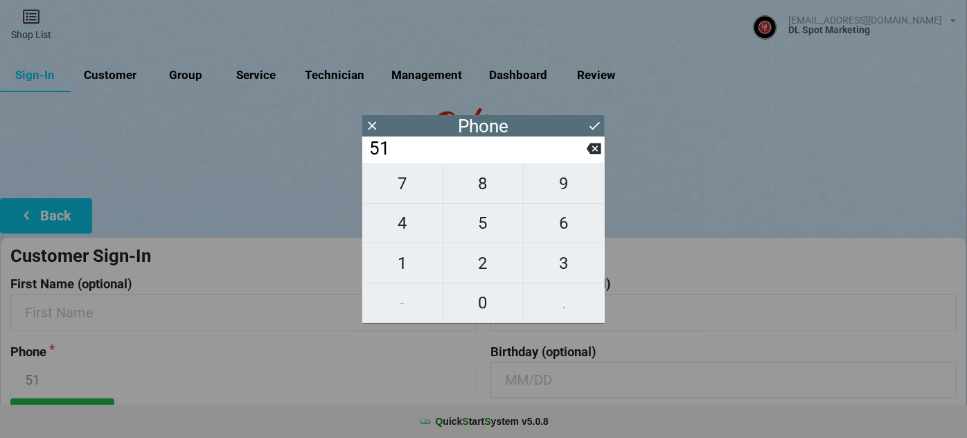
type input "510"
type input "5109"
type input "51090"
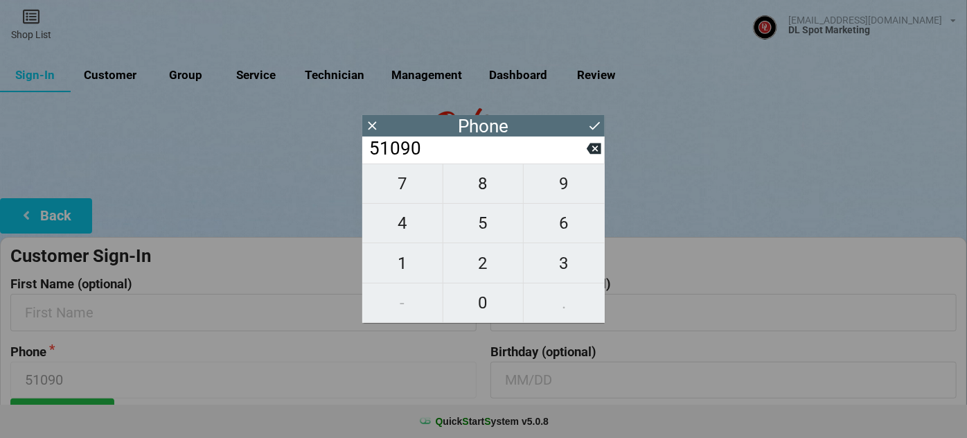
type input "510909"
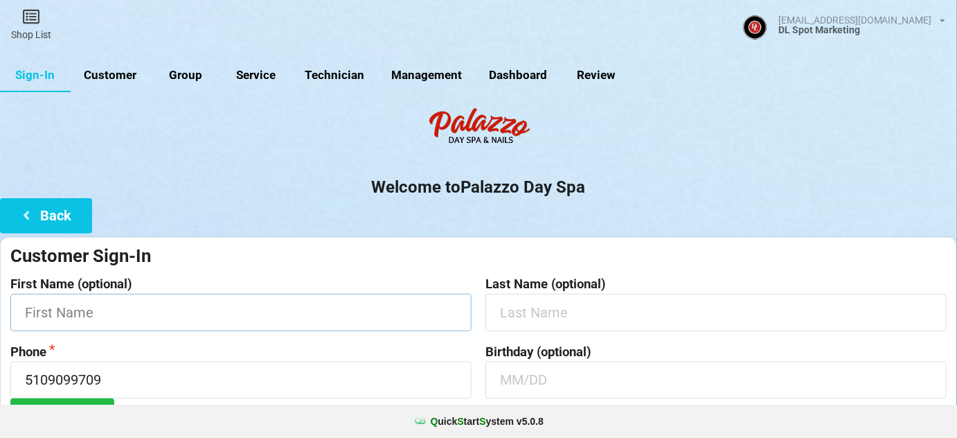
click at [245, 316] on input "text" at bounding box center [240, 312] width 461 height 37
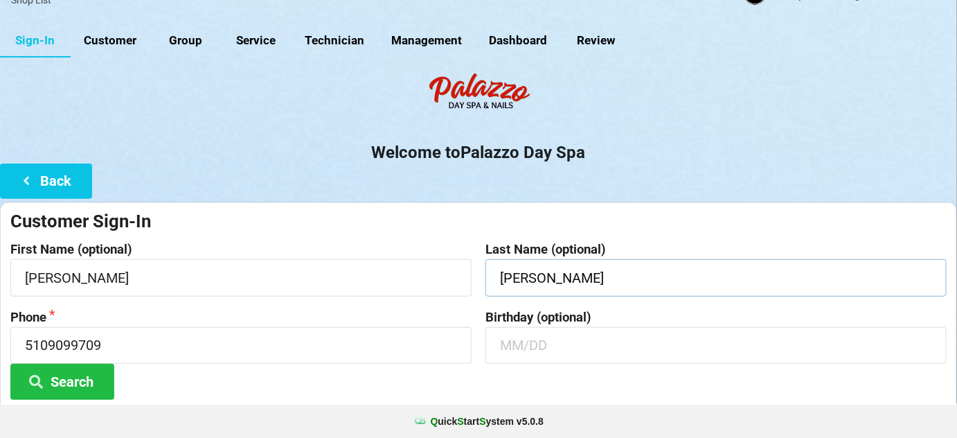
scroll to position [84, 0]
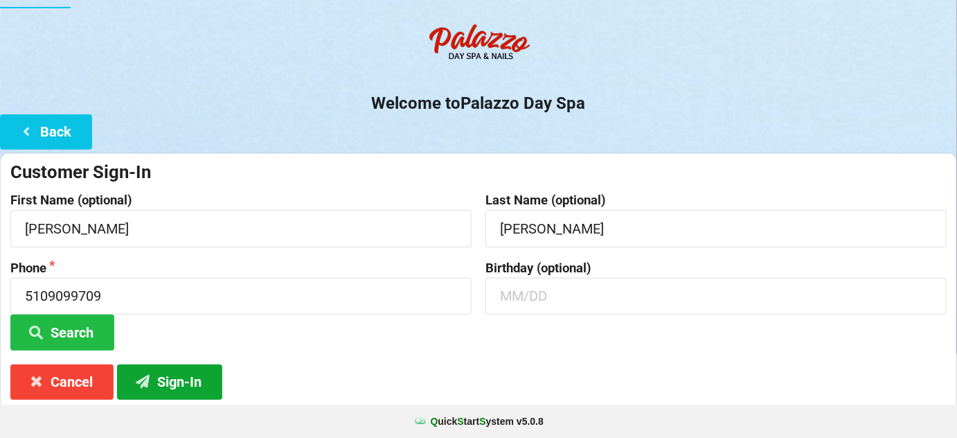
click at [182, 378] on button "Sign-In" at bounding box center [169, 381] width 105 height 35
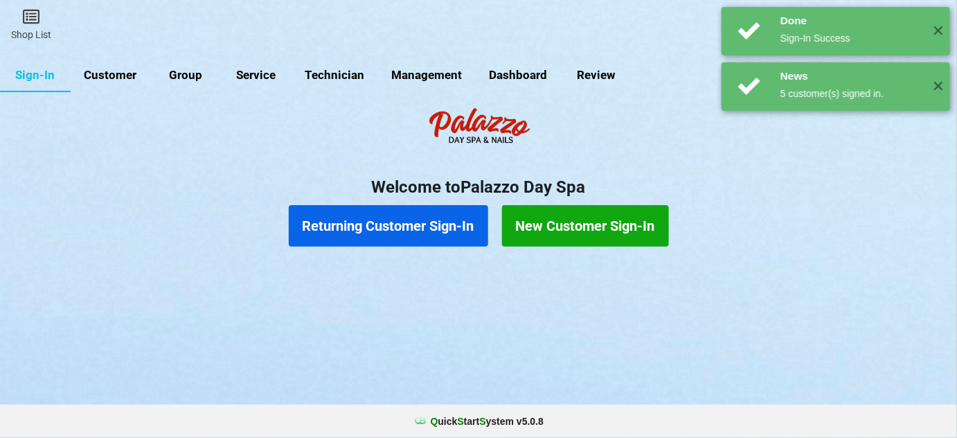
scroll to position [0, 0]
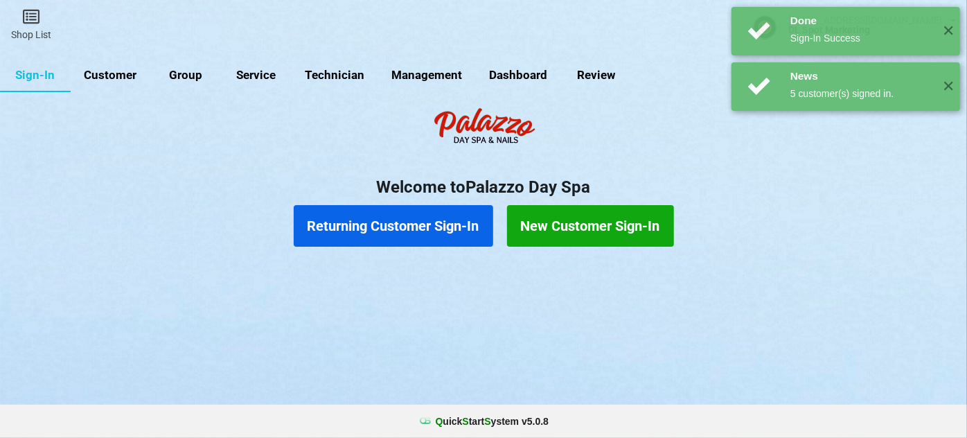
click at [429, 236] on button "Returning Customer Sign-In" at bounding box center [393, 226] width 199 height 42
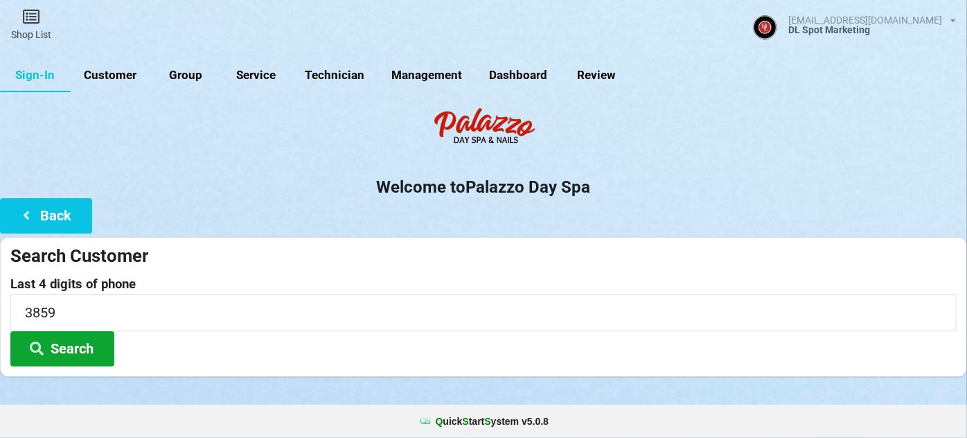
click at [66, 346] on button "Search" at bounding box center [62, 348] width 104 height 35
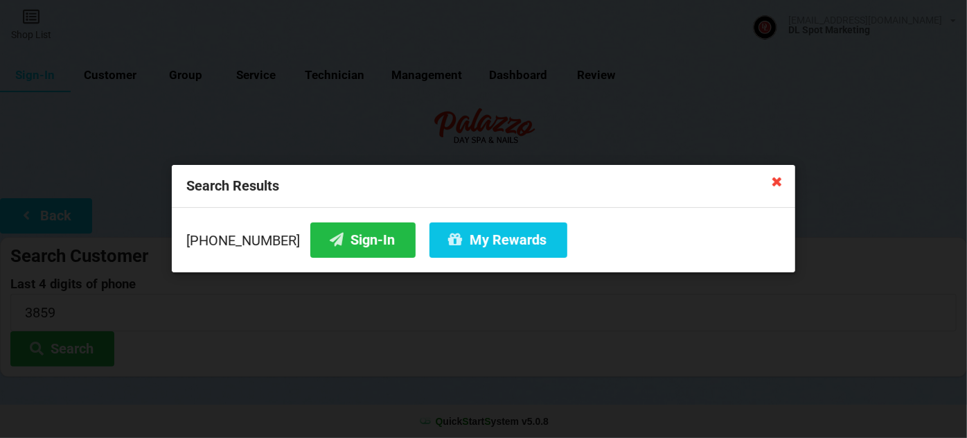
click at [778, 183] on icon at bounding box center [777, 181] width 22 height 22
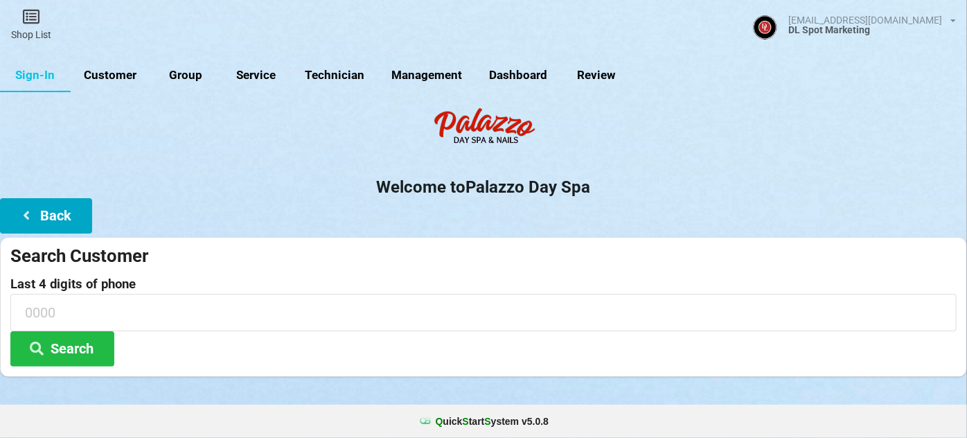
click at [64, 214] on button "Back" at bounding box center [46, 215] width 92 height 35
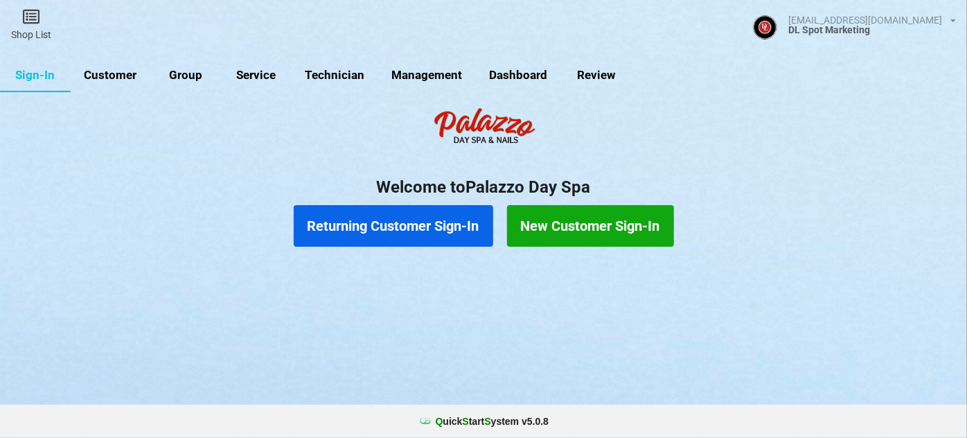
click at [560, 219] on button "New Customer Sign-In" at bounding box center [590, 226] width 167 height 42
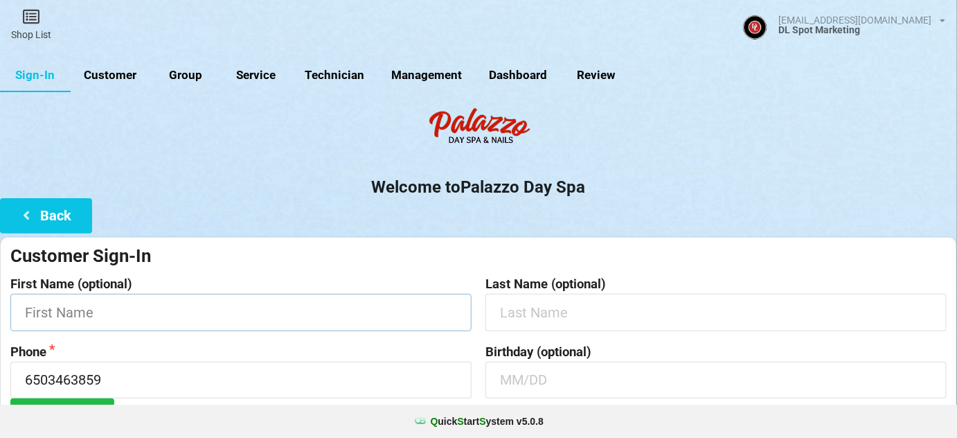
click at [220, 314] on input "text" at bounding box center [240, 312] width 461 height 37
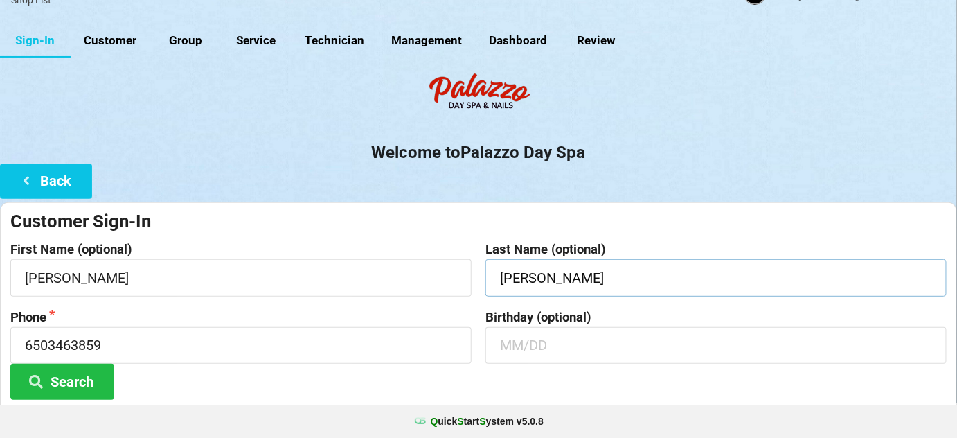
scroll to position [132, 0]
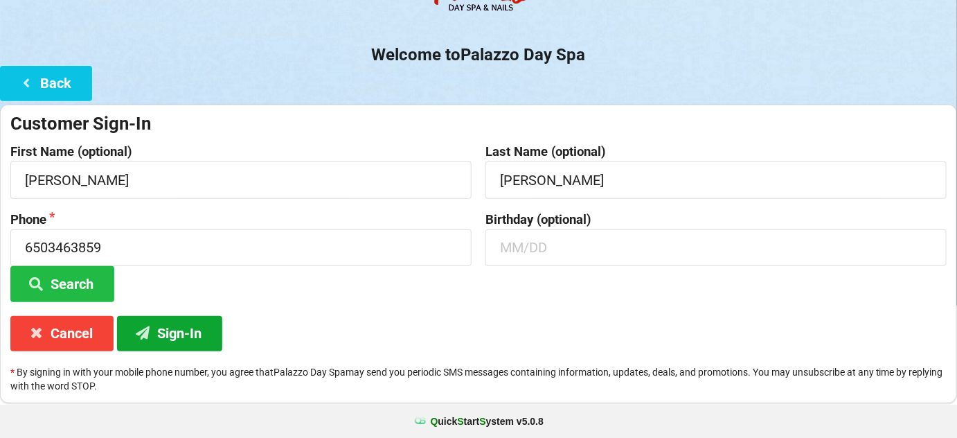
click at [180, 335] on button "Sign-In" at bounding box center [169, 333] width 105 height 35
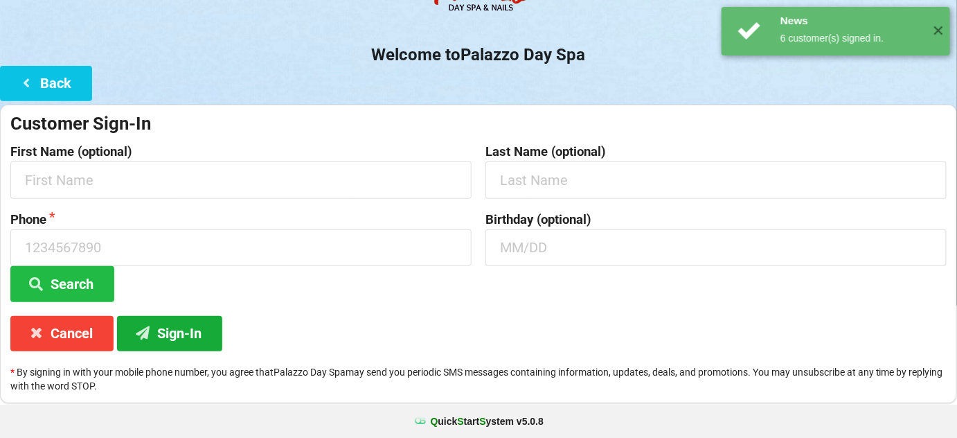
scroll to position [0, 0]
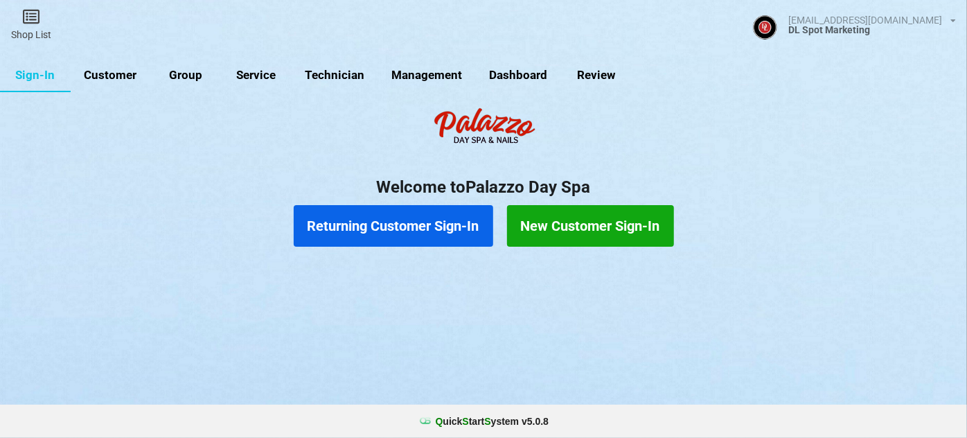
click at [400, 230] on button "Returning Customer Sign-In" at bounding box center [393, 226] width 199 height 42
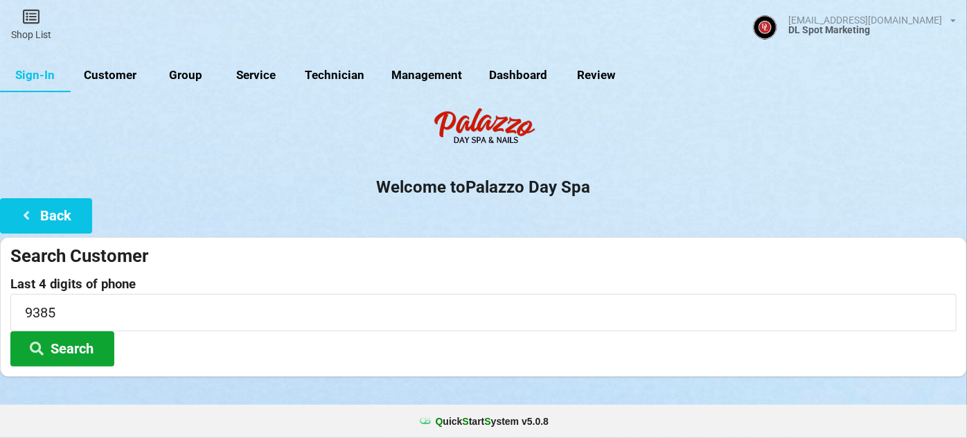
click at [68, 348] on button "Search" at bounding box center [62, 348] width 104 height 35
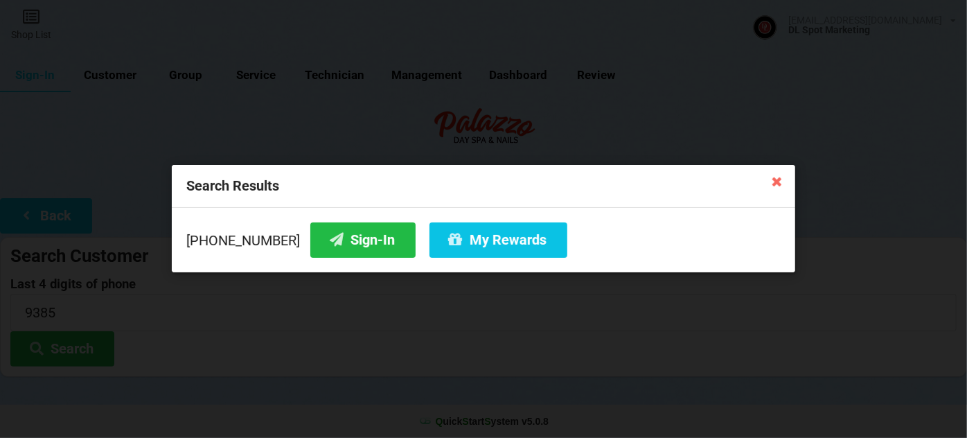
click at [775, 181] on icon at bounding box center [777, 181] width 22 height 22
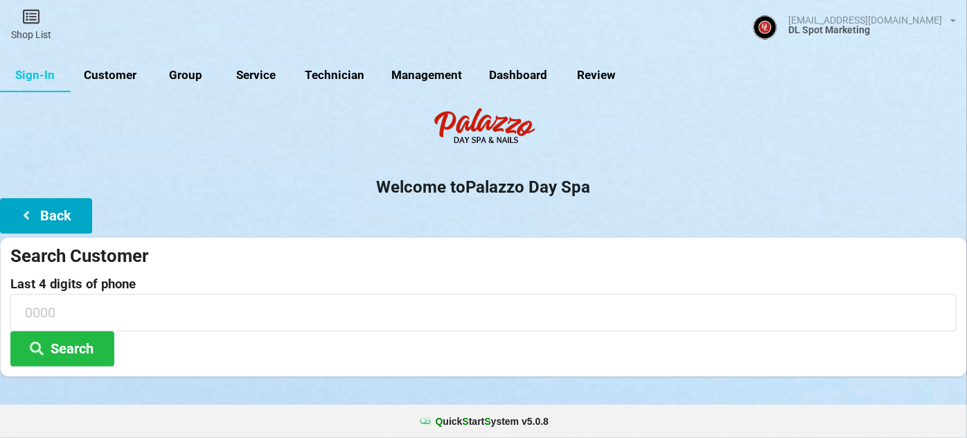
click at [58, 213] on button "Back" at bounding box center [46, 215] width 92 height 35
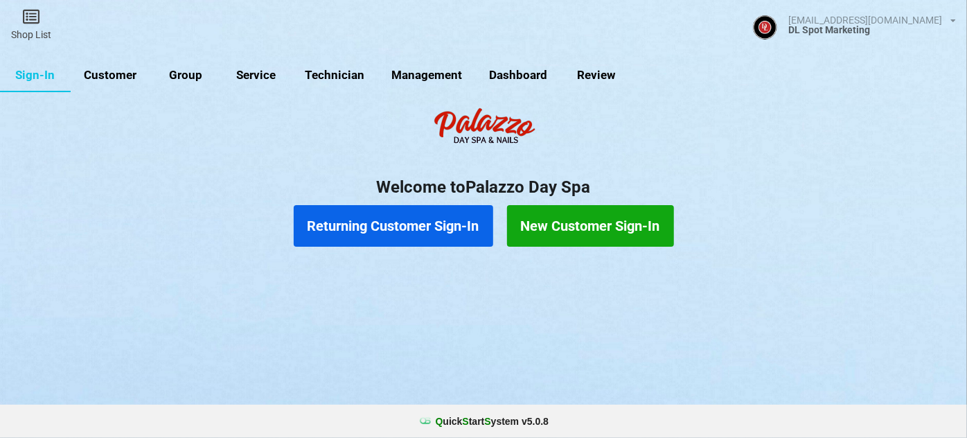
click at [568, 225] on button "New Customer Sign-In" at bounding box center [590, 226] width 167 height 42
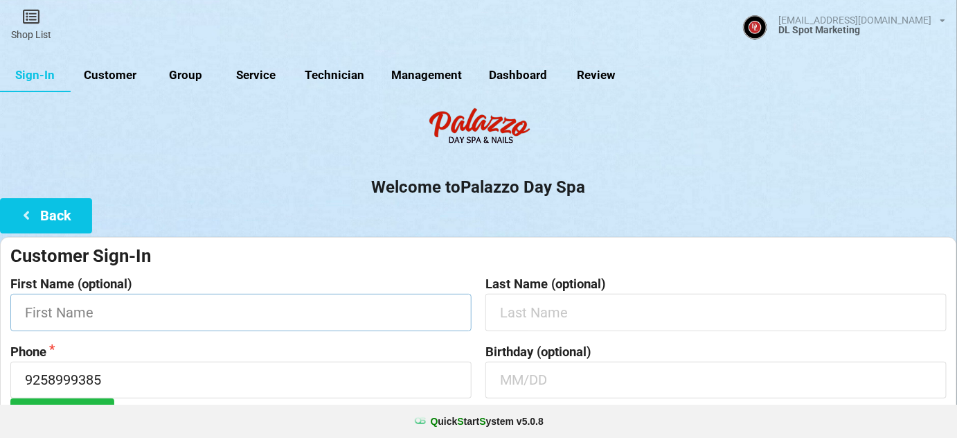
click at [243, 305] on input "text" at bounding box center [240, 312] width 461 height 37
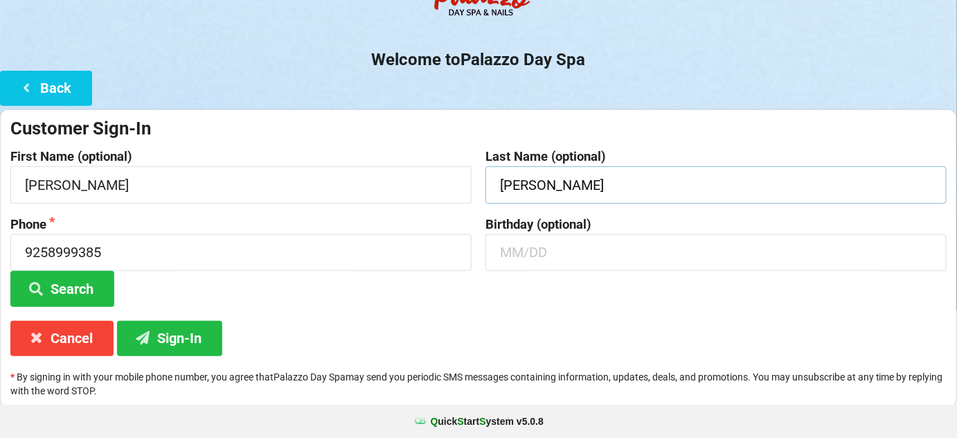
scroll to position [132, 0]
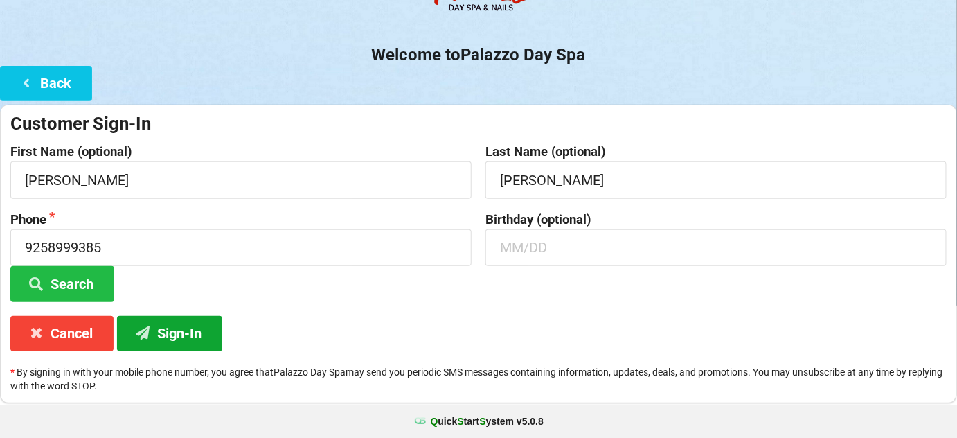
click at [178, 332] on button "Sign-In" at bounding box center [169, 333] width 105 height 35
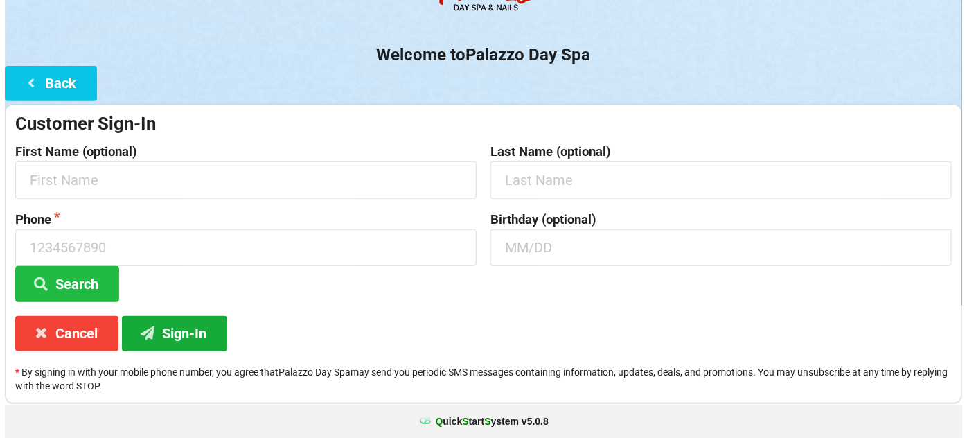
scroll to position [0, 0]
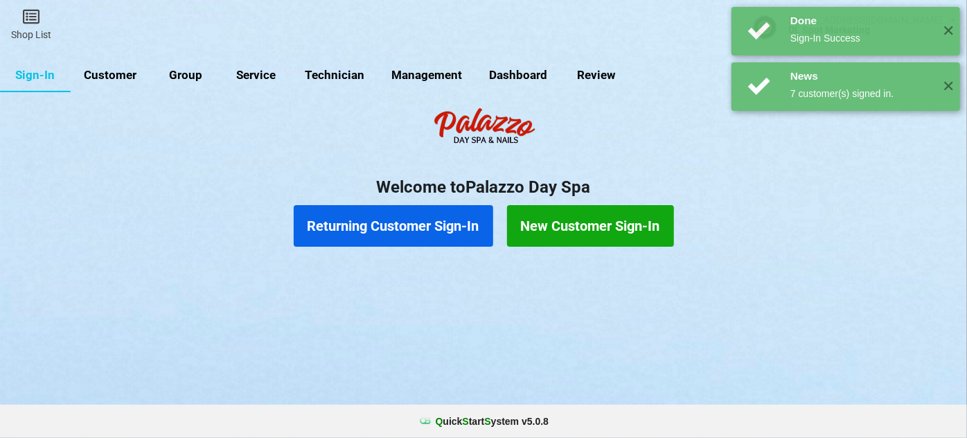
click at [431, 224] on button "Returning Customer Sign-In" at bounding box center [393, 226] width 199 height 42
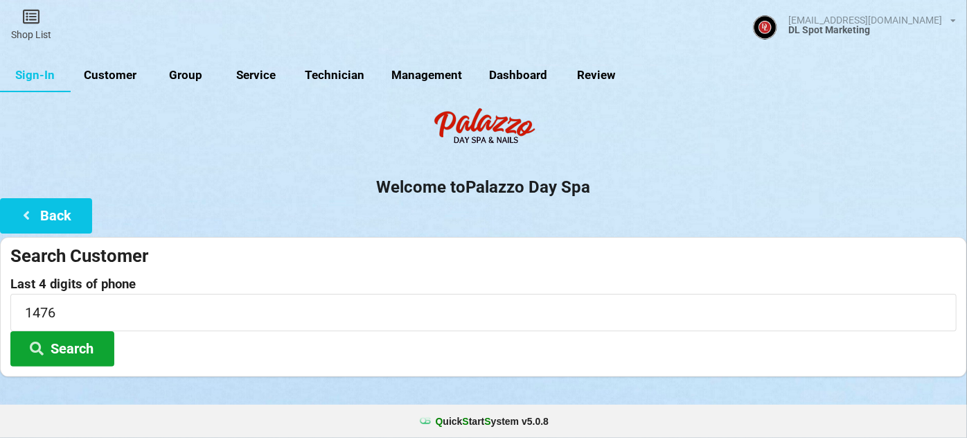
click at [82, 350] on button "Search" at bounding box center [62, 348] width 104 height 35
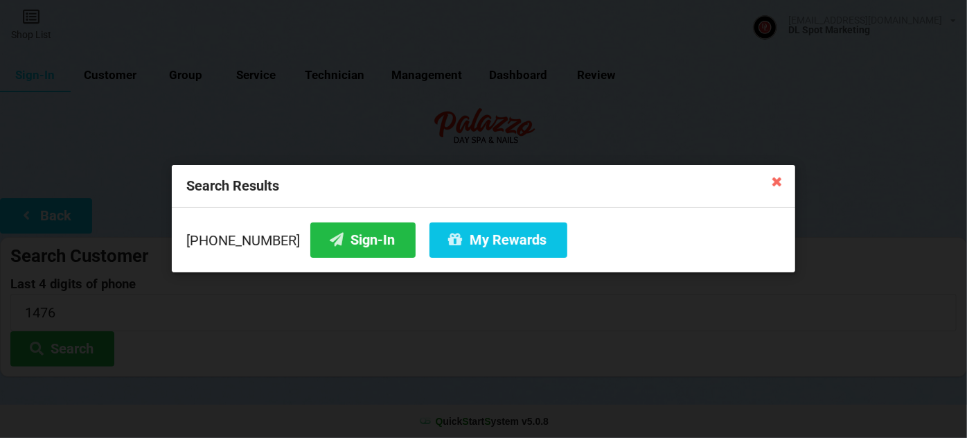
click at [780, 186] on icon at bounding box center [777, 181] width 22 height 22
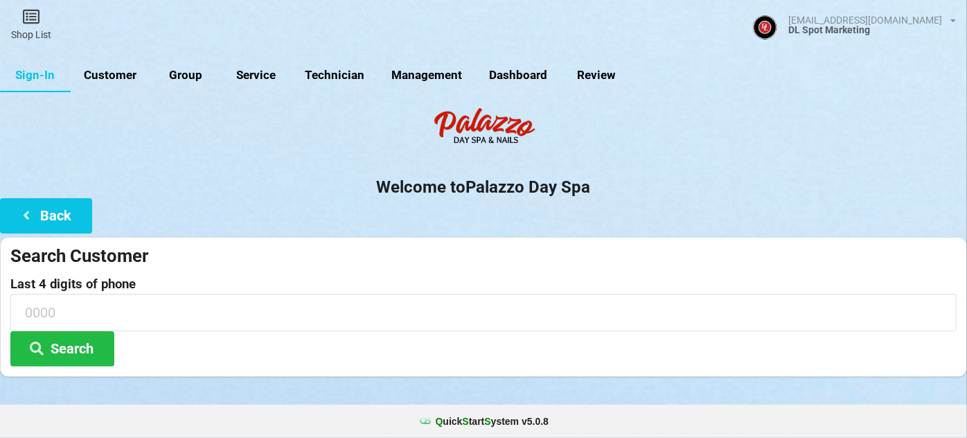
click at [98, 77] on link "Customer" at bounding box center [111, 75] width 80 height 33
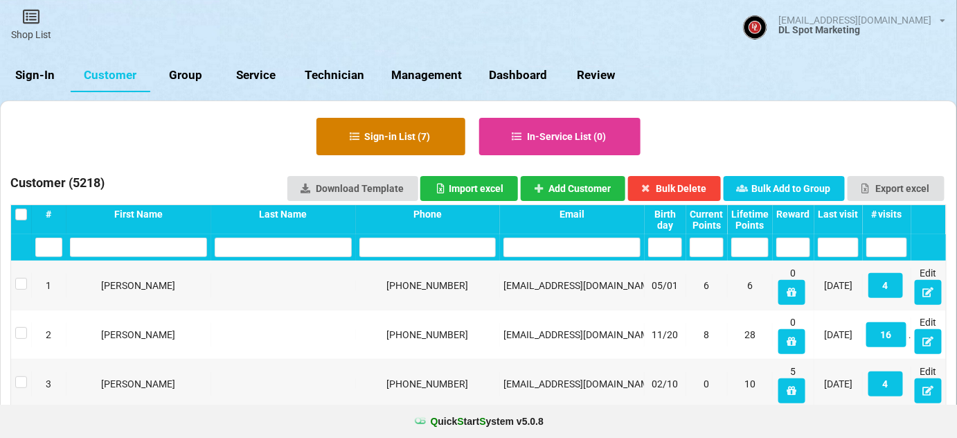
click at [397, 141] on button "Sign-in List ( 7 )" at bounding box center [390, 136] width 149 height 37
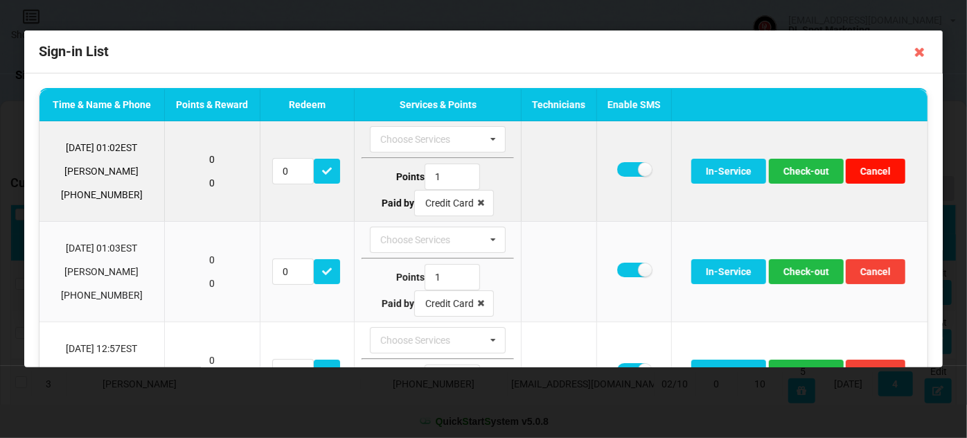
click at [880, 172] on button "Cancel" at bounding box center [875, 171] width 60 height 25
click at [877, 174] on button "Cancel" at bounding box center [875, 171] width 60 height 25
drag, startPoint x: 141, startPoint y: 196, endPoint x: 64, endPoint y: 201, distance: 77.7
click at [64, 201] on p "925-353-7740" at bounding box center [101, 195] width 111 height 14
copy p "925-353-7740"
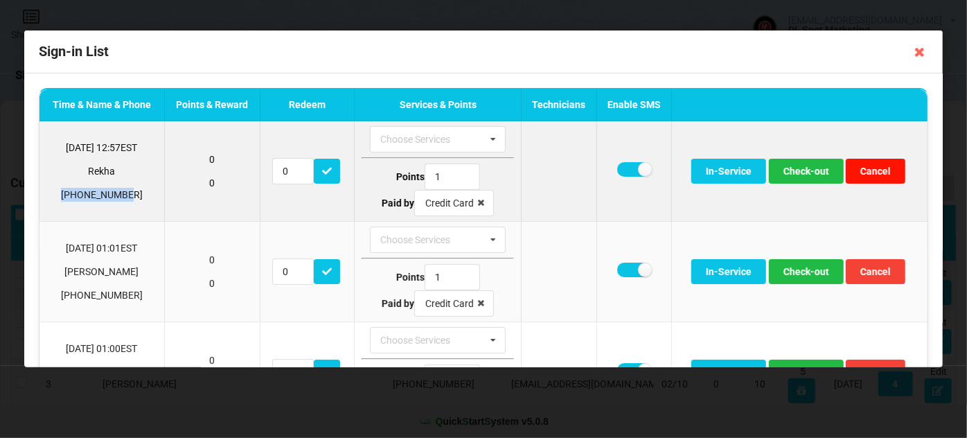
click at [877, 171] on button "Cancel" at bounding box center [875, 171] width 60 height 25
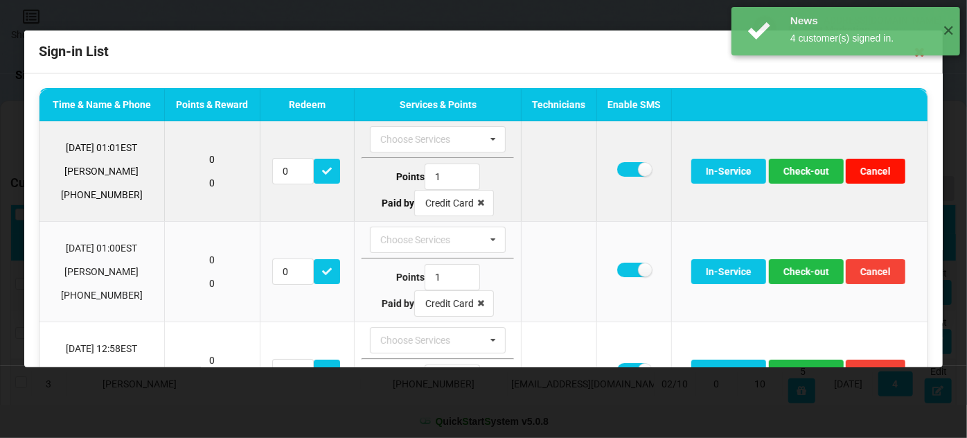
click at [876, 174] on button "Cancel" at bounding box center [875, 171] width 60 height 25
click at [872, 174] on button "Cancel" at bounding box center [875, 171] width 60 height 25
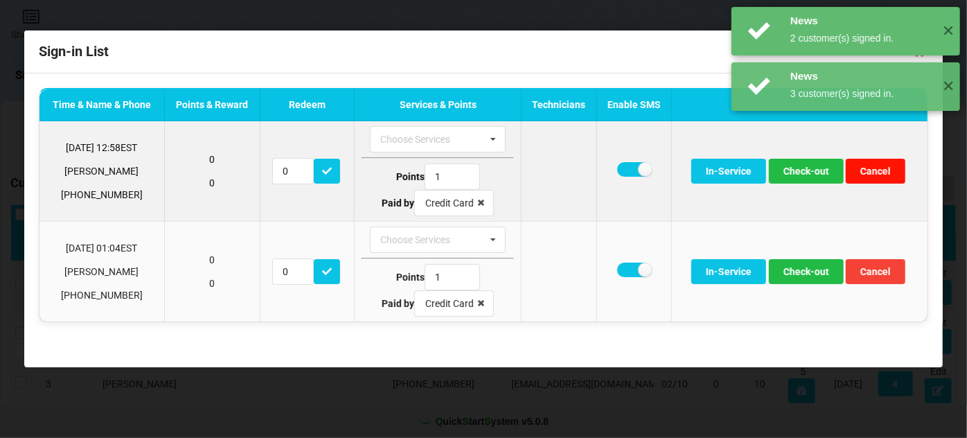
click at [873, 173] on button "Cancel" at bounding box center [875, 171] width 60 height 25
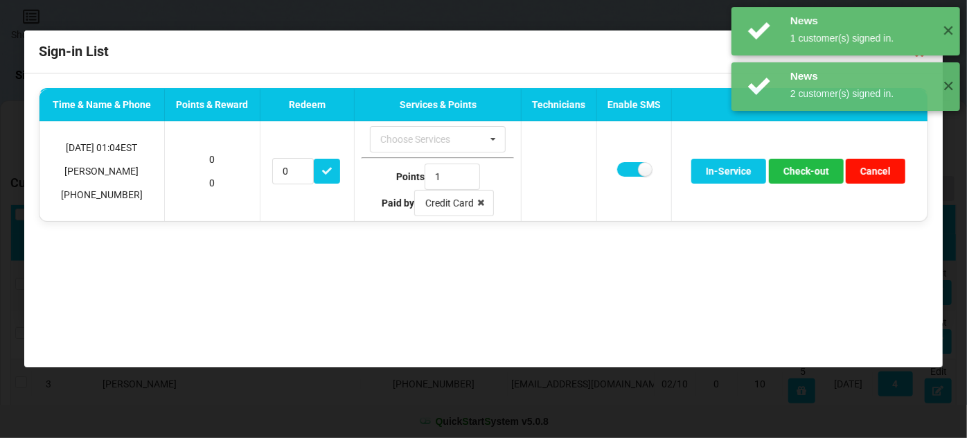
click at [873, 173] on button "Cancel" at bounding box center [875, 171] width 60 height 25
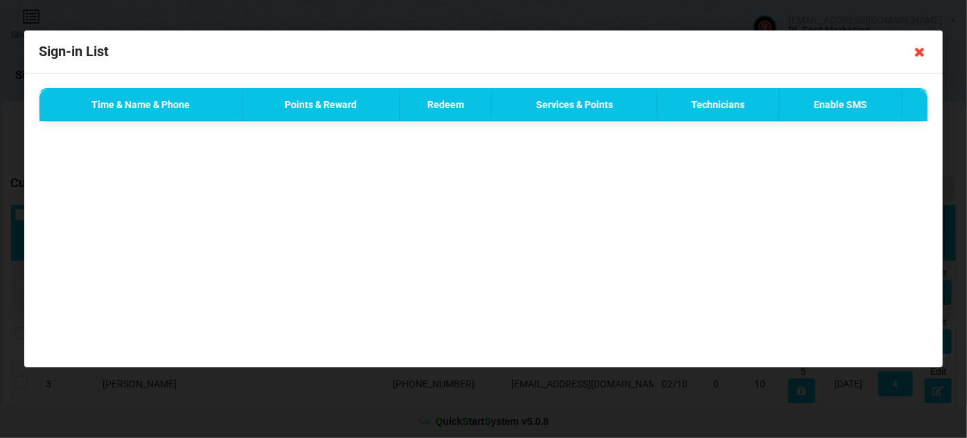
drag, startPoint x: 919, startPoint y: 50, endPoint x: 853, endPoint y: 83, distance: 73.7
click at [918, 51] on icon at bounding box center [919, 52] width 22 height 22
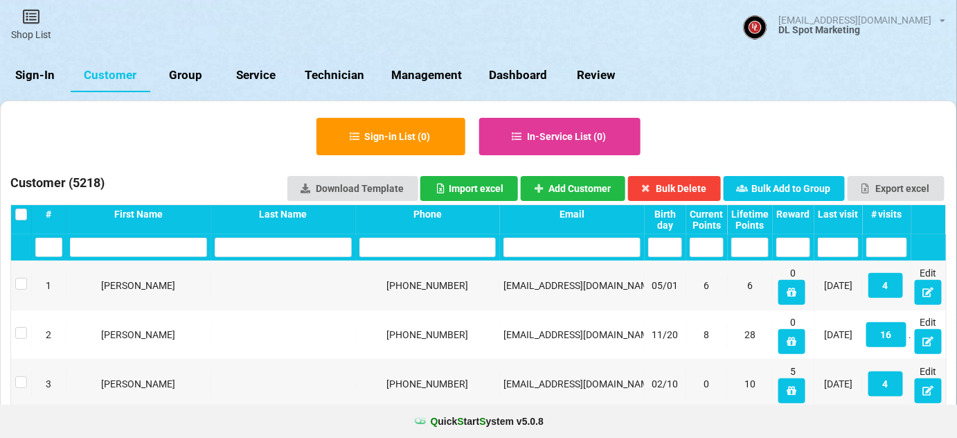
click at [42, 80] on link "Sign-In" at bounding box center [35, 75] width 71 height 33
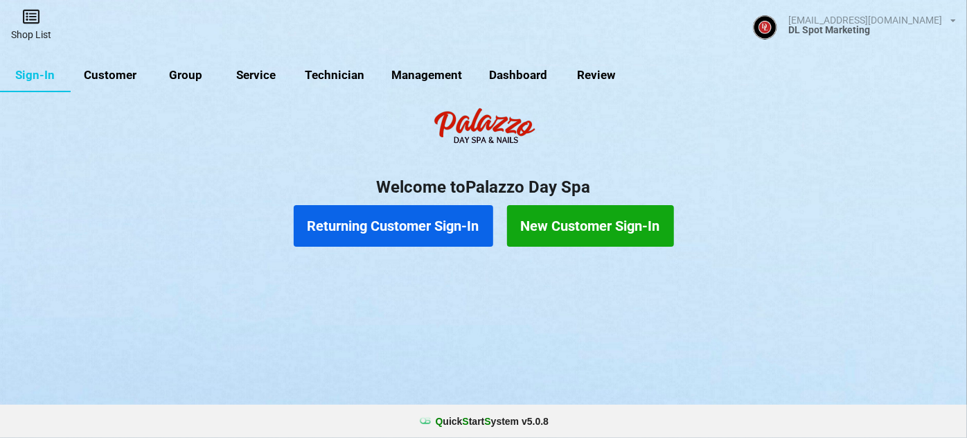
click at [29, 22] on icon at bounding box center [30, 16] width 19 height 17
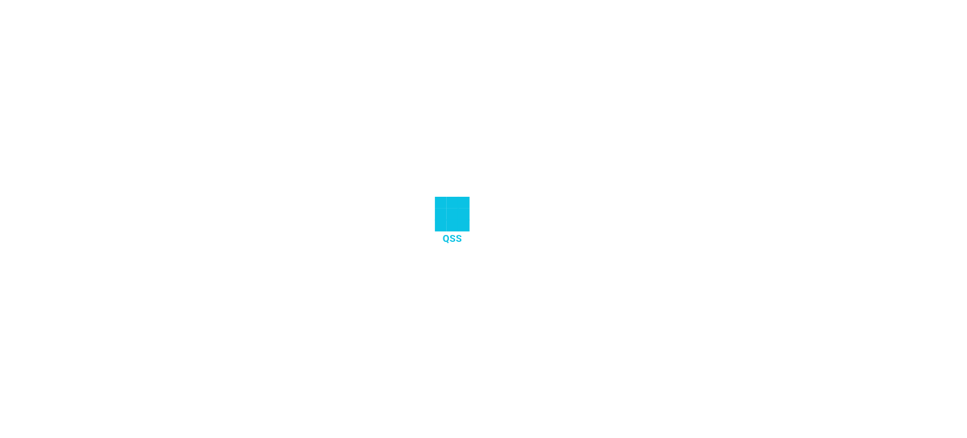
select select "25"
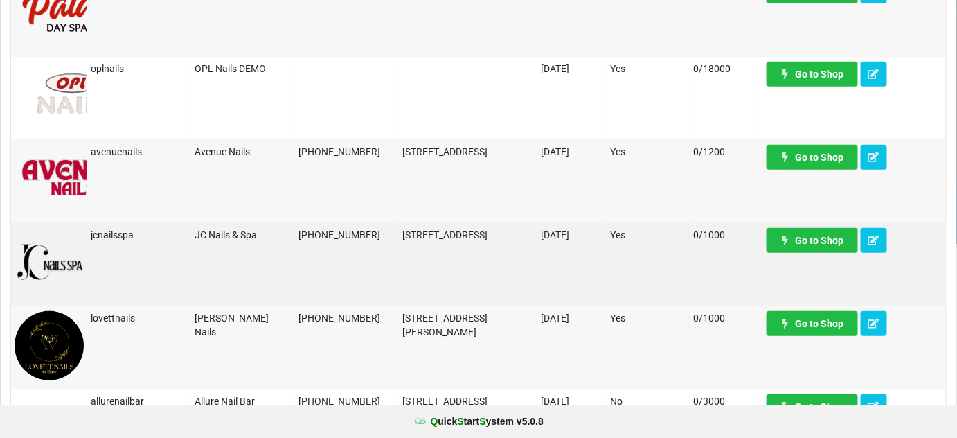
scroll to position [336, 0]
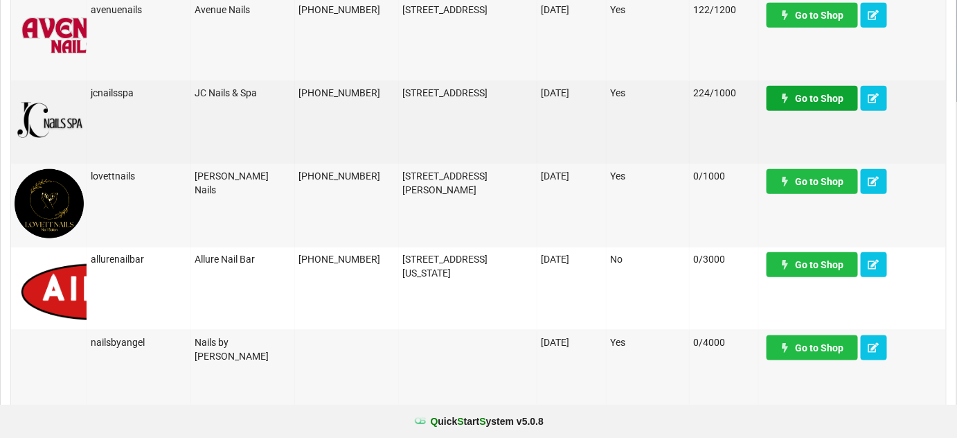
click at [805, 100] on link "Go to Shop" at bounding box center [812, 98] width 91 height 25
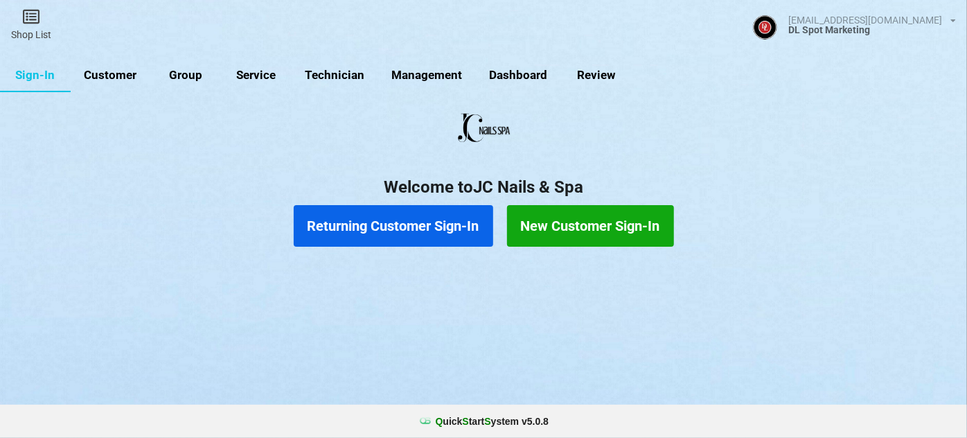
click at [107, 75] on link "Customer" at bounding box center [111, 75] width 80 height 33
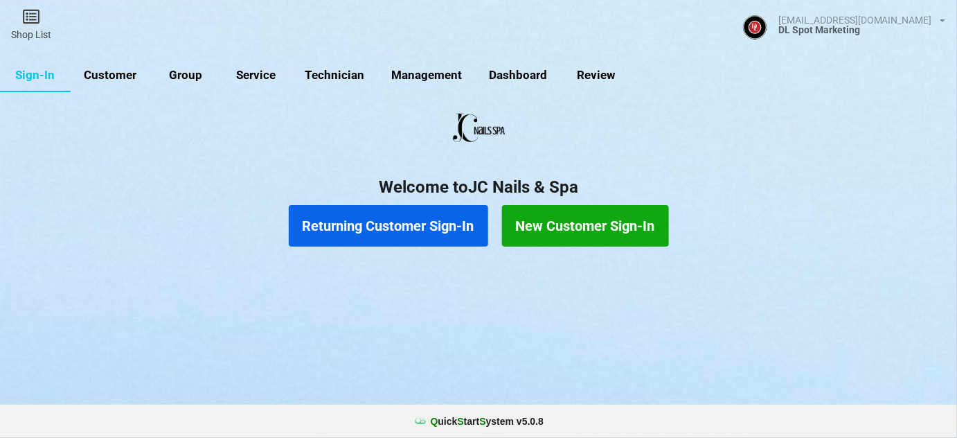
select select "25"
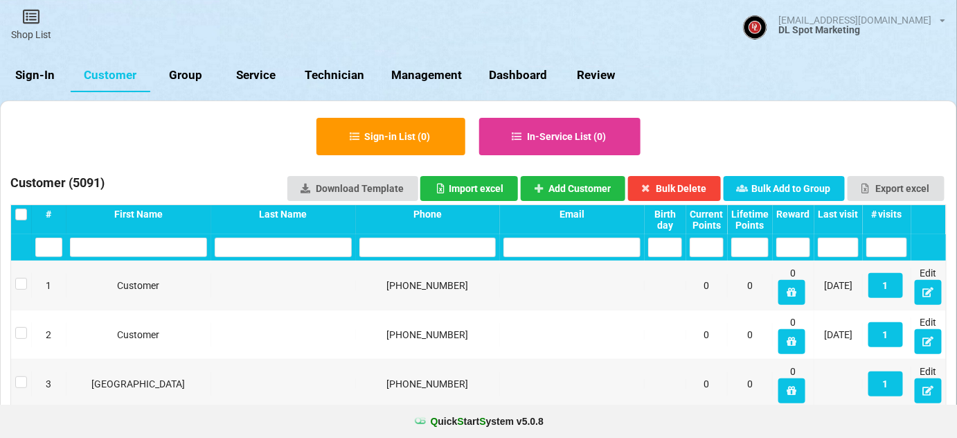
click at [33, 76] on link "Sign-In" at bounding box center [35, 75] width 71 height 33
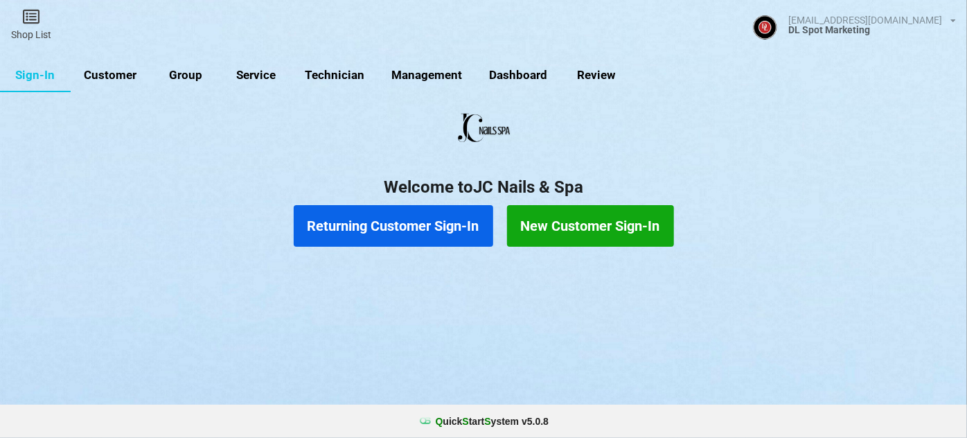
click at [402, 223] on button "Returning Customer Sign-In" at bounding box center [393, 226] width 199 height 42
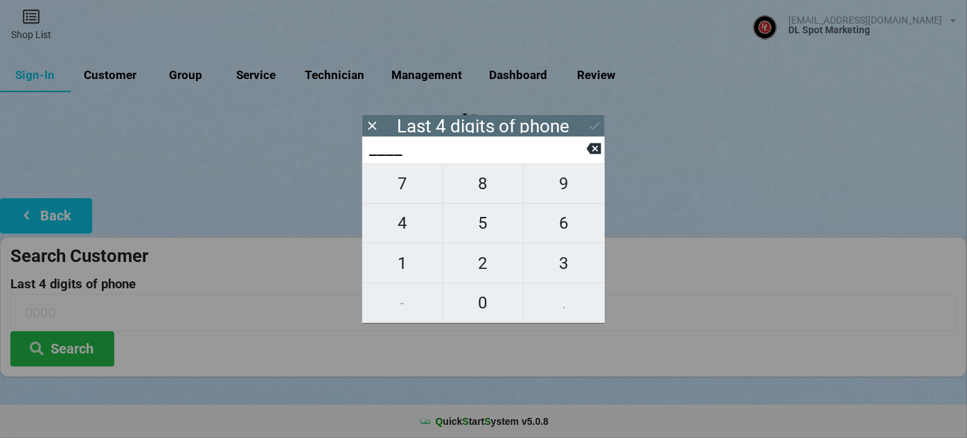
type input "7___"
type input "77__"
type input "774_"
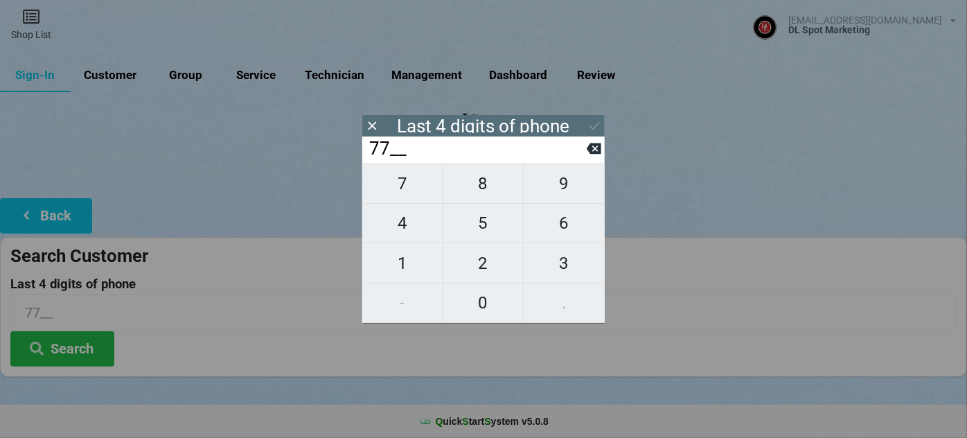
type input "774_"
type input "7740"
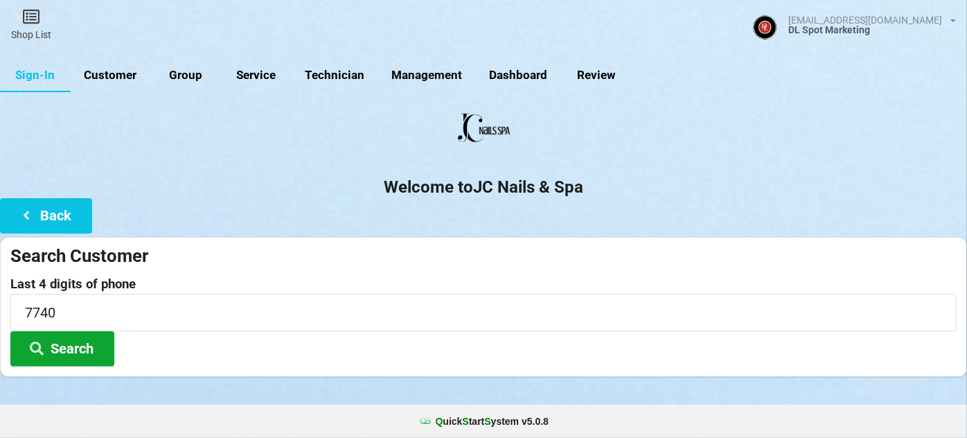
click at [62, 350] on button "Search" at bounding box center [62, 348] width 104 height 35
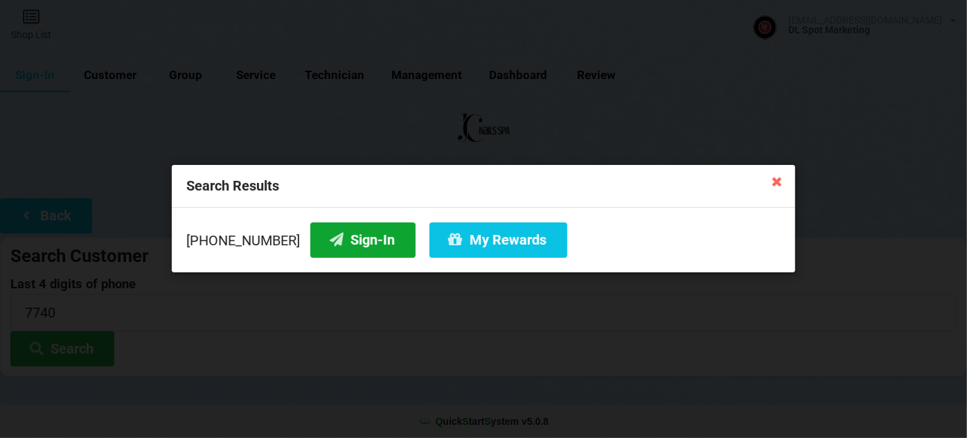
click at [334, 240] on button "Sign-In" at bounding box center [362, 239] width 105 height 35
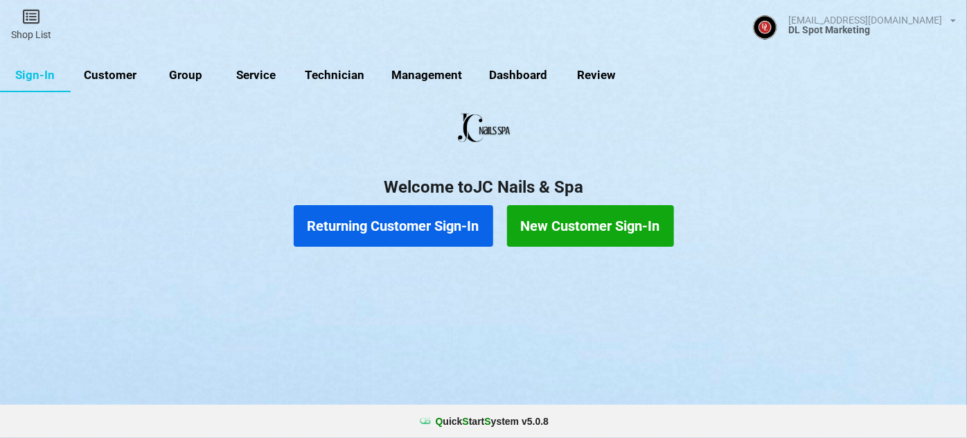
click at [366, 228] on button "Returning Customer Sign-In" at bounding box center [393, 226] width 199 height 42
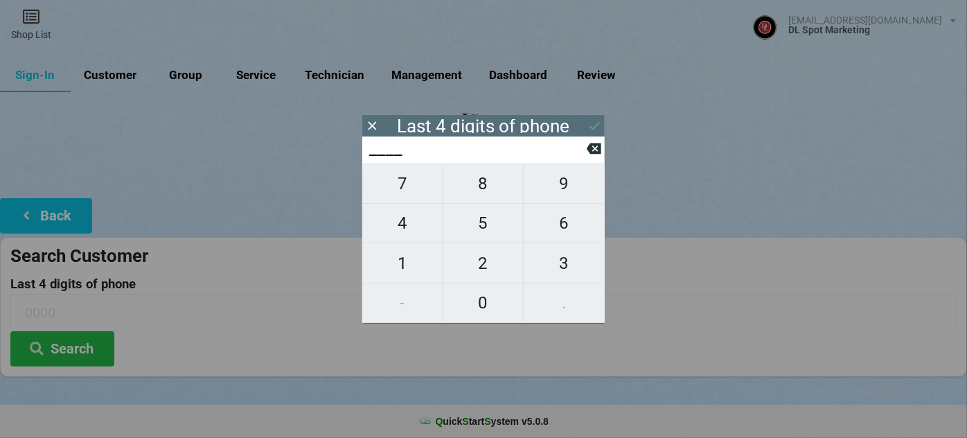
type input "1___"
type input "16__"
type input "169_"
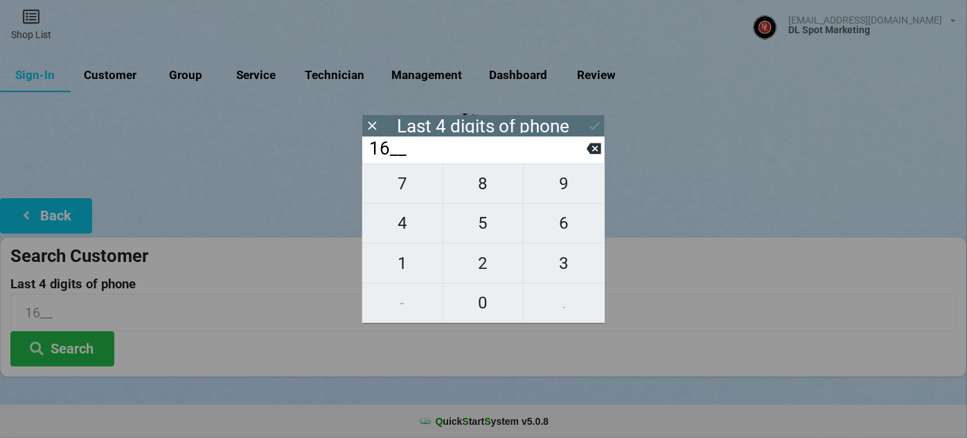
type input "169_"
type input "1693"
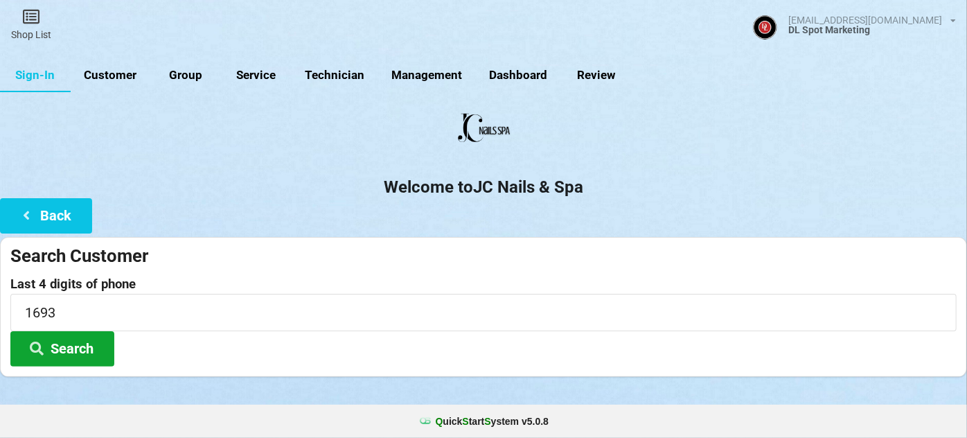
click at [78, 347] on button "Search" at bounding box center [62, 348] width 104 height 35
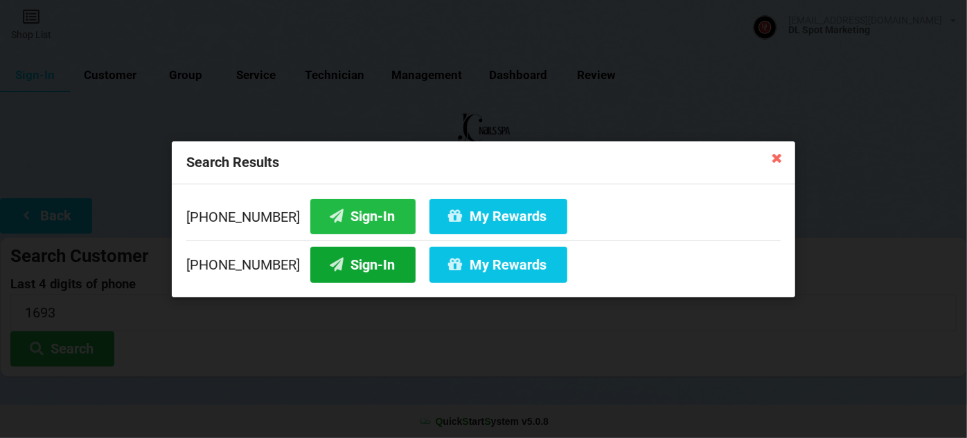
click at [356, 268] on button "Sign-In" at bounding box center [362, 264] width 105 height 35
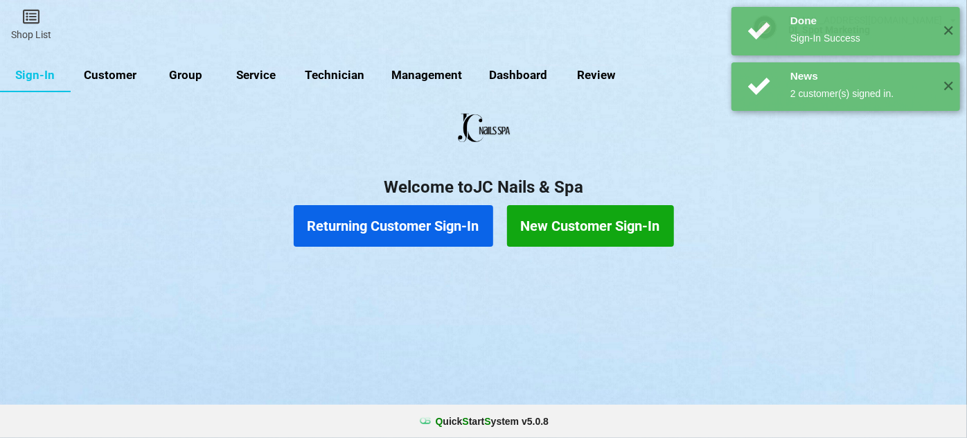
click at [418, 226] on button "Returning Customer Sign-In" at bounding box center [393, 226] width 199 height 42
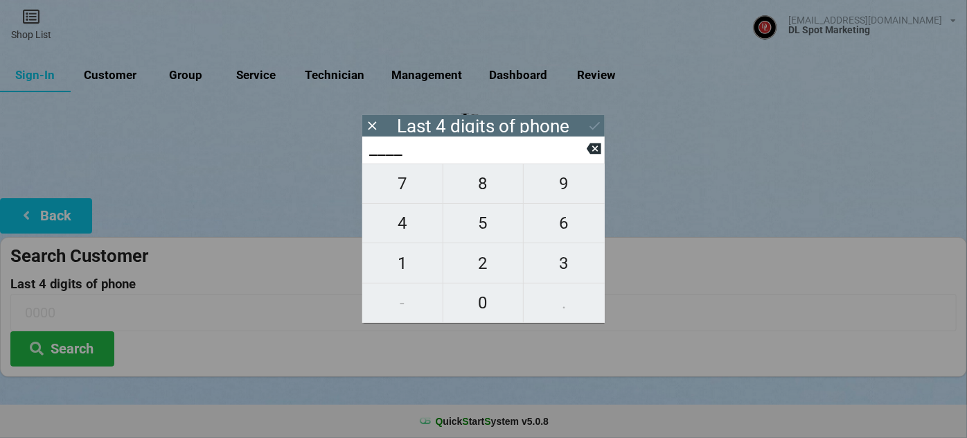
type input "5___"
type input "56__"
type input "560_"
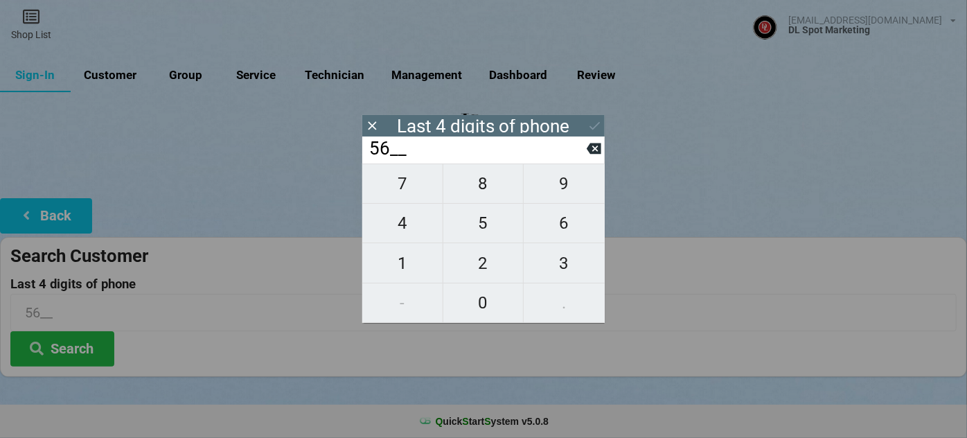
type input "560_"
type input "5605"
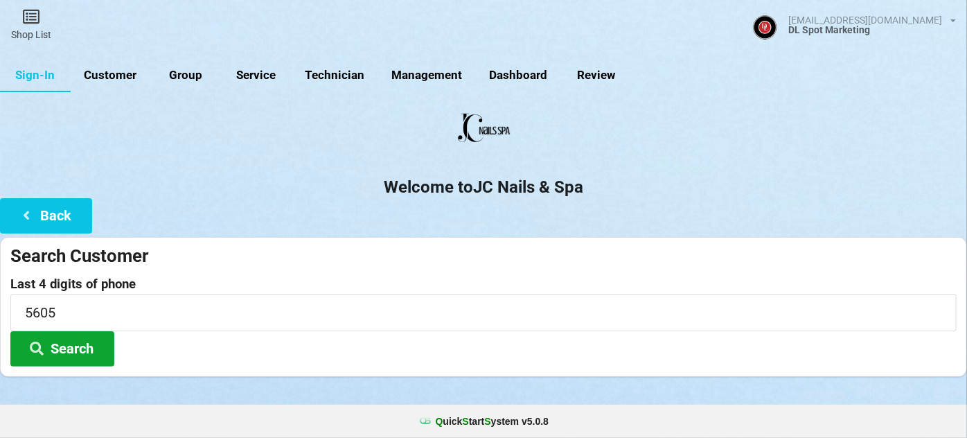
click at [53, 352] on button "Search" at bounding box center [62, 348] width 104 height 35
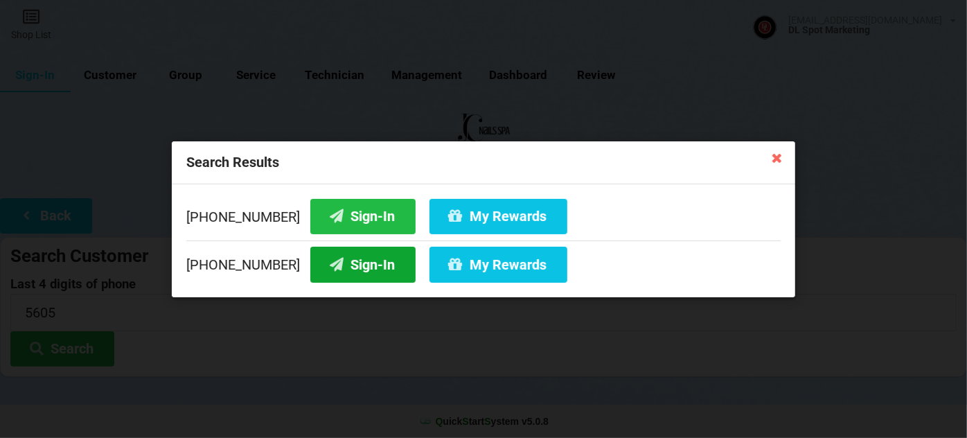
click at [364, 269] on button "Sign-In" at bounding box center [362, 264] width 105 height 35
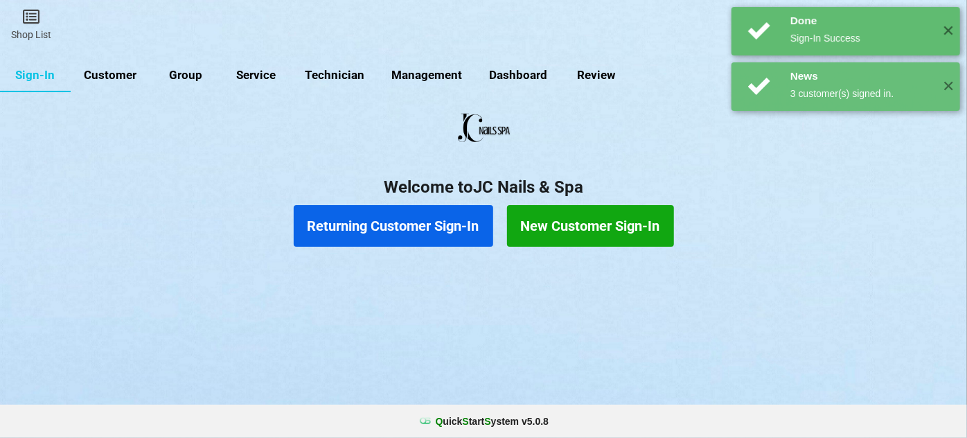
click at [393, 228] on button "Returning Customer Sign-In" at bounding box center [393, 226] width 199 height 42
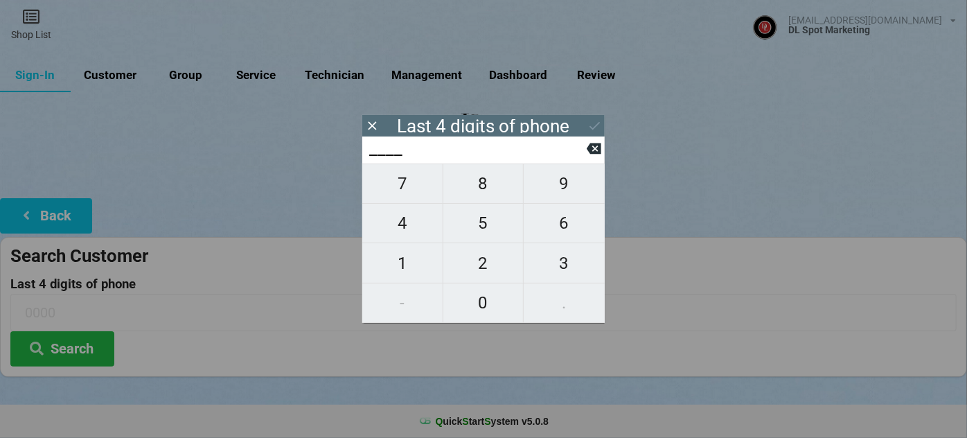
type input "9___"
type input "97__"
type input "970_"
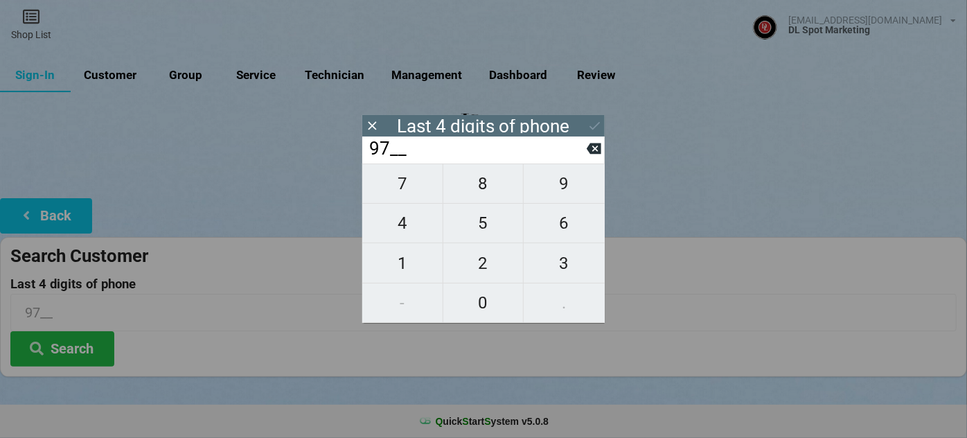
type input "970_"
type input "9709"
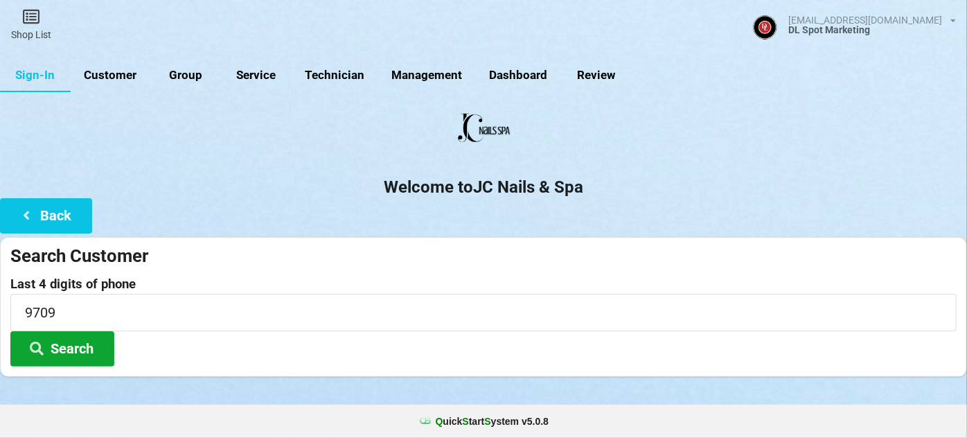
click at [85, 352] on button "Search" at bounding box center [62, 348] width 104 height 35
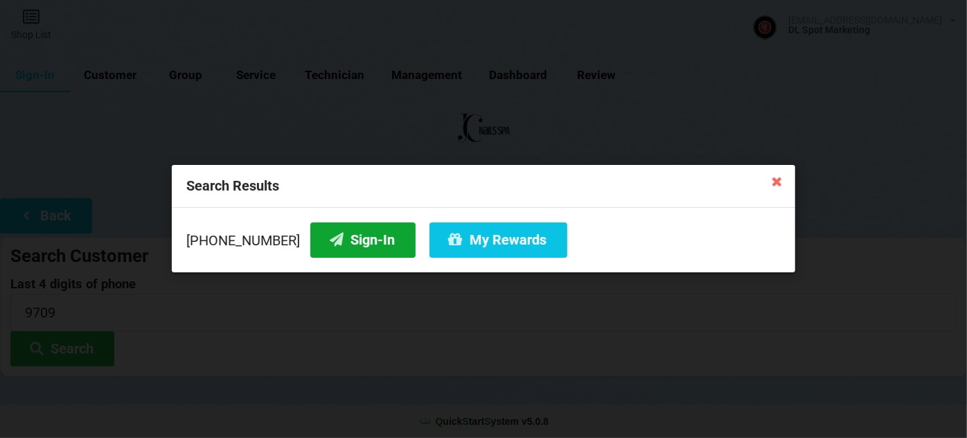
click at [360, 242] on button "Sign-In" at bounding box center [362, 239] width 105 height 35
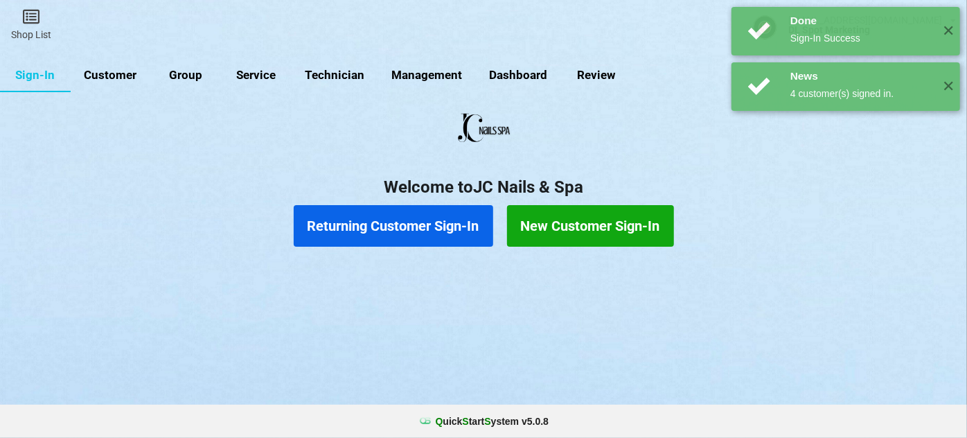
click at [382, 216] on button "Returning Customer Sign-In" at bounding box center [393, 226] width 199 height 42
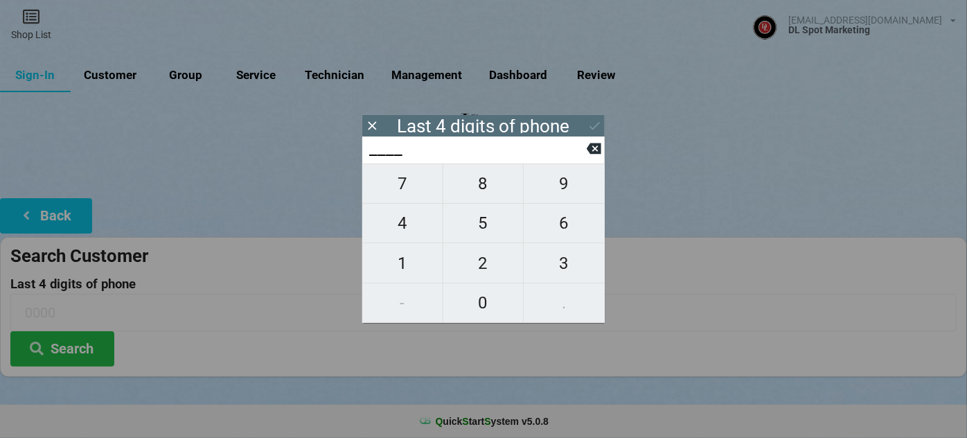
type input "3___"
type input "38__"
type input "385_"
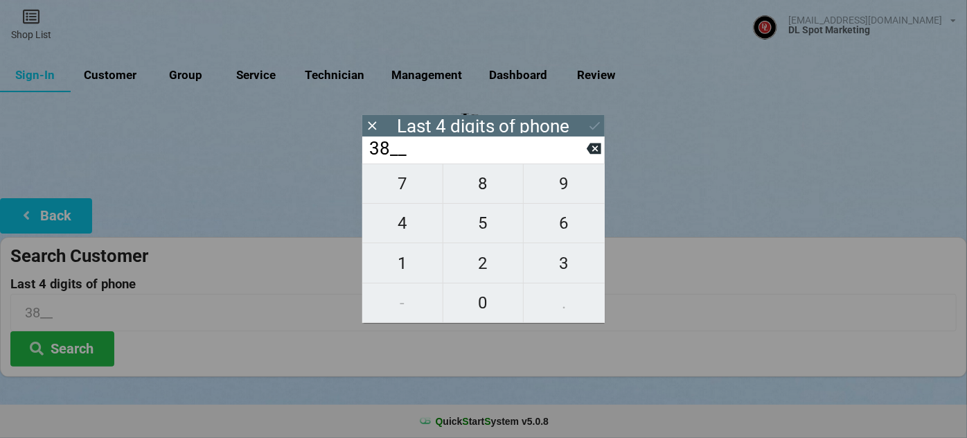
type input "385_"
type input "3859"
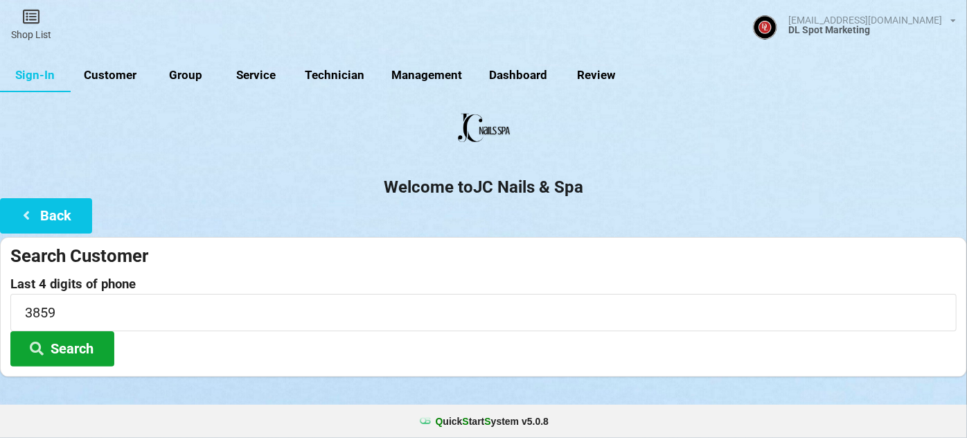
click at [78, 341] on button "Search" at bounding box center [62, 348] width 104 height 35
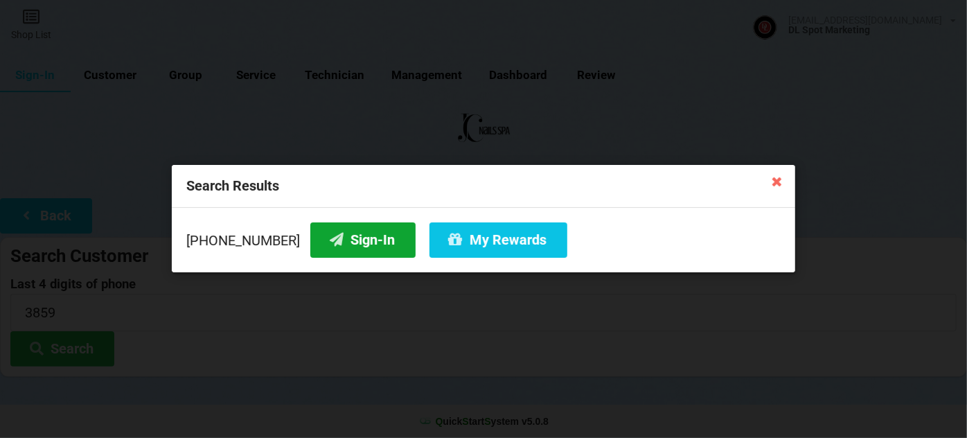
click at [343, 235] on button "Sign-In" at bounding box center [362, 239] width 105 height 35
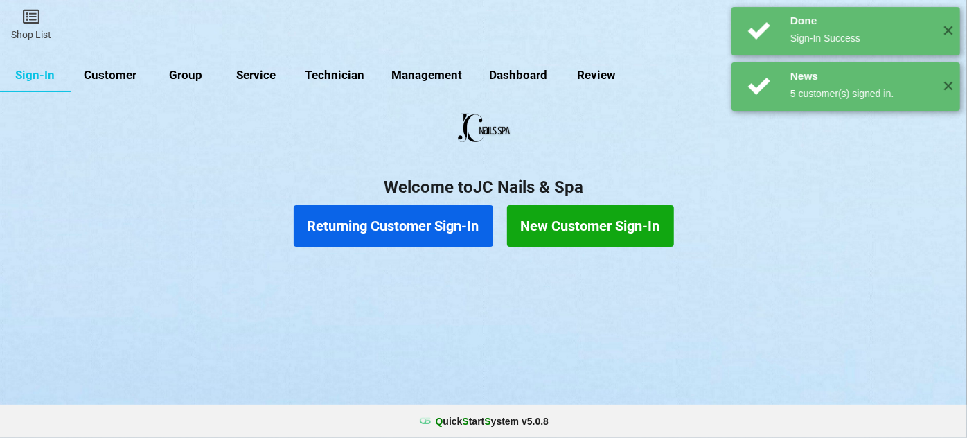
click at [418, 232] on button "Returning Customer Sign-In" at bounding box center [393, 226] width 199 height 42
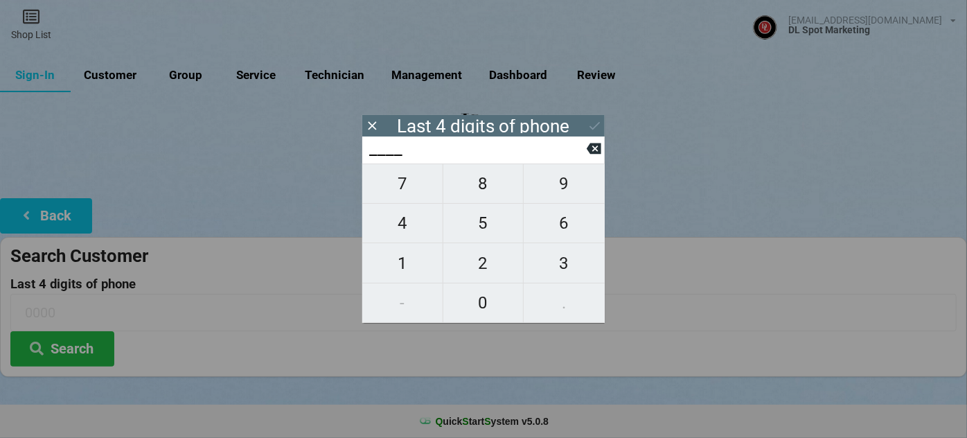
type input "9___"
type input "93__"
type input "938_"
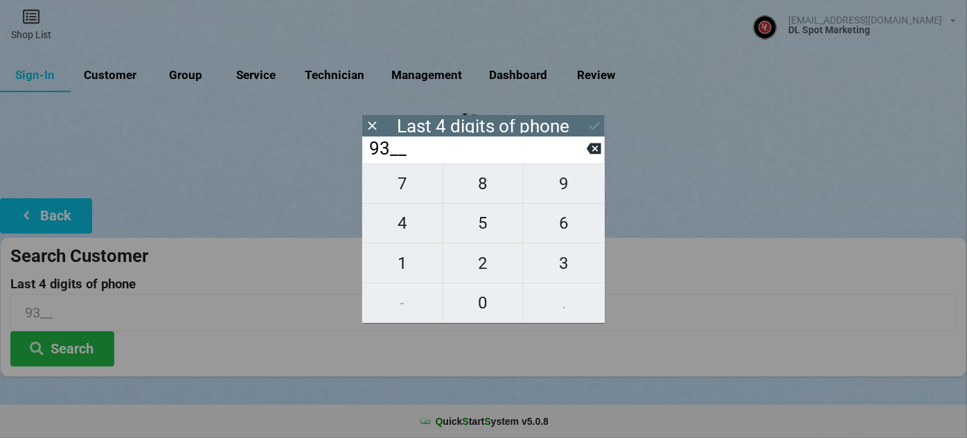
type input "938_"
type input "9385"
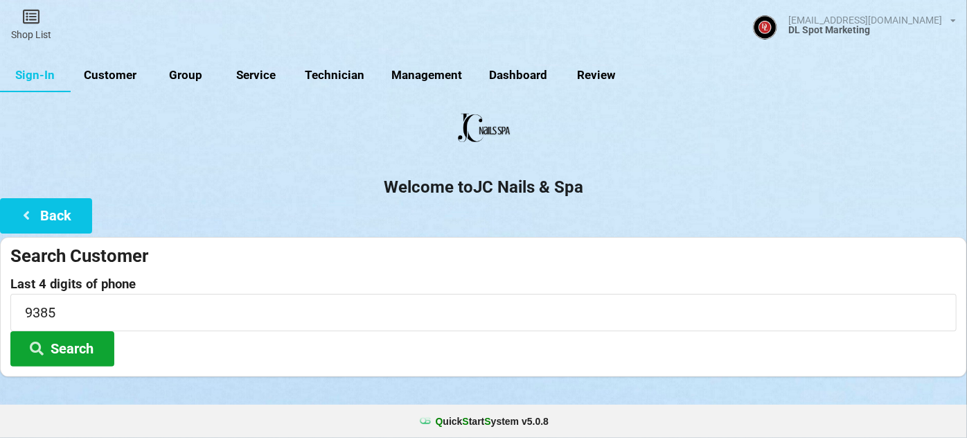
click at [67, 346] on button "Search" at bounding box center [62, 348] width 104 height 35
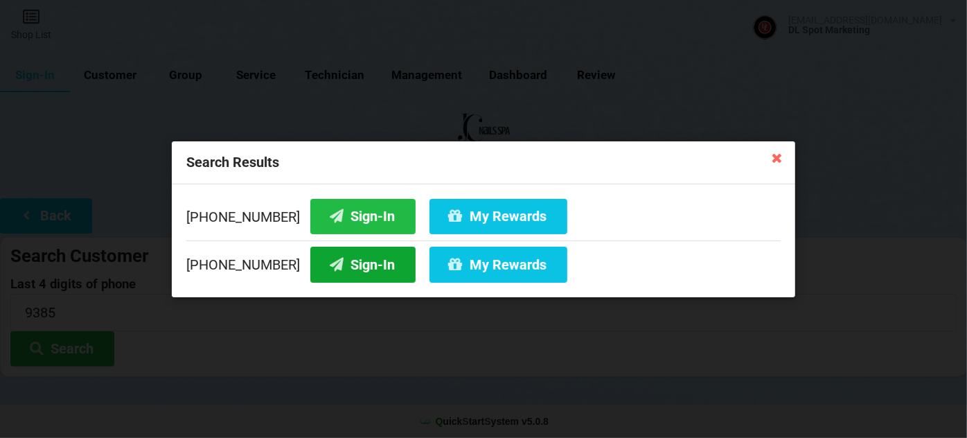
click at [355, 269] on button "Sign-In" at bounding box center [362, 264] width 105 height 35
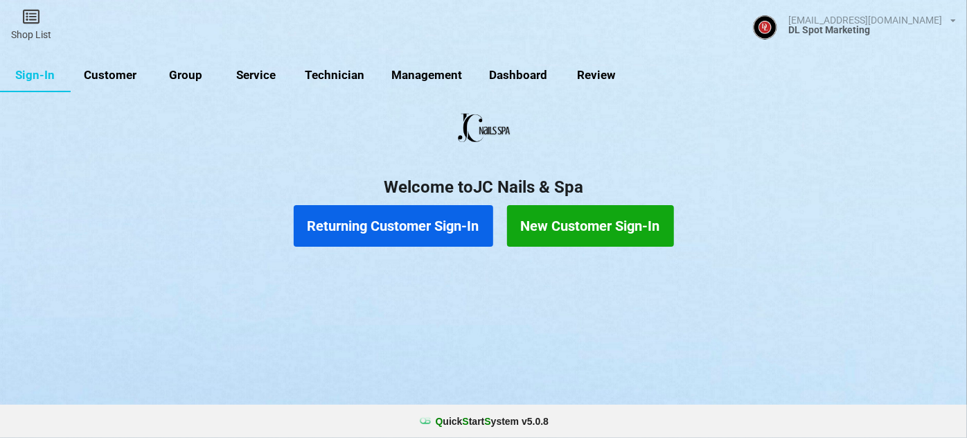
click at [418, 229] on button "Returning Customer Sign-In" at bounding box center [393, 226] width 199 height 42
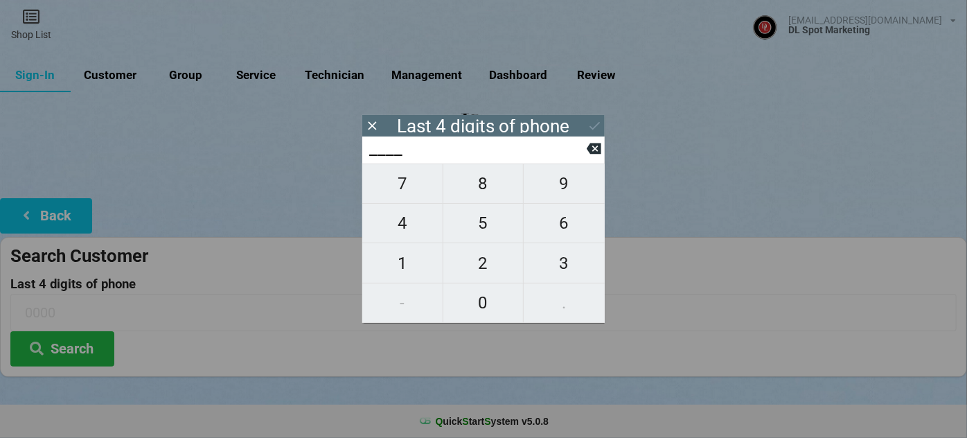
type input "1___"
type input "14__"
type input "147_"
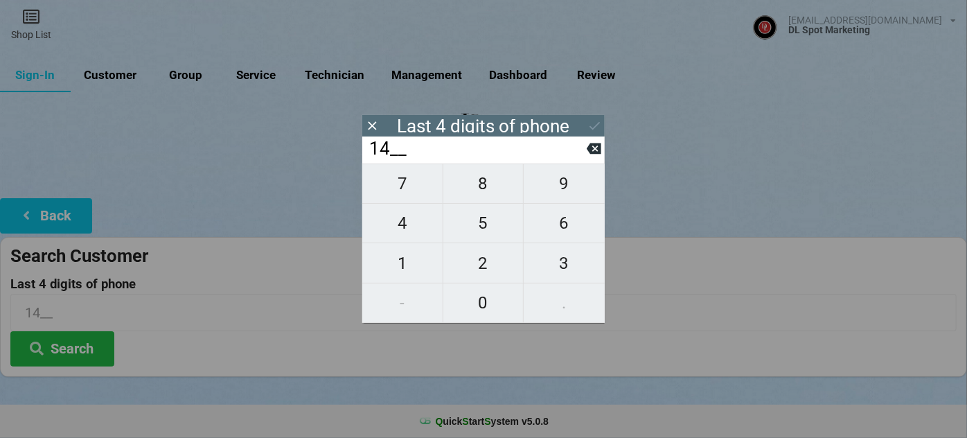
type input "147_"
type input "1476"
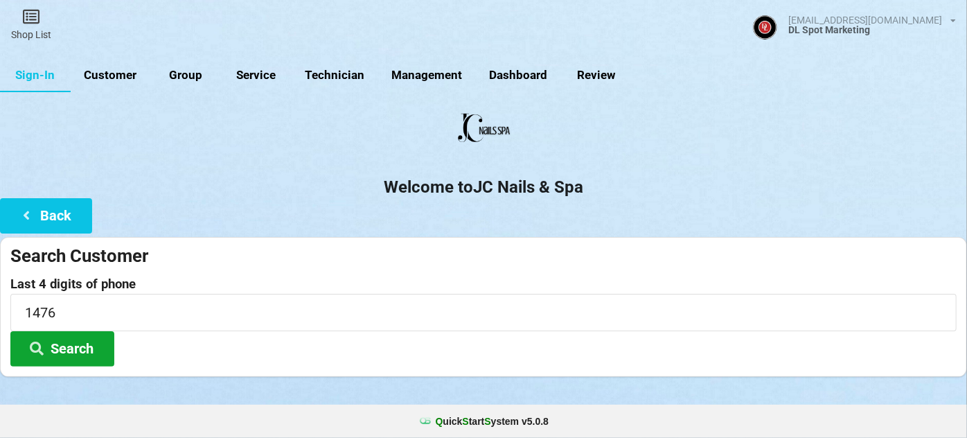
click at [73, 346] on button "Search" at bounding box center [62, 348] width 104 height 35
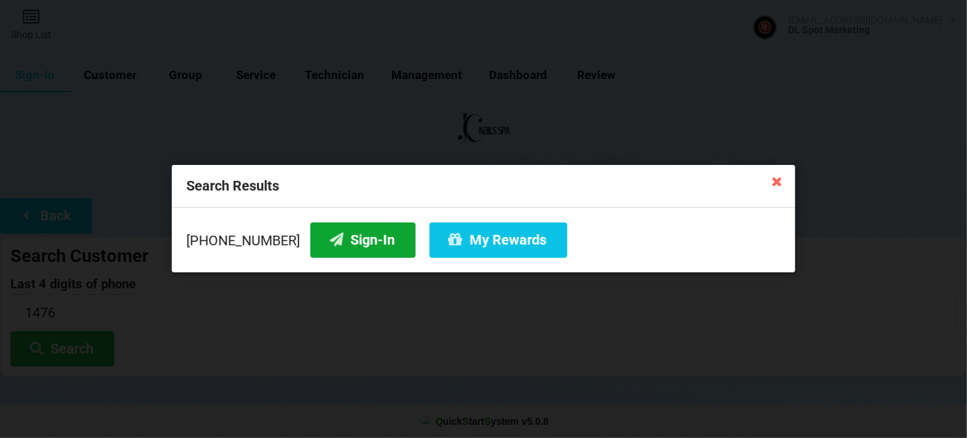
click at [366, 247] on button "Sign-In" at bounding box center [362, 239] width 105 height 35
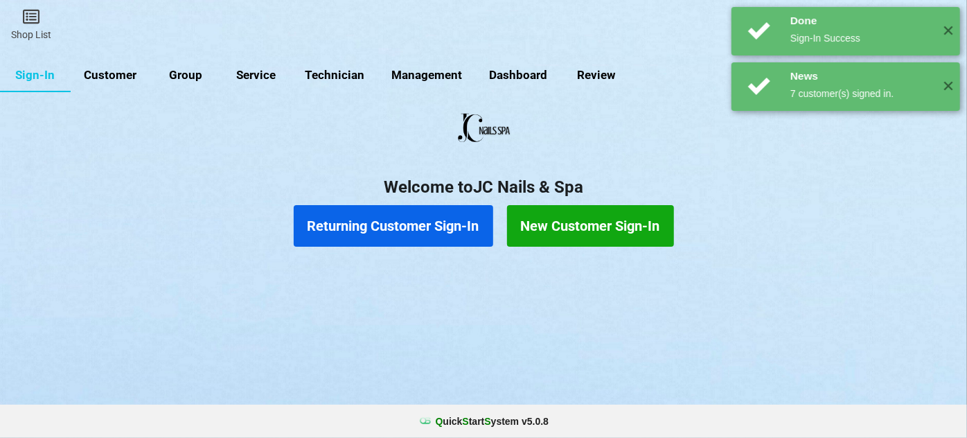
click at [397, 225] on button "Returning Customer Sign-In" at bounding box center [393, 226] width 199 height 42
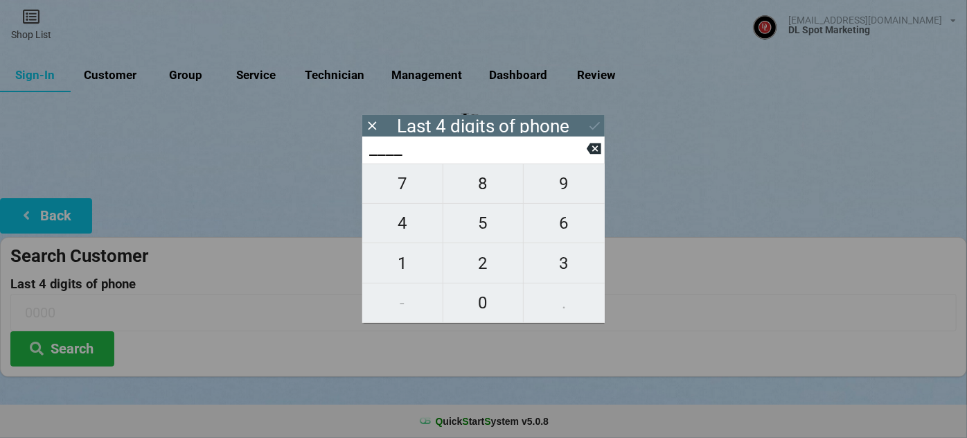
type input "0___"
type input "08__"
type input "082_"
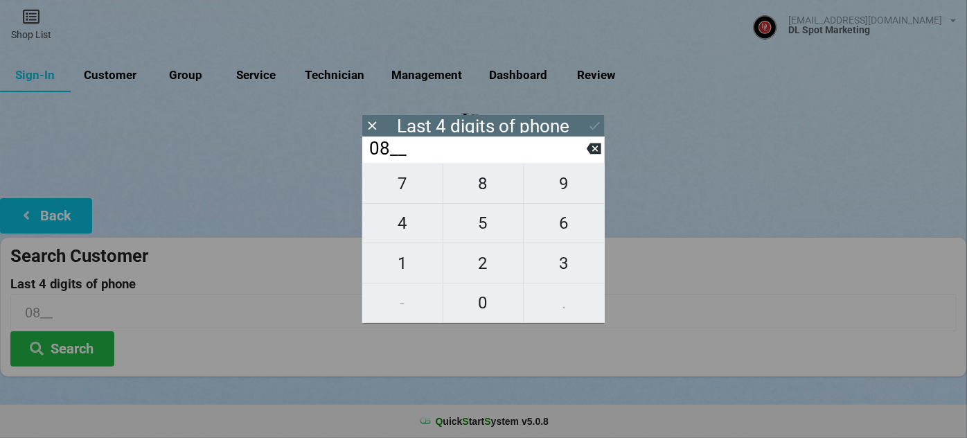
type input "082_"
type input "0829"
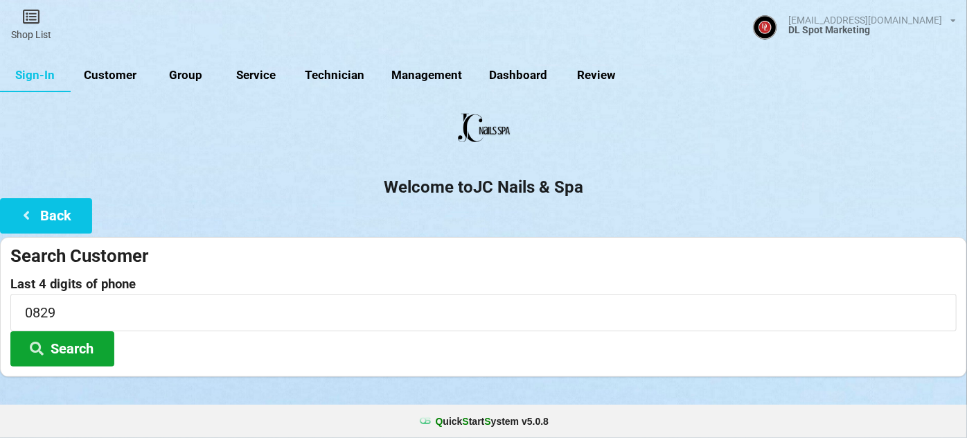
click at [59, 343] on button "Search" at bounding box center [62, 348] width 104 height 35
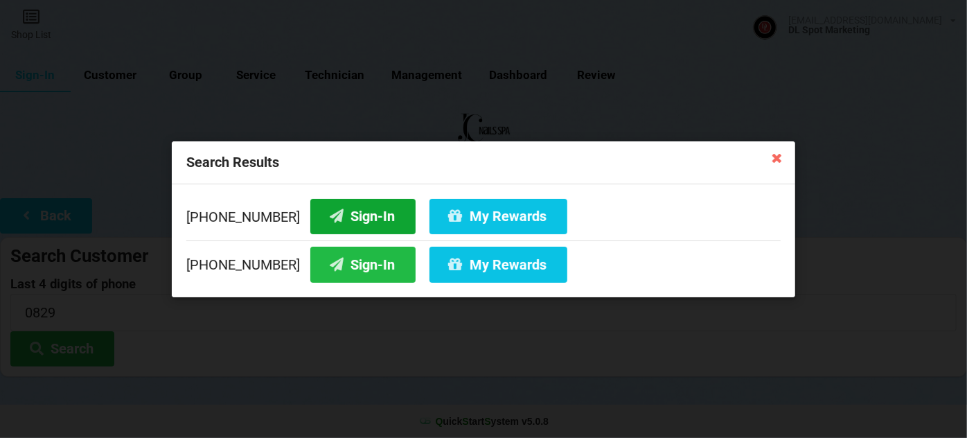
click at [346, 216] on button "Sign-In" at bounding box center [362, 215] width 105 height 35
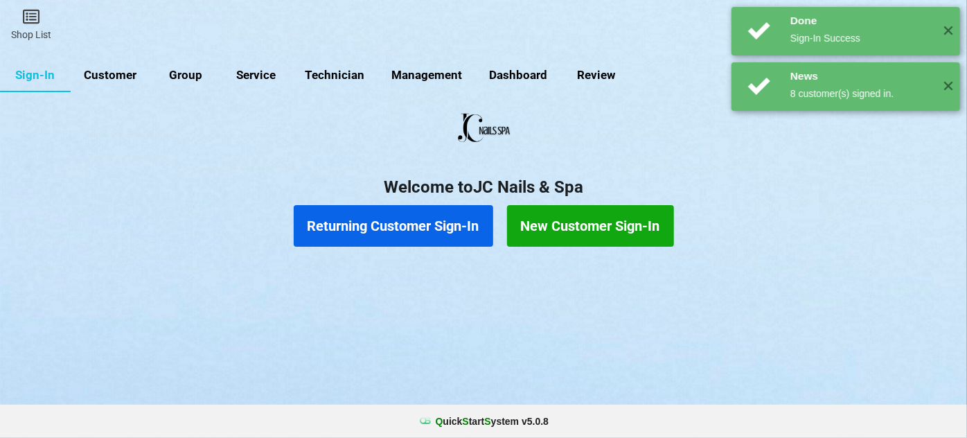
click at [397, 224] on button "Returning Customer Sign-In" at bounding box center [393, 226] width 199 height 42
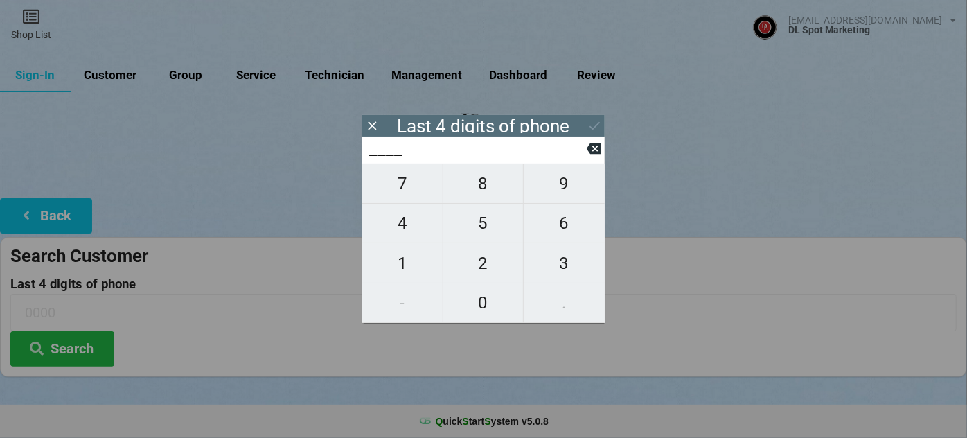
type input "4___"
type input "48__"
type input "487_"
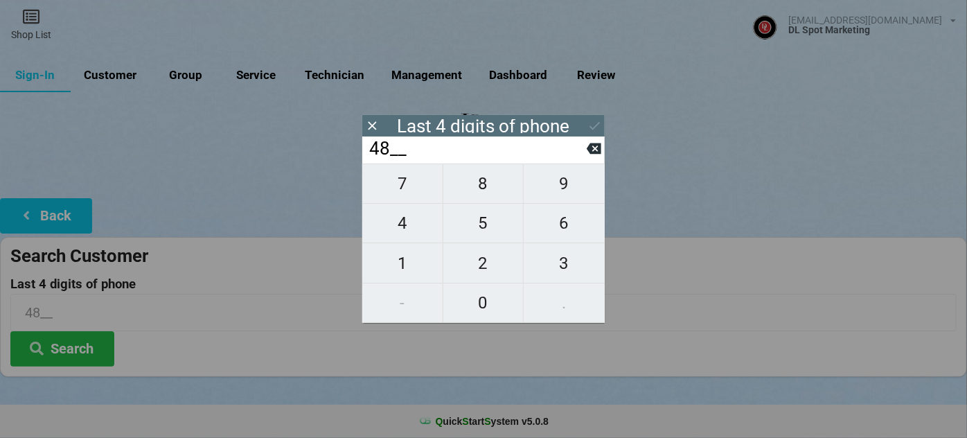
type input "487_"
type input "4873"
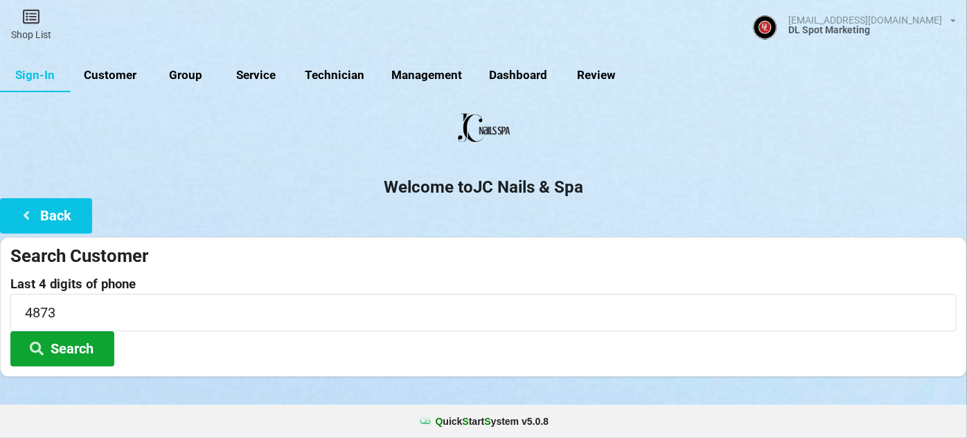
click at [78, 350] on button "Search" at bounding box center [62, 348] width 104 height 35
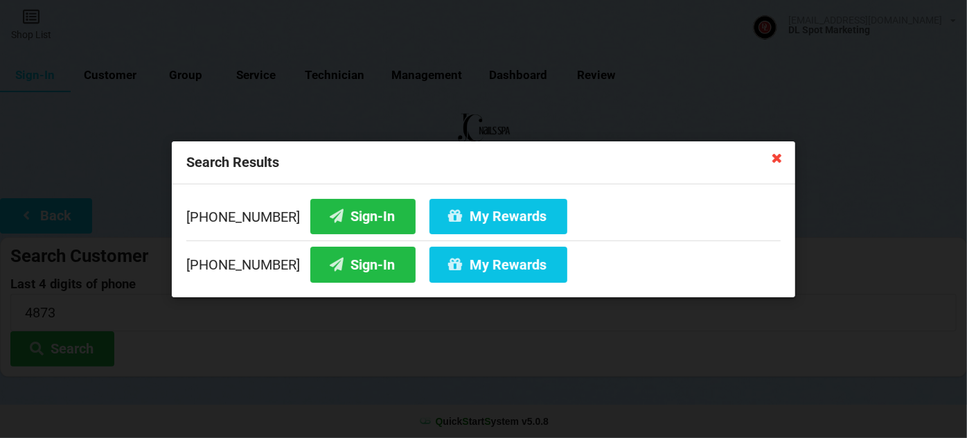
click at [777, 156] on icon at bounding box center [777, 157] width 22 height 22
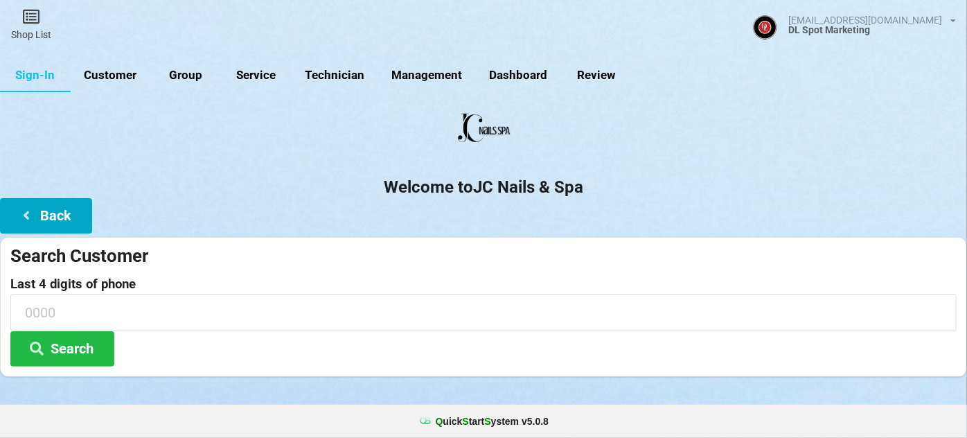
click at [61, 204] on button "Back" at bounding box center [46, 215] width 92 height 35
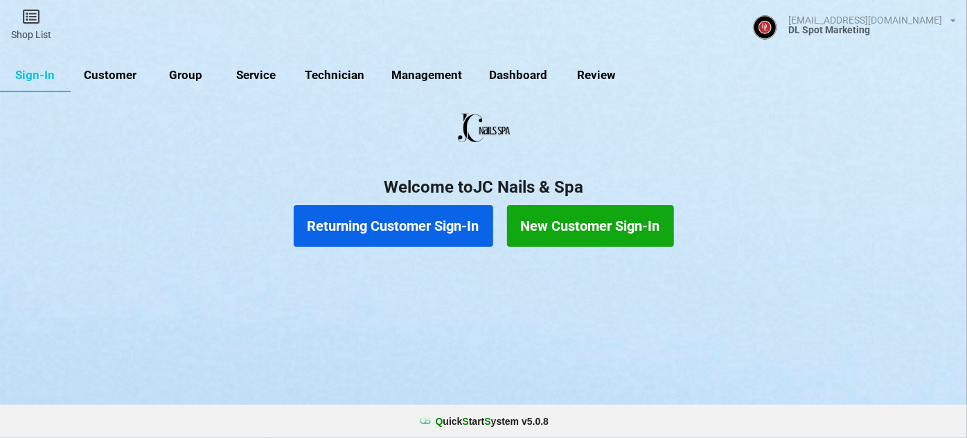
click at [565, 224] on button "New Customer Sign-In" at bounding box center [590, 226] width 167 height 42
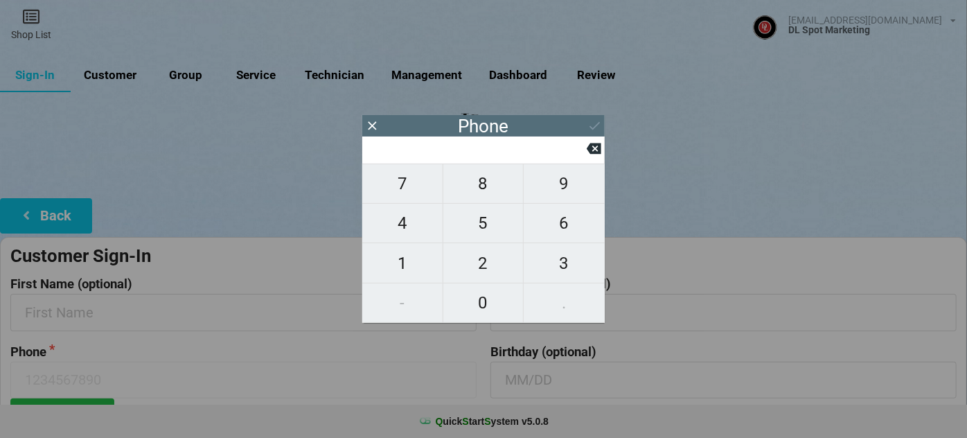
type input "9"
type input "92"
type input "925"
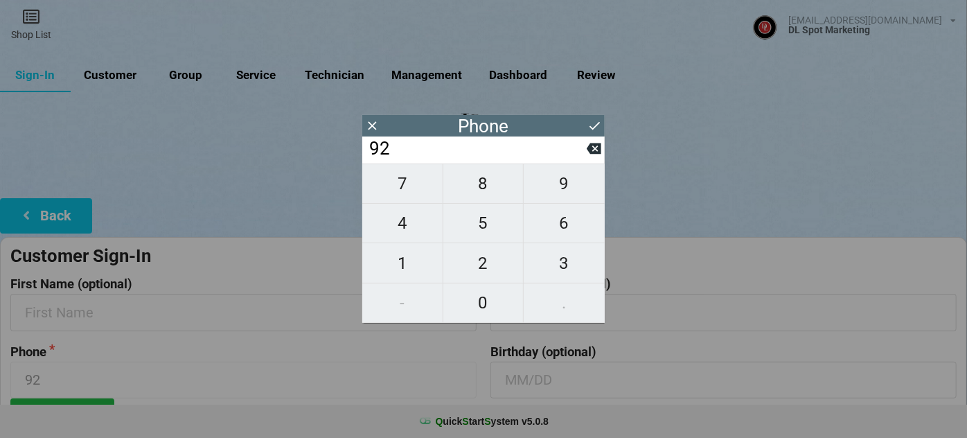
type input "925"
type input "9254"
type input "92540"
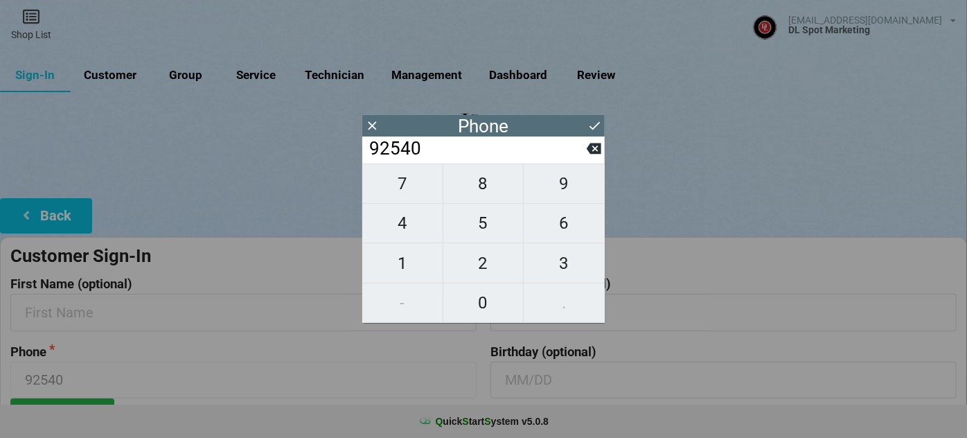
type input "925404"
type input "9254044"
type input "92540448"
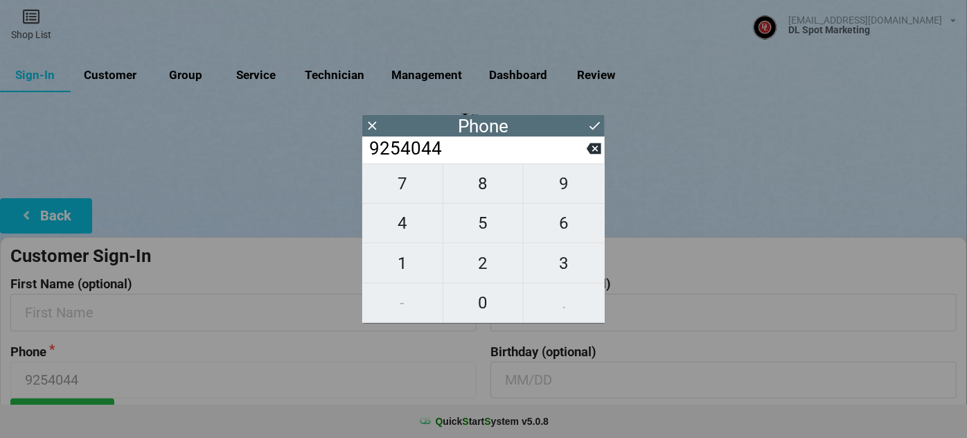
type input "92540448"
type input "925404487"
type input "9254044873"
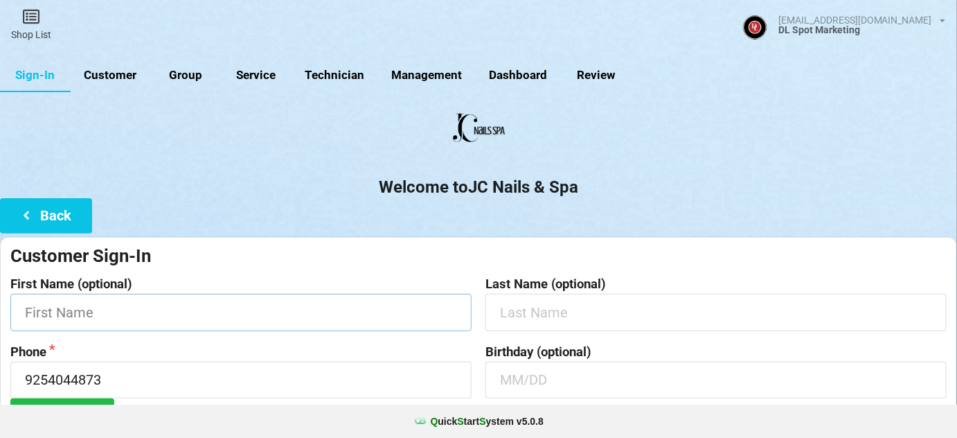
click at [184, 317] on input "text" at bounding box center [240, 312] width 461 height 37
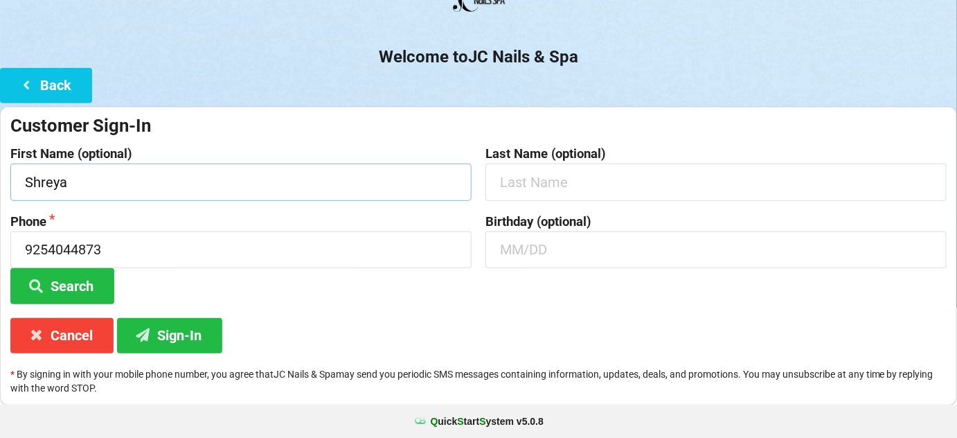
scroll to position [132, 0]
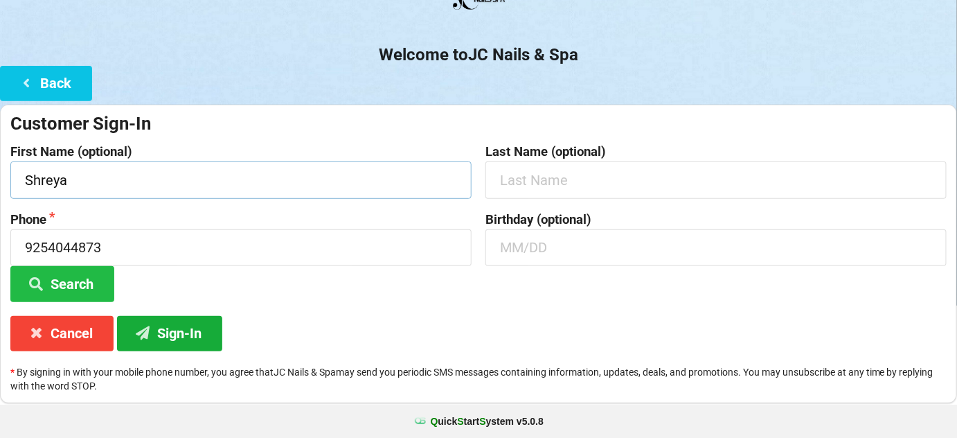
type input "Shreya"
click at [183, 332] on button "Sign-In" at bounding box center [169, 333] width 105 height 35
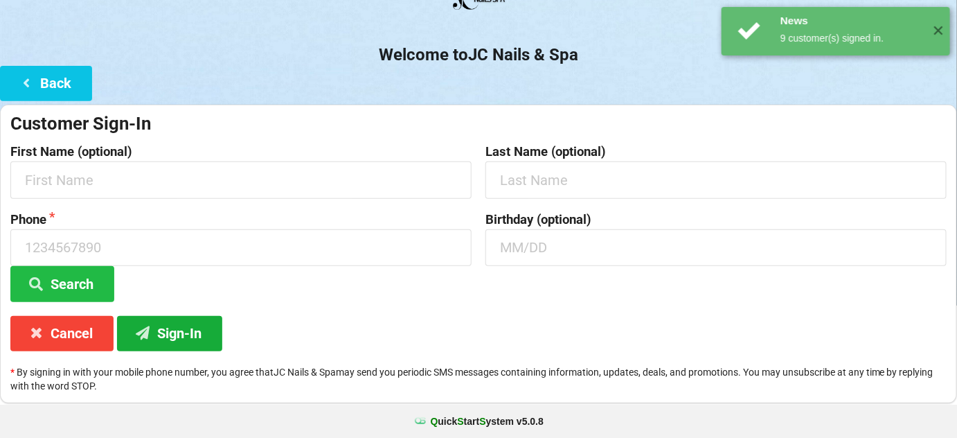
scroll to position [0, 0]
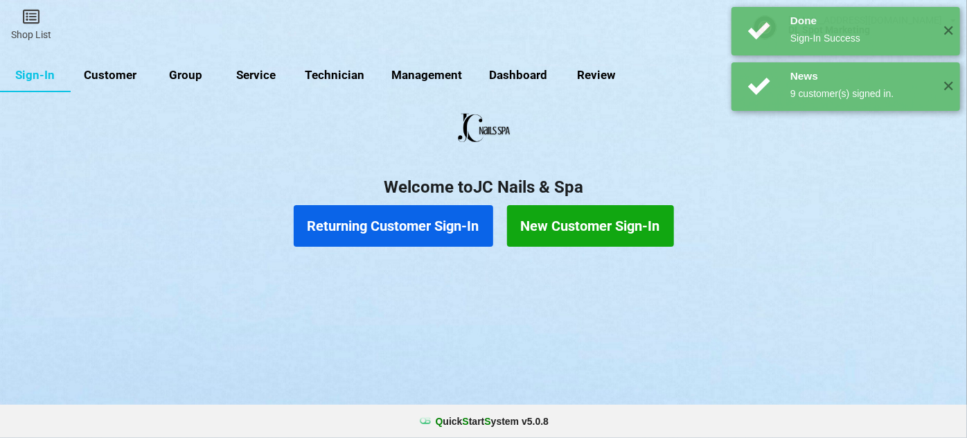
click at [382, 228] on button "Returning Customer Sign-In" at bounding box center [393, 226] width 199 height 42
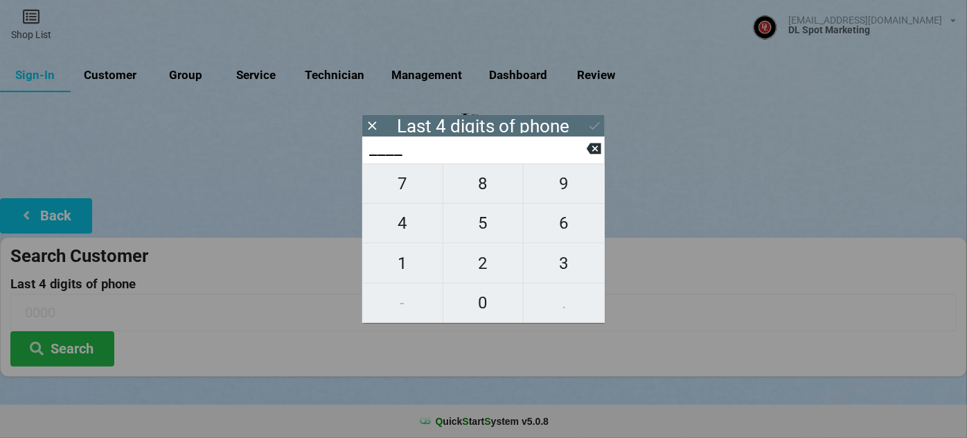
type input "0___"
type input "02__"
type input "020_"
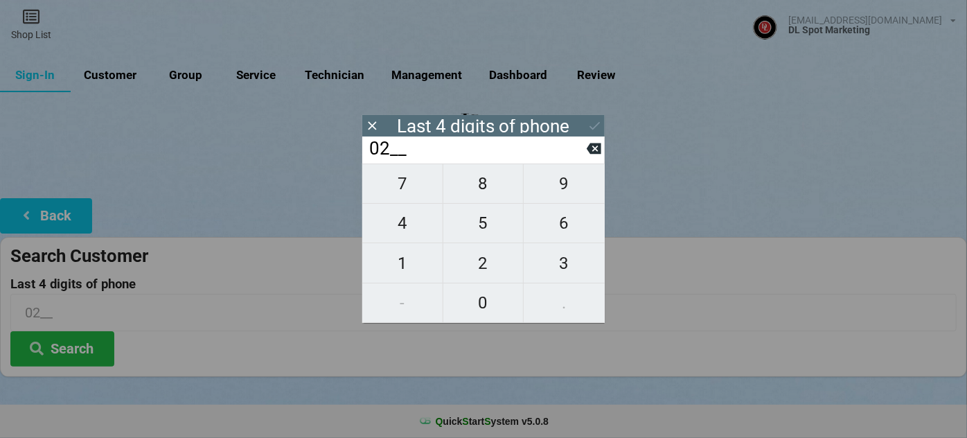
type input "020_"
type input "0203"
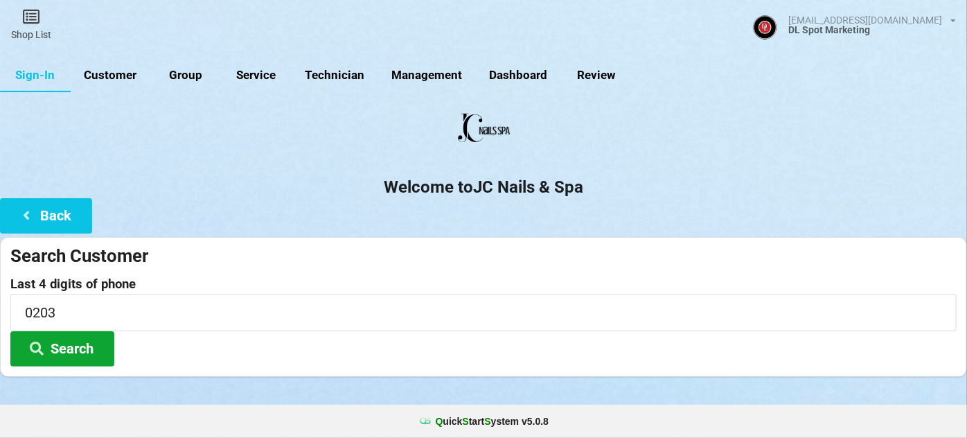
click at [73, 348] on button "Search" at bounding box center [62, 348] width 104 height 35
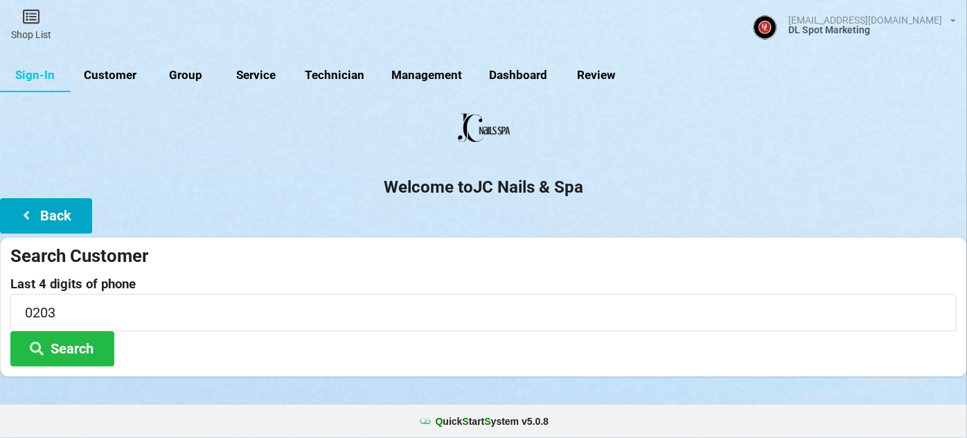
click at [64, 212] on button "Back" at bounding box center [46, 215] width 92 height 35
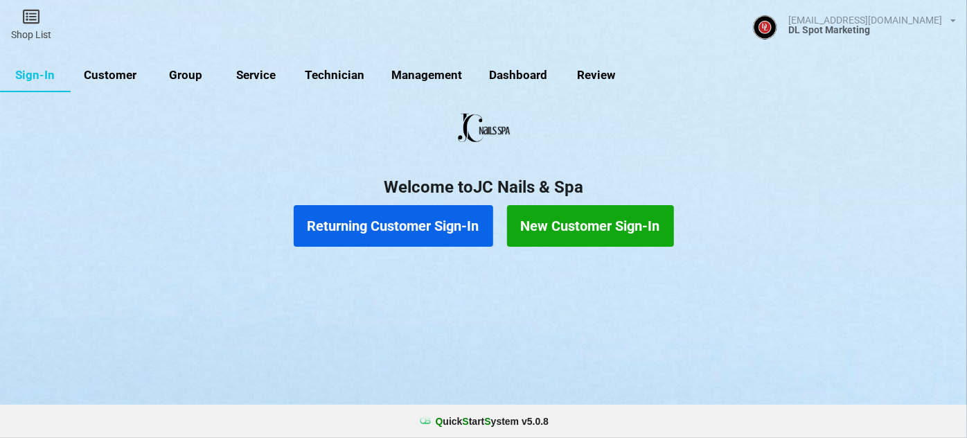
click at [579, 215] on button "New Customer Sign-In" at bounding box center [590, 226] width 167 height 42
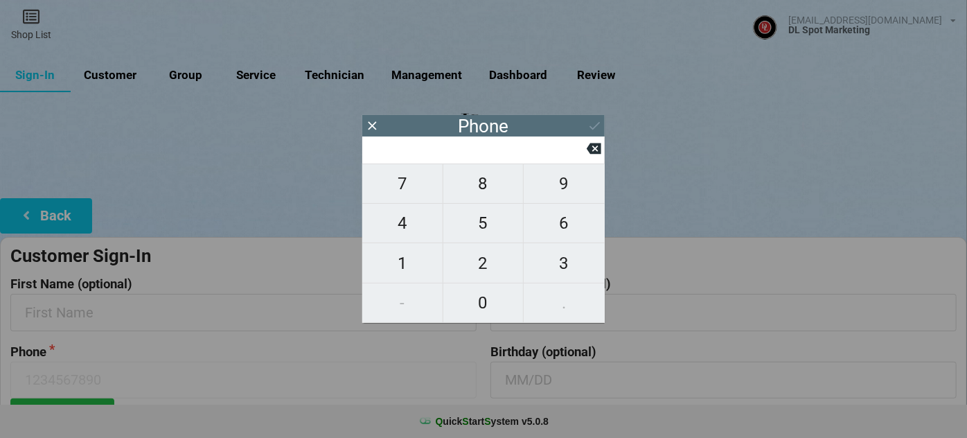
type input "5"
type input "51"
type input "510"
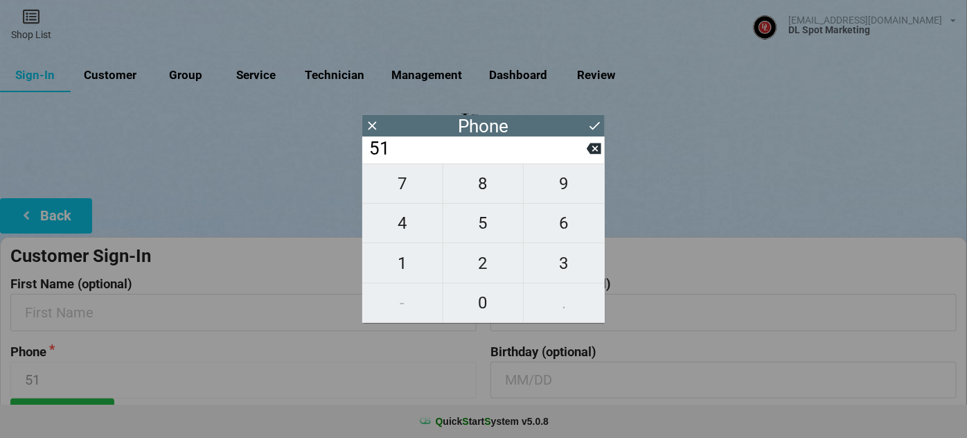
type input "510"
type input "5103"
type input "51033"
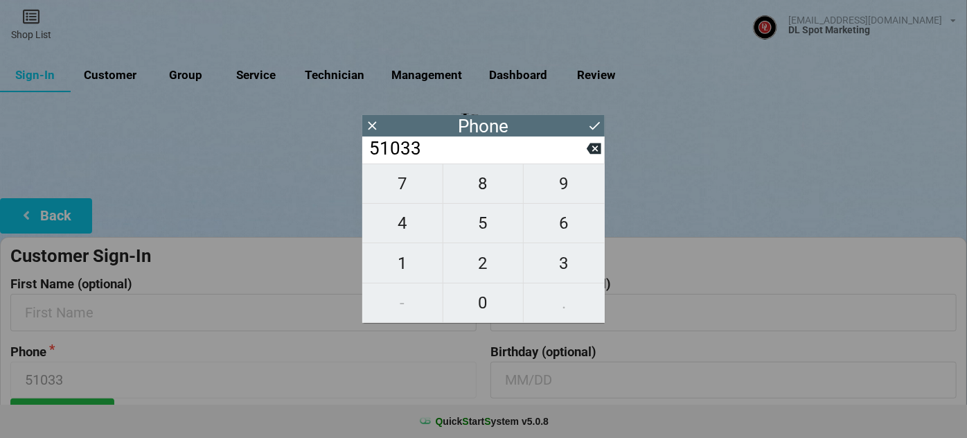
type input "510332"
type input "5103320"
type input "51033202"
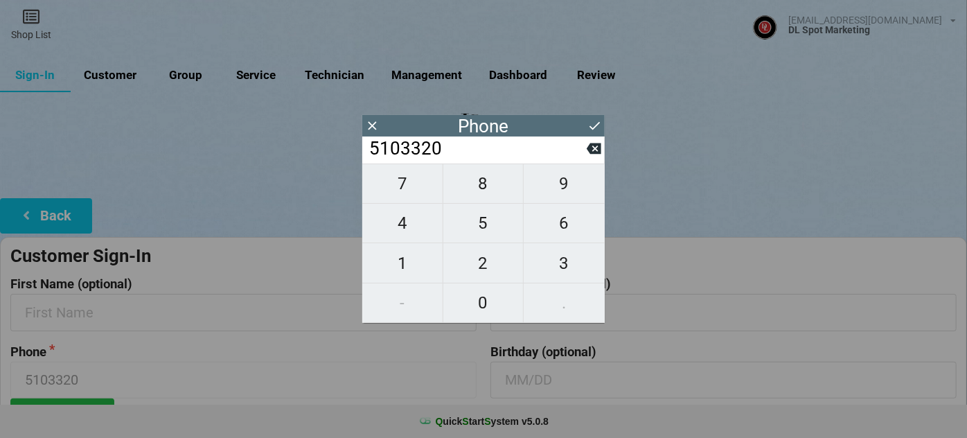
type input "51033202"
type input "510332020"
type input "5103320203"
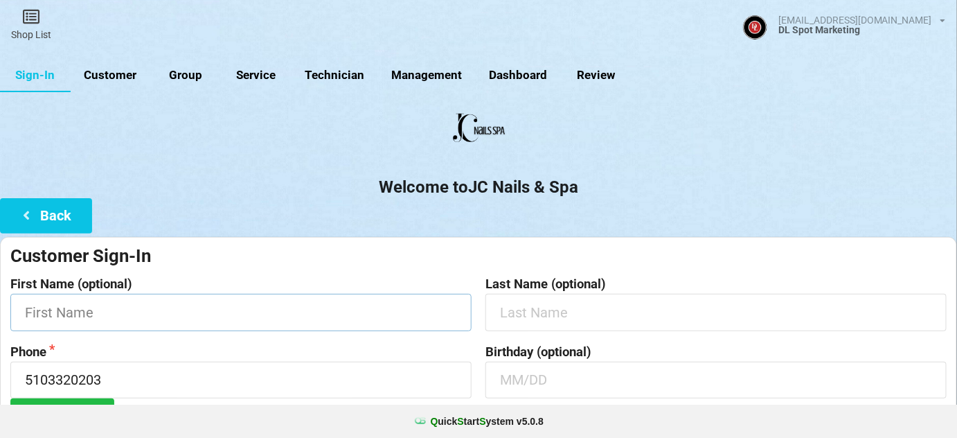
click at [202, 318] on input "text" at bounding box center [240, 312] width 461 height 37
type input "Chloe"
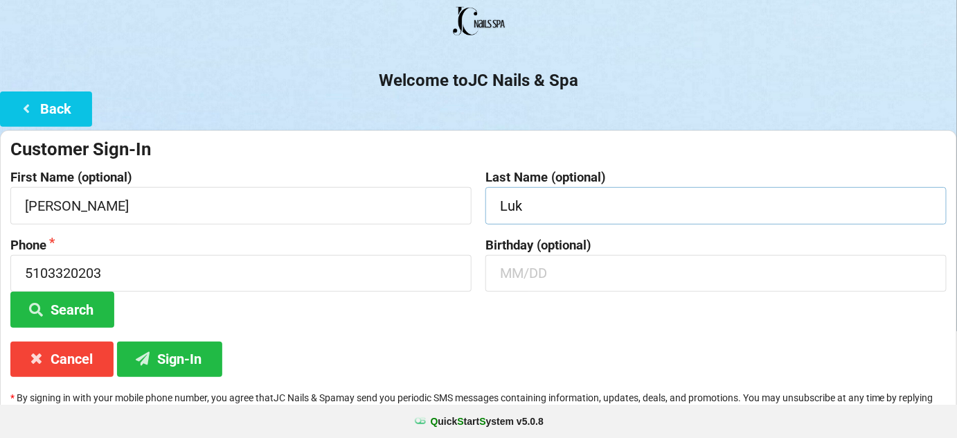
scroll to position [132, 0]
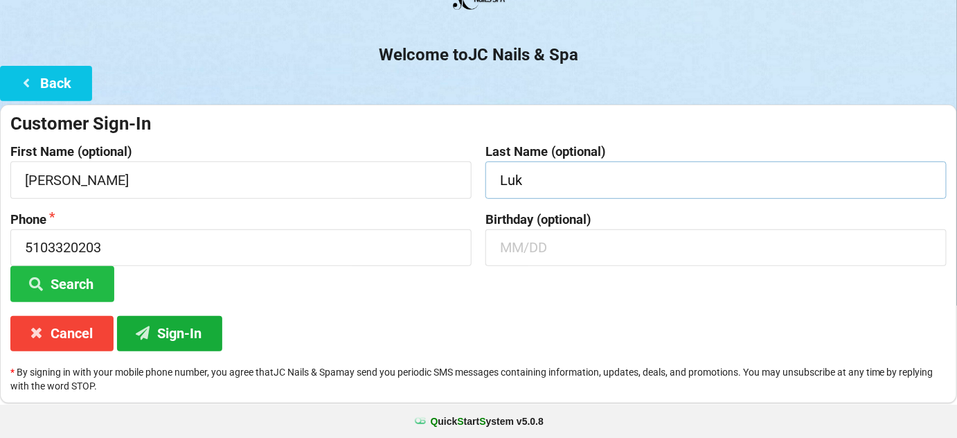
type input "Luk"
click at [165, 334] on button "Sign-In" at bounding box center [169, 333] width 105 height 35
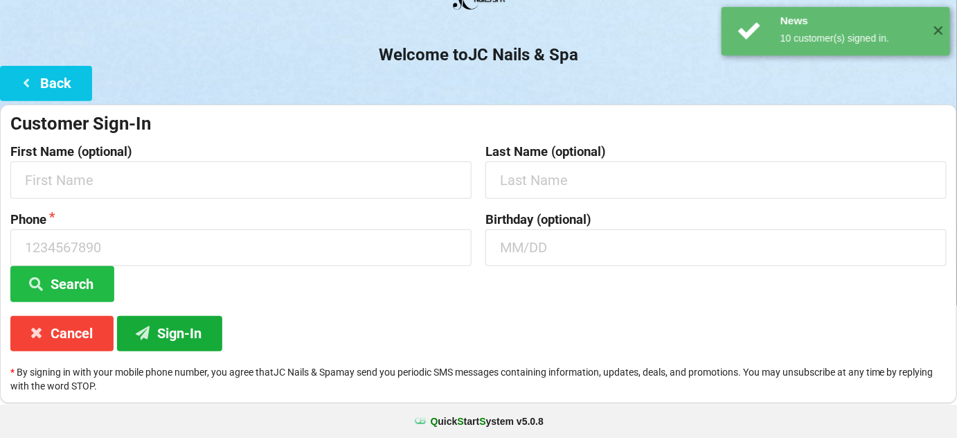
scroll to position [0, 0]
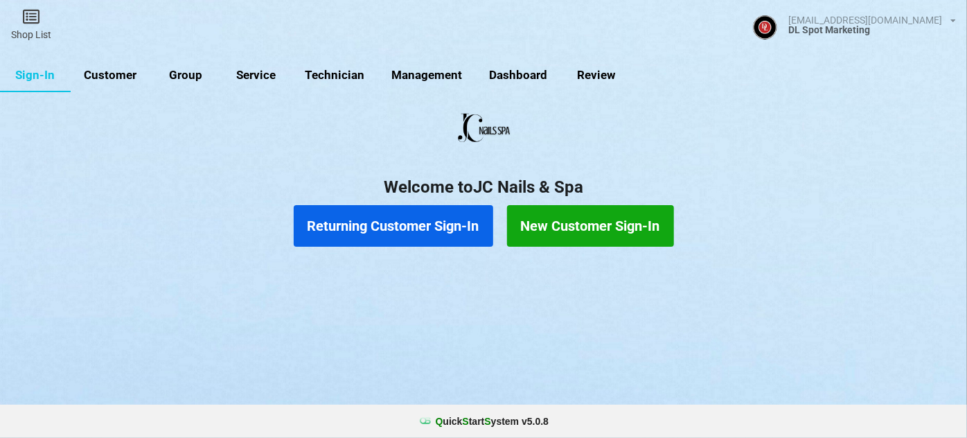
click at [439, 234] on button "Returning Customer Sign-In" at bounding box center [393, 226] width 199 height 42
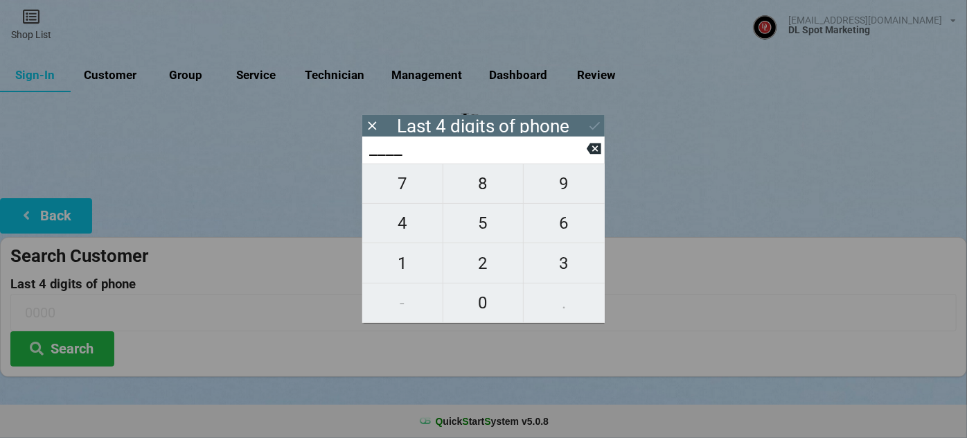
type input "6___"
type input "67__"
type input "676_"
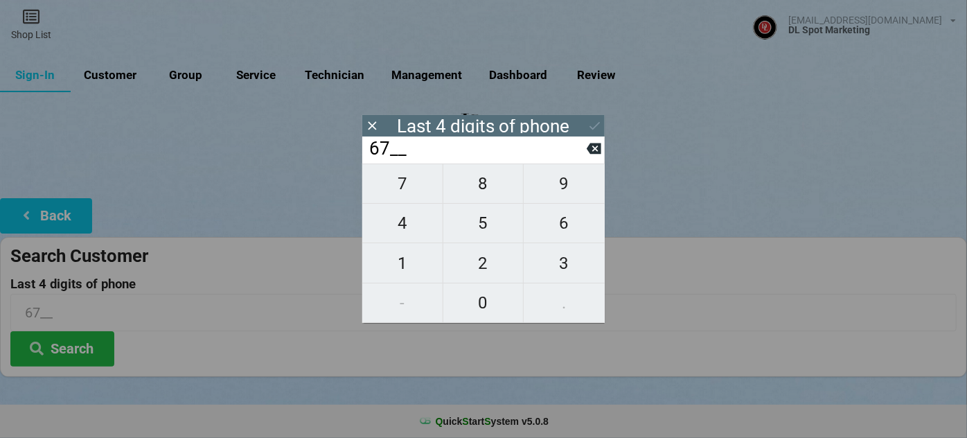
type input "676_"
type input "6769"
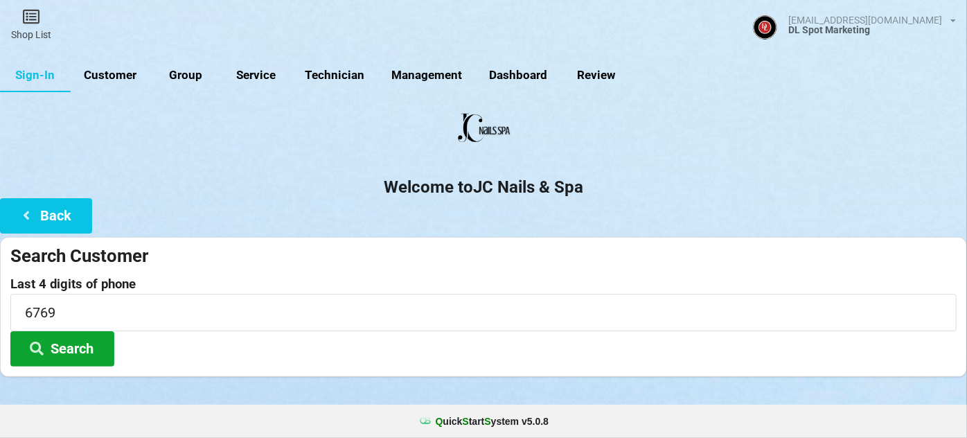
click at [67, 348] on button "Search" at bounding box center [62, 348] width 104 height 35
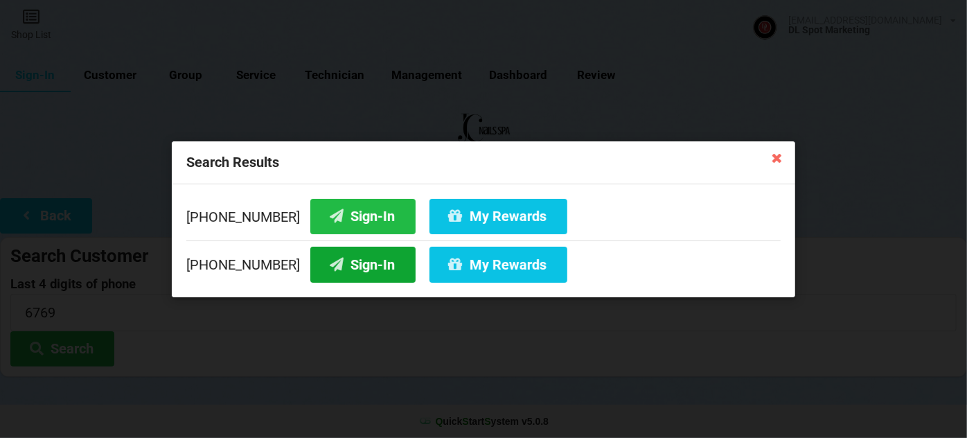
click at [369, 267] on button "Sign-In" at bounding box center [362, 264] width 105 height 35
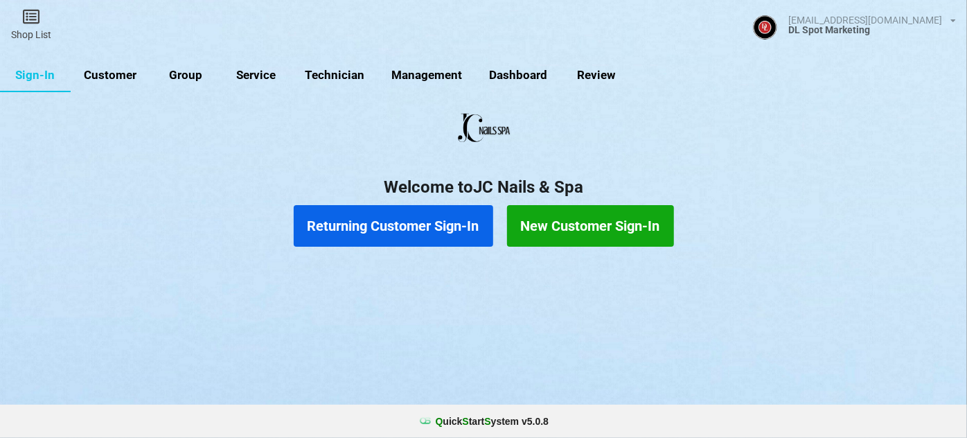
click at [378, 229] on button "Returning Customer Sign-In" at bounding box center [393, 226] width 199 height 42
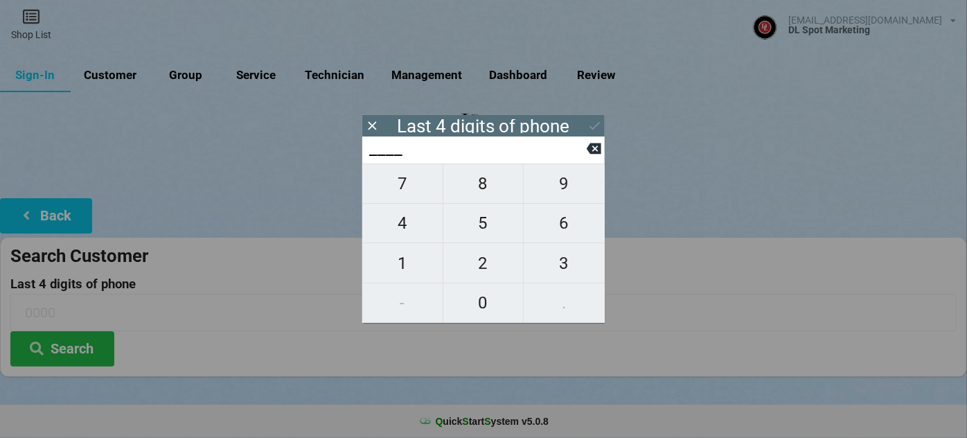
type input "6___"
type input "66__"
type input "663_"
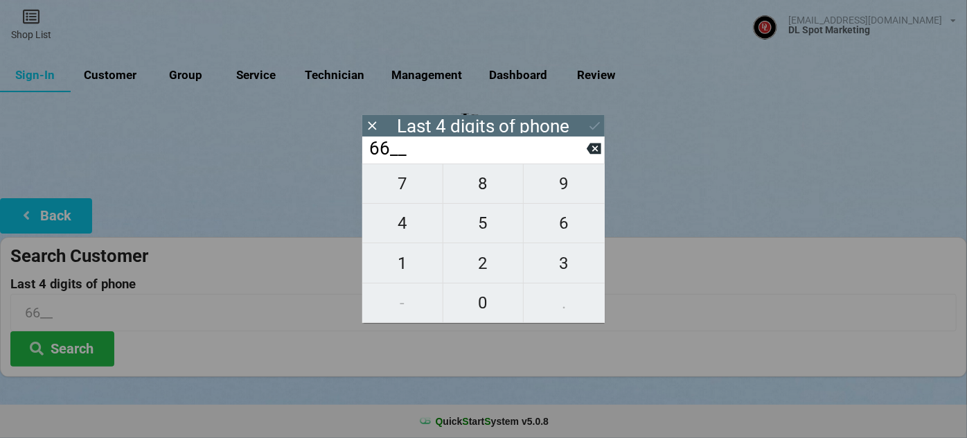
type input "663_"
type input "6634"
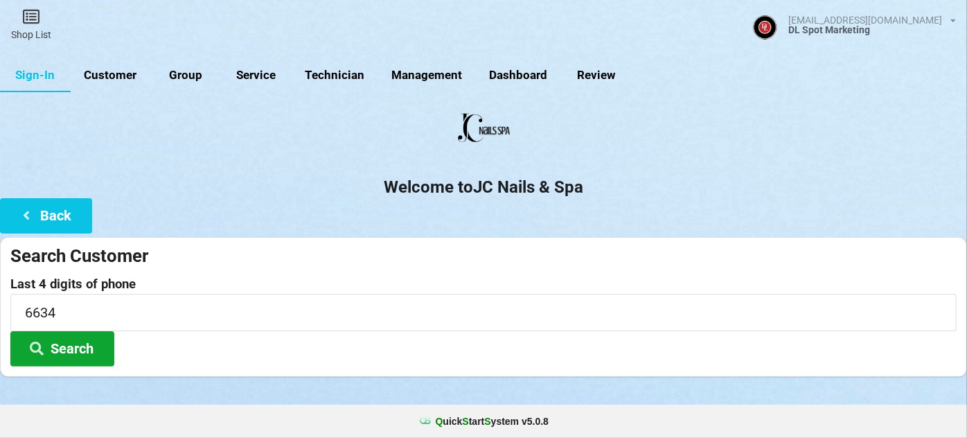
click at [51, 348] on button "Search" at bounding box center [62, 348] width 104 height 35
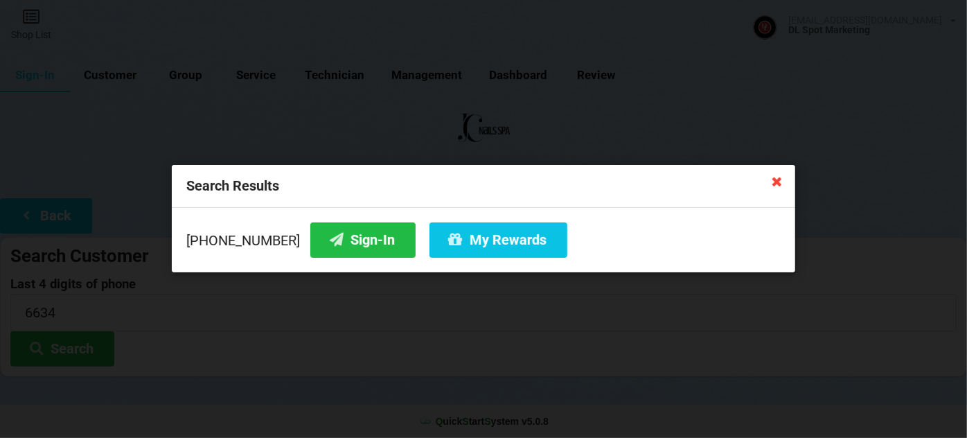
click at [776, 183] on icon at bounding box center [777, 181] width 22 height 22
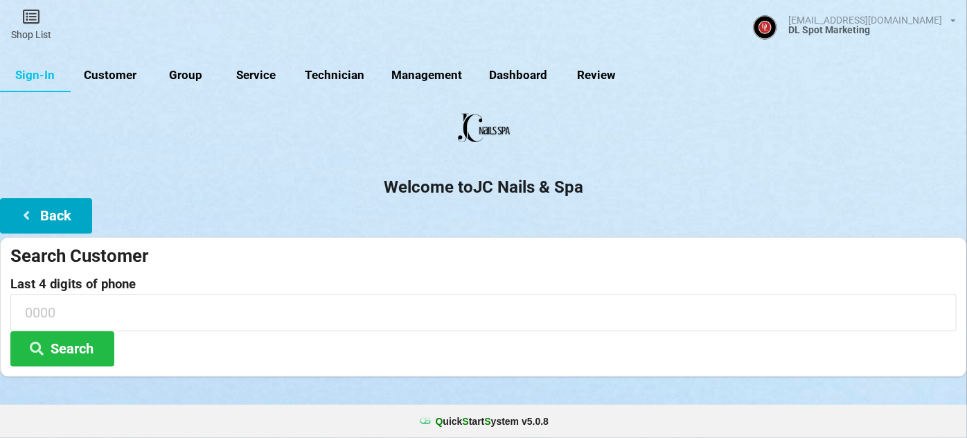
click at [78, 206] on button "Back" at bounding box center [46, 215] width 92 height 35
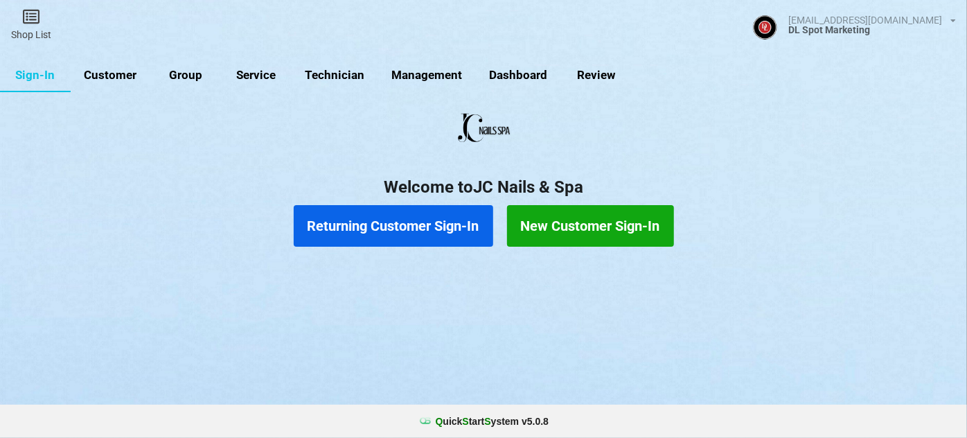
click at [602, 231] on button "New Customer Sign-In" at bounding box center [590, 226] width 167 height 42
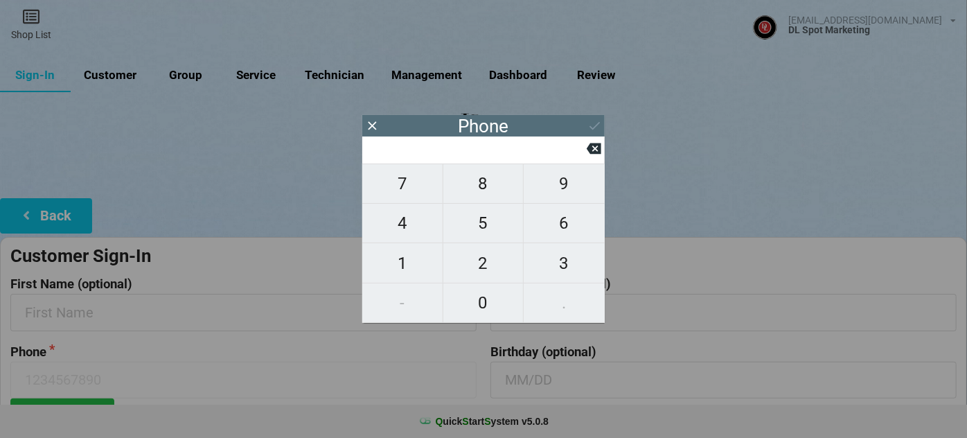
type input "8"
type input "84"
type input "847"
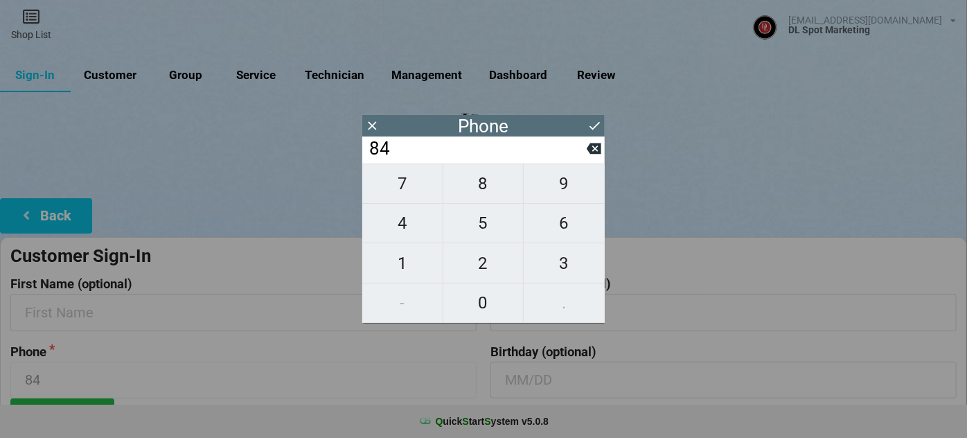
type input "847"
type input "8476"
type input "84768"
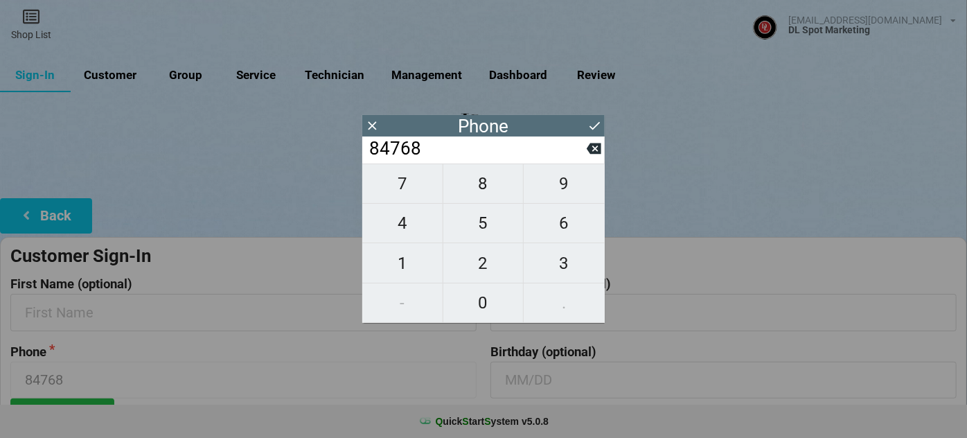
type input "847687"
type input "8476876"
type input "84768766"
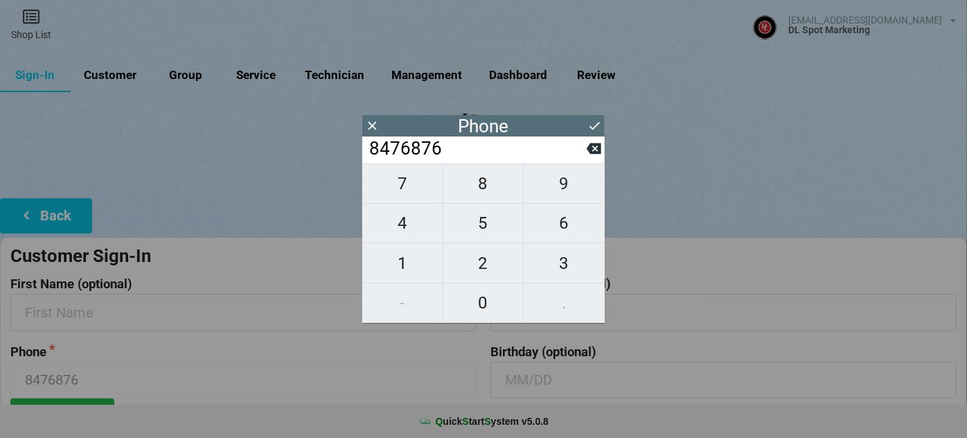
type input "84768766"
type input "847687663"
type input "8476876634"
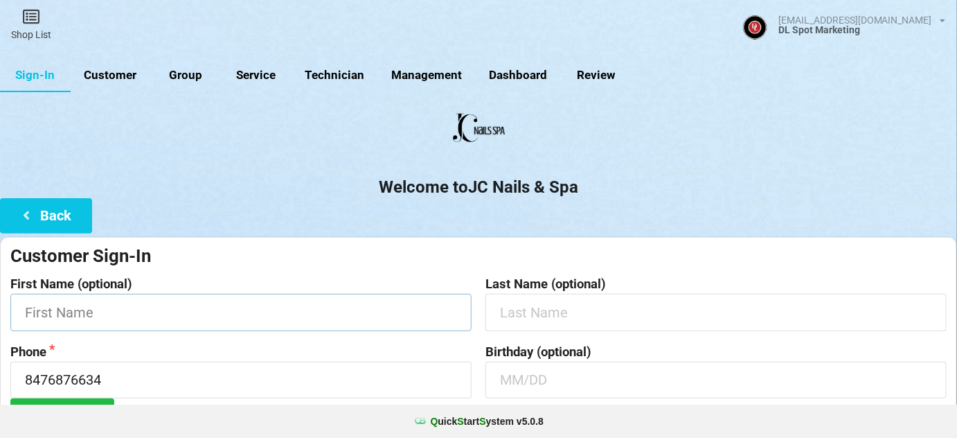
click at [185, 311] on input "text" at bounding box center [240, 312] width 461 height 37
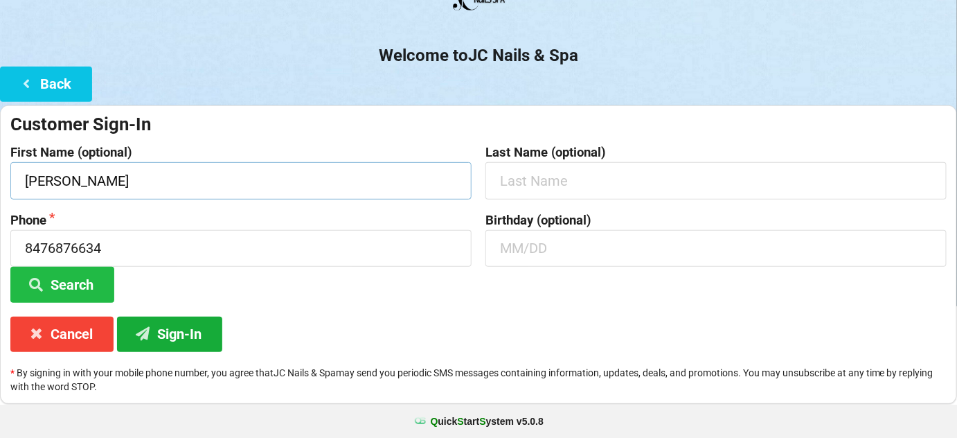
scroll to position [132, 0]
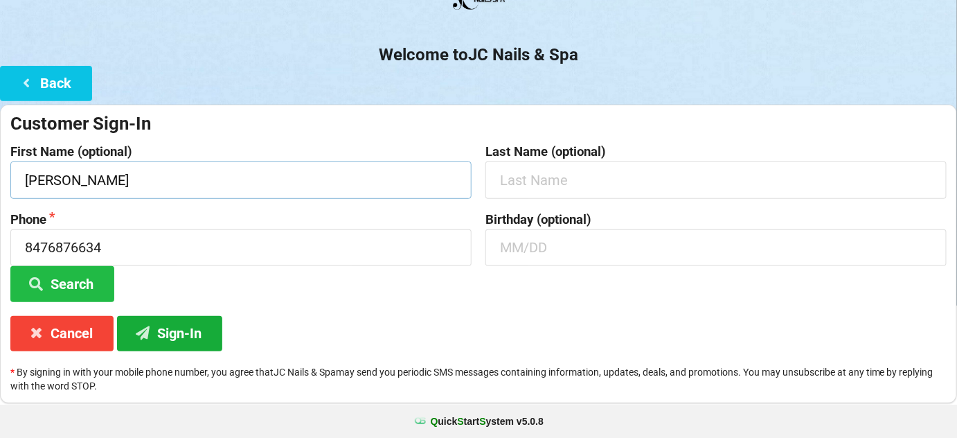
type input "Kirsten"
click at [192, 337] on button "Sign-In" at bounding box center [169, 333] width 105 height 35
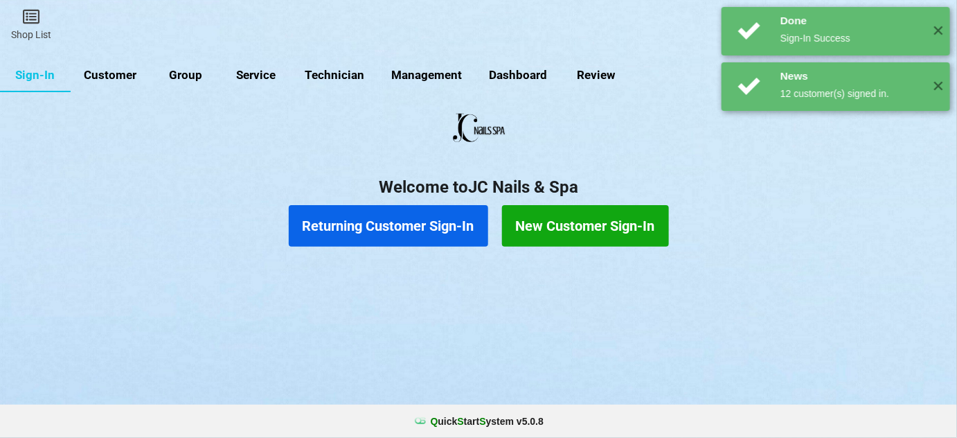
scroll to position [0, 0]
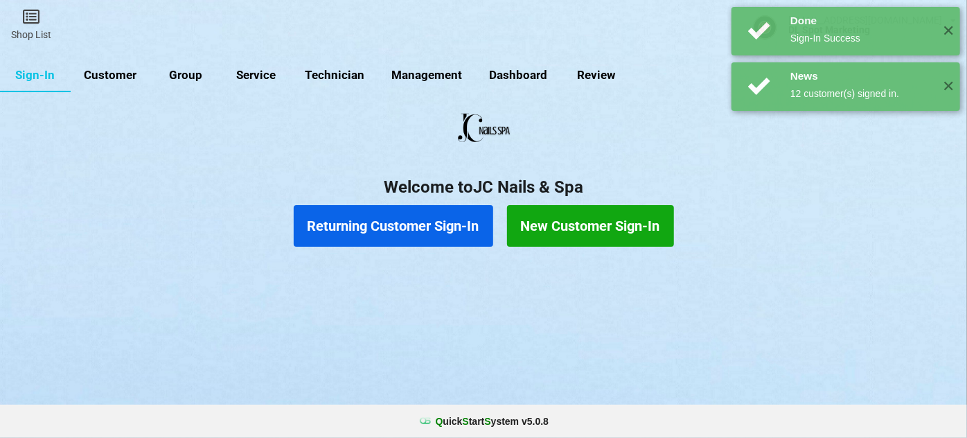
click at [413, 220] on button "Returning Customer Sign-In" at bounding box center [393, 226] width 199 height 42
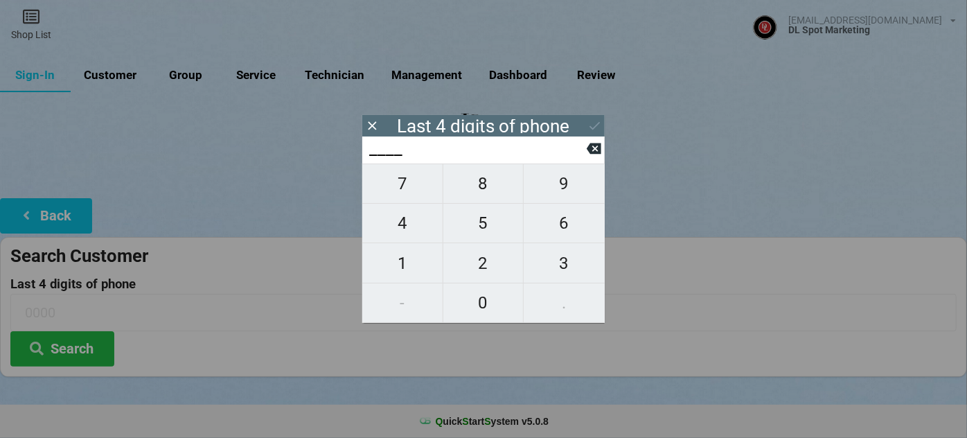
type input "0___"
type input "01__"
type input "016_"
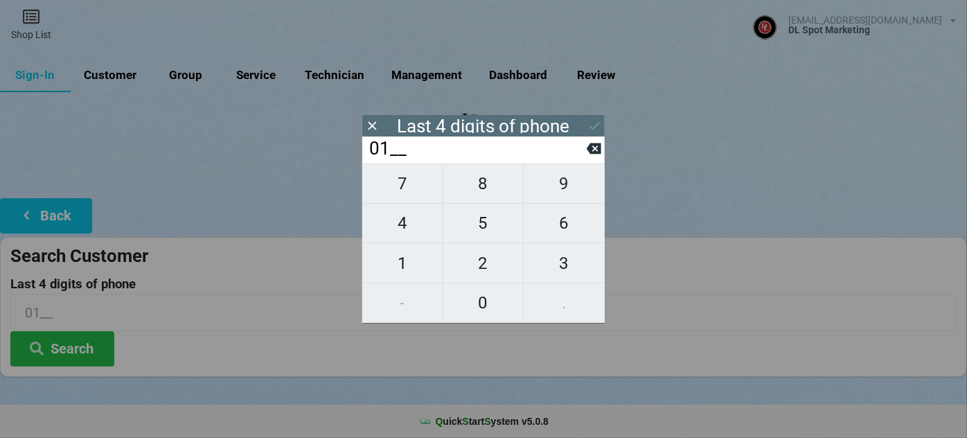
type input "016_"
type input "0162"
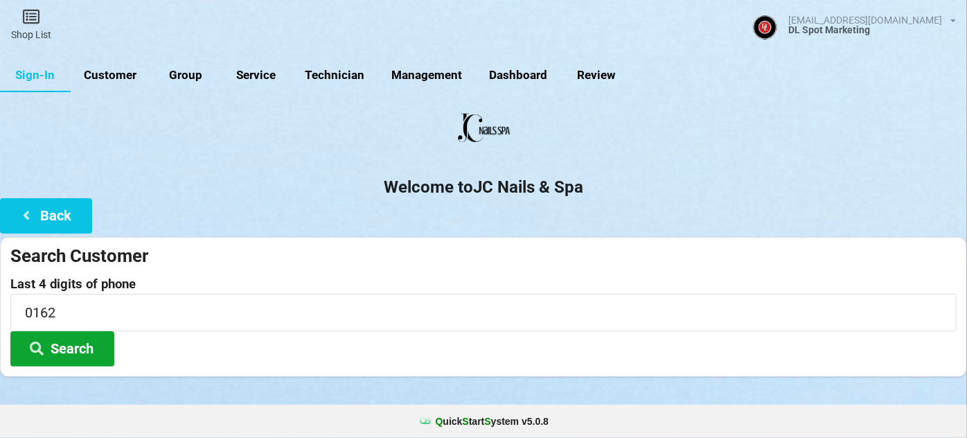
click at [73, 347] on button "Search" at bounding box center [62, 348] width 104 height 35
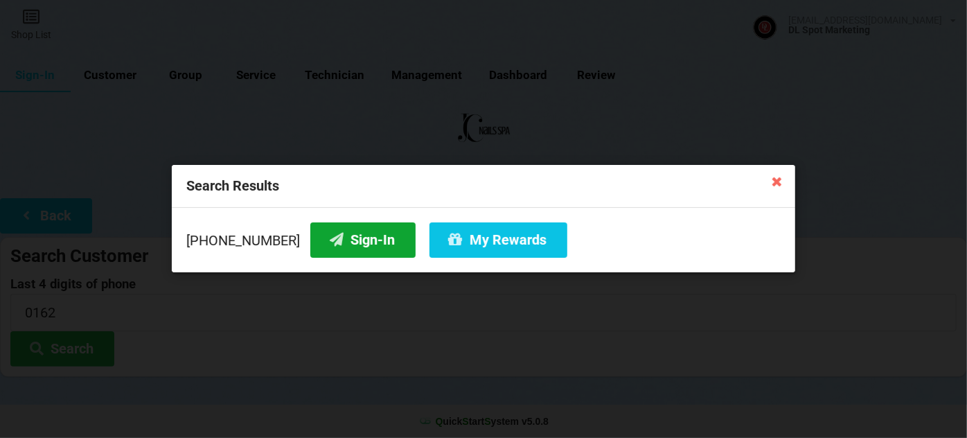
click at [364, 237] on button "Sign-In" at bounding box center [362, 239] width 105 height 35
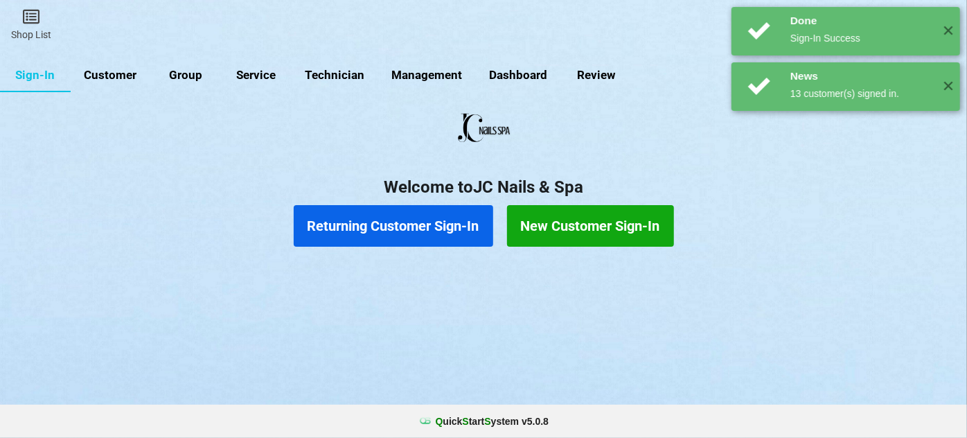
click at [373, 232] on button "Returning Customer Sign-In" at bounding box center [393, 226] width 199 height 42
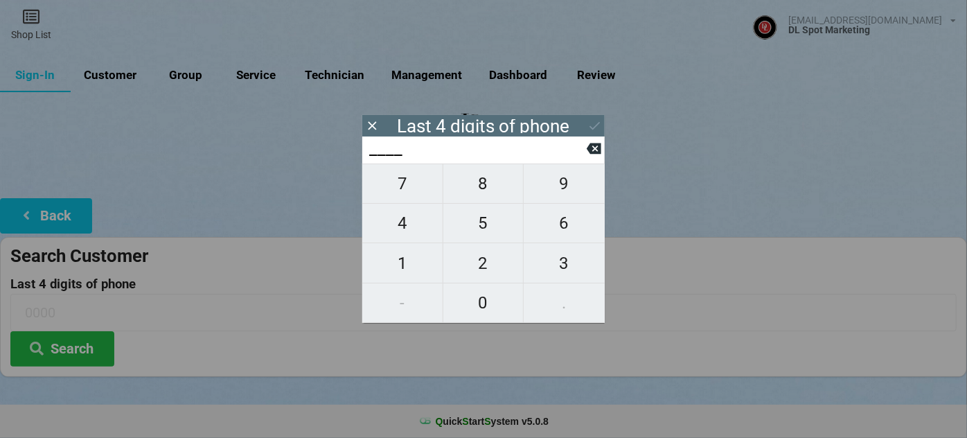
type input "4___"
type input "45__"
type input "450_"
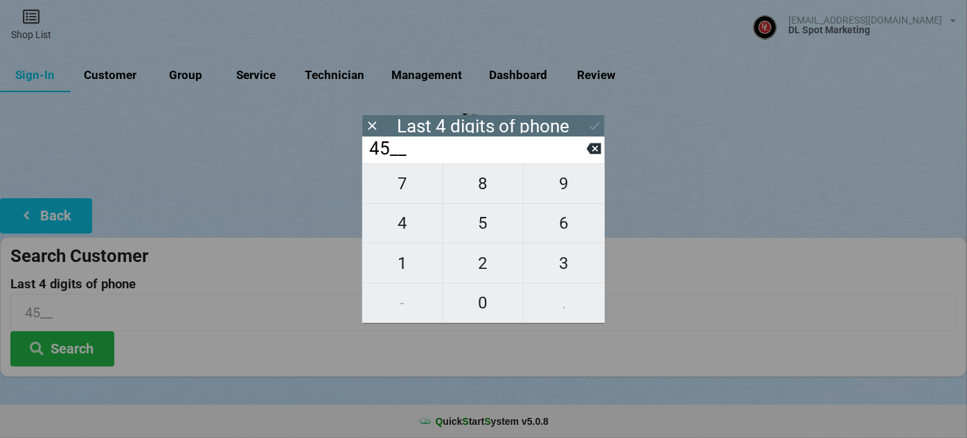
type input "450_"
type input "4502"
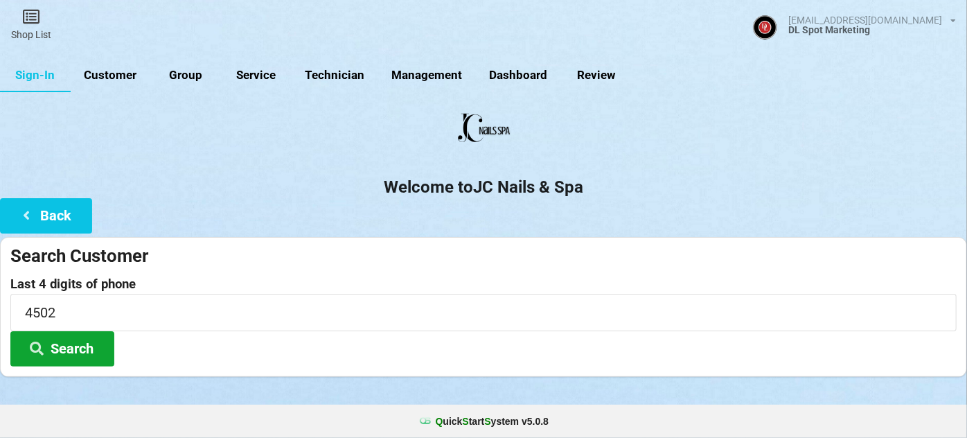
click at [50, 348] on button "Search" at bounding box center [62, 348] width 104 height 35
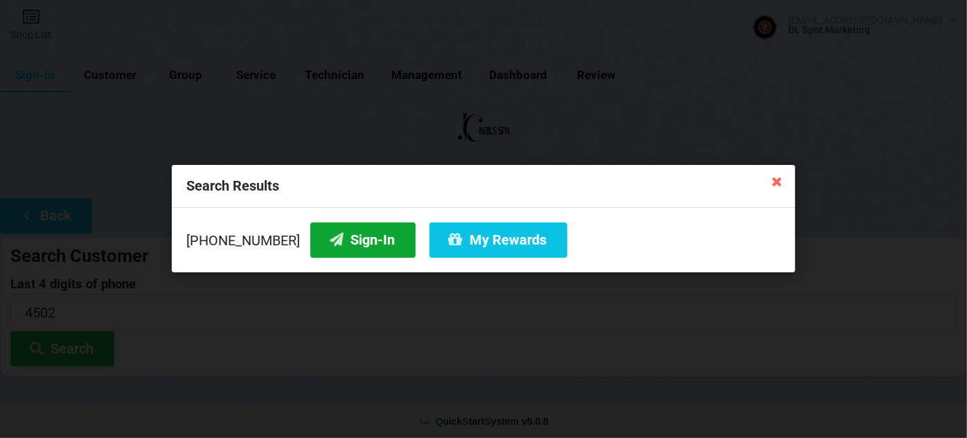
click at [364, 244] on button "Sign-In" at bounding box center [362, 239] width 105 height 35
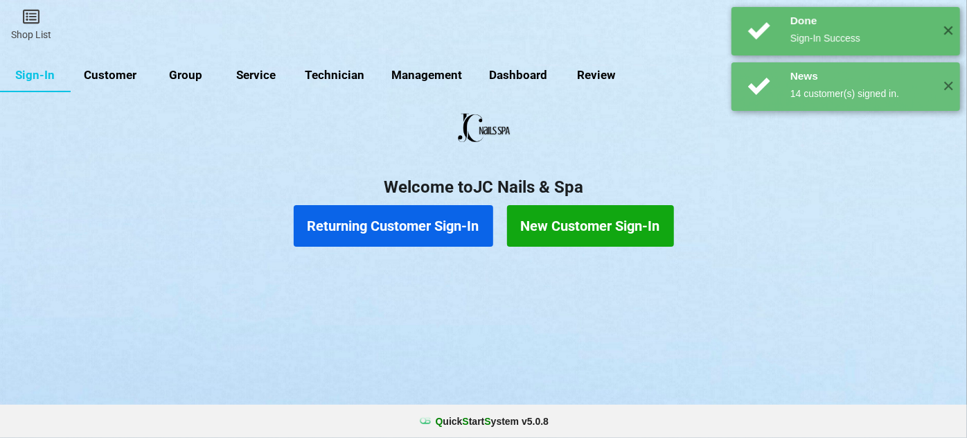
click at [397, 229] on button "Returning Customer Sign-In" at bounding box center [393, 226] width 199 height 42
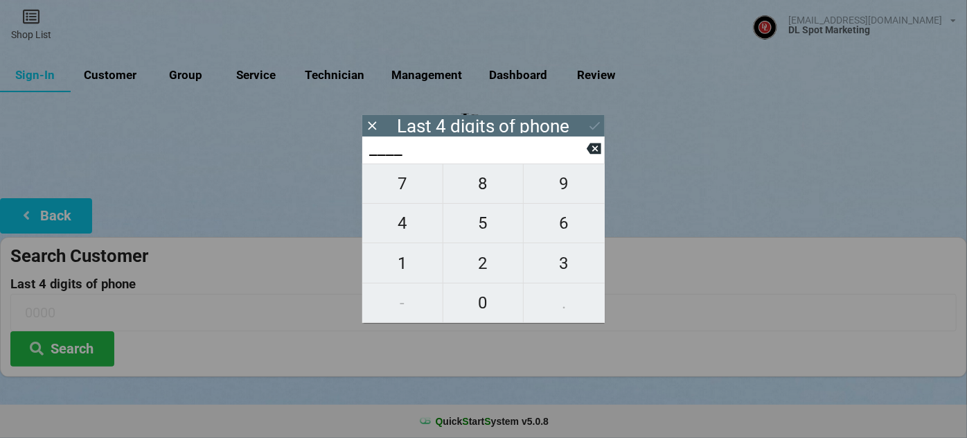
type input "1___"
type input "17__"
type input "170_"
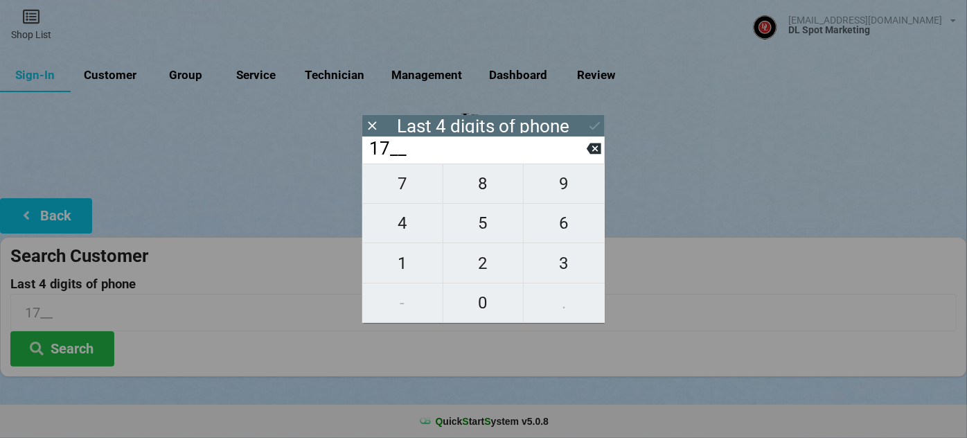
type input "170_"
type input "1700"
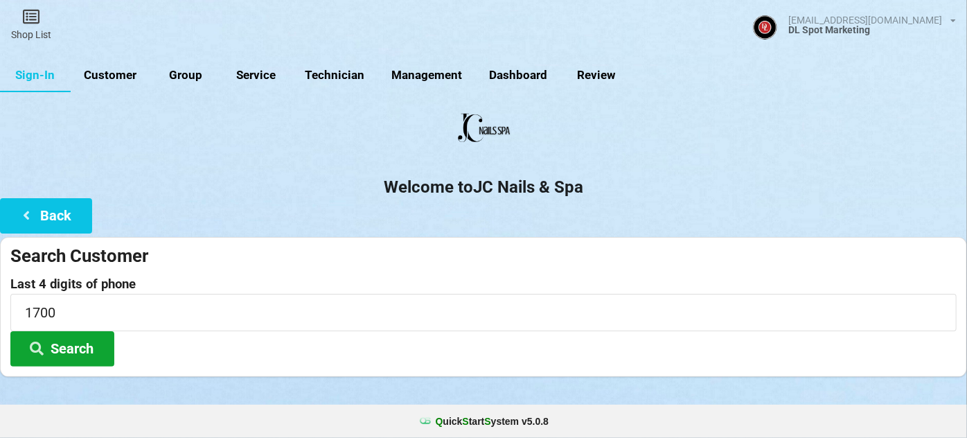
click at [59, 347] on button "Search" at bounding box center [62, 348] width 104 height 35
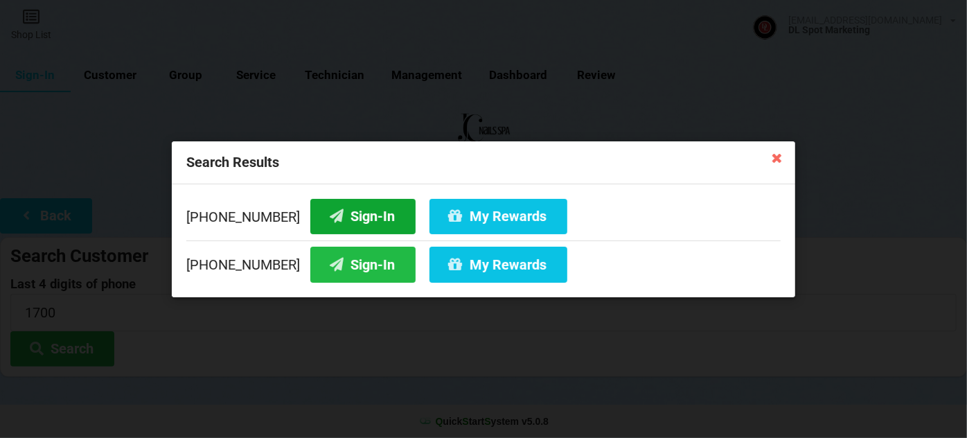
click at [358, 213] on button "Sign-In" at bounding box center [362, 215] width 105 height 35
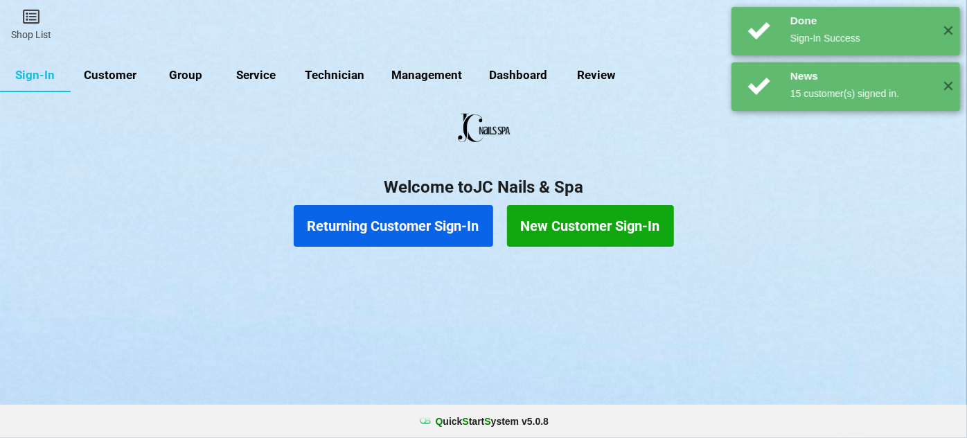
click at [352, 223] on button "Returning Customer Sign-In" at bounding box center [393, 226] width 199 height 42
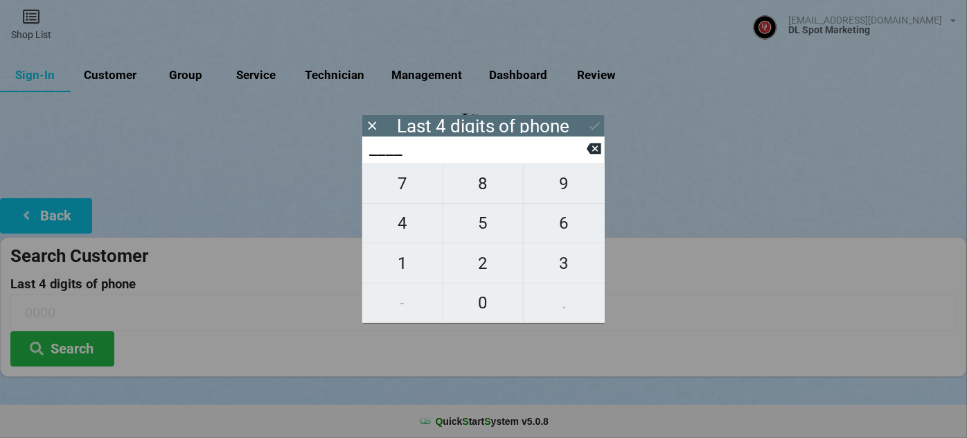
type input "1___"
type input "16__"
type input "163_"
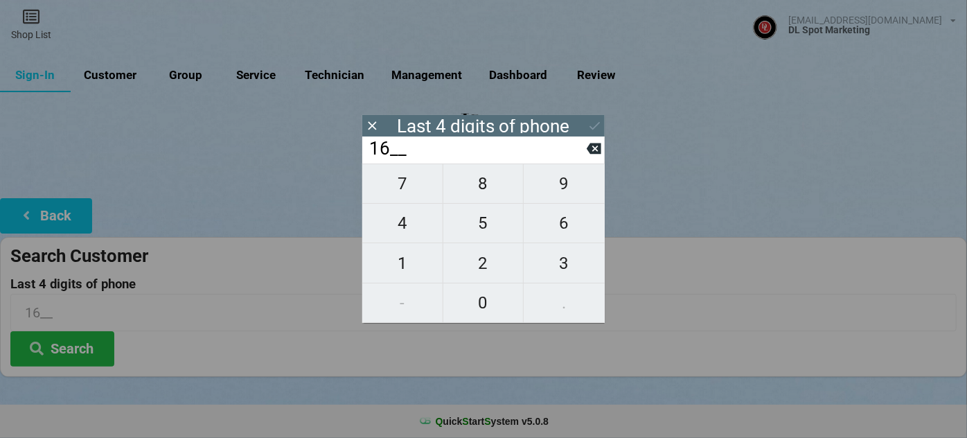
type input "163_"
type input "1631"
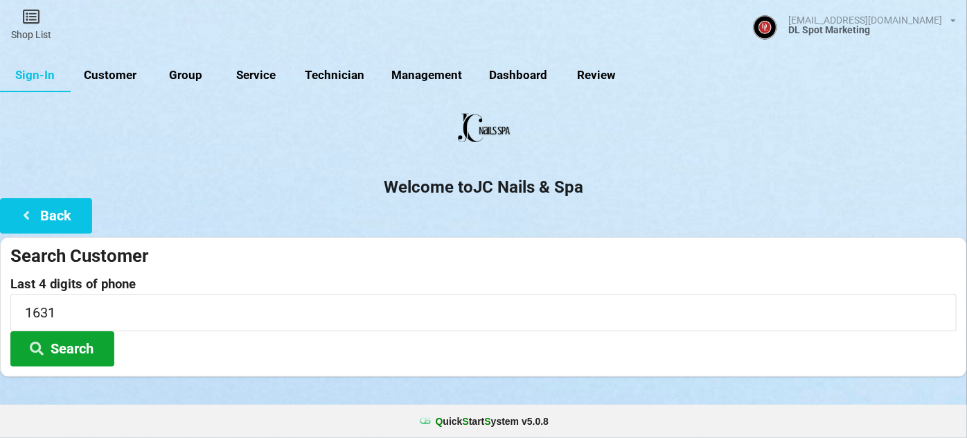
click at [63, 348] on button "Search" at bounding box center [62, 348] width 104 height 35
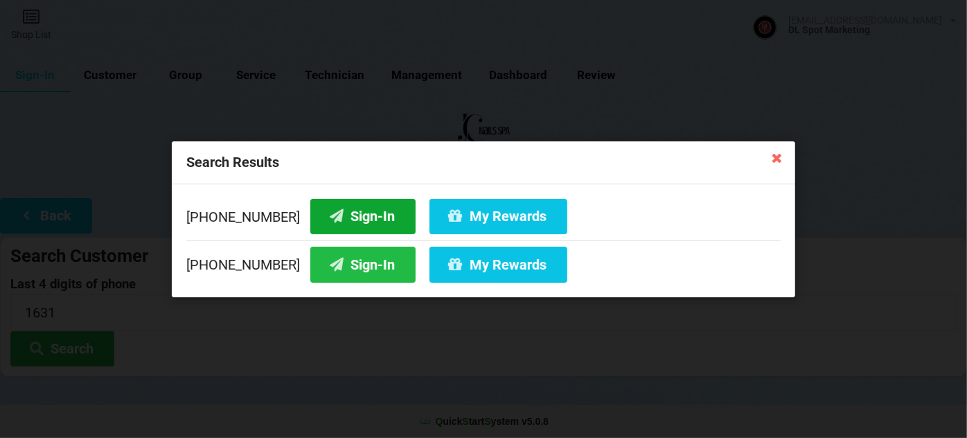
click at [339, 211] on button "Sign-In" at bounding box center [362, 215] width 105 height 35
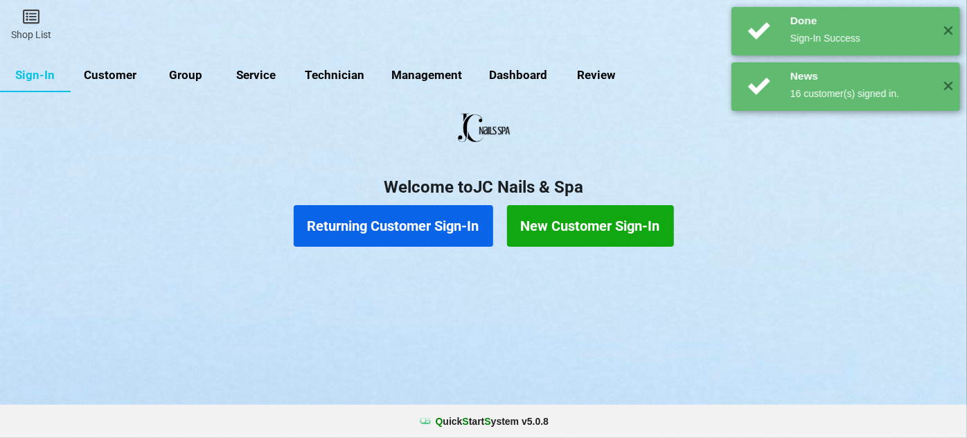
click at [414, 219] on button "Returning Customer Sign-In" at bounding box center [393, 226] width 199 height 42
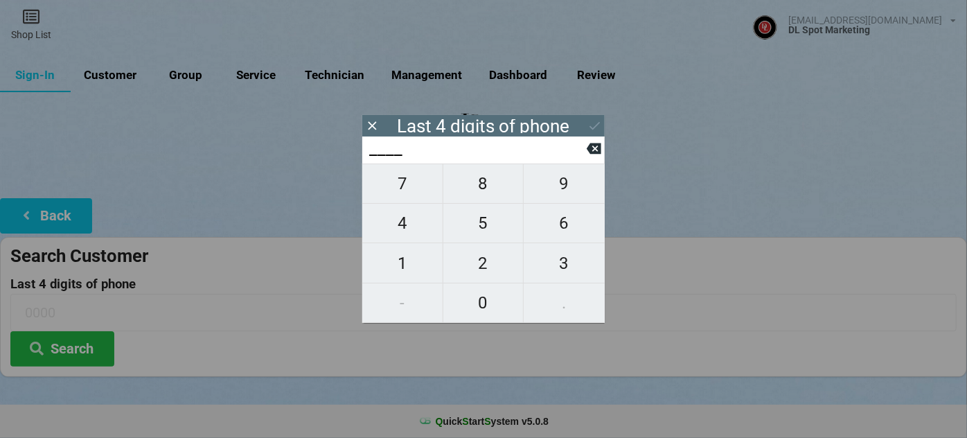
type input "0___"
type input "07__"
type input "077_"
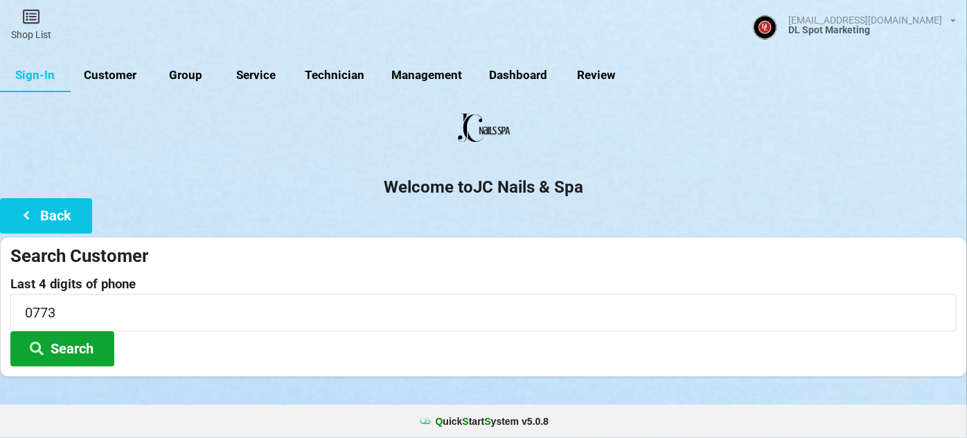
click at [69, 352] on button "Search" at bounding box center [62, 348] width 104 height 35
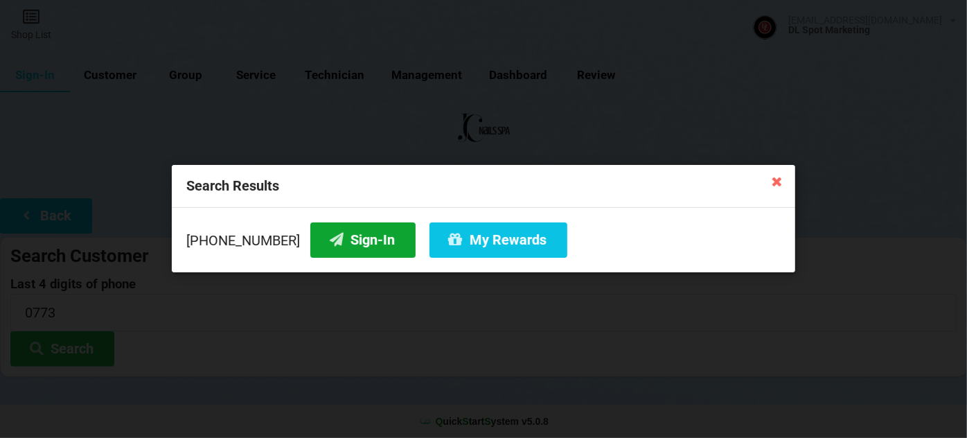
click at [369, 232] on button "Sign-In" at bounding box center [362, 239] width 105 height 35
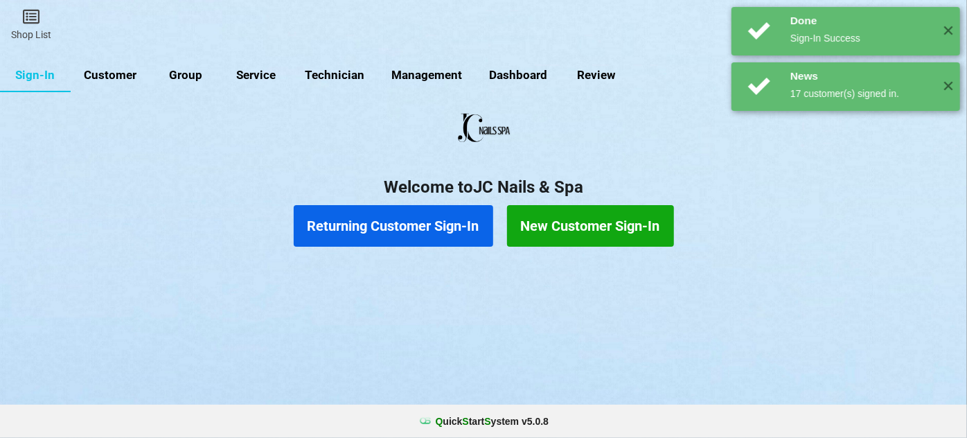
click at [391, 225] on button "Returning Customer Sign-In" at bounding box center [393, 226] width 199 height 42
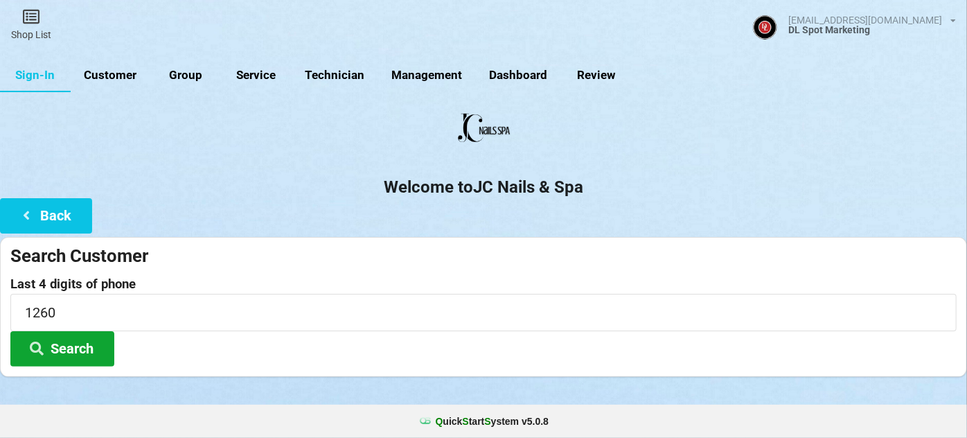
click at [70, 348] on button "Search" at bounding box center [62, 348] width 104 height 35
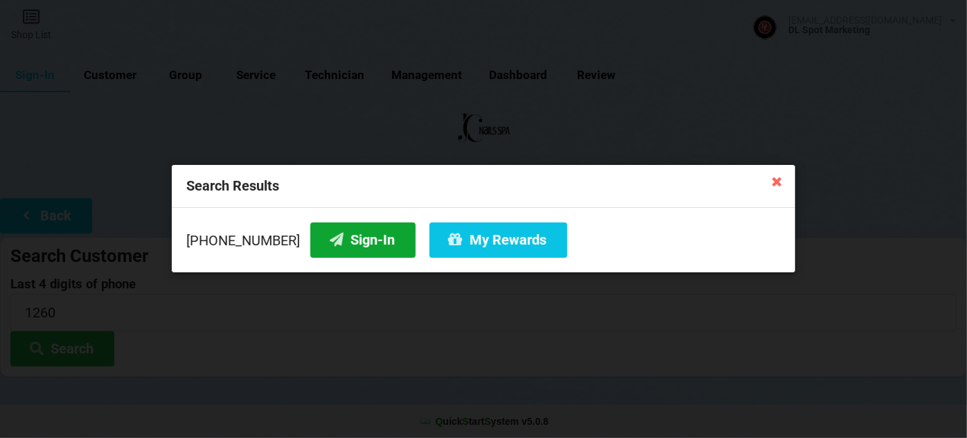
click at [350, 237] on button "Sign-In" at bounding box center [362, 239] width 105 height 35
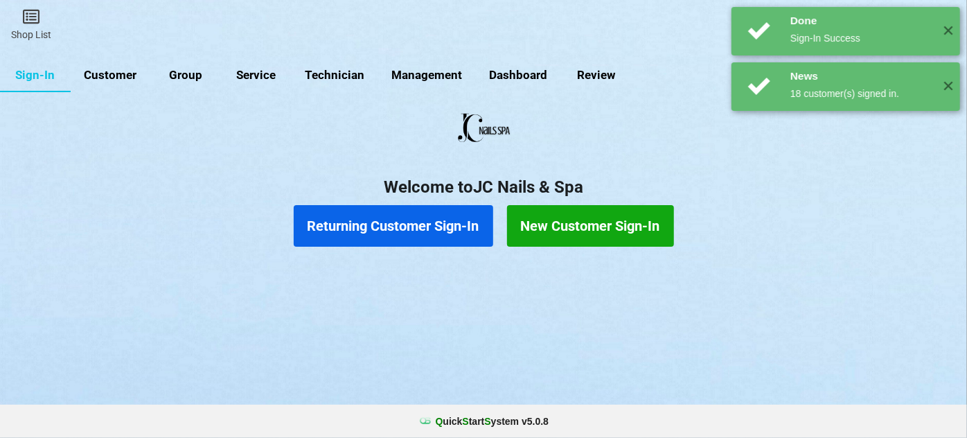
click at [350, 237] on button "Returning Customer Sign-In" at bounding box center [393, 226] width 199 height 42
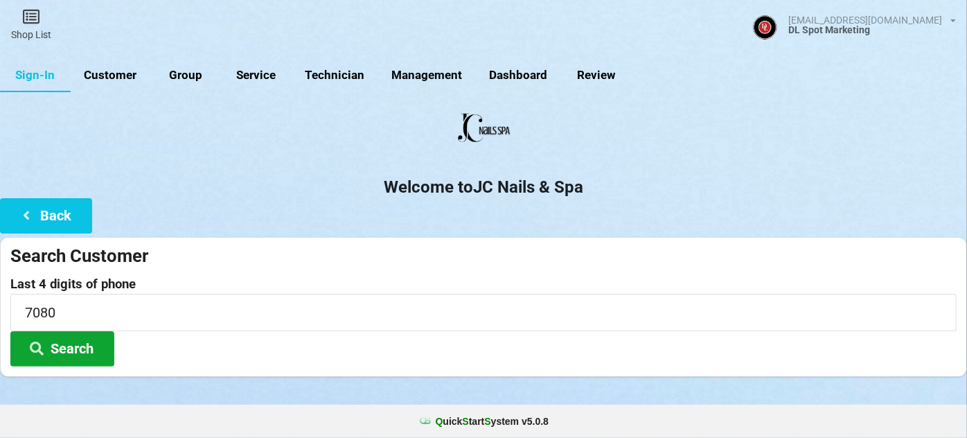
click at [62, 349] on button "Search" at bounding box center [62, 348] width 104 height 35
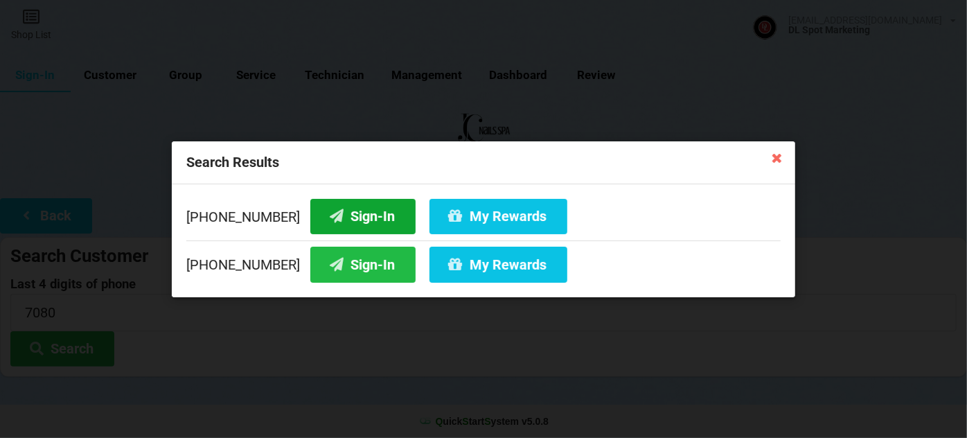
click at [377, 219] on button "Sign-In" at bounding box center [362, 215] width 105 height 35
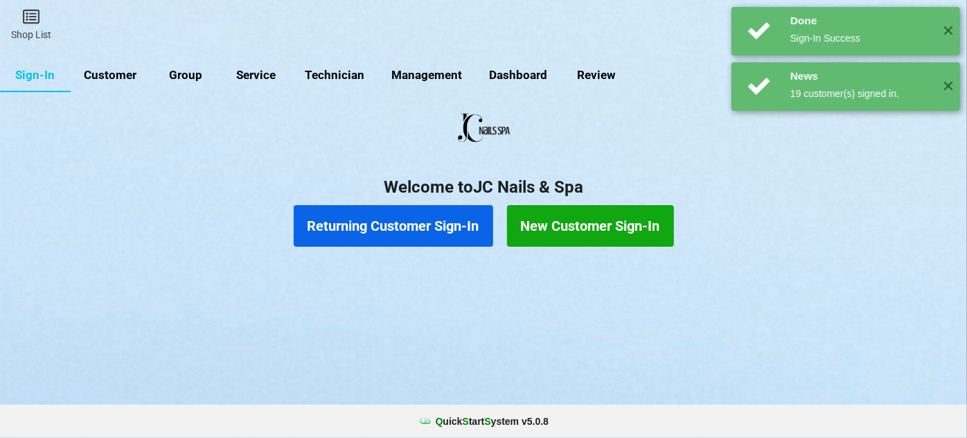
click at [372, 222] on button "Returning Customer Sign-In" at bounding box center [393, 226] width 199 height 42
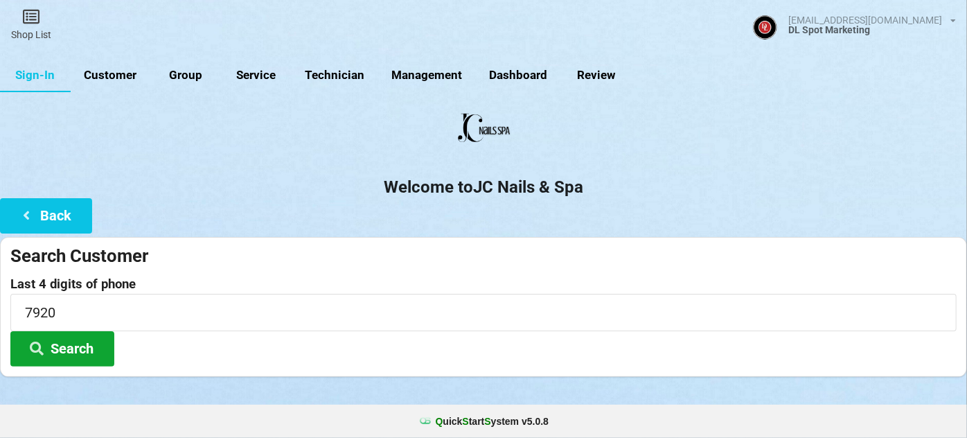
click at [52, 346] on button "Search" at bounding box center [62, 348] width 104 height 35
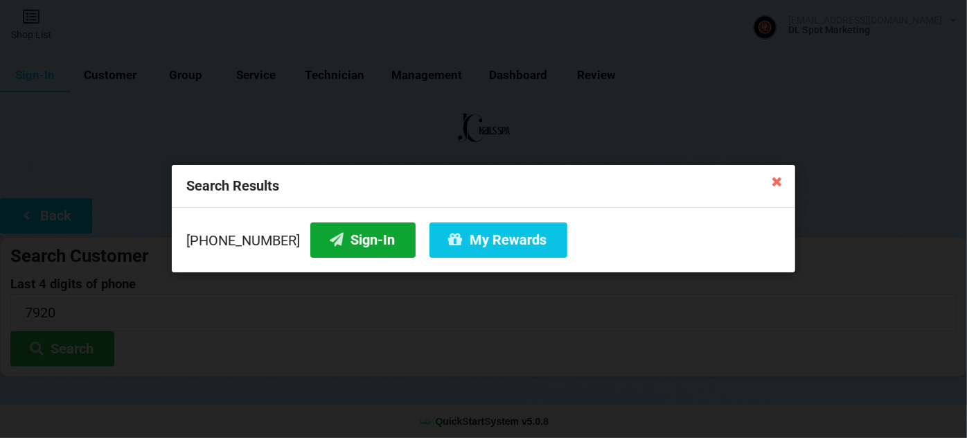
click at [365, 233] on button "Sign-In" at bounding box center [362, 239] width 105 height 35
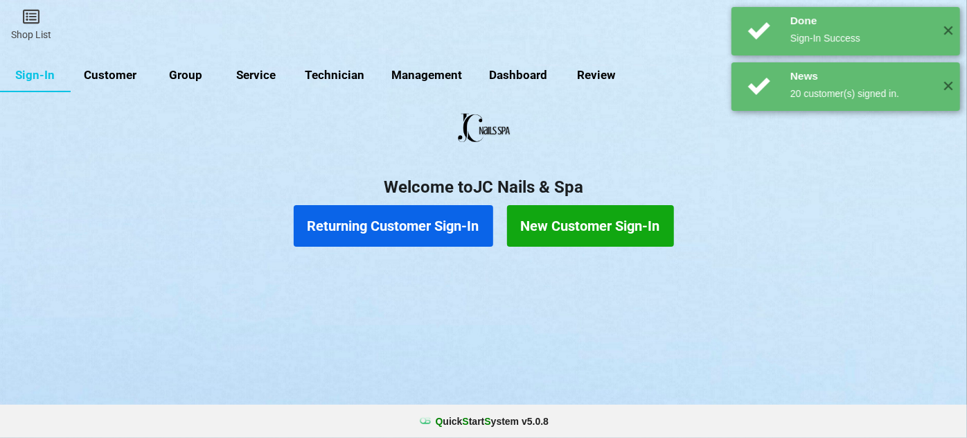
click at [395, 229] on button "Returning Customer Sign-In" at bounding box center [393, 226] width 199 height 42
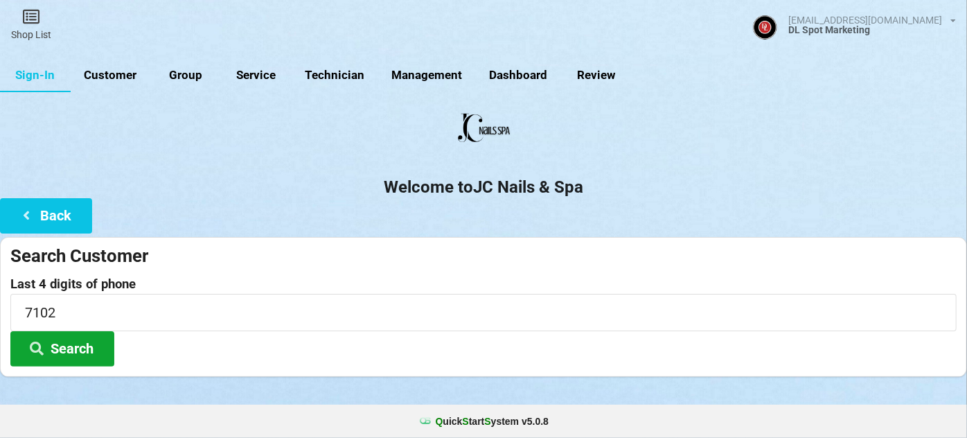
click at [69, 343] on button "Search" at bounding box center [62, 348] width 104 height 35
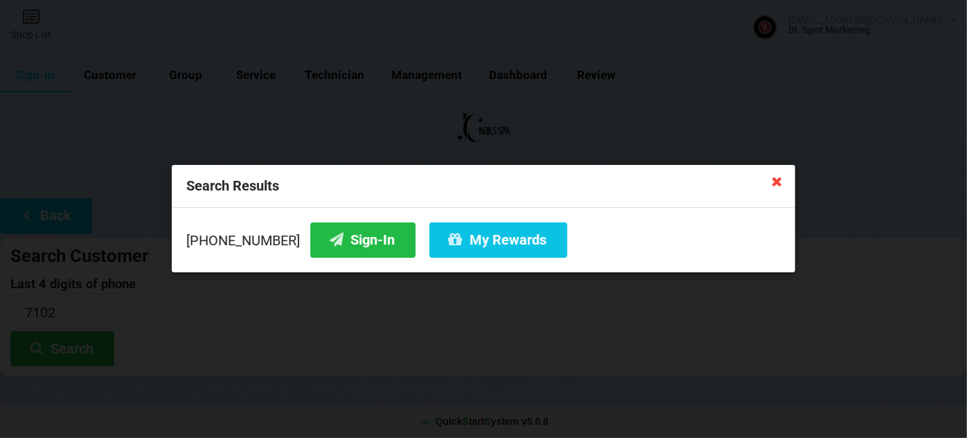
click at [777, 183] on icon at bounding box center [777, 181] width 22 height 22
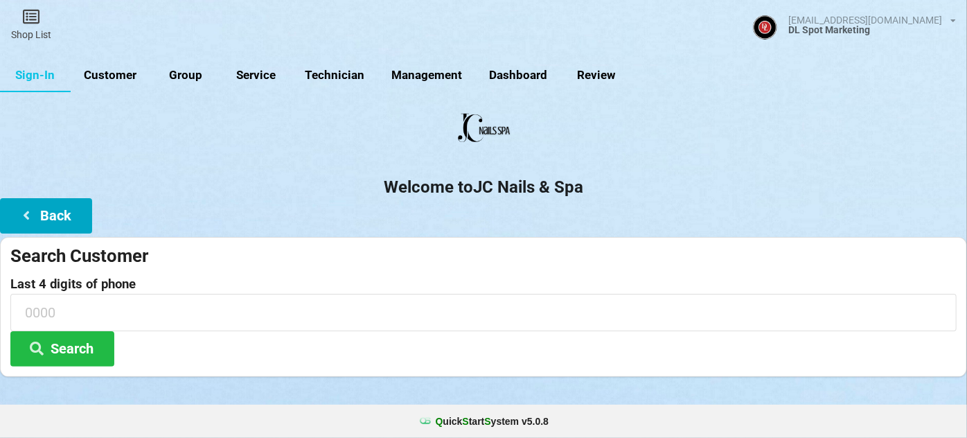
click at [62, 203] on button "Back" at bounding box center [46, 215] width 92 height 35
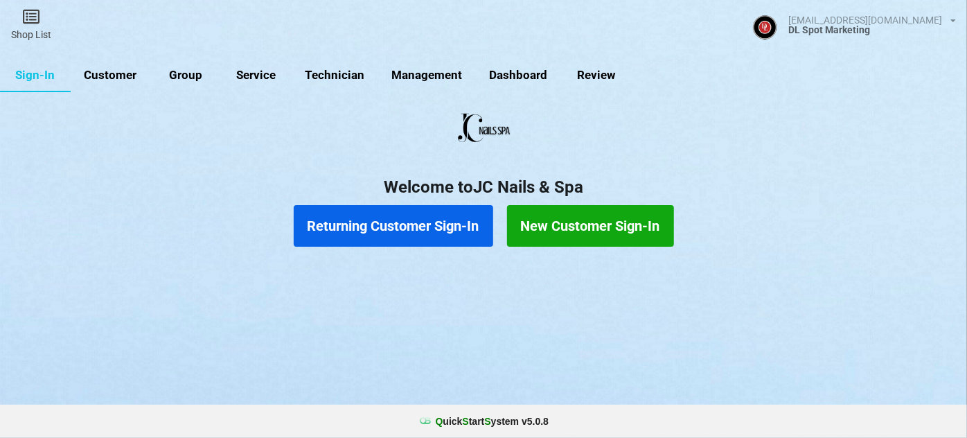
click at [577, 215] on button "New Customer Sign-In" at bounding box center [590, 226] width 167 height 42
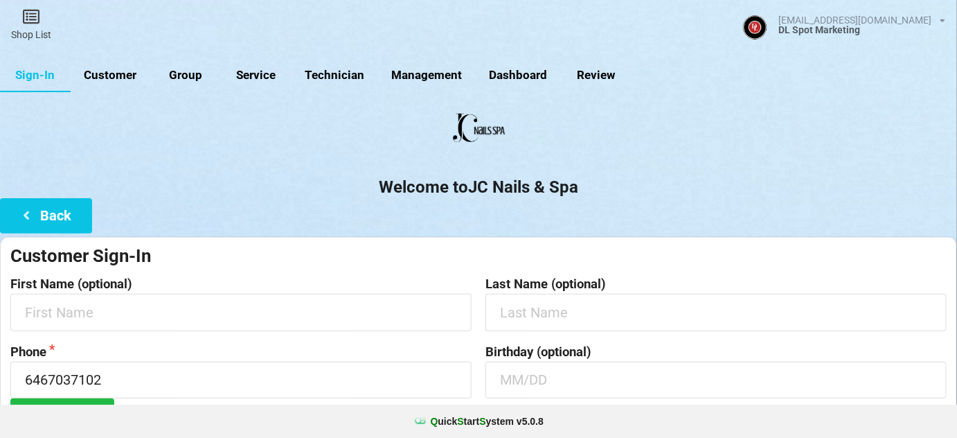
drag, startPoint x: 397, startPoint y: 179, endPoint x: 155, endPoint y: 304, distance: 272.8
drag, startPoint x: 155, startPoint y: 304, endPoint x: 103, endPoint y: 312, distance: 52.5
click at [103, 312] on input "text" at bounding box center [240, 312] width 461 height 37
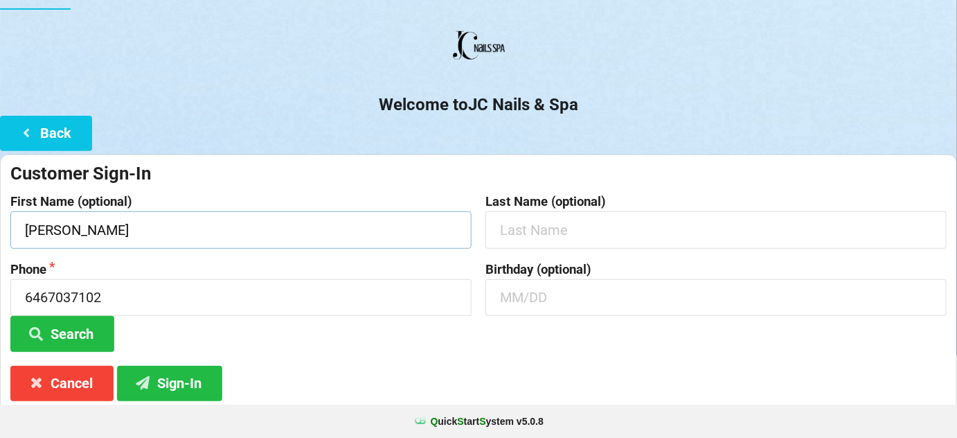
scroll to position [84, 0]
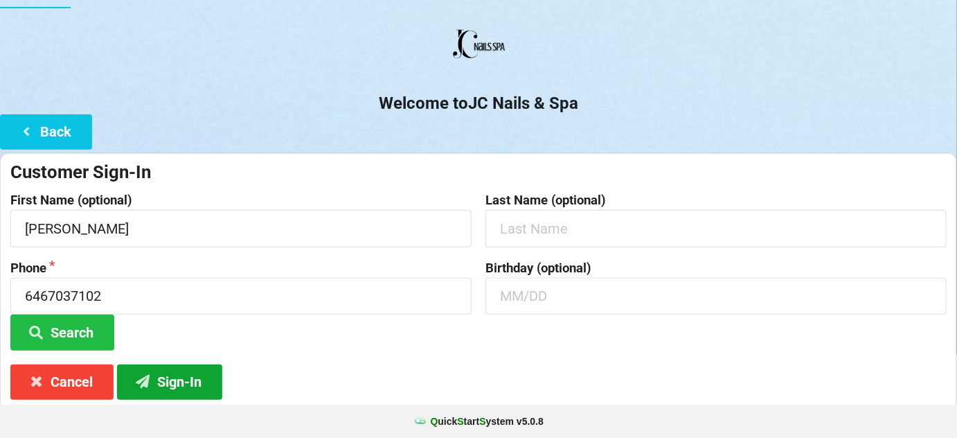
click at [170, 388] on button "Sign-In" at bounding box center [169, 381] width 105 height 35
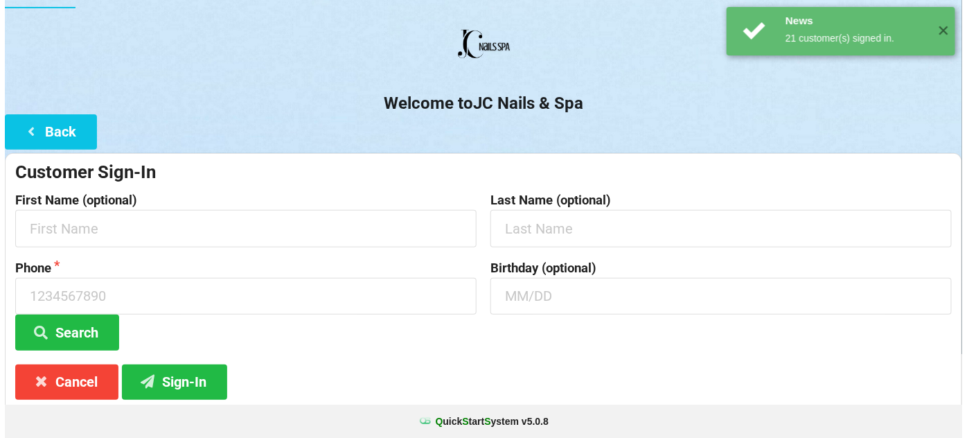
scroll to position [0, 0]
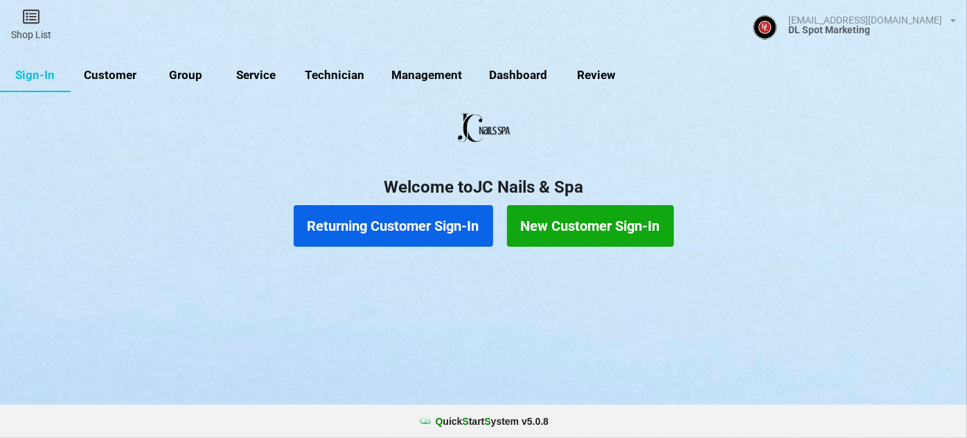
click at [422, 228] on button "Returning Customer Sign-In" at bounding box center [393, 226] width 199 height 42
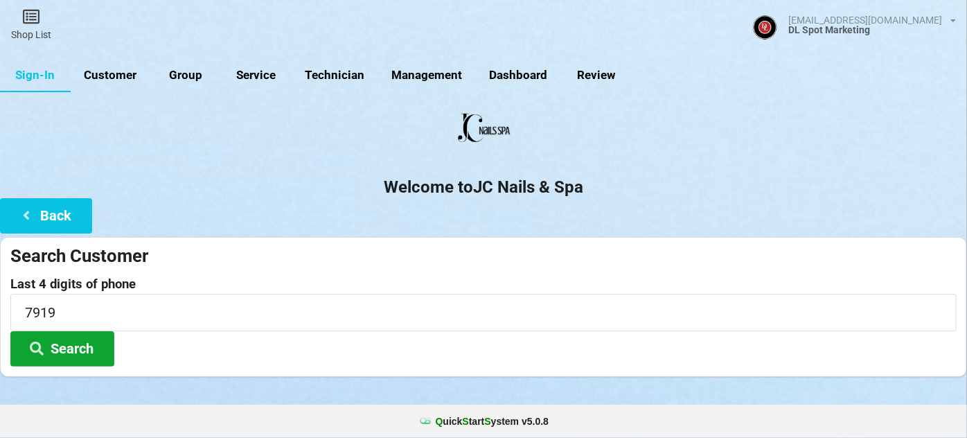
click at [69, 336] on button "Search" at bounding box center [62, 348] width 104 height 35
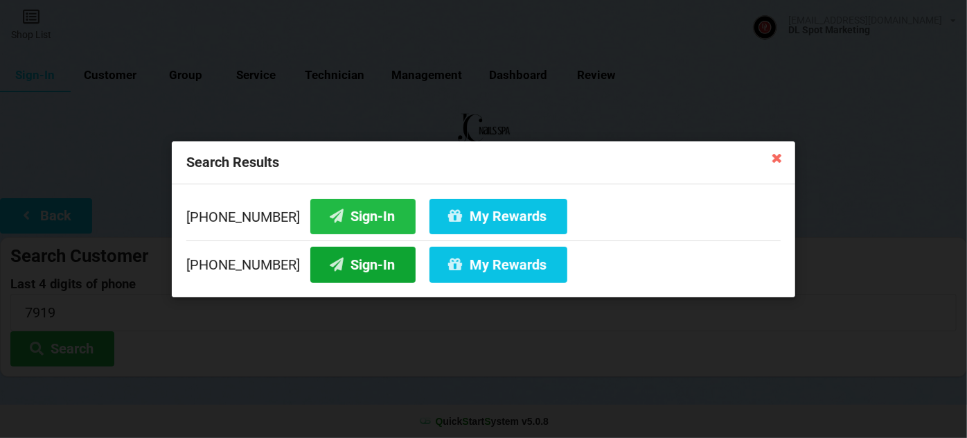
click at [359, 265] on button "Sign-In" at bounding box center [362, 264] width 105 height 35
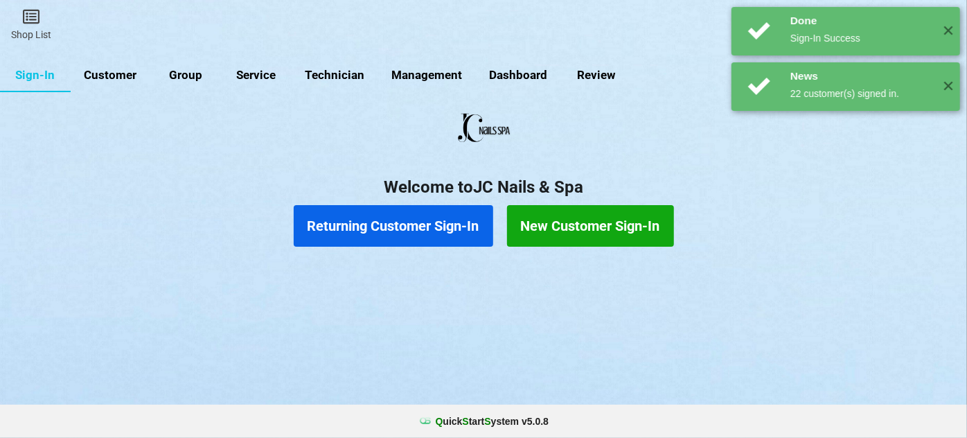
click at [424, 226] on button "Returning Customer Sign-In" at bounding box center [393, 226] width 199 height 42
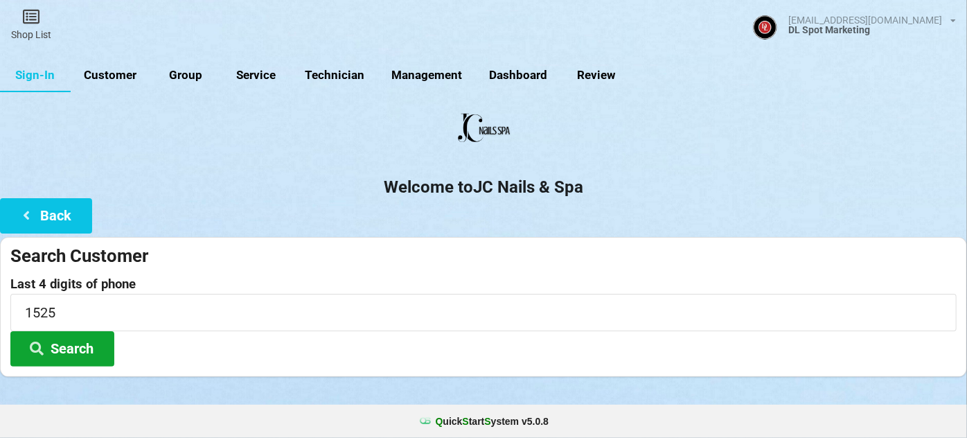
click at [81, 350] on button "Search" at bounding box center [62, 348] width 104 height 35
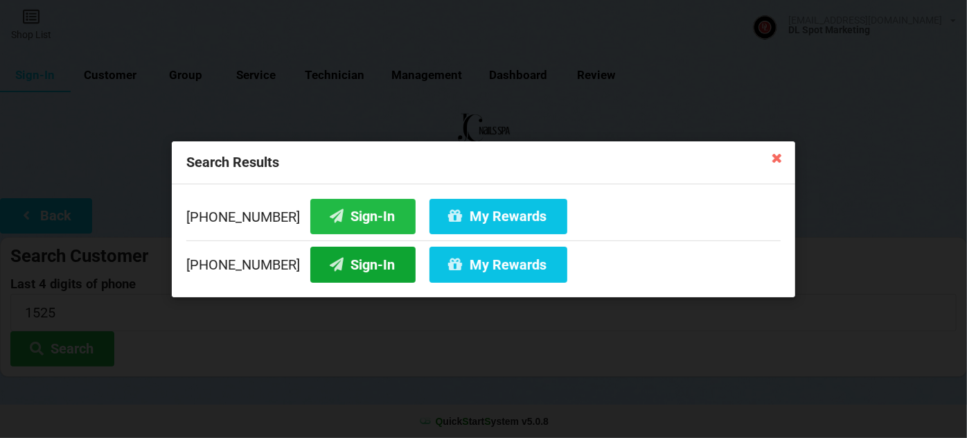
click at [355, 268] on button "Sign-In" at bounding box center [362, 264] width 105 height 35
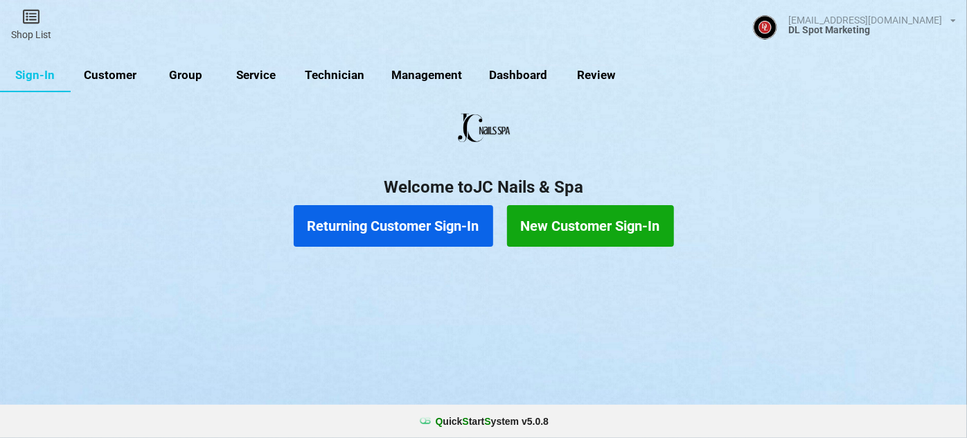
click at [123, 73] on link "Customer" at bounding box center [111, 75] width 80 height 33
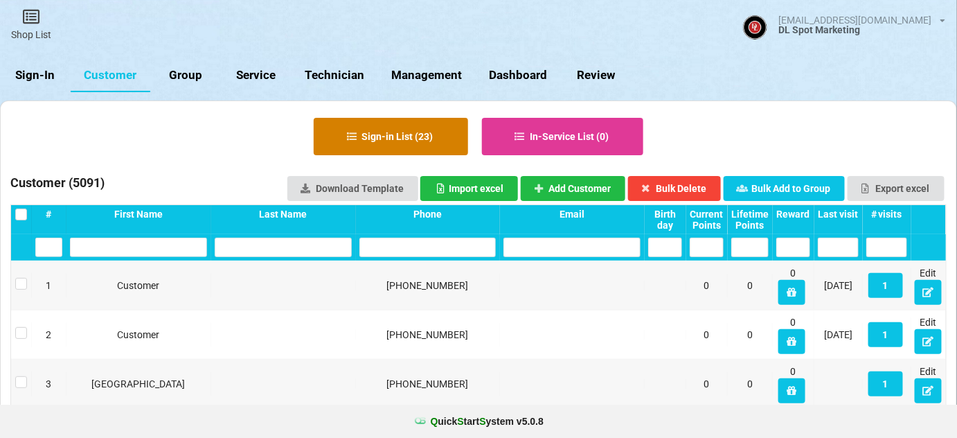
click at [388, 134] on button "Sign-in List ( 23 )" at bounding box center [391, 136] width 154 height 37
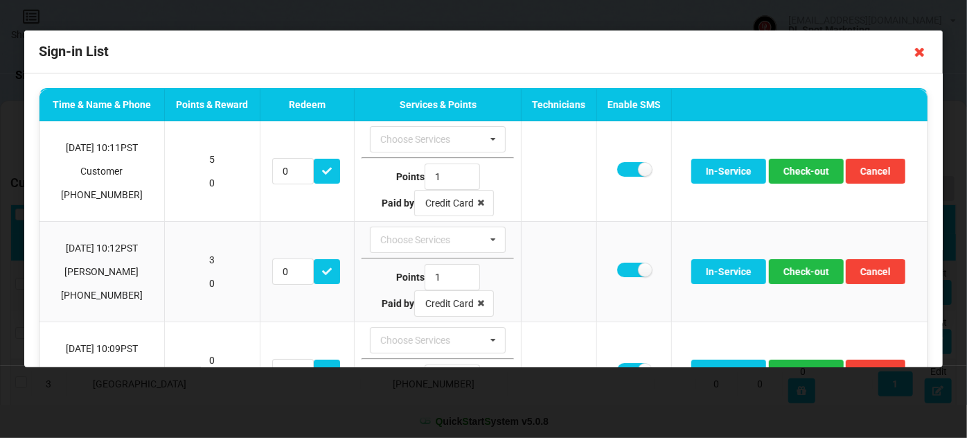
click at [917, 53] on icon at bounding box center [919, 52] width 22 height 22
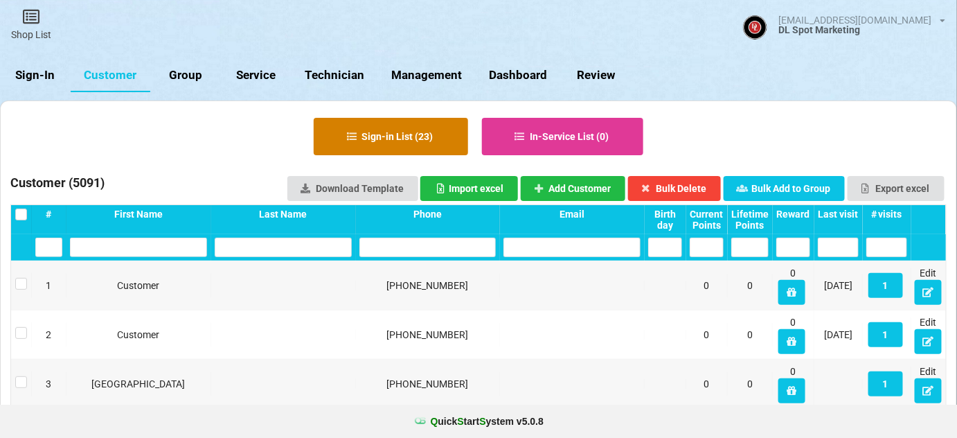
click at [366, 134] on button "Sign-in List ( 23 )" at bounding box center [391, 136] width 154 height 37
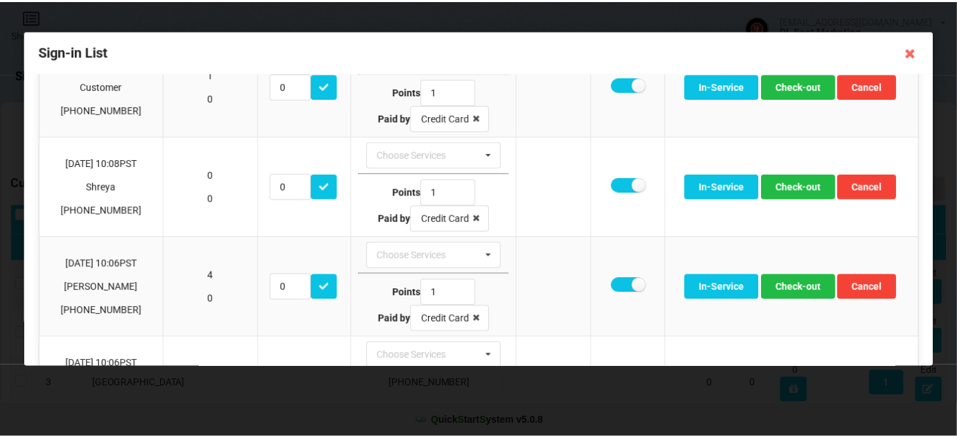
scroll to position [881, 0]
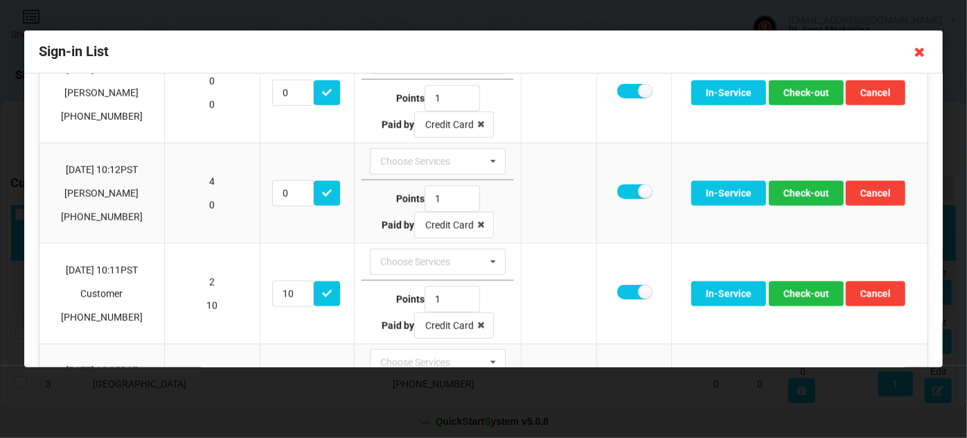
click at [923, 45] on icon at bounding box center [919, 52] width 22 height 22
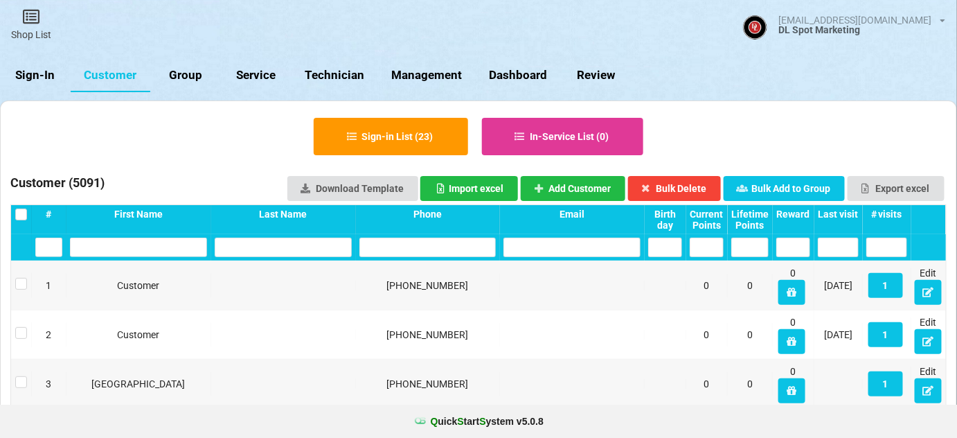
click at [35, 73] on link "Sign-In" at bounding box center [35, 75] width 71 height 33
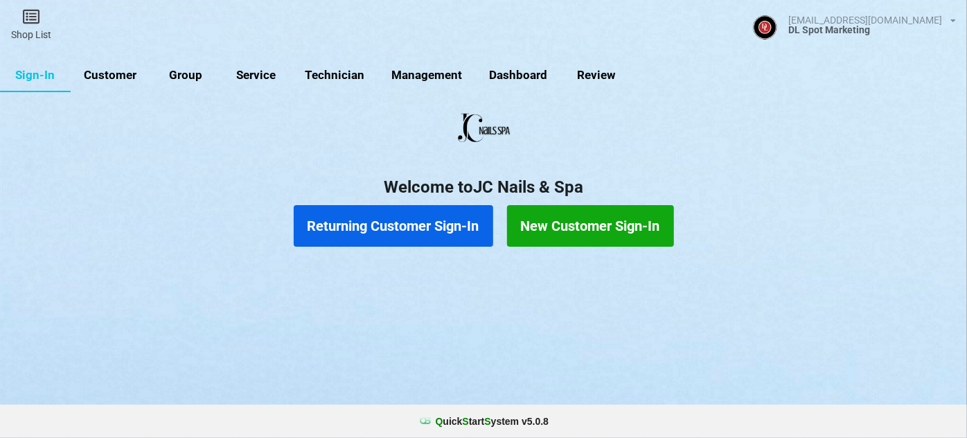
click at [418, 230] on button "Returning Customer Sign-In" at bounding box center [393, 226] width 199 height 42
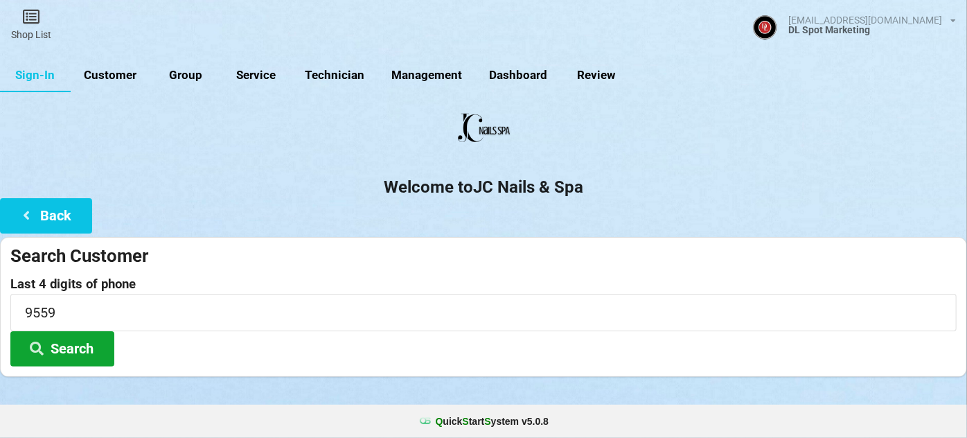
click at [72, 346] on button "Search" at bounding box center [62, 348] width 104 height 35
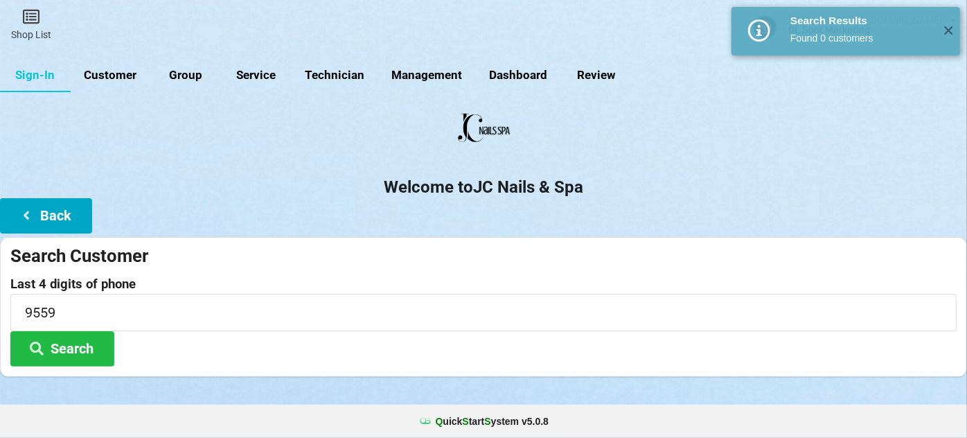
click at [59, 213] on button "Back" at bounding box center [46, 215] width 92 height 35
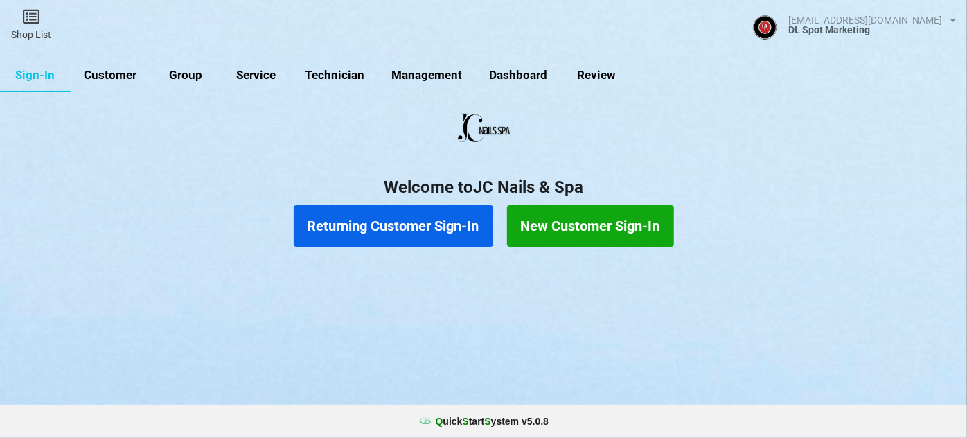
click at [567, 226] on button "New Customer Sign-In" at bounding box center [590, 226] width 167 height 42
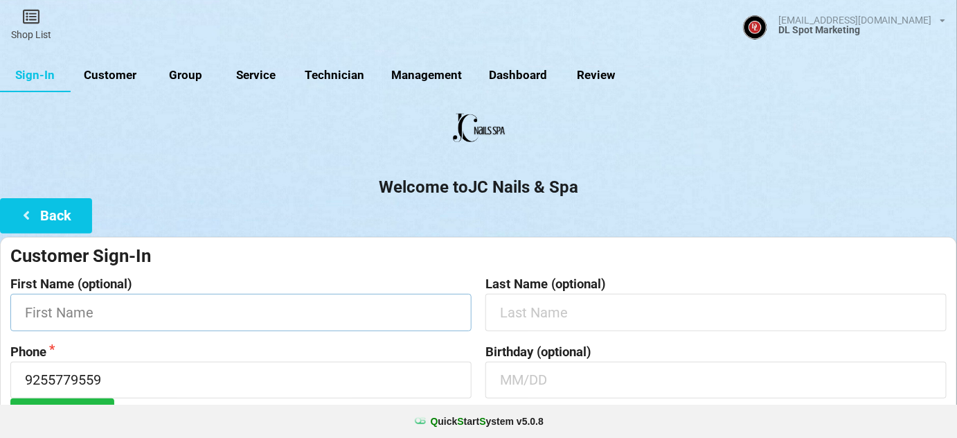
click at [122, 317] on input "text" at bounding box center [240, 312] width 461 height 37
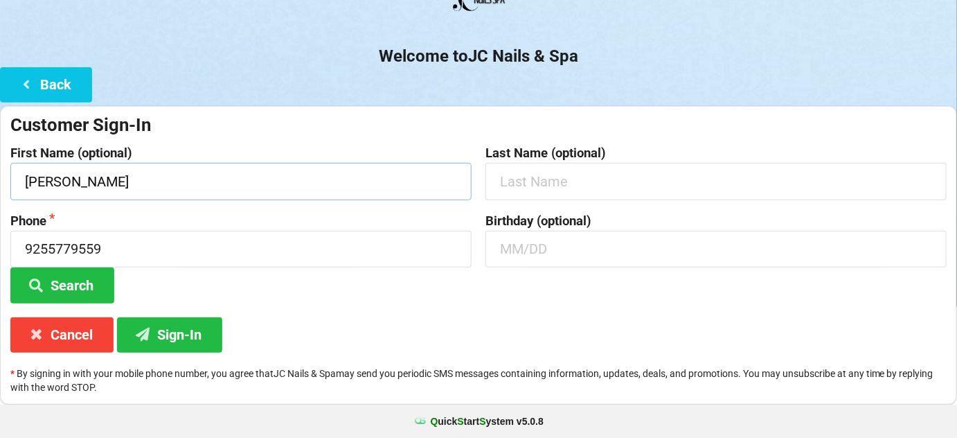
scroll to position [132, 0]
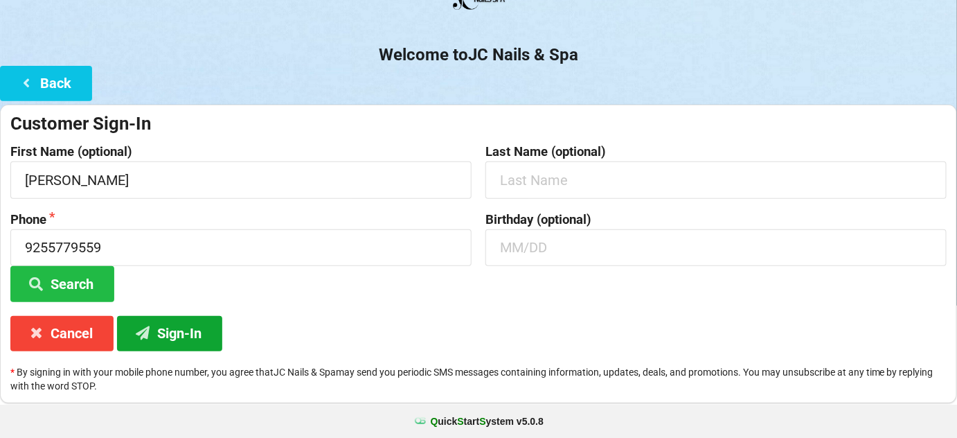
click at [194, 333] on button "Sign-In" at bounding box center [169, 333] width 105 height 35
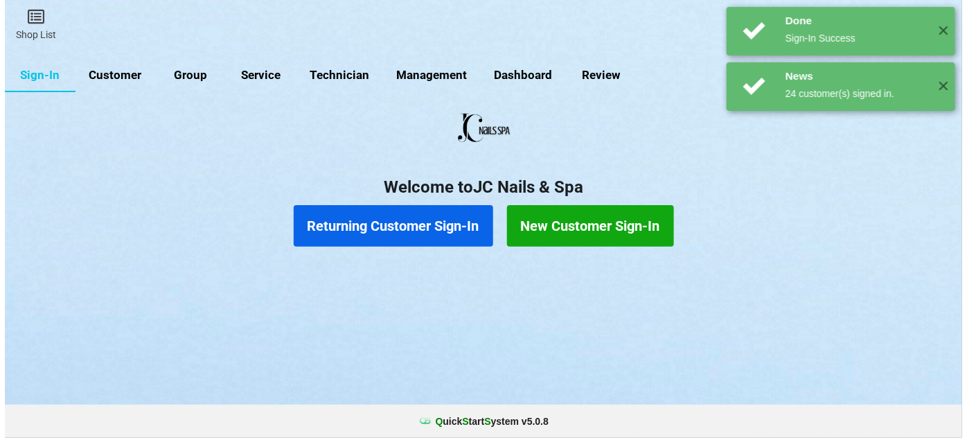
scroll to position [0, 0]
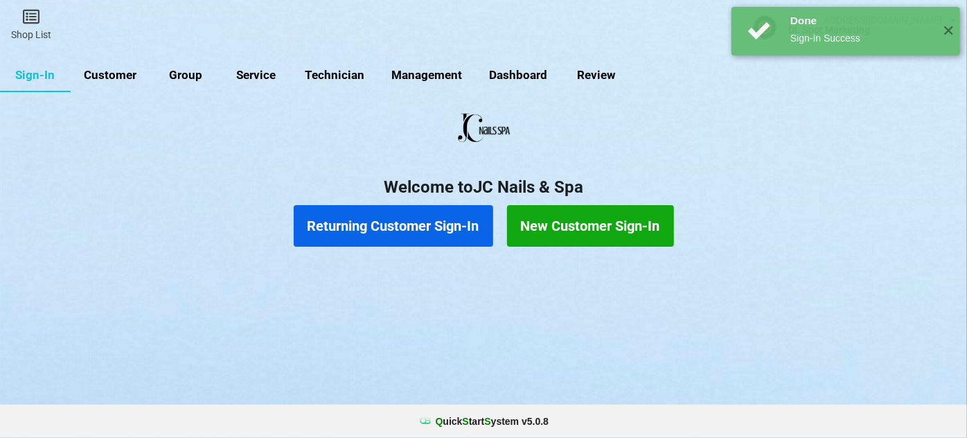
click at [120, 75] on link "Customer" at bounding box center [111, 75] width 80 height 33
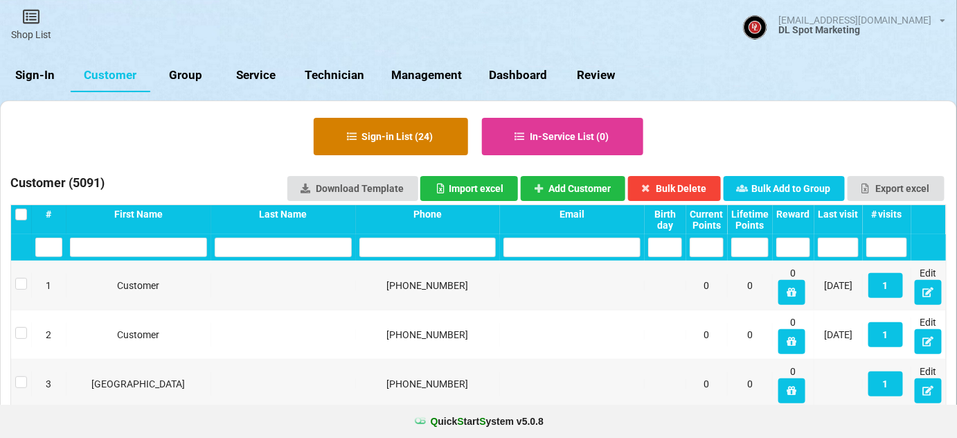
click at [427, 145] on button "Sign-in List ( 24 )" at bounding box center [391, 136] width 154 height 37
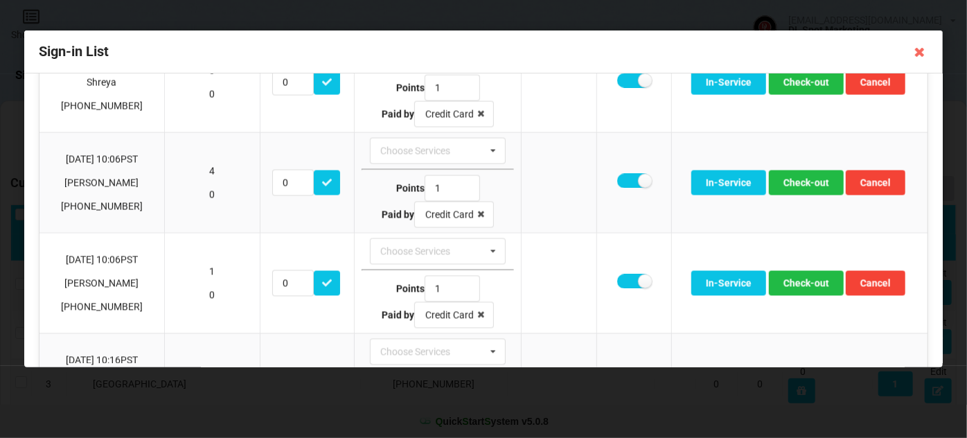
scroll to position [1343, 0]
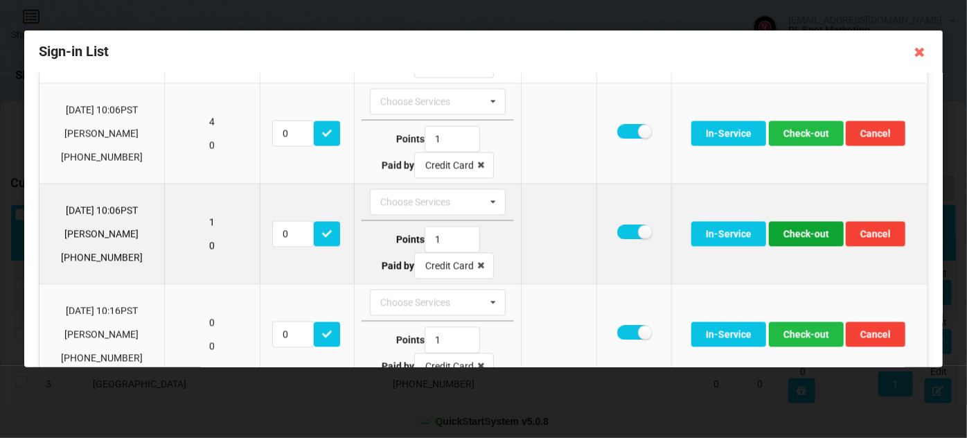
click at [796, 222] on button "Check-out" at bounding box center [806, 234] width 75 height 25
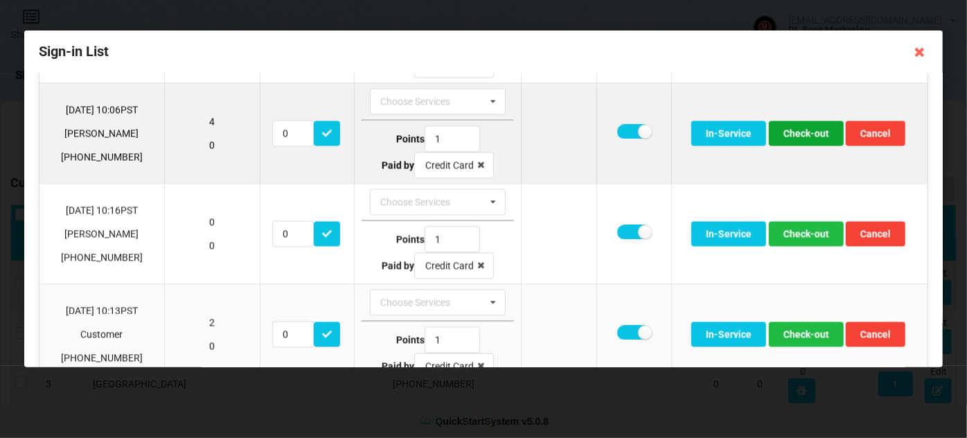
click at [801, 121] on button "Check-out" at bounding box center [806, 133] width 75 height 25
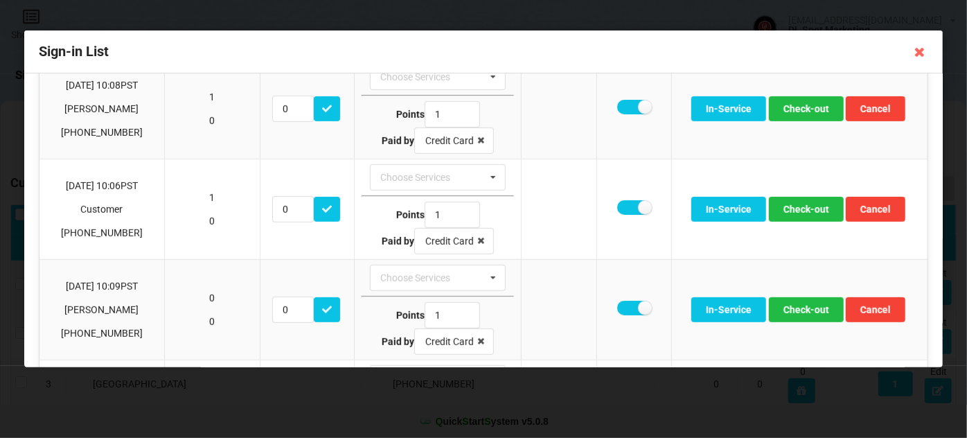
scroll to position [362, 0]
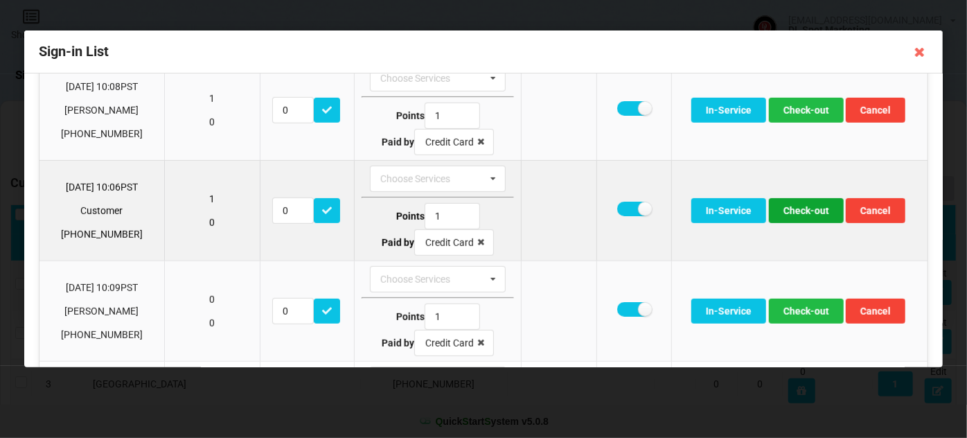
click at [814, 207] on button "Check-out" at bounding box center [806, 210] width 75 height 25
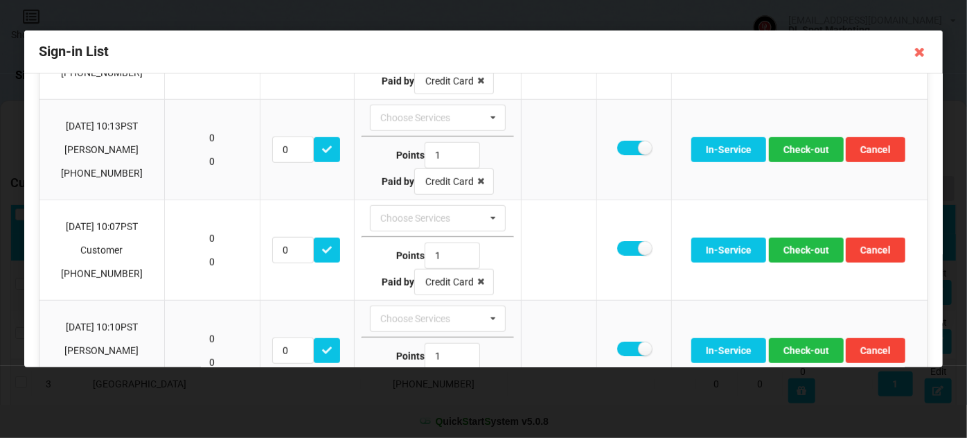
scroll to position [530, 0]
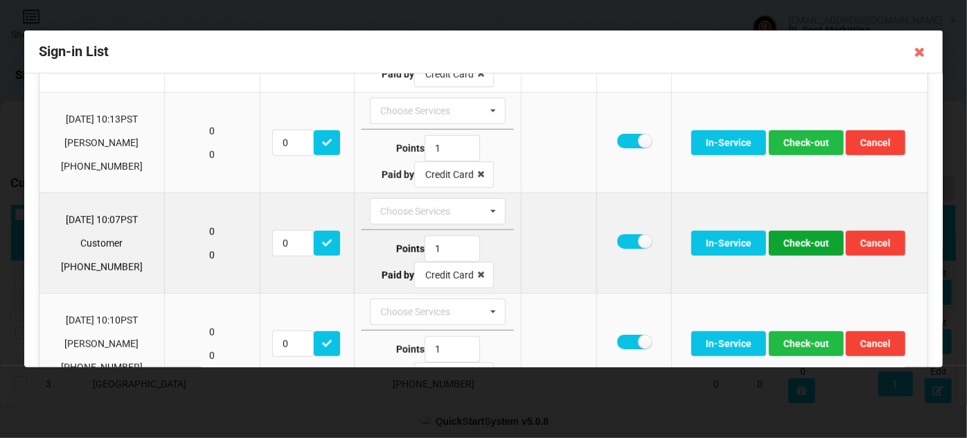
click at [803, 239] on button "Check-out" at bounding box center [806, 243] width 75 height 25
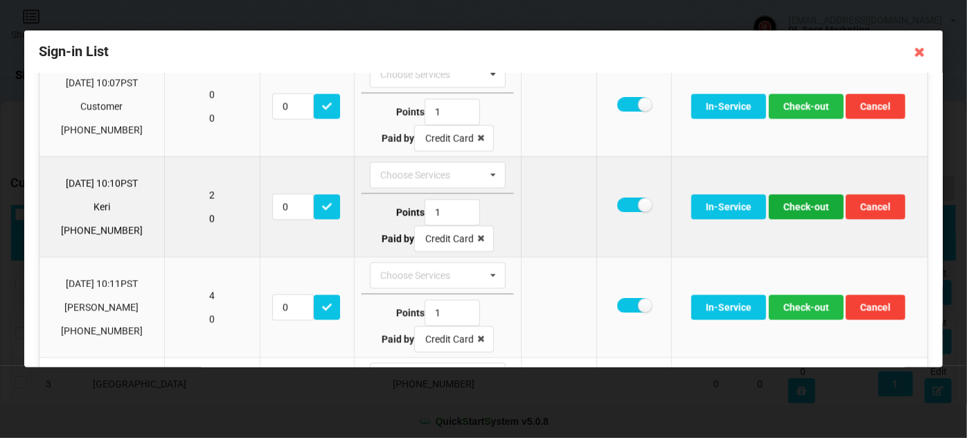
scroll to position [1286, 0]
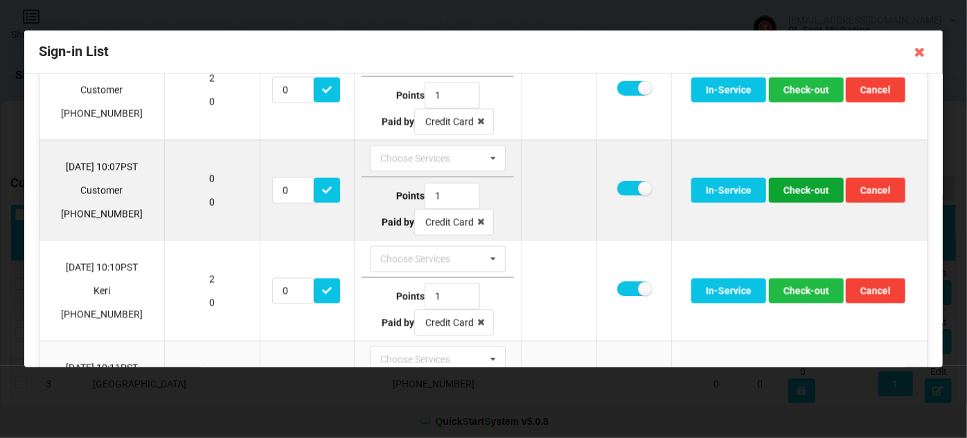
click at [805, 178] on button "Check-out" at bounding box center [806, 190] width 75 height 25
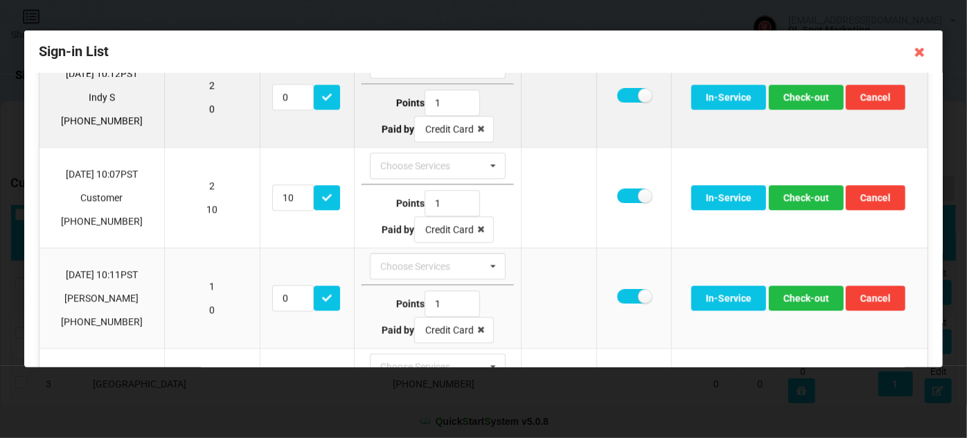
scroll to position [1621, 0]
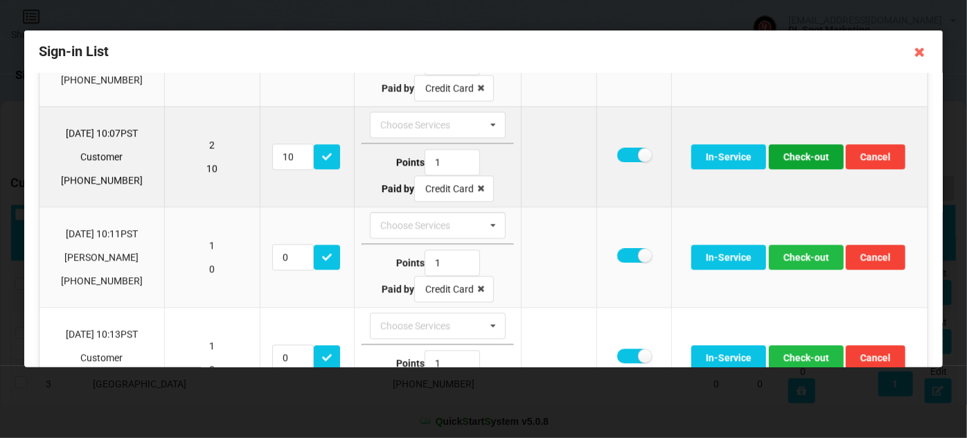
click at [805, 144] on button "Check-out" at bounding box center [806, 156] width 75 height 25
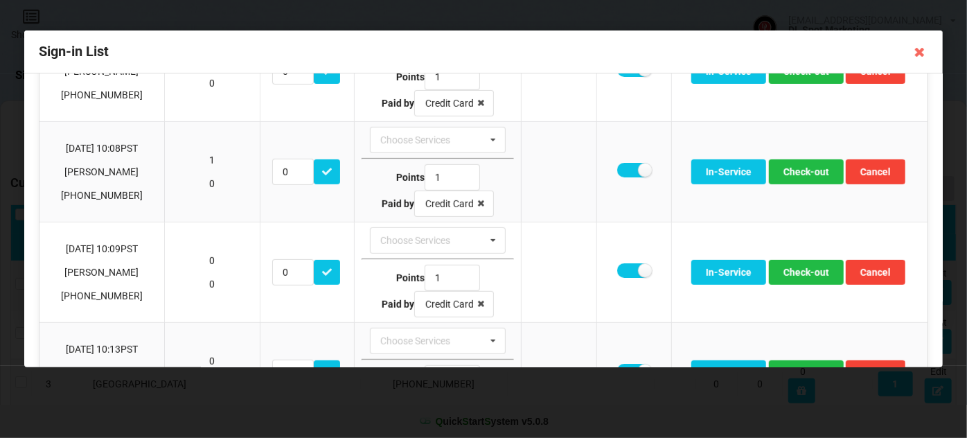
scroll to position [301, 0]
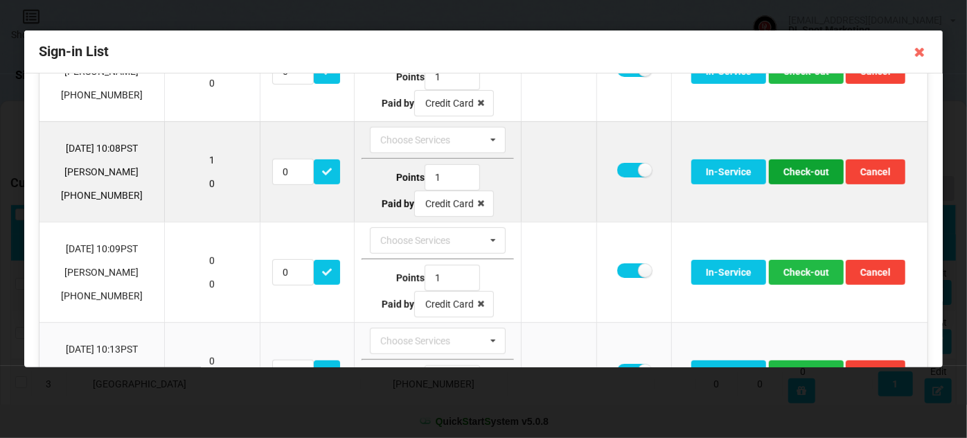
click at [807, 168] on button "Check-out" at bounding box center [806, 171] width 75 height 25
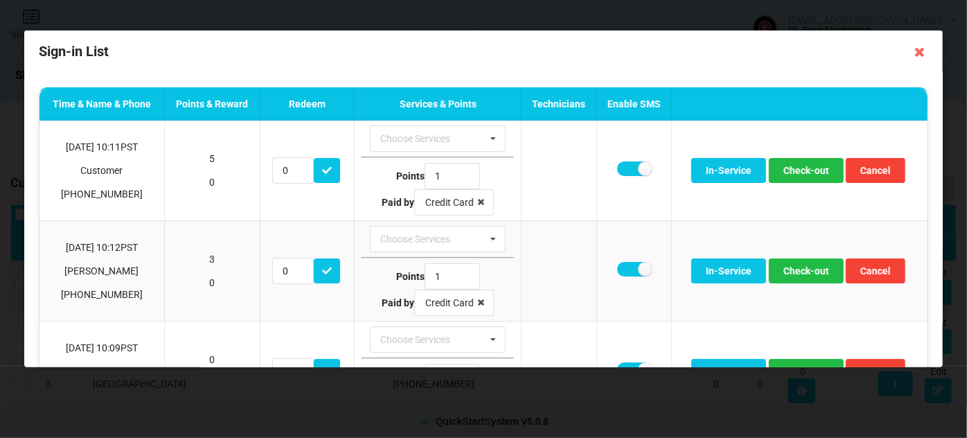
scroll to position [0, 0]
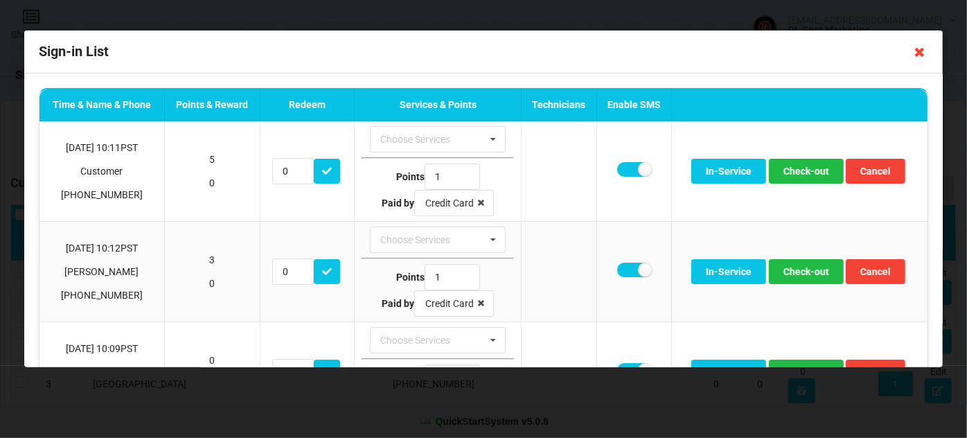
drag, startPoint x: 923, startPoint y: 56, endPoint x: 854, endPoint y: 79, distance: 72.3
click at [923, 56] on icon at bounding box center [919, 52] width 22 height 22
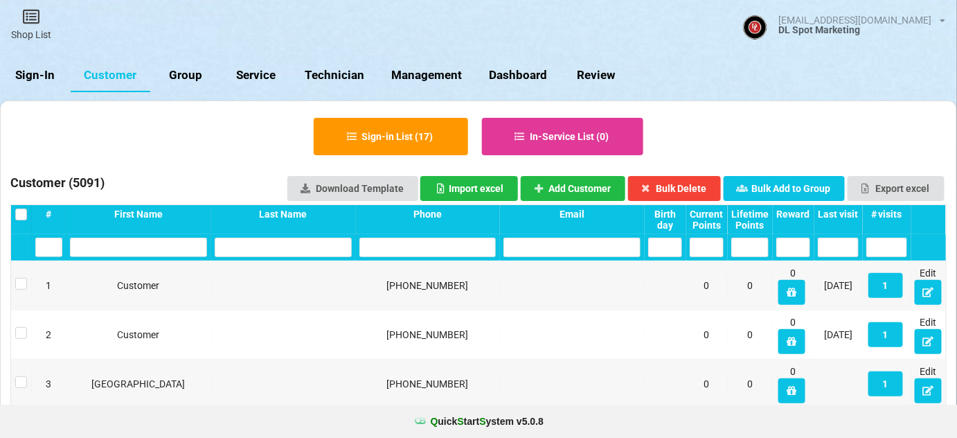
click at [41, 75] on link "Sign-In" at bounding box center [35, 75] width 71 height 33
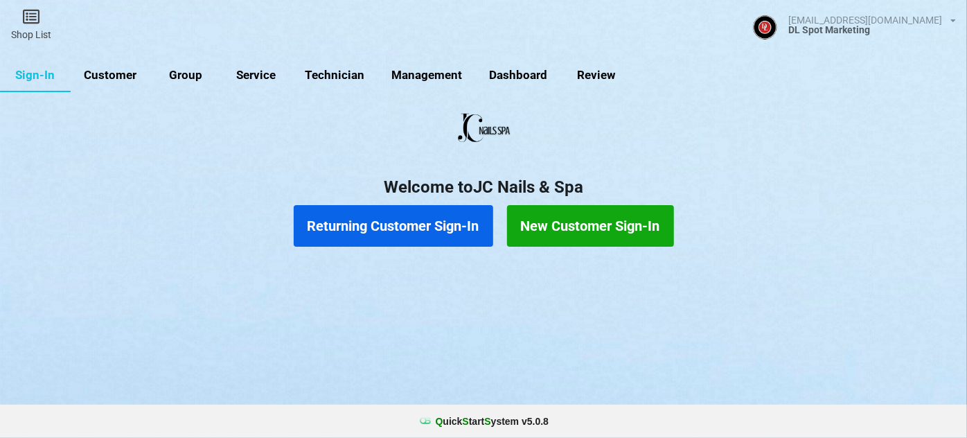
click at [388, 224] on button "Returning Customer Sign-In" at bounding box center [393, 226] width 199 height 42
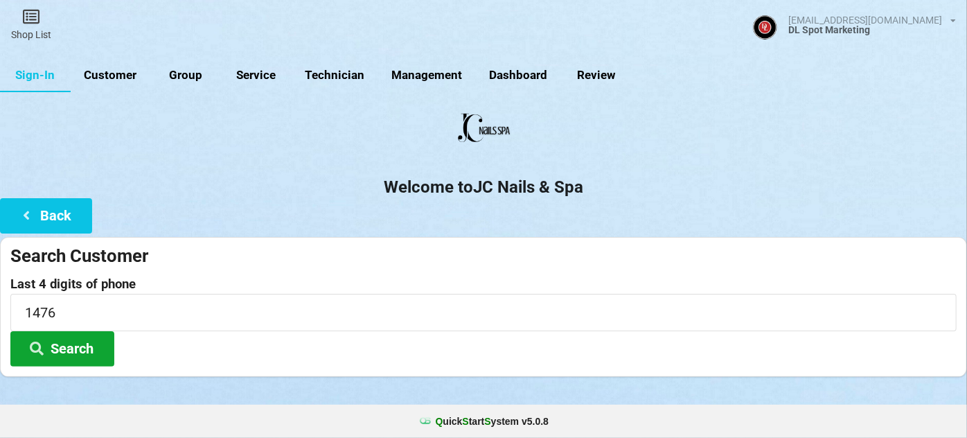
click at [84, 346] on button "Search" at bounding box center [62, 348] width 104 height 35
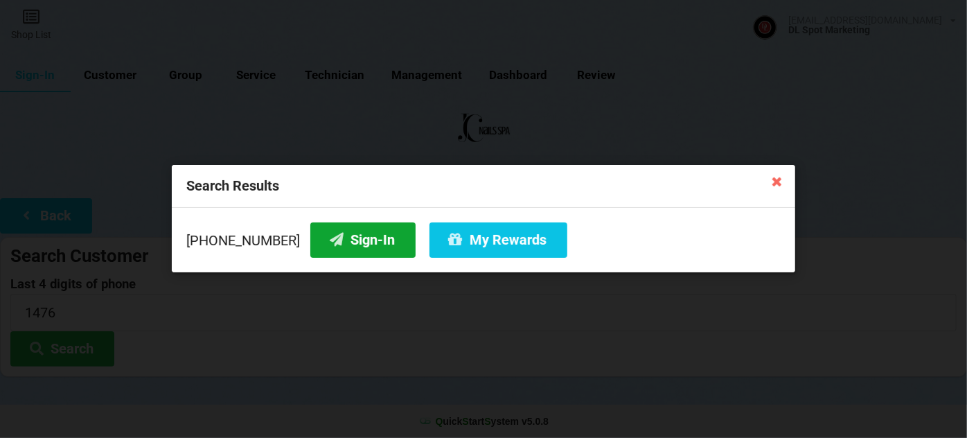
click at [360, 245] on button "Sign-In" at bounding box center [362, 239] width 105 height 35
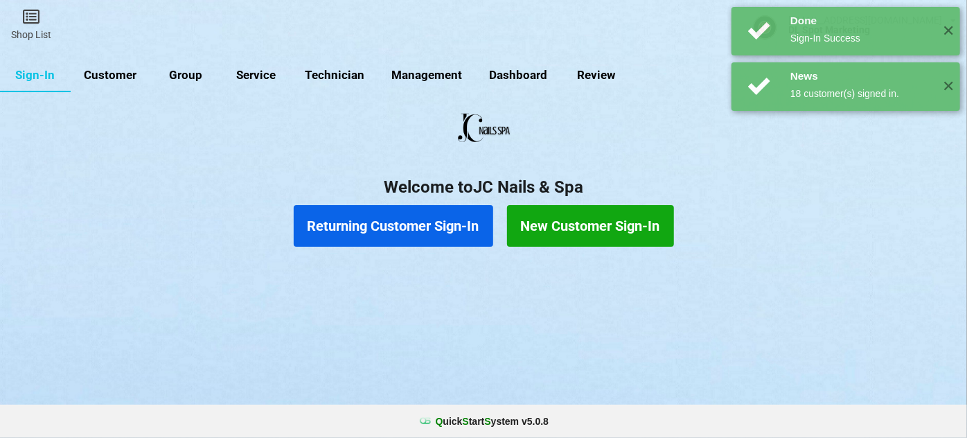
click at [114, 72] on link "Customer" at bounding box center [111, 75] width 80 height 33
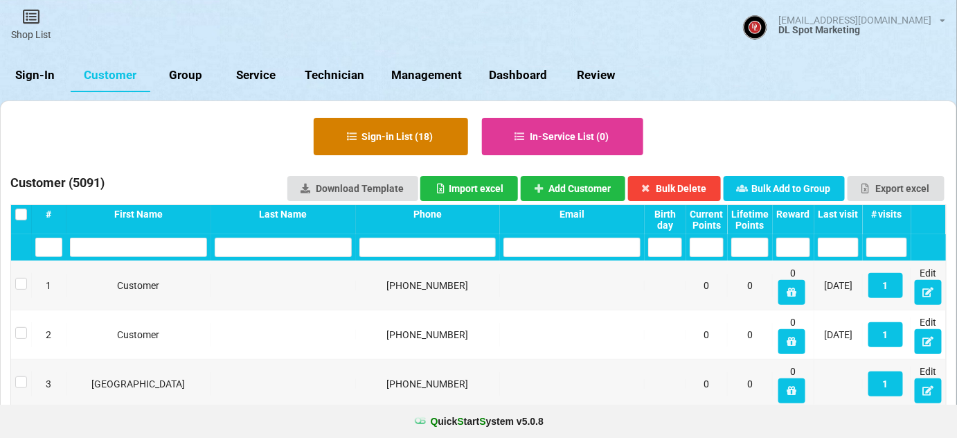
click at [400, 136] on button "Sign-in List ( 18 )" at bounding box center [391, 136] width 154 height 37
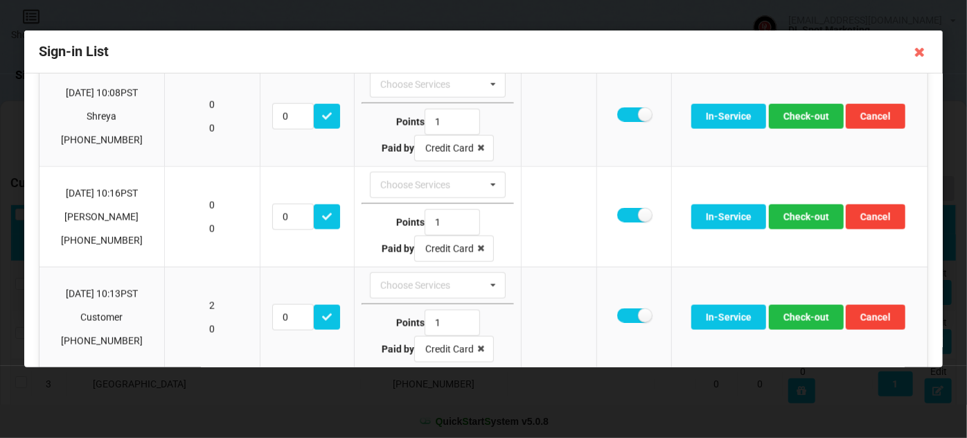
scroll to position [1007, 0]
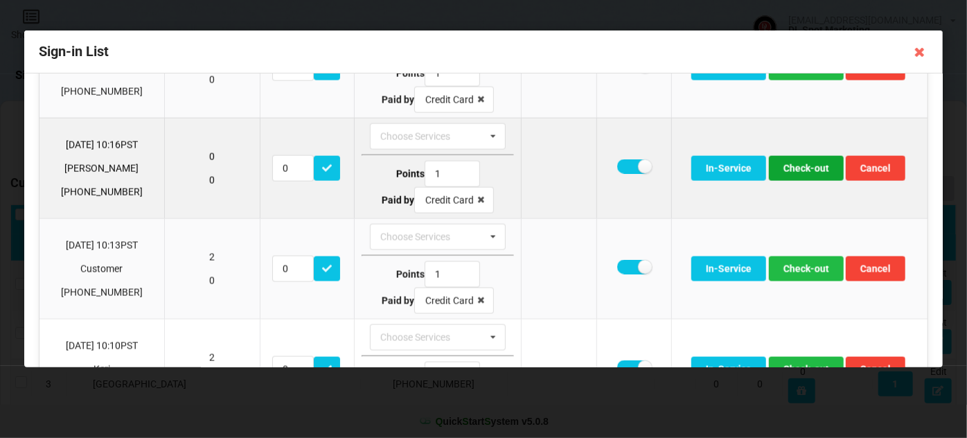
click at [805, 159] on button "Check-out" at bounding box center [806, 168] width 75 height 25
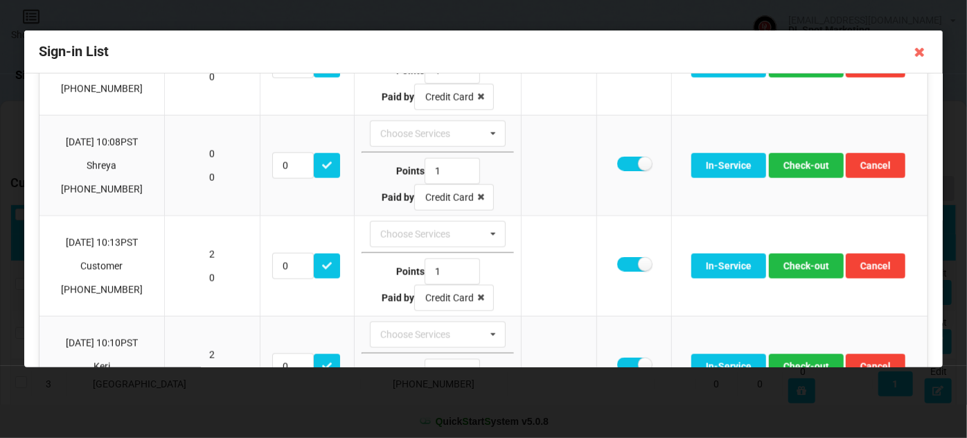
scroll to position [923, 0]
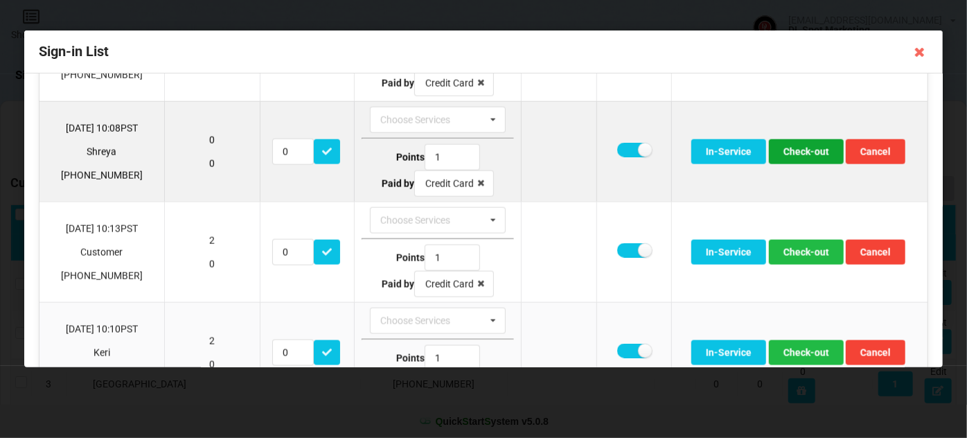
click at [809, 143] on button "Check-out" at bounding box center [806, 151] width 75 height 25
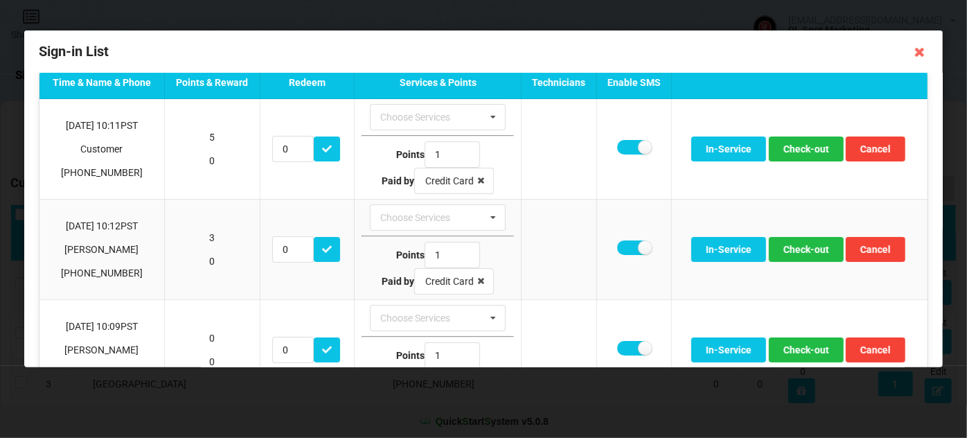
scroll to position [0, 0]
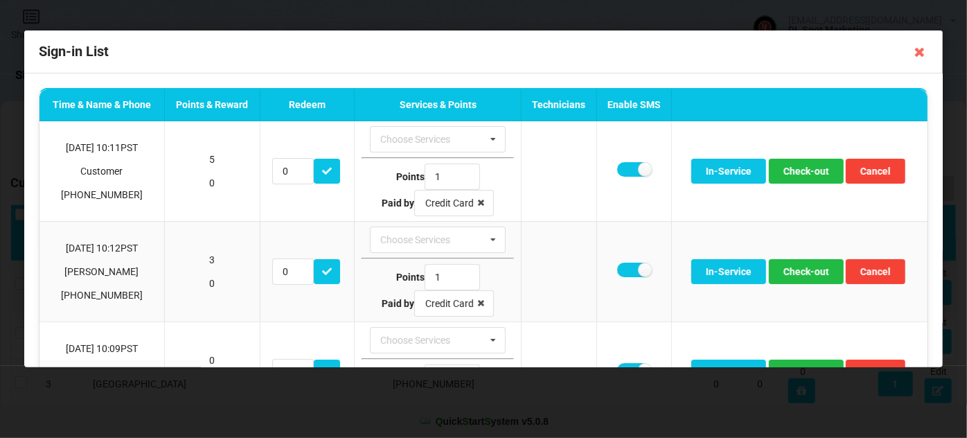
click at [921, 51] on icon at bounding box center [919, 52] width 22 height 22
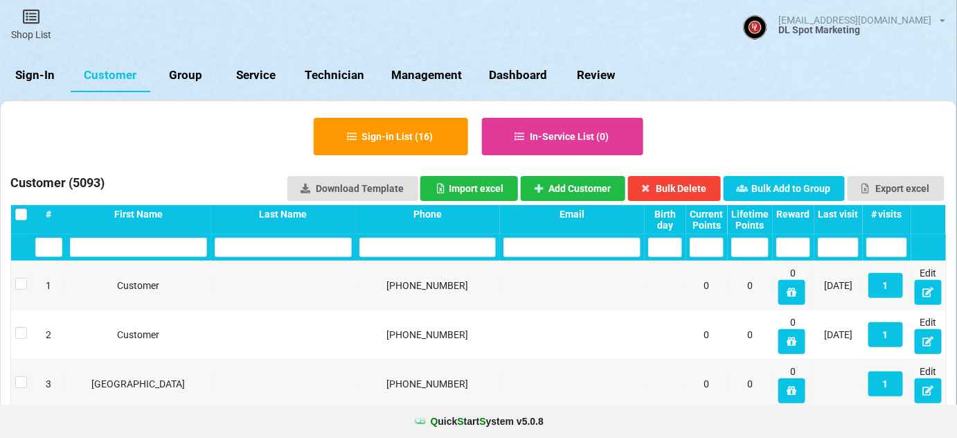
click at [44, 75] on link "Sign-In" at bounding box center [35, 75] width 71 height 33
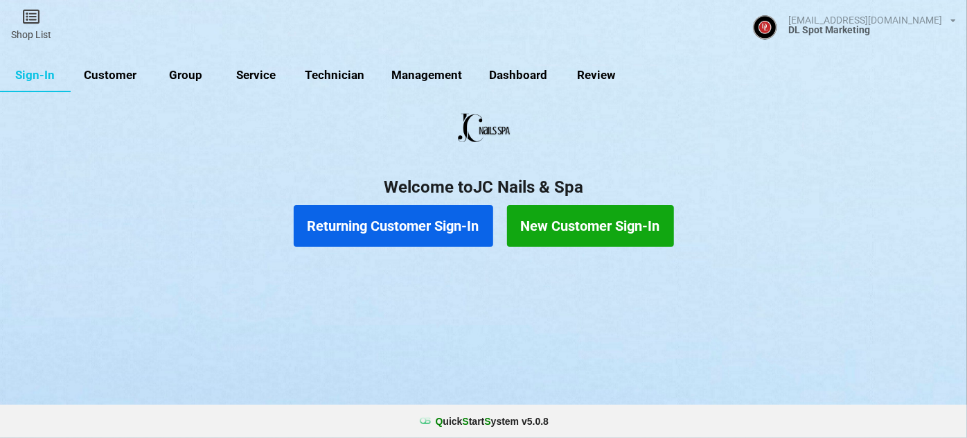
click at [399, 224] on button "Returning Customer Sign-In" at bounding box center [393, 226] width 199 height 42
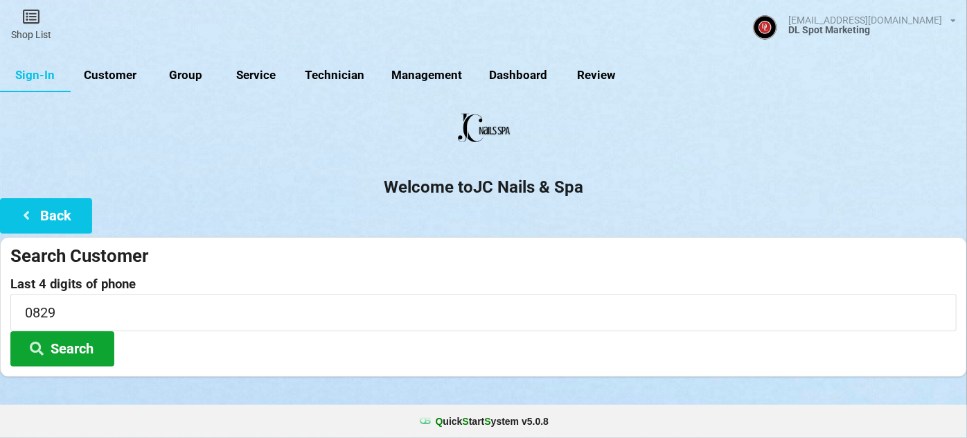
click at [73, 341] on button "Search" at bounding box center [62, 348] width 104 height 35
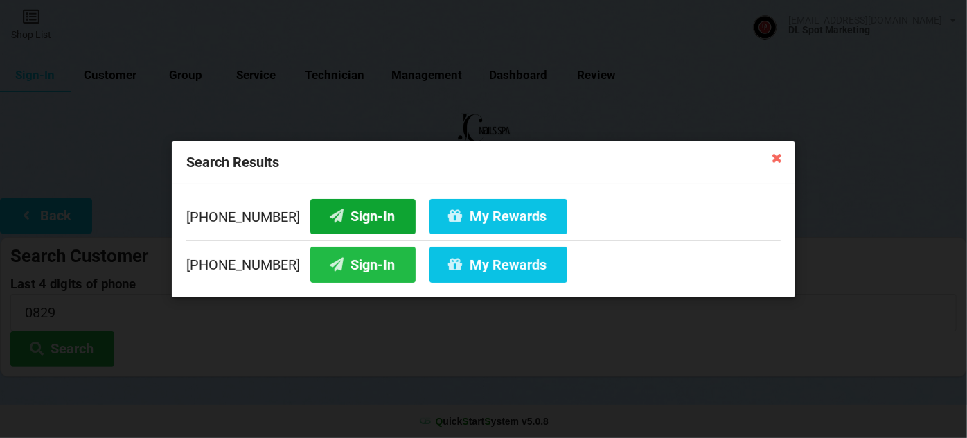
click at [358, 213] on button "Sign-In" at bounding box center [362, 215] width 105 height 35
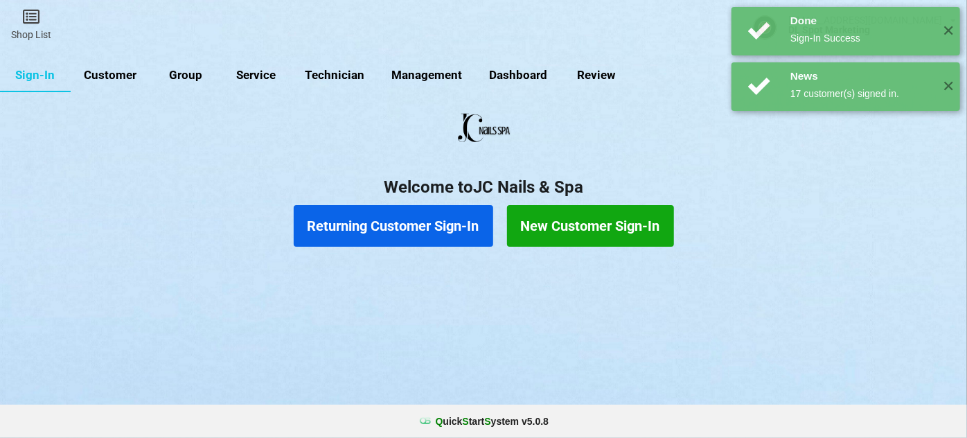
click at [109, 71] on link "Customer" at bounding box center [111, 75] width 80 height 33
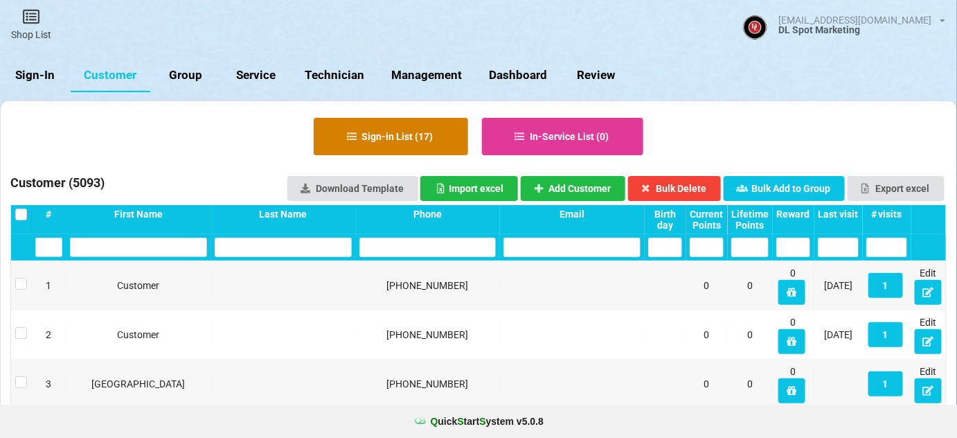
click at [429, 141] on button "Sign-in List ( 17 )" at bounding box center [391, 136] width 154 height 37
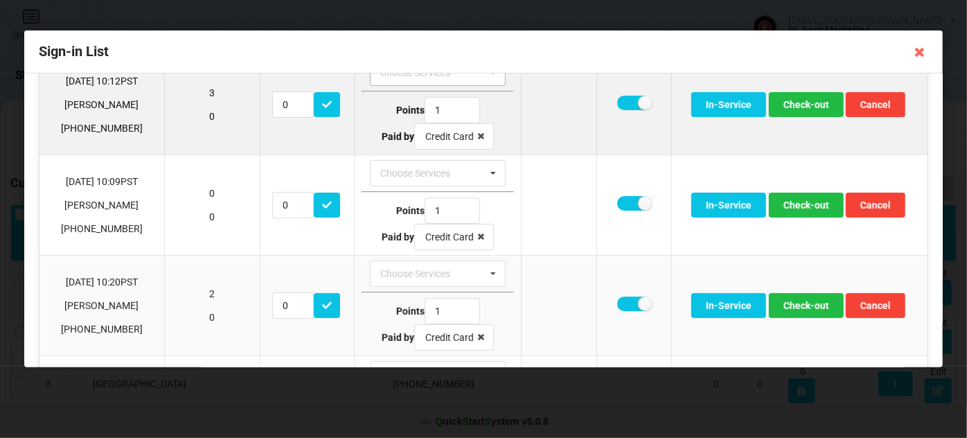
scroll to position [168, 0]
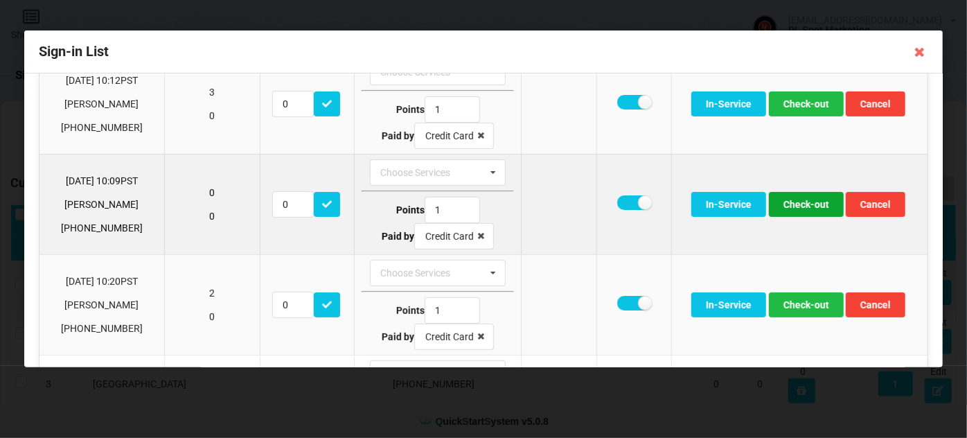
click at [789, 200] on button "Check-out" at bounding box center [806, 204] width 75 height 25
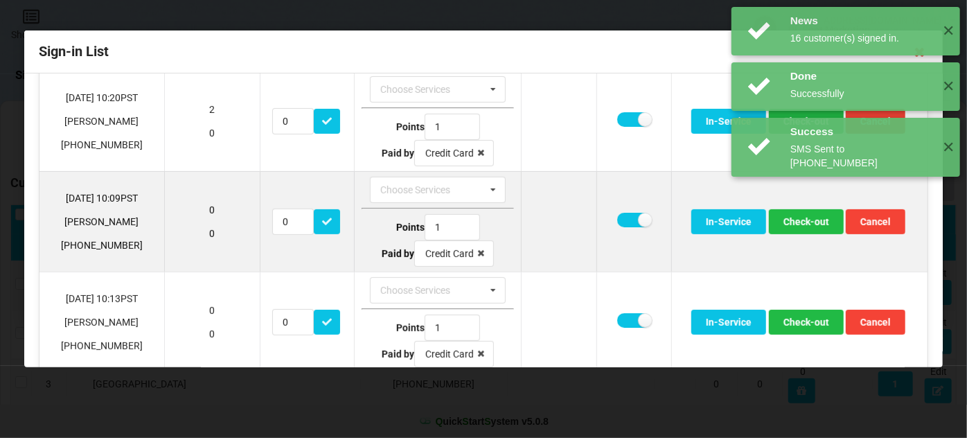
scroll to position [251, 0]
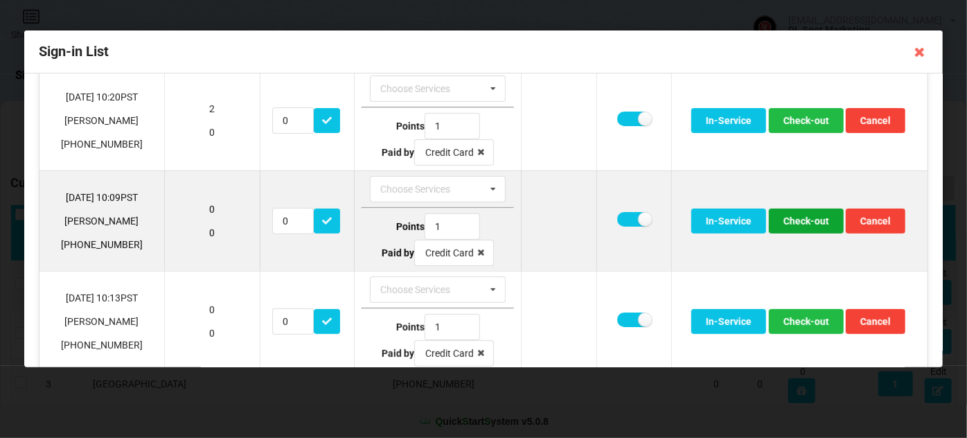
click at [805, 219] on button "Check-out" at bounding box center [806, 220] width 75 height 25
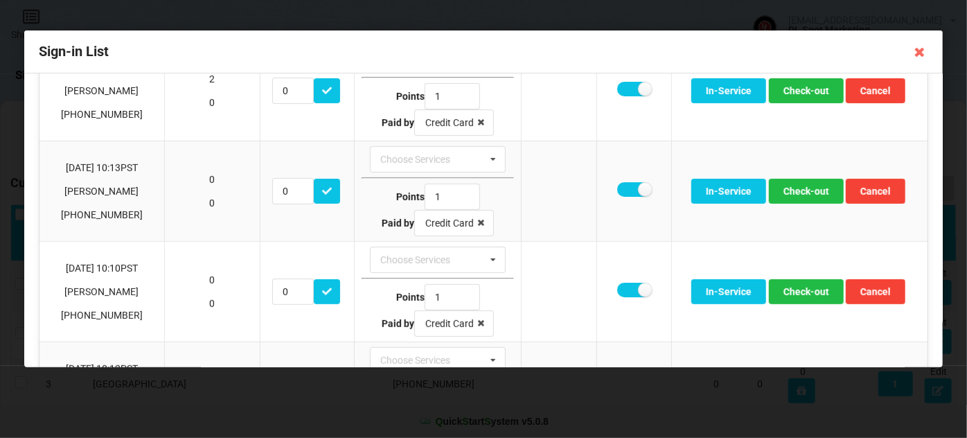
scroll to position [336, 0]
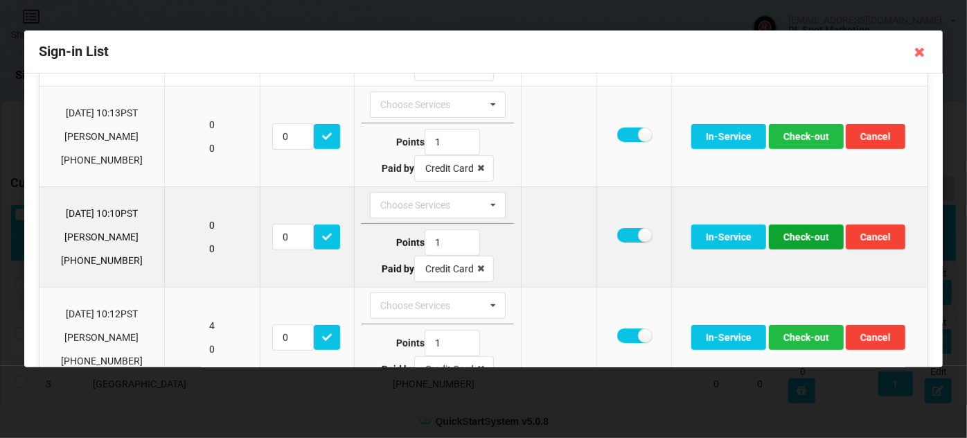
click at [812, 230] on button "Check-out" at bounding box center [806, 236] width 75 height 25
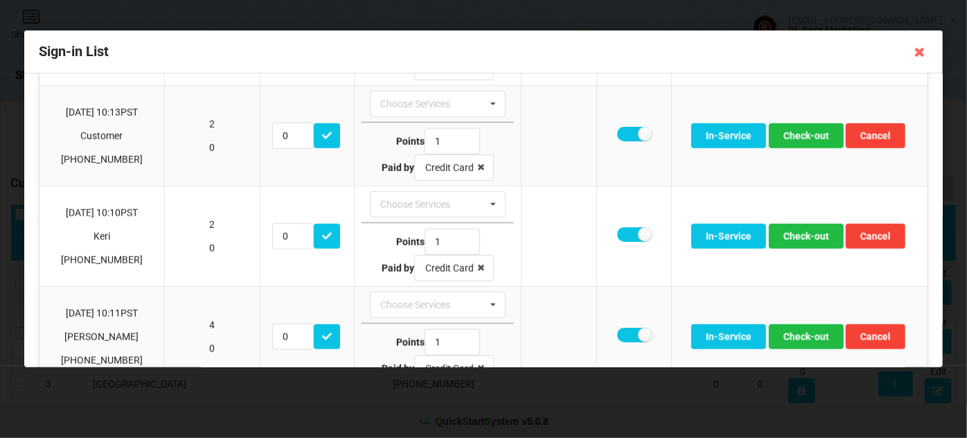
scroll to position [755, 0]
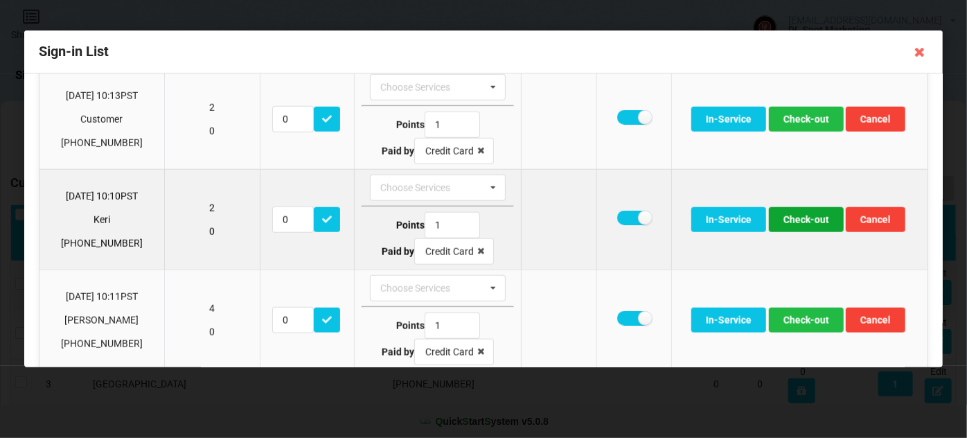
click at [811, 211] on button "Check-out" at bounding box center [806, 219] width 75 height 25
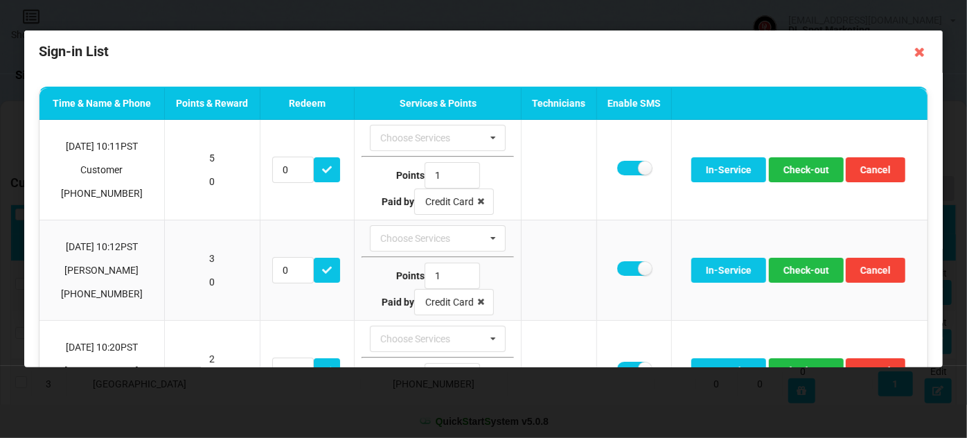
scroll to position [0, 0]
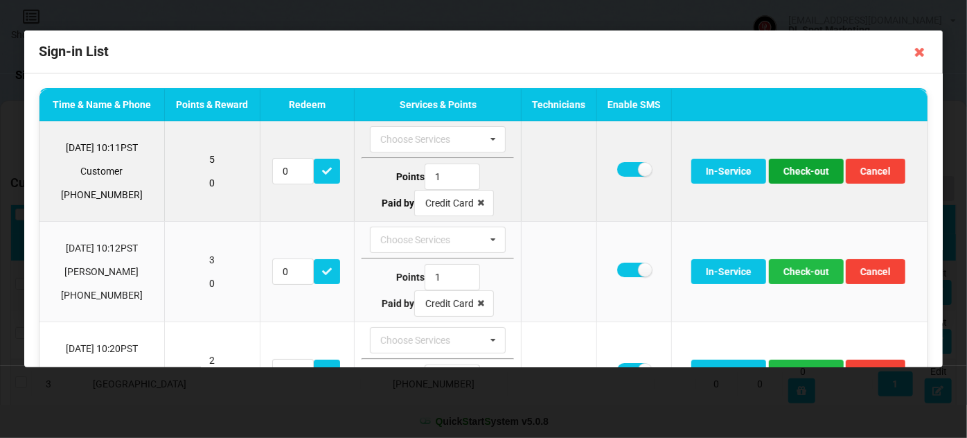
click at [810, 176] on button "Check-out" at bounding box center [806, 171] width 75 height 25
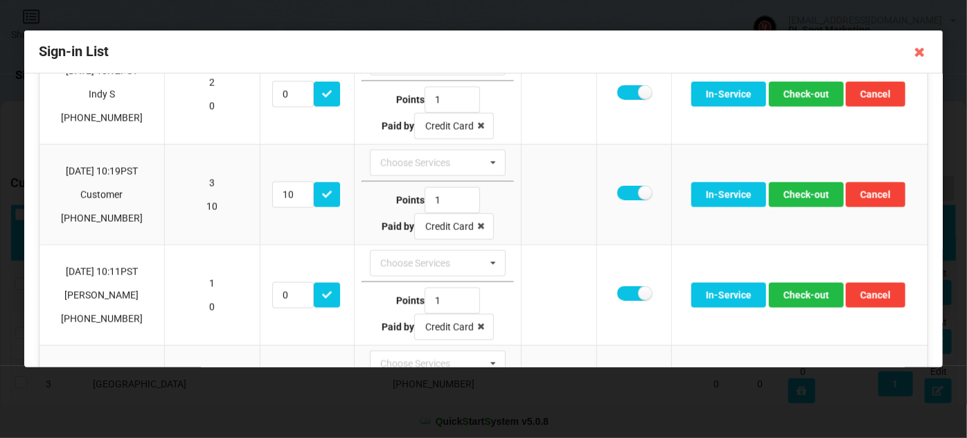
scroll to position [923, 0]
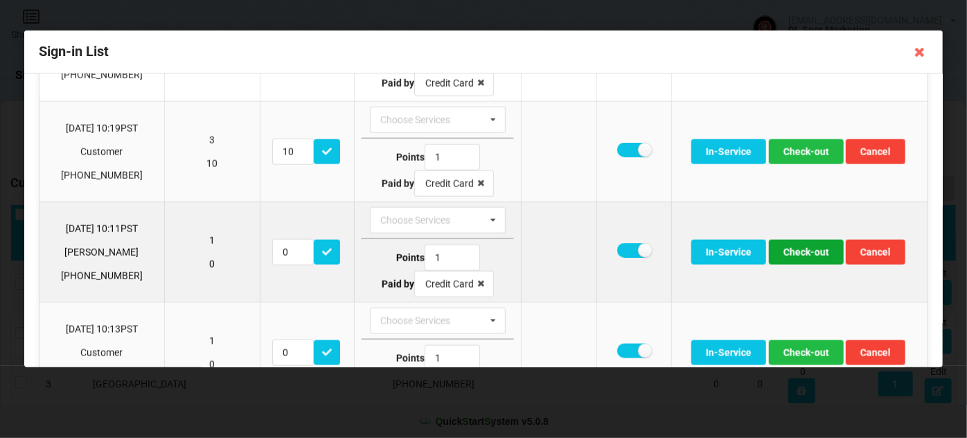
click at [801, 242] on button "Check-out" at bounding box center [806, 252] width 75 height 25
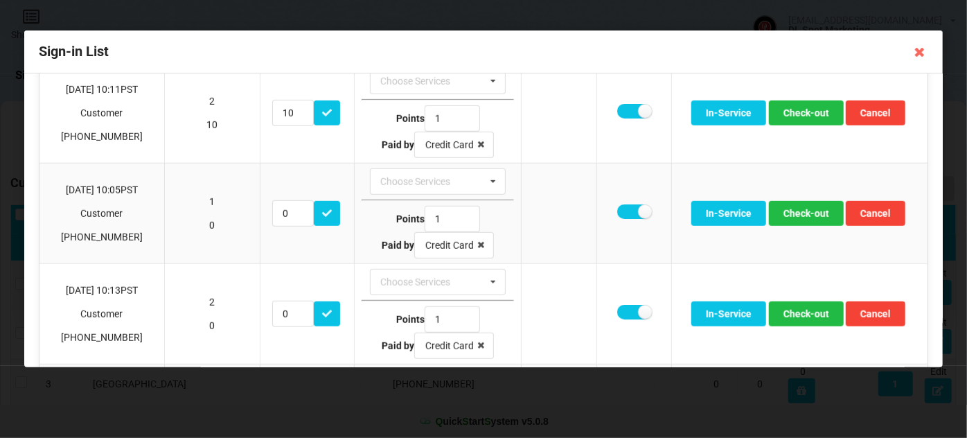
scroll to position [443, 0]
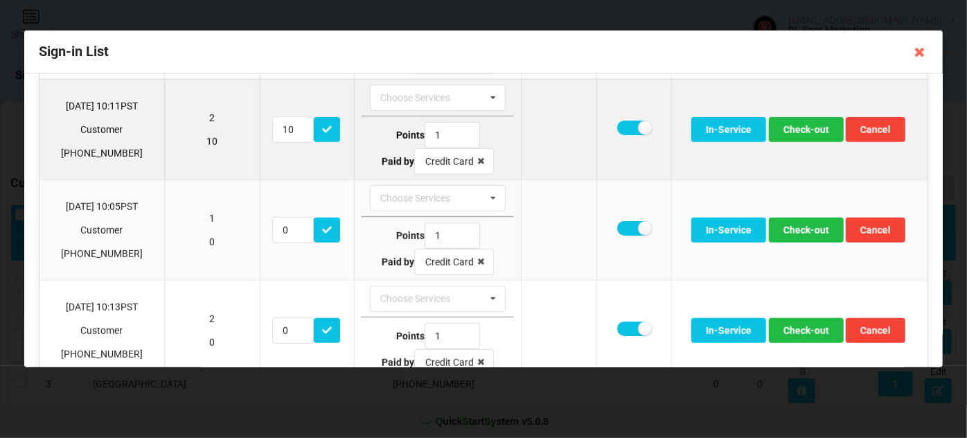
click at [807, 111] on td "In-Service Check-out Cancel" at bounding box center [799, 129] width 256 height 100
click at [798, 127] on button "Check-out" at bounding box center [806, 129] width 75 height 25
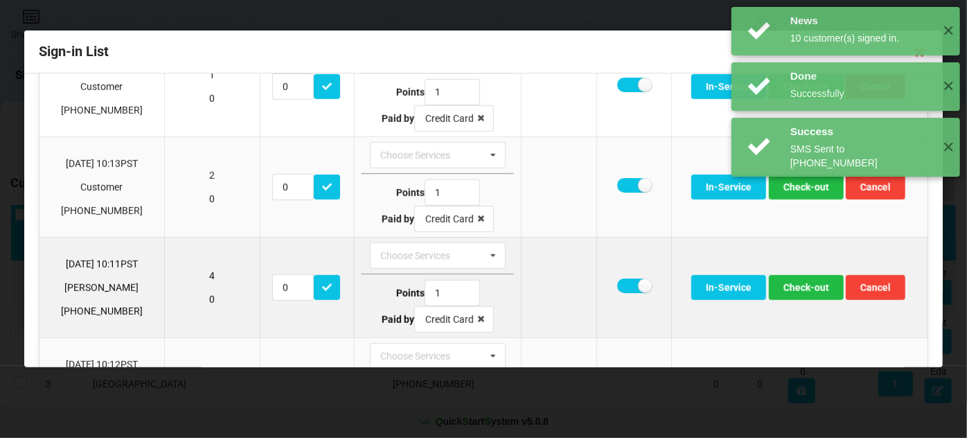
scroll to position [527, 0]
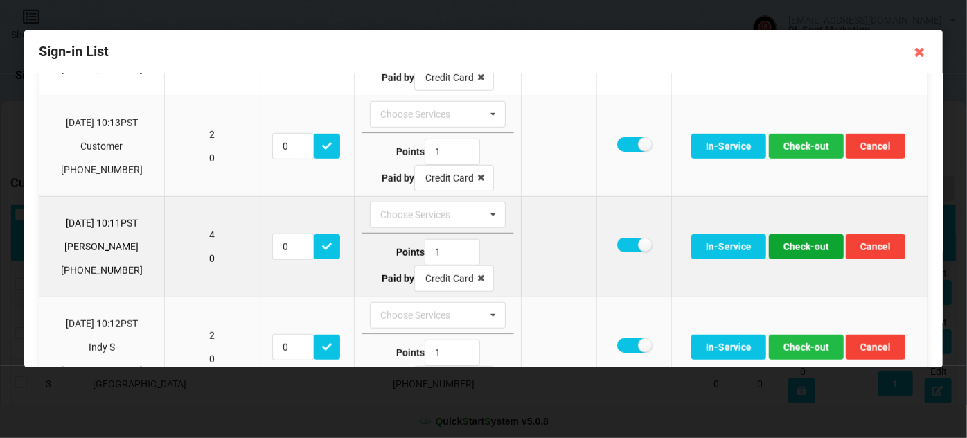
click at [810, 241] on button "Check-out" at bounding box center [806, 246] width 75 height 25
click at [803, 238] on button "Check-out" at bounding box center [806, 246] width 75 height 25
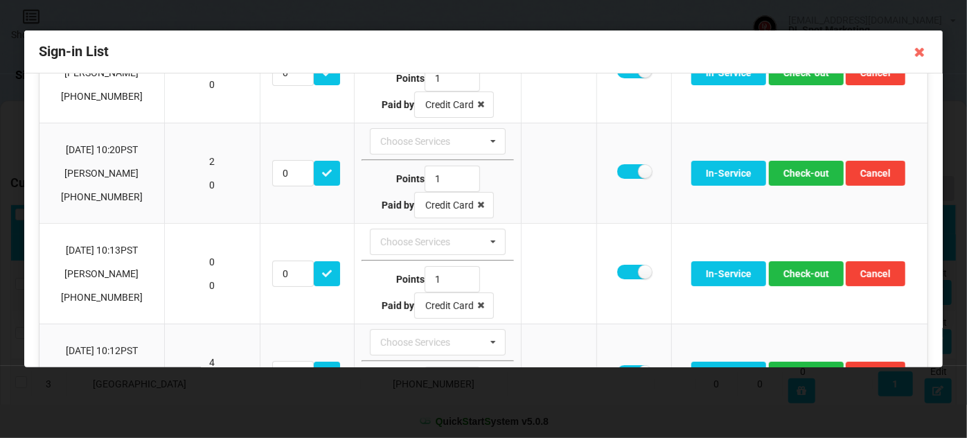
scroll to position [61, 0]
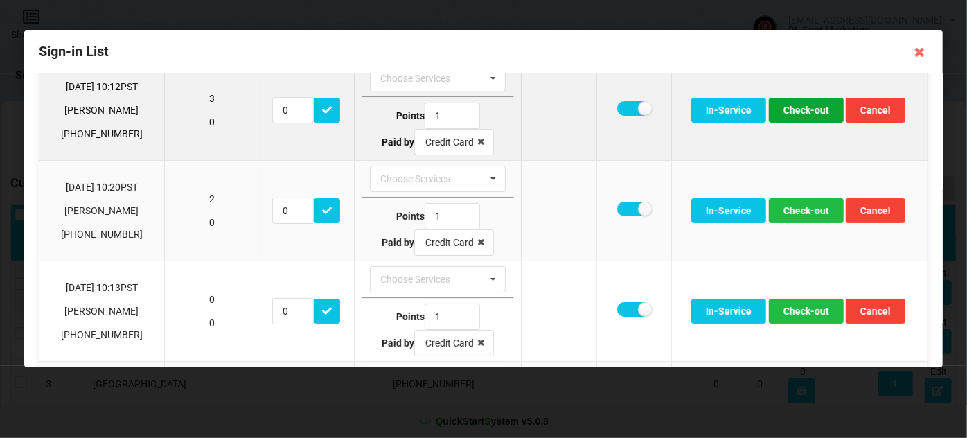
click at [800, 109] on button "Check-out" at bounding box center [806, 110] width 75 height 25
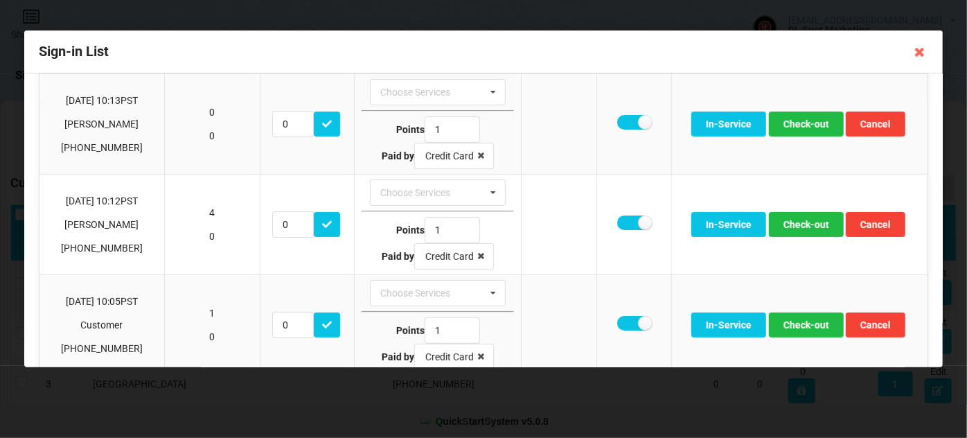
scroll to position [168, 0]
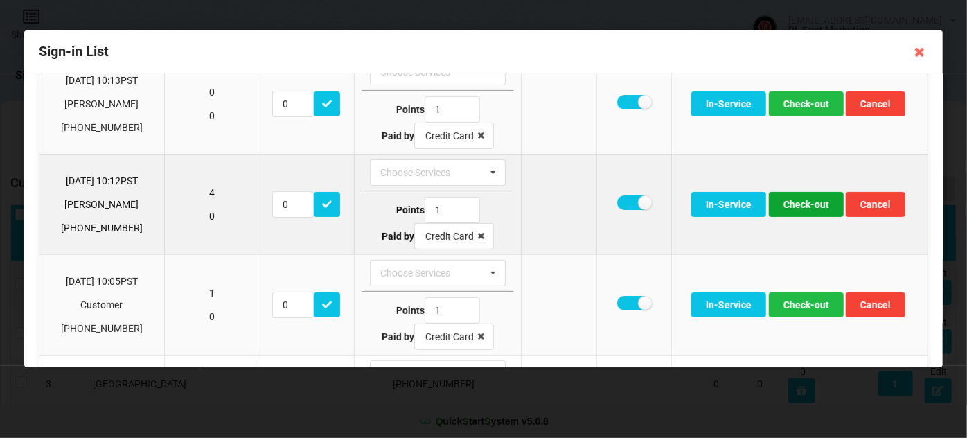
click at [807, 208] on button "Check-out" at bounding box center [806, 204] width 75 height 25
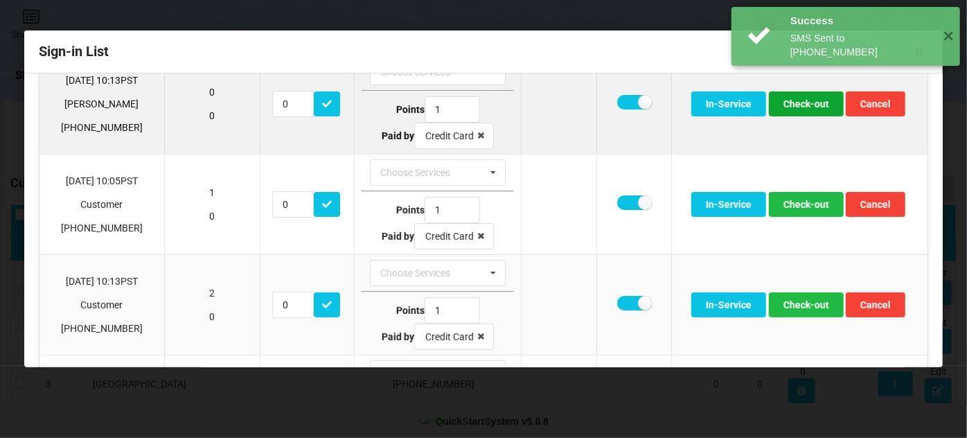
click at [799, 102] on button "Check-out" at bounding box center [806, 103] width 75 height 25
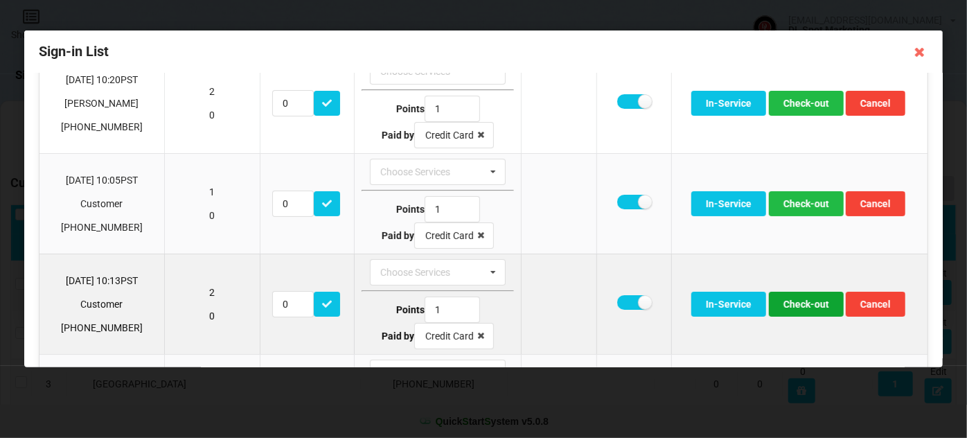
click at [807, 302] on button "Check-out" at bounding box center [806, 304] width 75 height 25
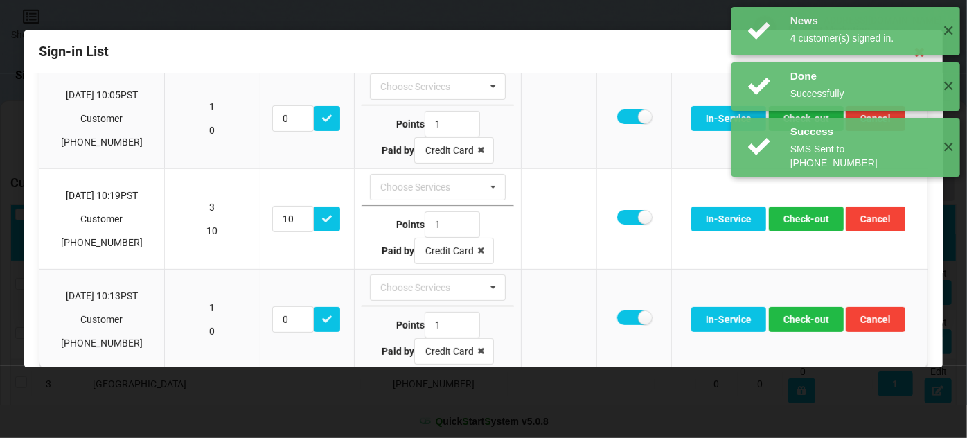
scroll to position [166, 0]
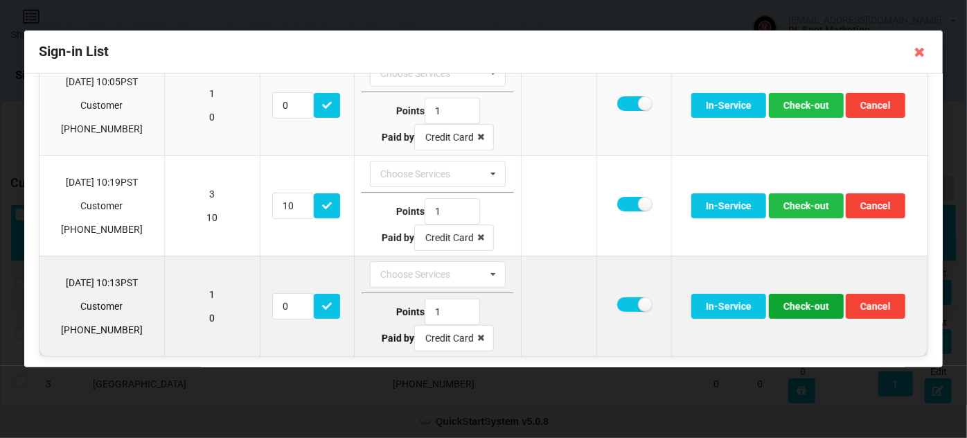
click at [814, 307] on button "Check-out" at bounding box center [806, 306] width 75 height 25
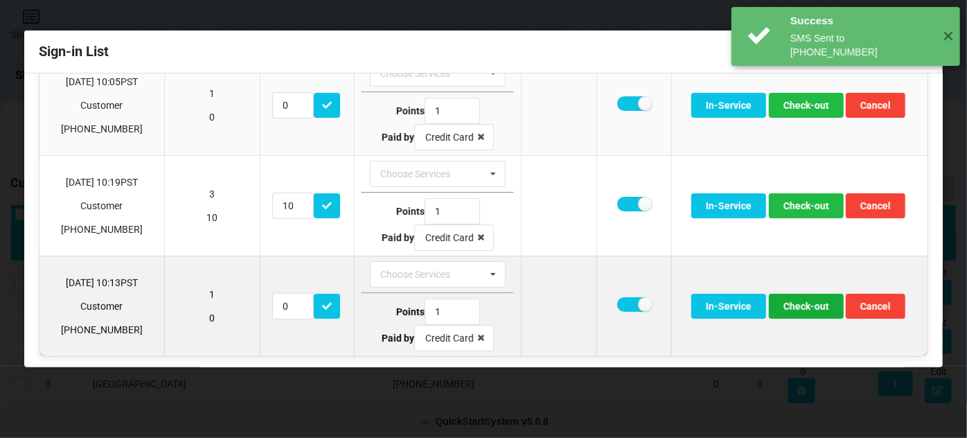
scroll to position [67, 0]
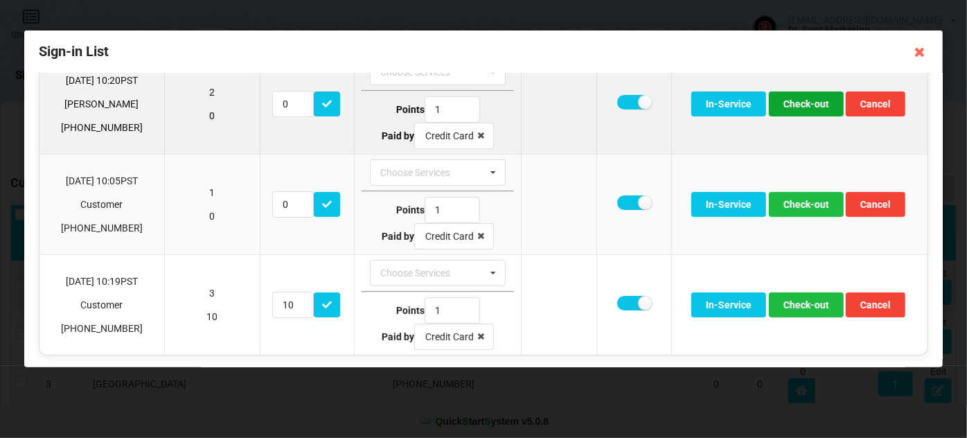
click at [803, 104] on button "Check-out" at bounding box center [806, 103] width 75 height 25
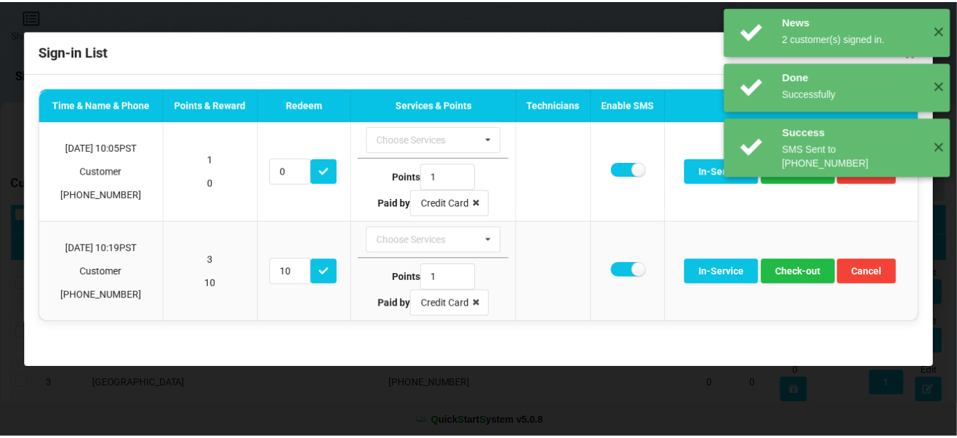
scroll to position [0, 0]
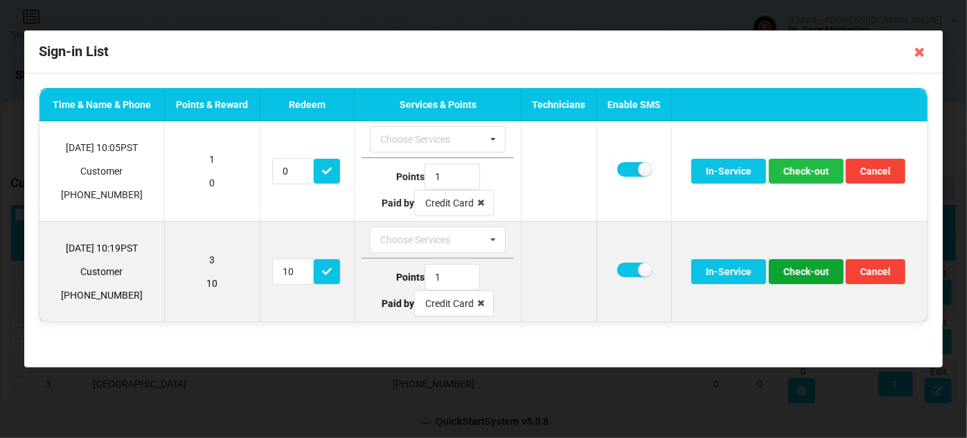
click at [807, 267] on button "Check-out" at bounding box center [806, 271] width 75 height 25
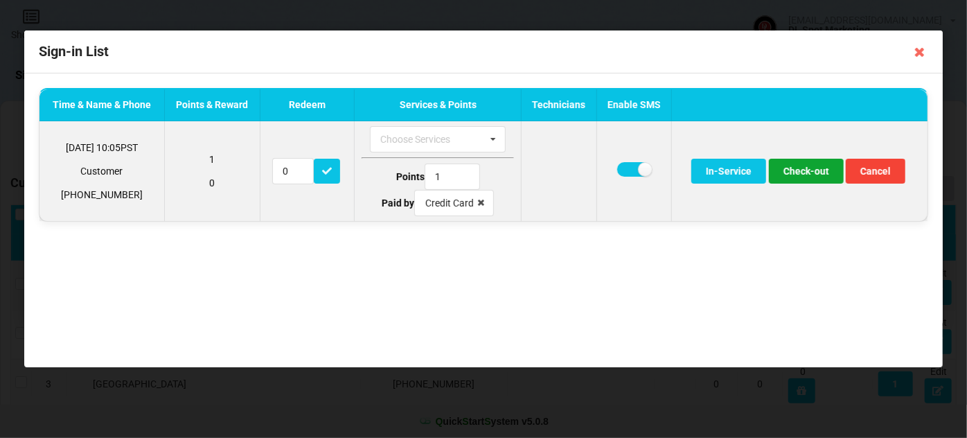
click at [809, 172] on button "Check-out" at bounding box center [806, 171] width 75 height 25
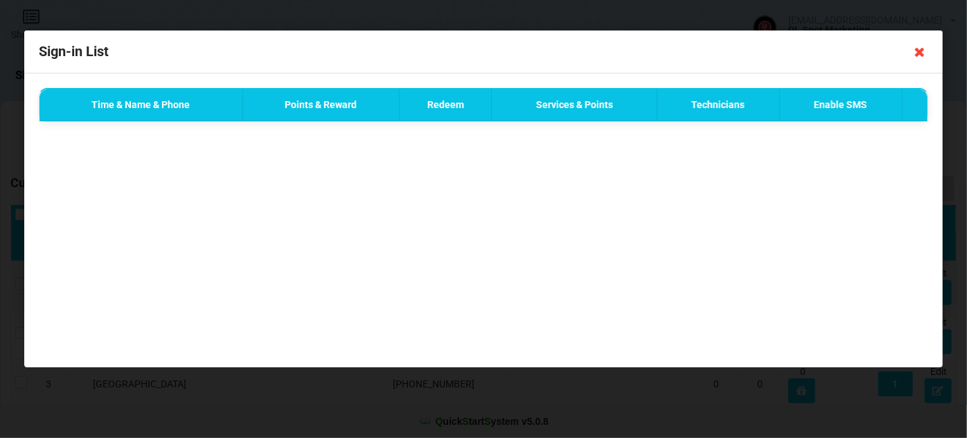
click at [920, 53] on icon at bounding box center [919, 52] width 22 height 22
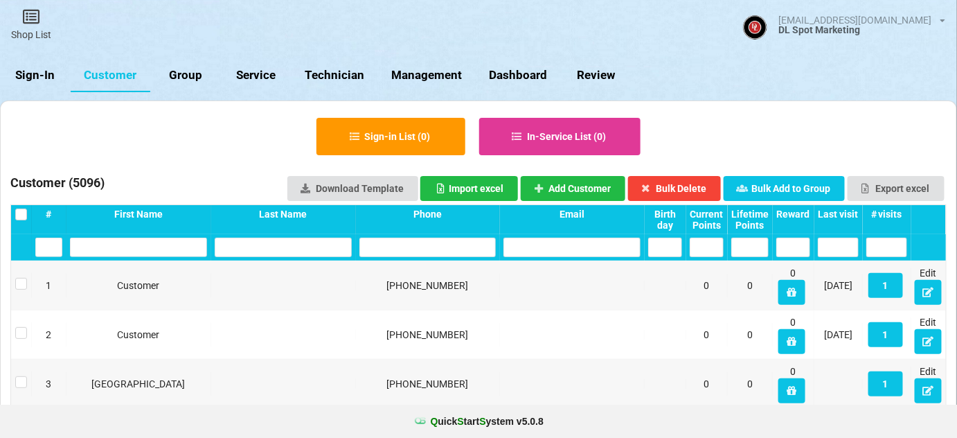
click at [840, 214] on div "Last visit" at bounding box center [838, 213] width 41 height 11
click at [843, 213] on div "Last visit" at bounding box center [838, 213] width 41 height 11
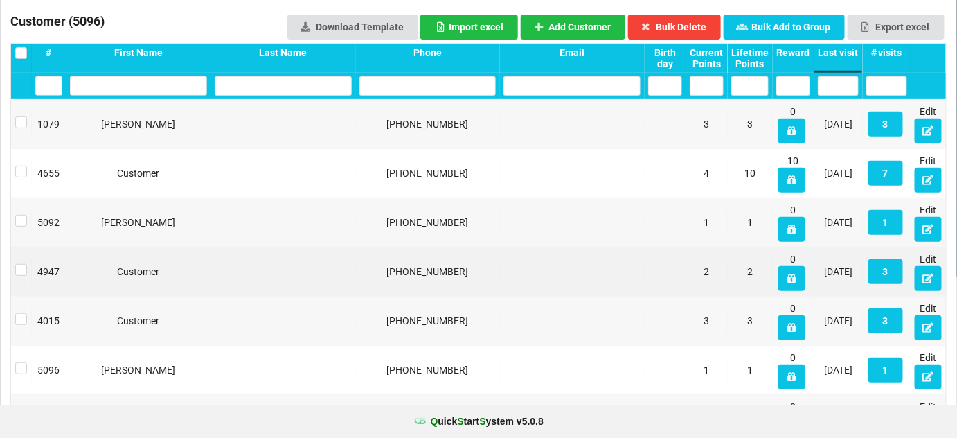
scroll to position [168, 0]
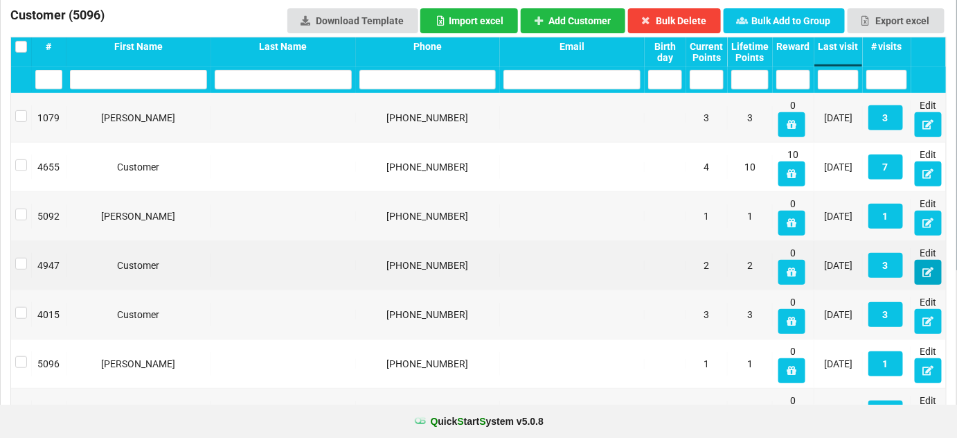
click at [932, 273] on icon at bounding box center [928, 271] width 12 height 8
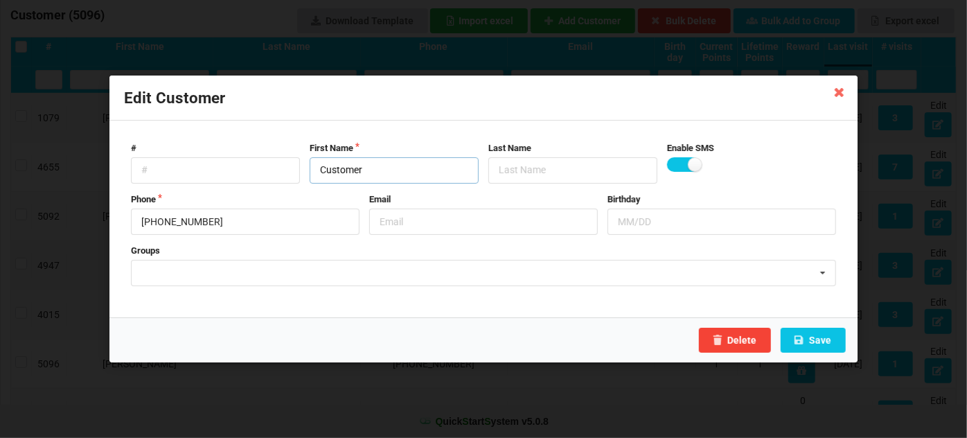
drag, startPoint x: 355, startPoint y: 172, endPoint x: 299, endPoint y: 180, distance: 56.0
click at [303, 179] on div "# First Name Customer Last Name Enable SMS" at bounding box center [483, 163] width 715 height 42
click at [829, 343] on button "Save" at bounding box center [812, 340] width 65 height 25
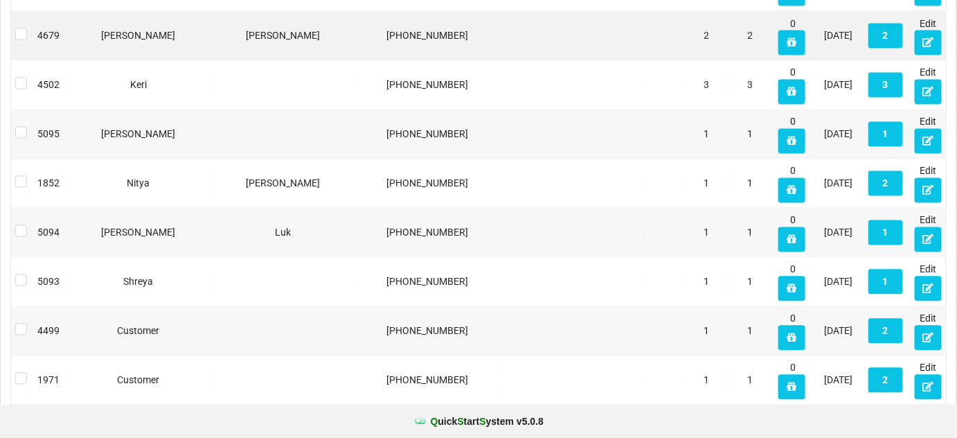
scroll to position [923, 0]
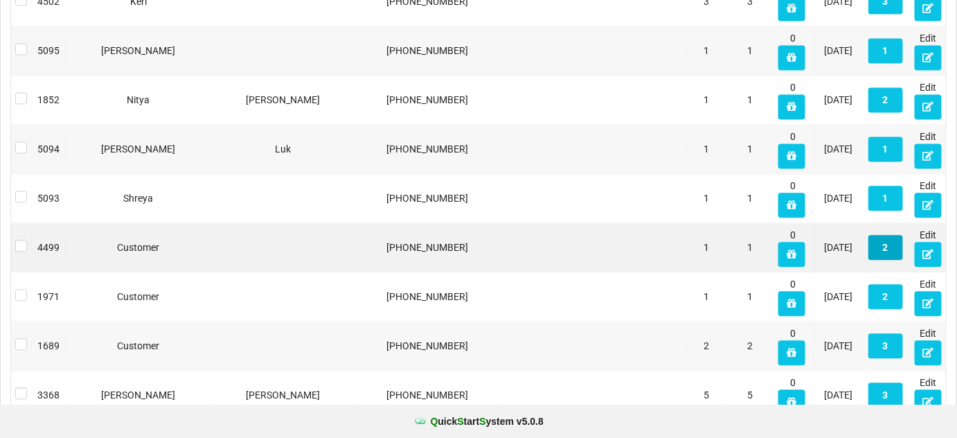
click at [888, 249] on button "2" at bounding box center [885, 247] width 35 height 25
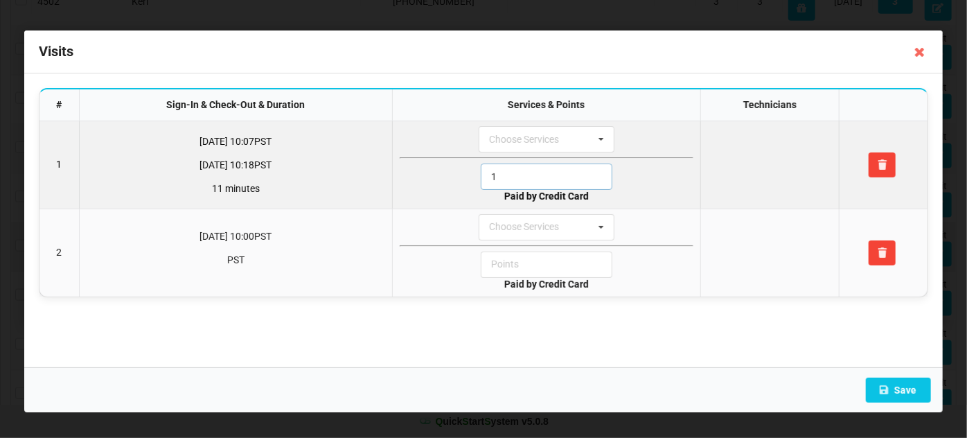
drag, startPoint x: 504, startPoint y: 173, endPoint x: 477, endPoint y: 182, distance: 28.5
click at [478, 181] on div "1" at bounding box center [547, 176] width 294 height 26
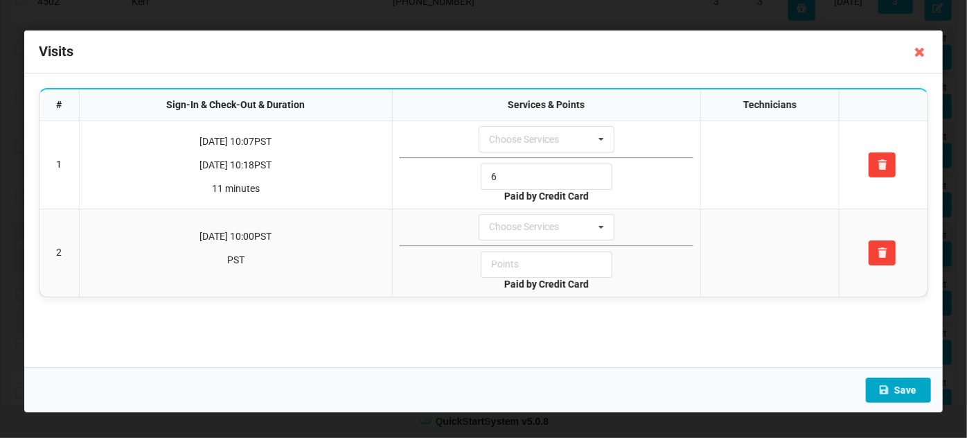
click at [910, 389] on button "Save" at bounding box center [898, 389] width 65 height 25
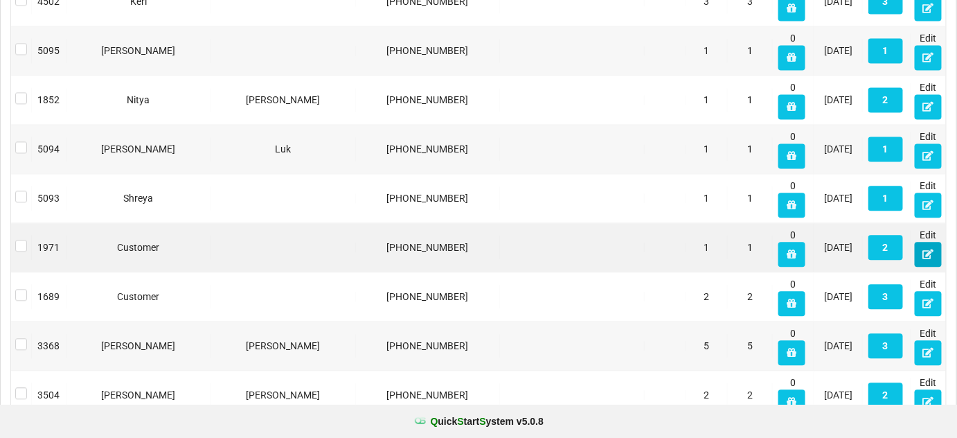
click at [924, 252] on icon at bounding box center [928, 253] width 12 height 8
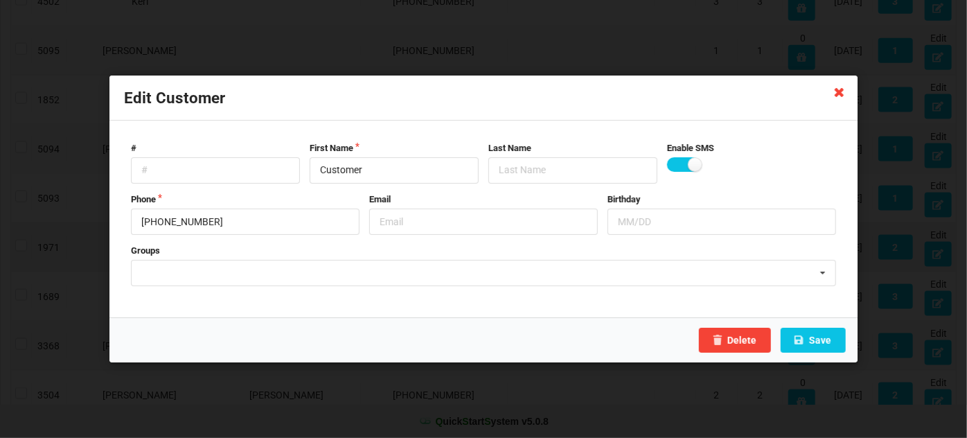
click at [832, 96] on icon at bounding box center [839, 91] width 22 height 22
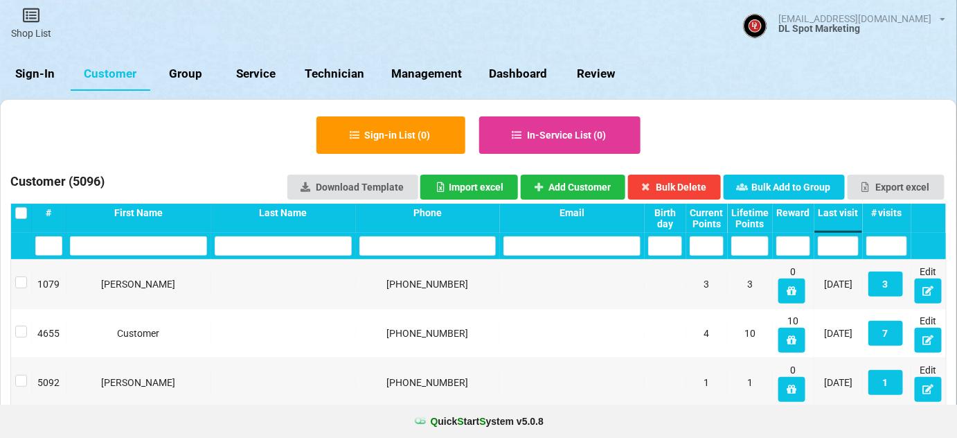
scroll to position [0, 0]
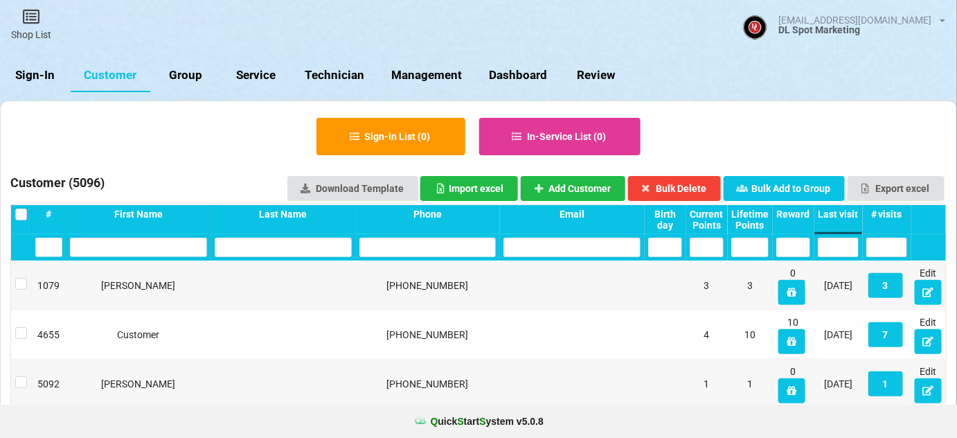
click at [417, 254] on input "text" at bounding box center [427, 247] width 137 height 19
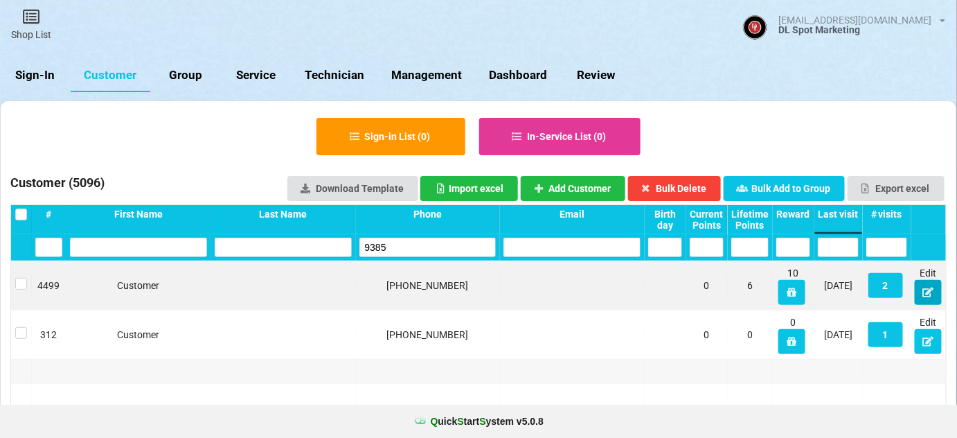
click at [929, 292] on icon at bounding box center [928, 291] width 12 height 8
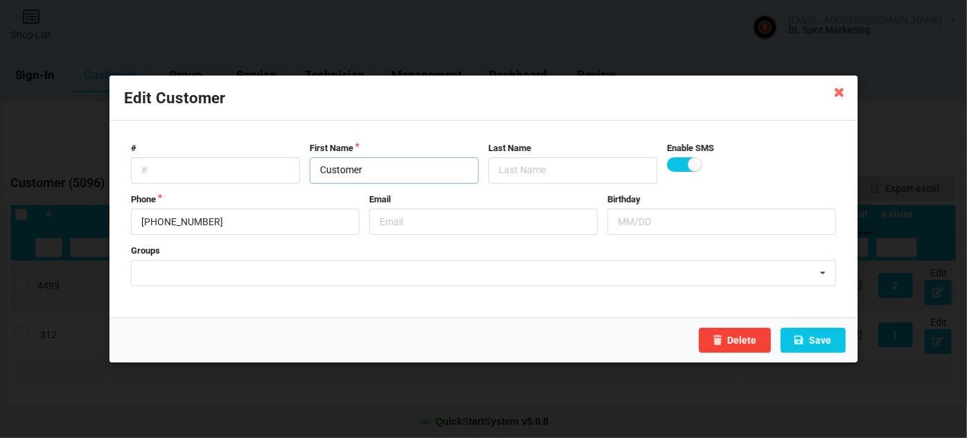
drag, startPoint x: 370, startPoint y: 170, endPoint x: 301, endPoint y: 175, distance: 68.8
click at [301, 175] on div "# First Name Customer Last Name Enable SMS" at bounding box center [483, 163] width 715 height 42
click at [818, 339] on button "Save" at bounding box center [812, 340] width 65 height 25
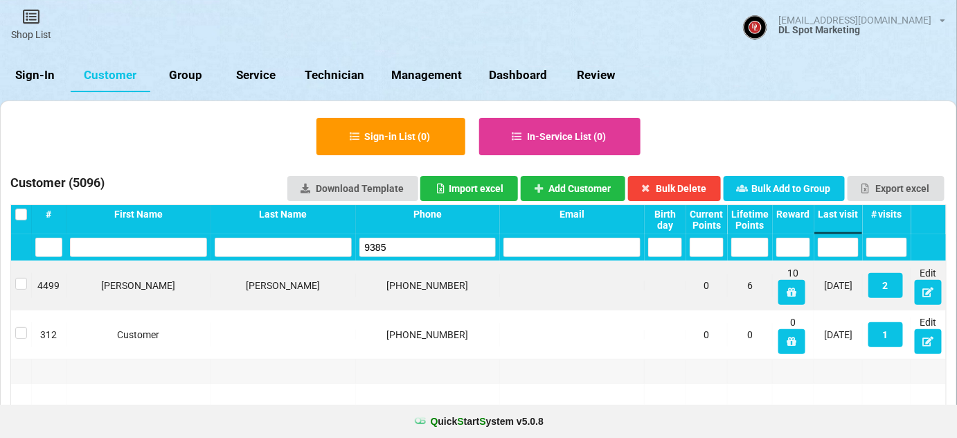
click at [422, 243] on input "9385" at bounding box center [427, 247] width 137 height 19
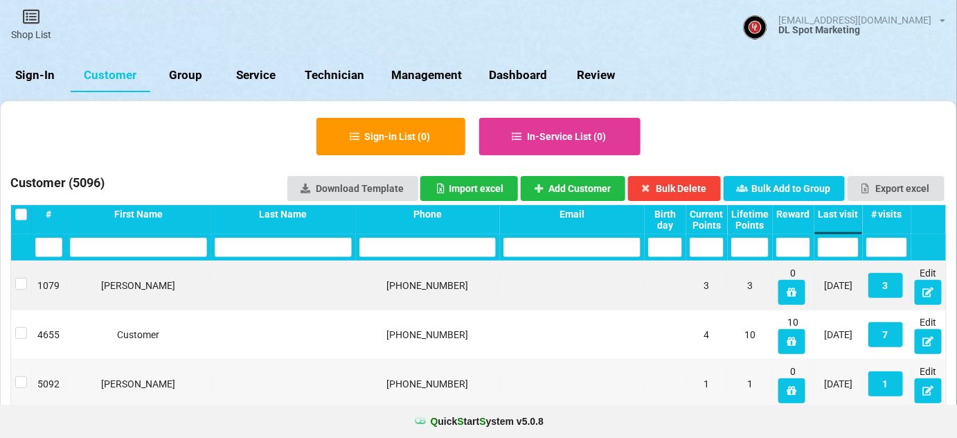
click at [847, 219] on div "Last visit" at bounding box center [838, 213] width 41 height 11
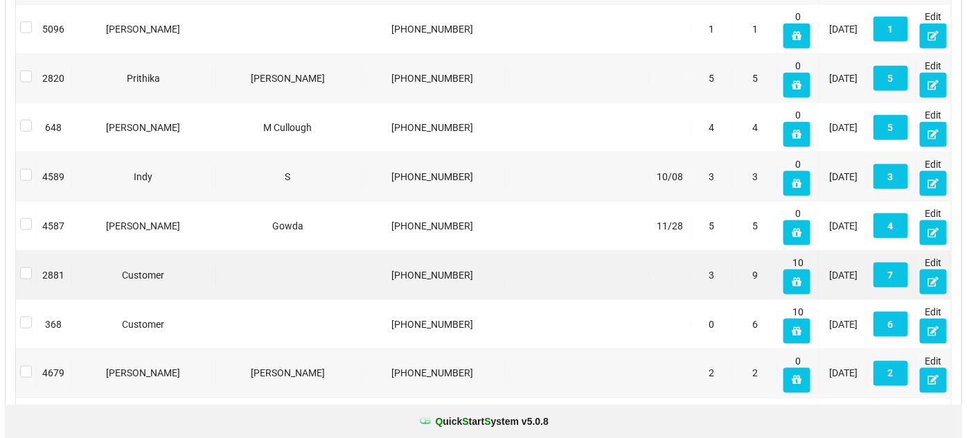
scroll to position [503, 0]
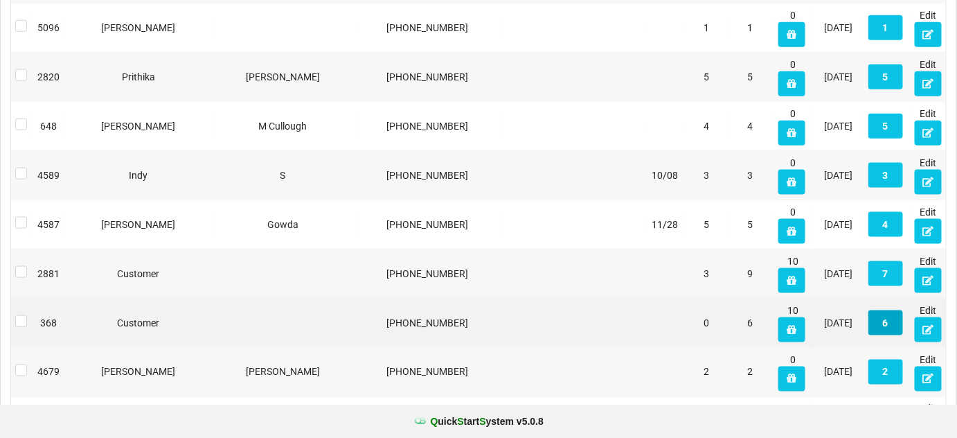
click at [888, 326] on button "6" at bounding box center [885, 322] width 35 height 25
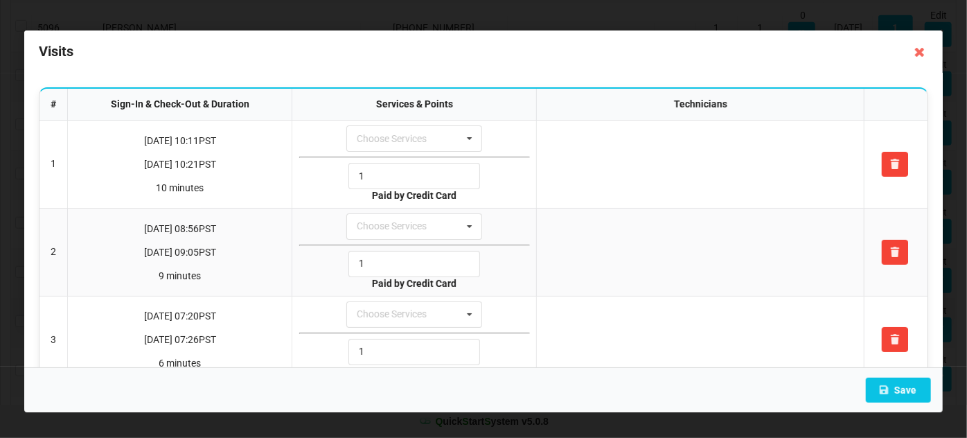
scroll to position [0, 0]
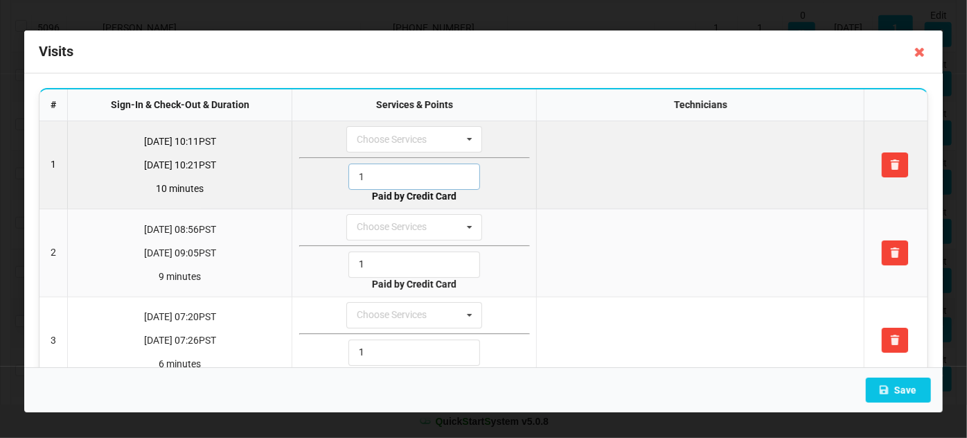
drag, startPoint x: 364, startPoint y: 176, endPoint x: 345, endPoint y: 180, distance: 19.2
click at [348, 180] on input "1" at bounding box center [414, 176] width 132 height 26
drag, startPoint x: 371, startPoint y: 173, endPoint x: 321, endPoint y: 180, distance: 50.3
click at [323, 179] on div "6" at bounding box center [414, 176] width 231 height 26
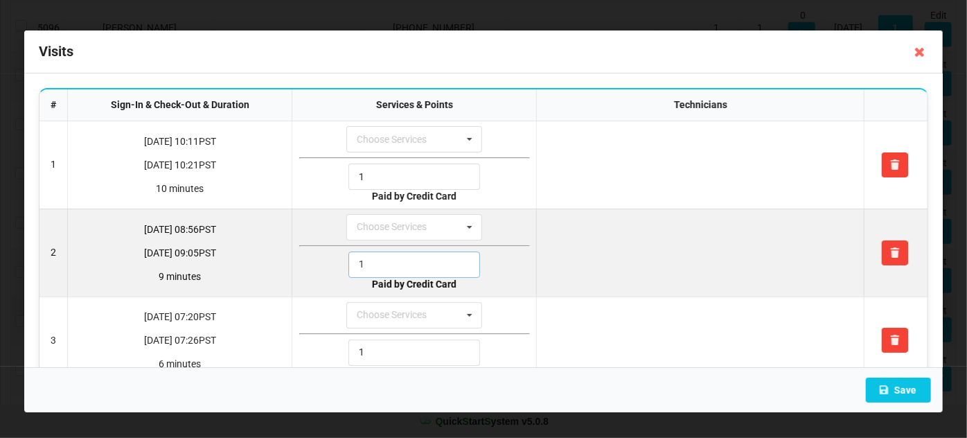
drag, startPoint x: 369, startPoint y: 267, endPoint x: 341, endPoint y: 276, distance: 30.0
click at [348, 275] on div "1" at bounding box center [414, 264] width 132 height 26
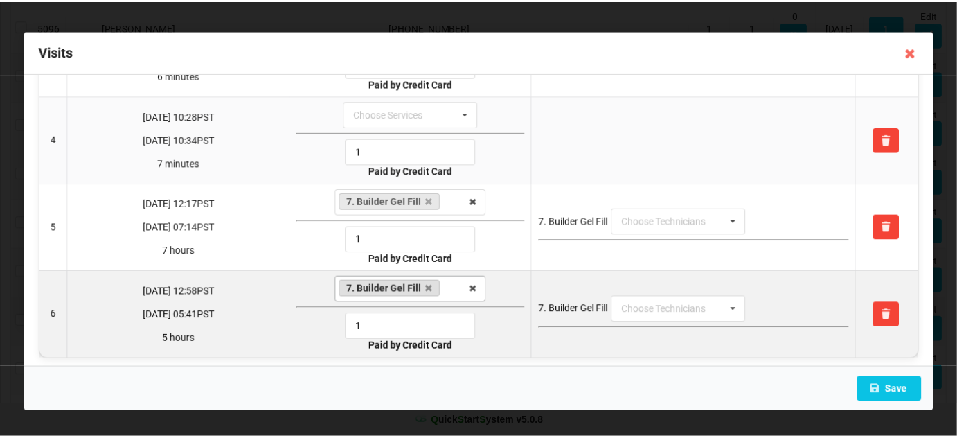
scroll to position [289, 0]
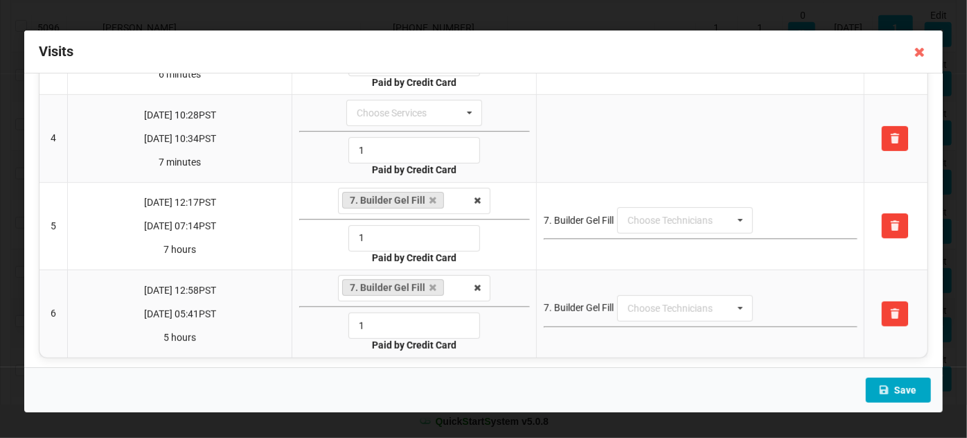
click at [908, 393] on button "Save" at bounding box center [898, 389] width 65 height 25
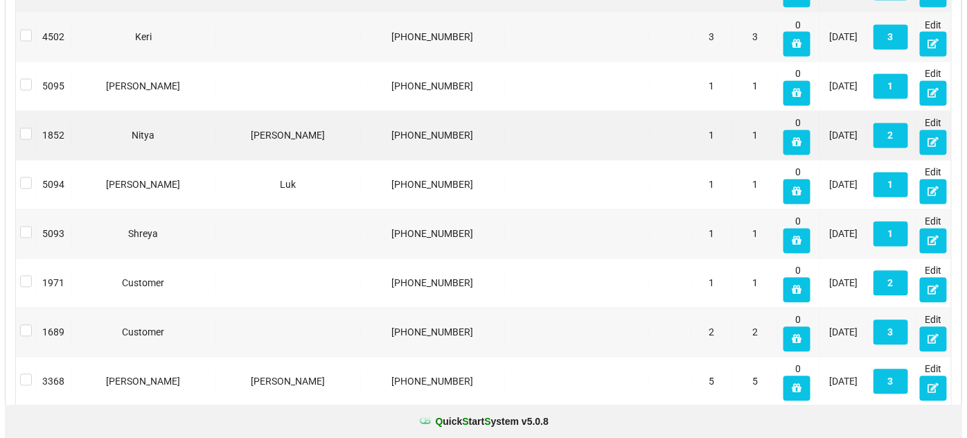
scroll to position [839, 0]
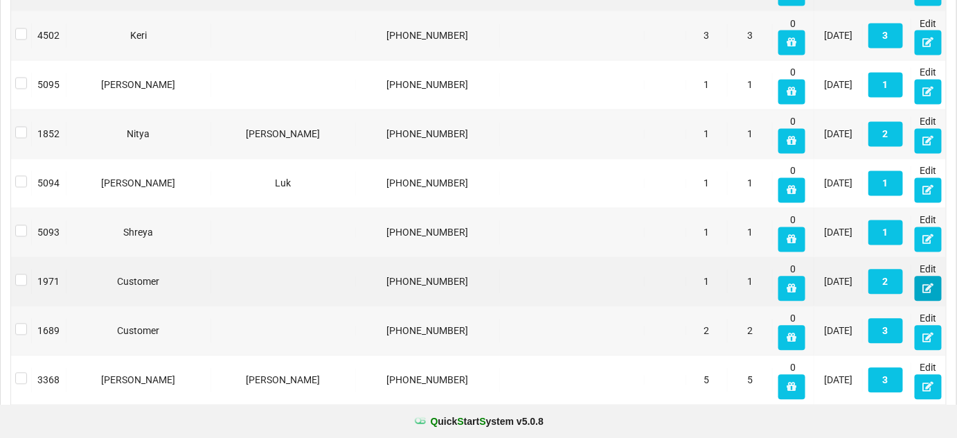
click at [928, 288] on icon at bounding box center [928, 288] width 12 height 8
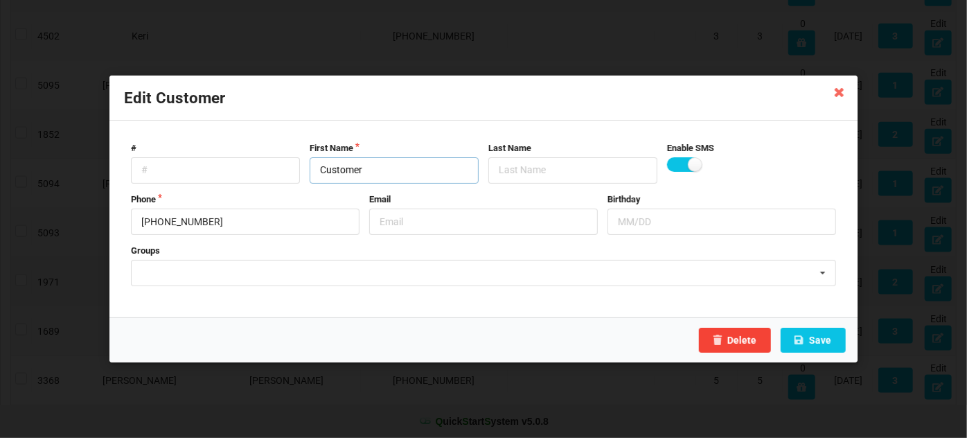
drag, startPoint x: 365, startPoint y: 174, endPoint x: 297, endPoint y: 188, distance: 69.3
click at [305, 183] on div "First Name Customer" at bounding box center [394, 163] width 179 height 42
click at [830, 341] on button "Save" at bounding box center [812, 340] width 65 height 25
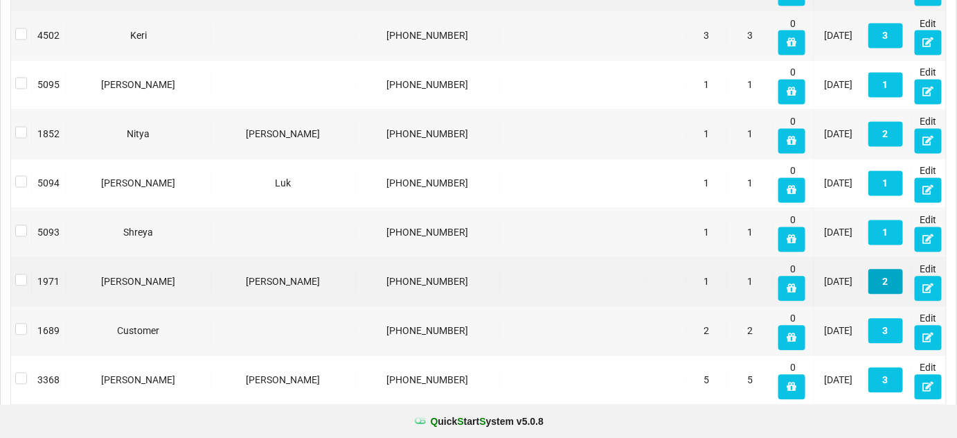
click at [888, 283] on button "2" at bounding box center [885, 281] width 35 height 25
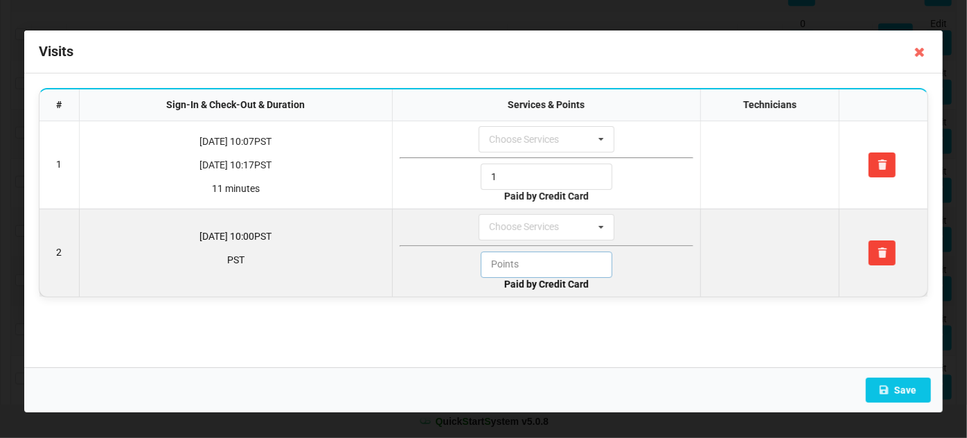
click at [524, 264] on input "text" at bounding box center [547, 264] width 132 height 26
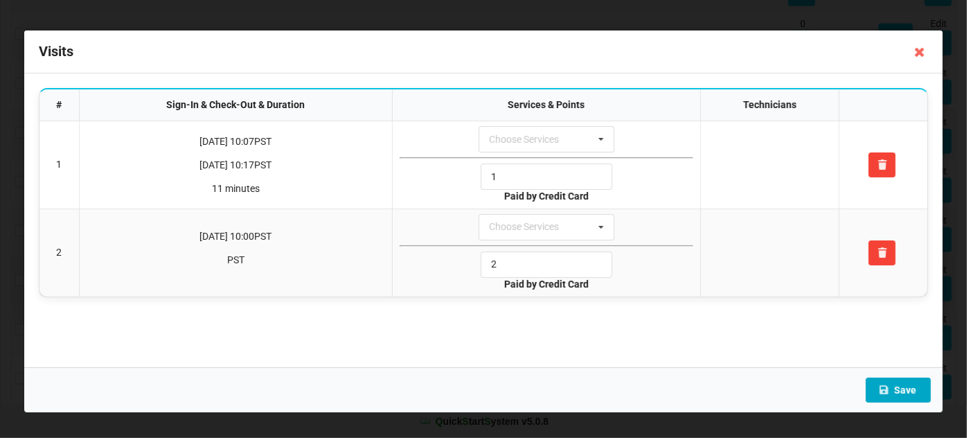
click at [908, 393] on button "Save" at bounding box center [898, 389] width 65 height 25
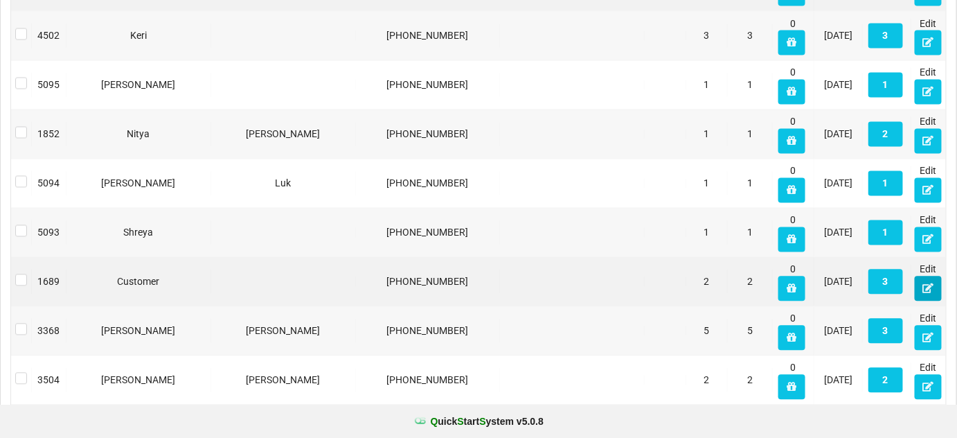
click at [929, 289] on button at bounding box center [928, 288] width 27 height 25
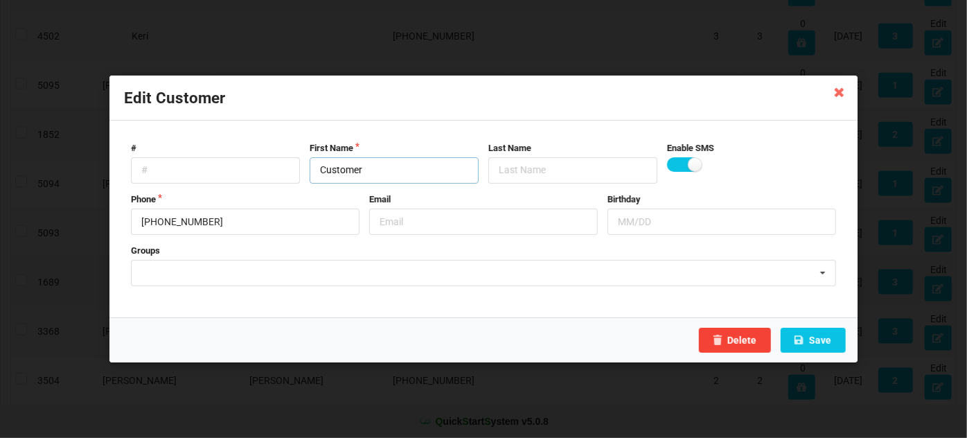
drag, startPoint x: 391, startPoint y: 171, endPoint x: 292, endPoint y: 173, distance: 99.7
click at [292, 172] on div "# First Name Customer Last Name Enable SMS" at bounding box center [483, 163] width 715 height 42
click at [829, 339] on button "Save" at bounding box center [812, 340] width 65 height 25
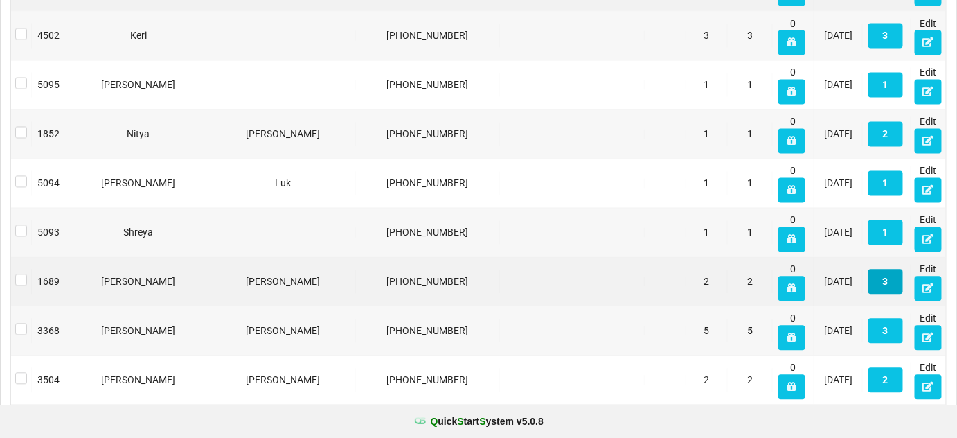
click at [893, 276] on button "3" at bounding box center [885, 281] width 35 height 25
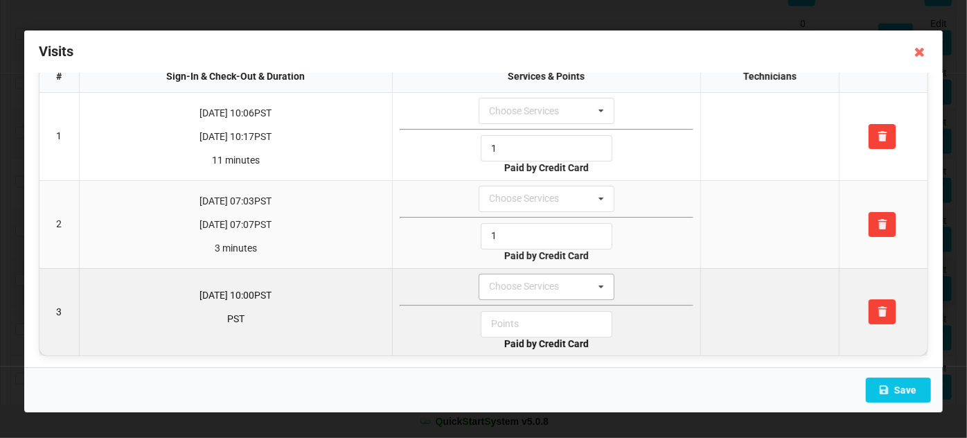
scroll to position [29, 0]
click at [533, 322] on input "text" at bounding box center [547, 323] width 132 height 26
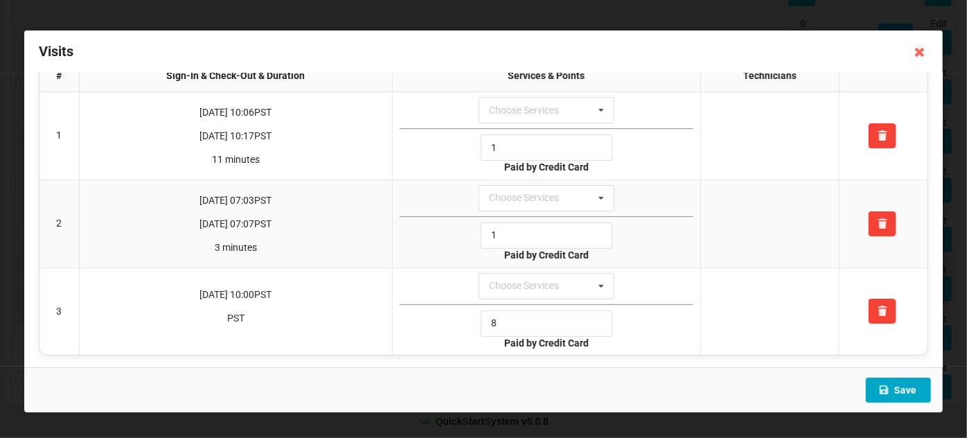
click at [909, 391] on button "Save" at bounding box center [898, 389] width 65 height 25
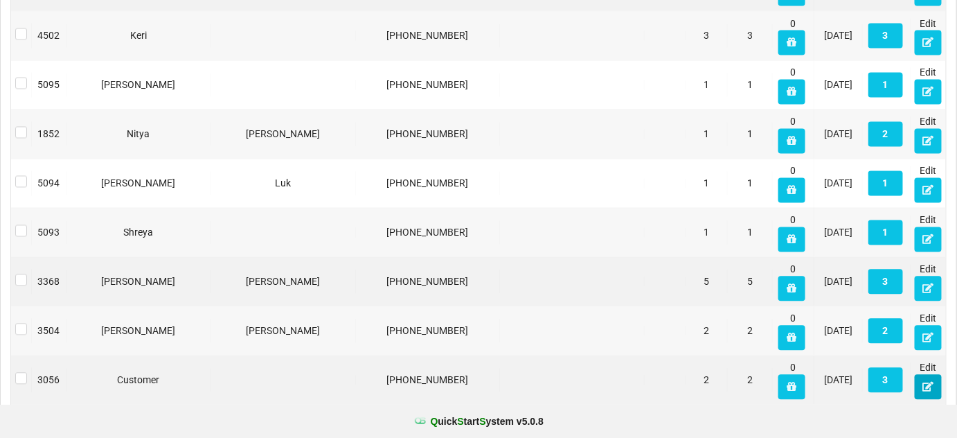
click at [929, 382] on icon at bounding box center [928, 386] width 12 height 8
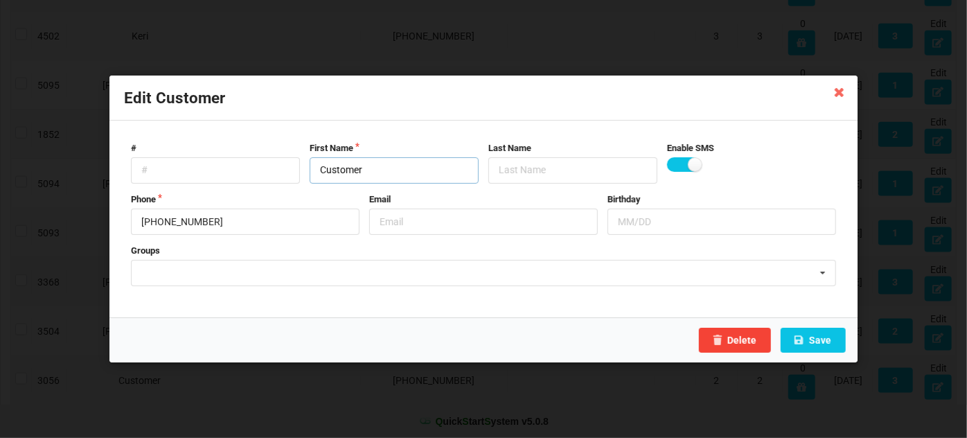
drag, startPoint x: 395, startPoint y: 168, endPoint x: 307, endPoint y: 181, distance: 88.3
click at [310, 180] on input "Customer" at bounding box center [394, 170] width 169 height 26
click at [316, 165] on input "R" at bounding box center [394, 170] width 169 height 26
click at [825, 340] on button "Save" at bounding box center [812, 340] width 65 height 25
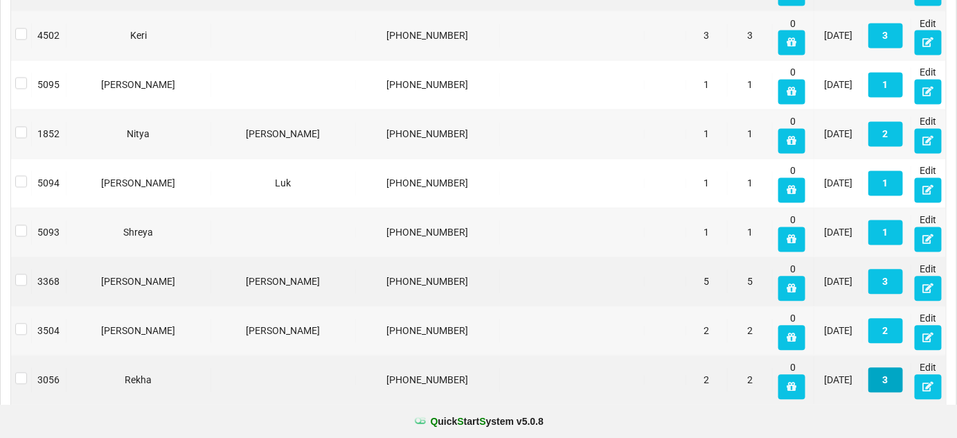
click at [883, 377] on button "3" at bounding box center [885, 380] width 35 height 25
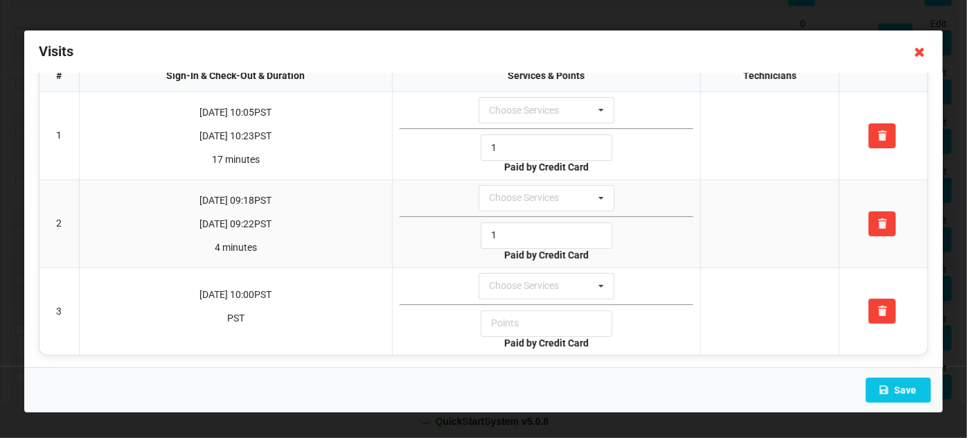
click at [915, 51] on icon at bounding box center [919, 52] width 22 height 22
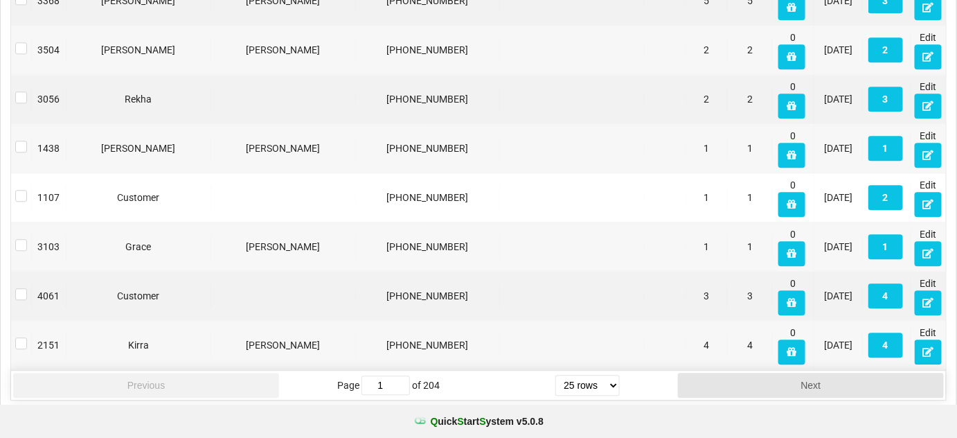
scroll to position [1120, 0]
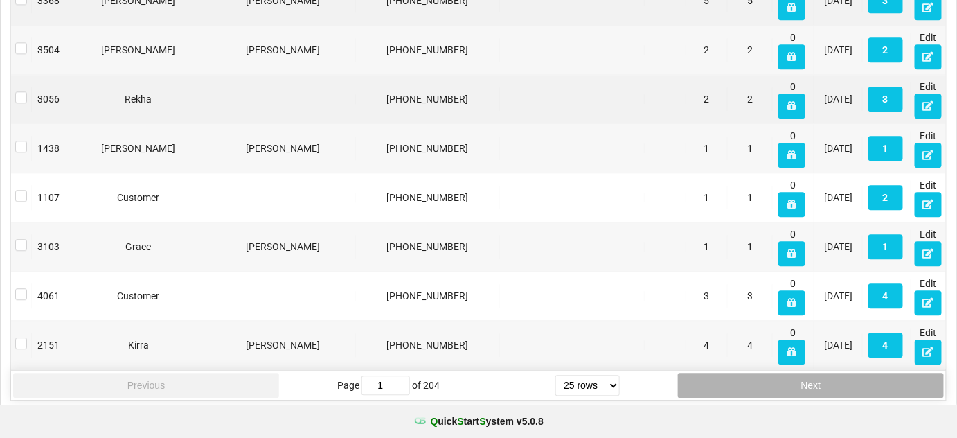
click at [782, 378] on button "Next" at bounding box center [811, 385] width 266 height 25
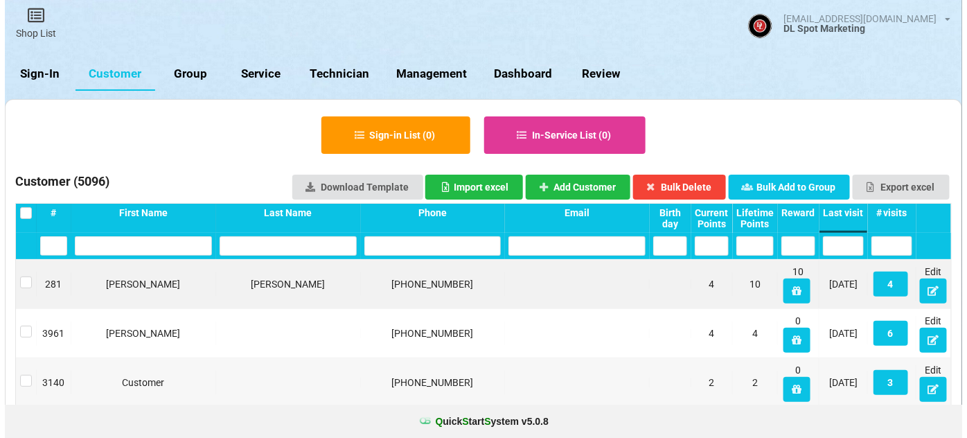
scroll to position [0, 0]
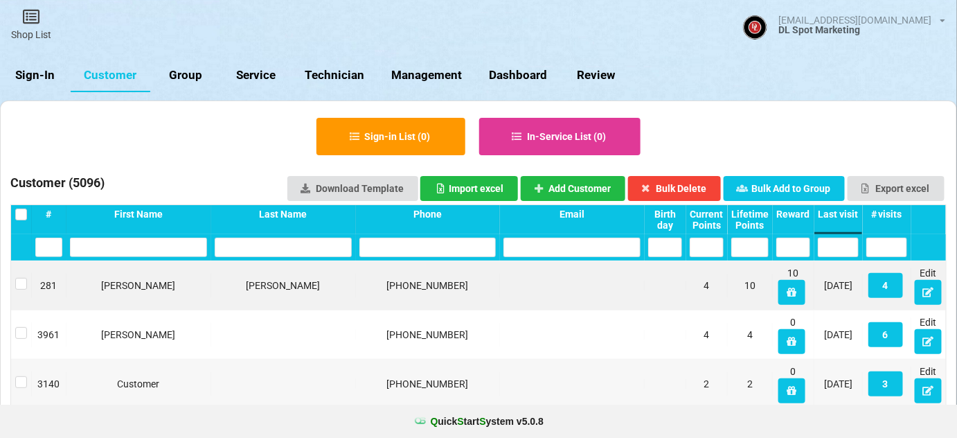
click at [30, 75] on link "Sign-In" at bounding box center [35, 75] width 71 height 33
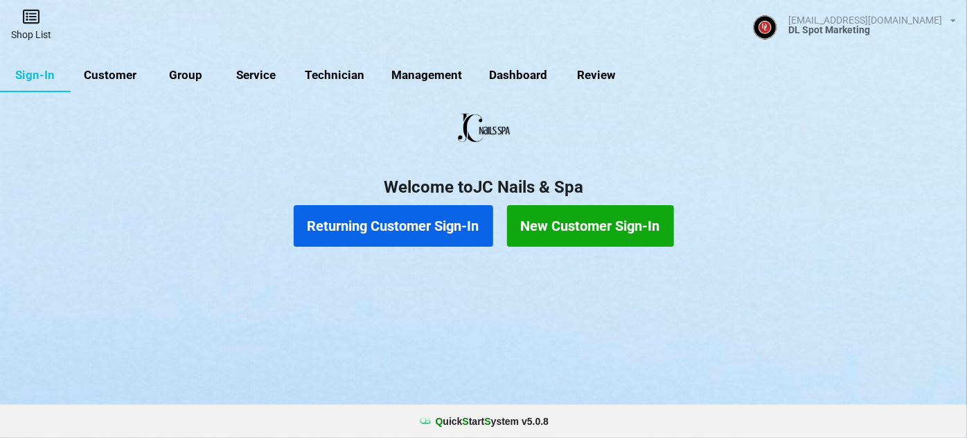
click at [37, 29] on link "Shop List" at bounding box center [31, 24] width 62 height 49
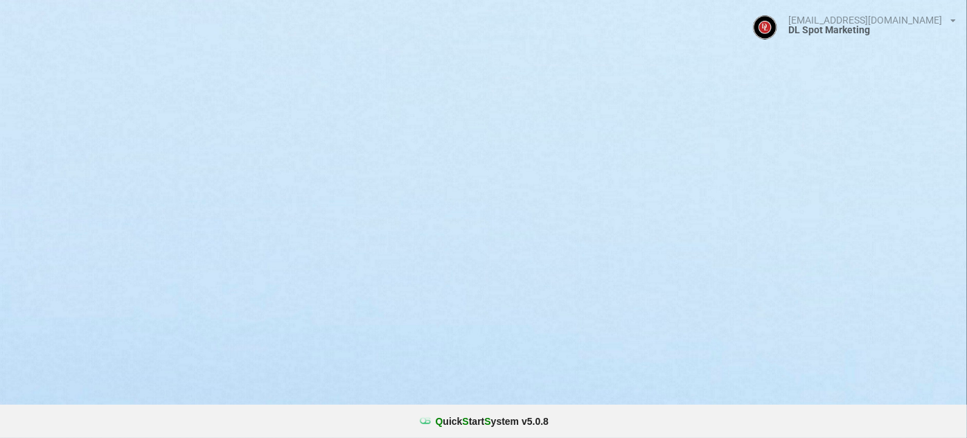
select select "25"
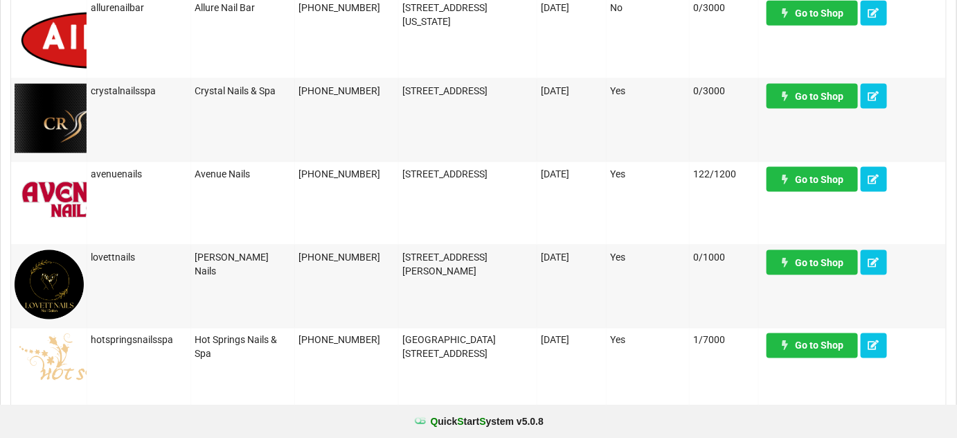
scroll to position [587, 0]
click at [809, 260] on link "Go to Shop" at bounding box center [812, 262] width 91 height 25
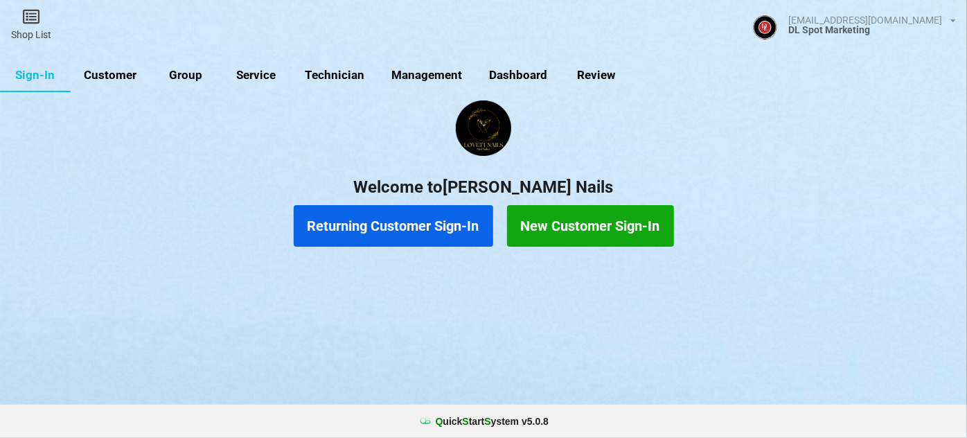
click at [118, 77] on link "Customer" at bounding box center [111, 75] width 80 height 33
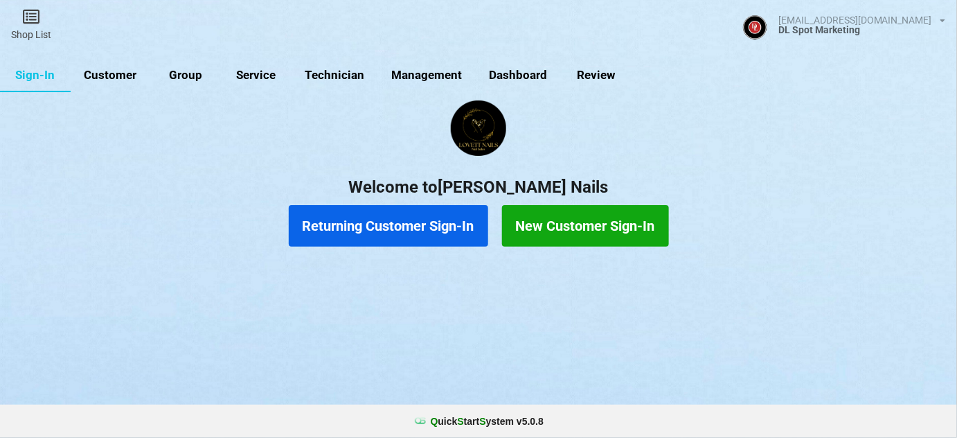
select select "25"
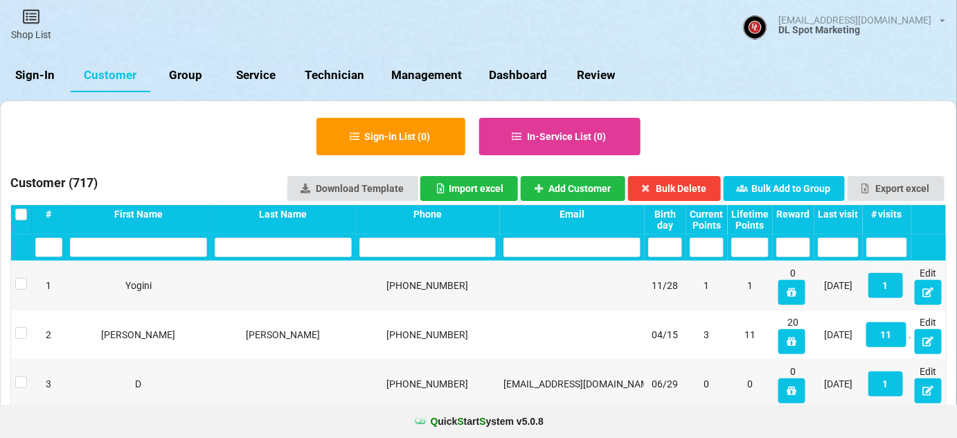
click at [849, 211] on div "Last visit" at bounding box center [838, 213] width 41 height 11
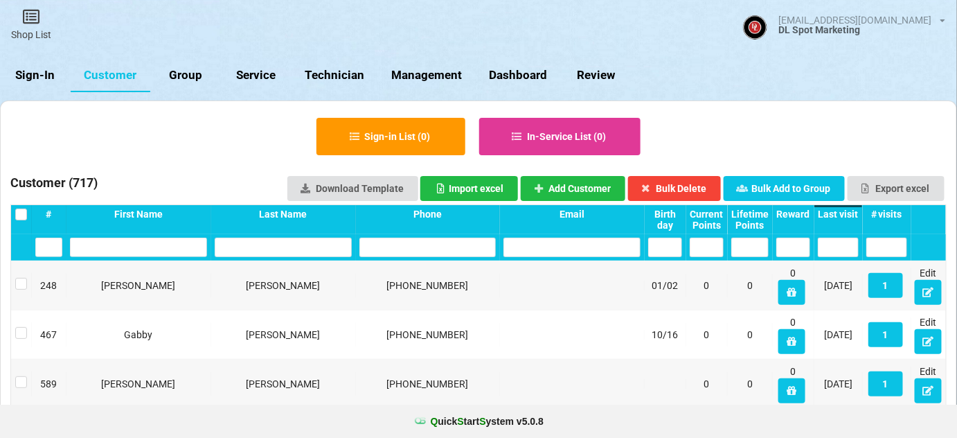
click at [845, 211] on div "Last visit" at bounding box center [838, 213] width 41 height 11
